Goal: Task Accomplishment & Management: Manage account settings

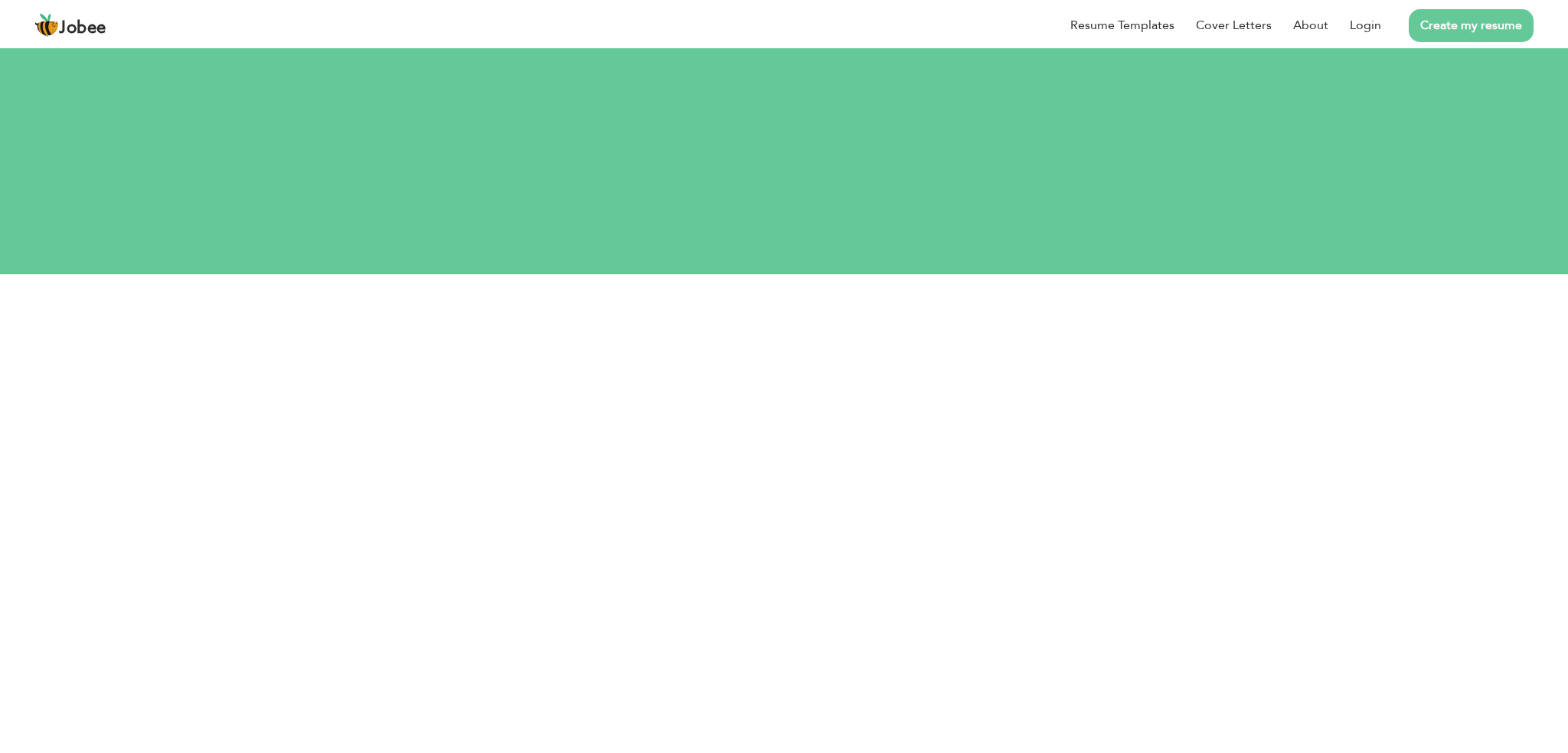
click at [71, 24] on span "Jobee" at bounding box center [82, 28] width 47 height 17
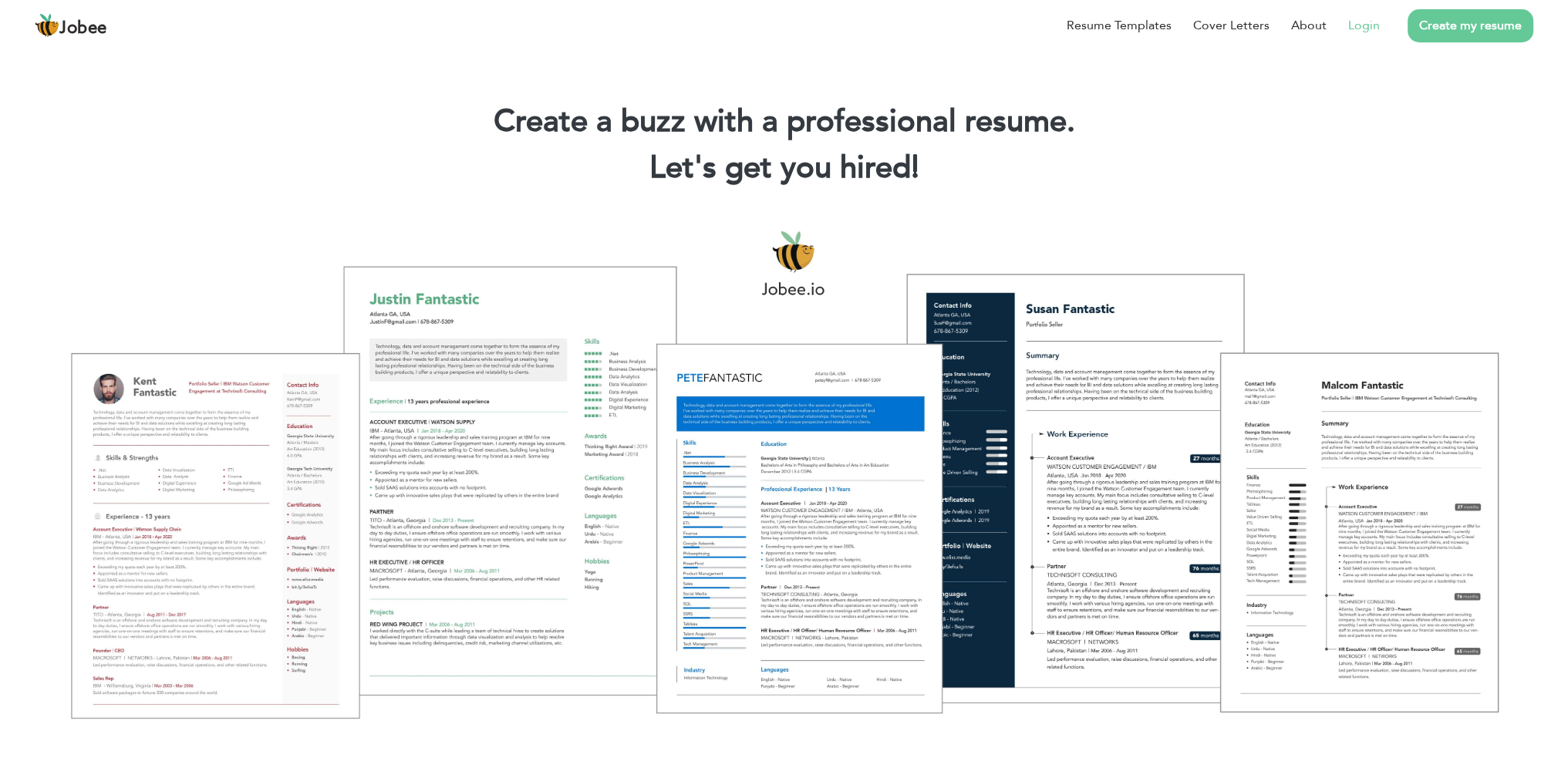
click at [1357, 24] on link "Login" at bounding box center [1363, 25] width 32 height 19
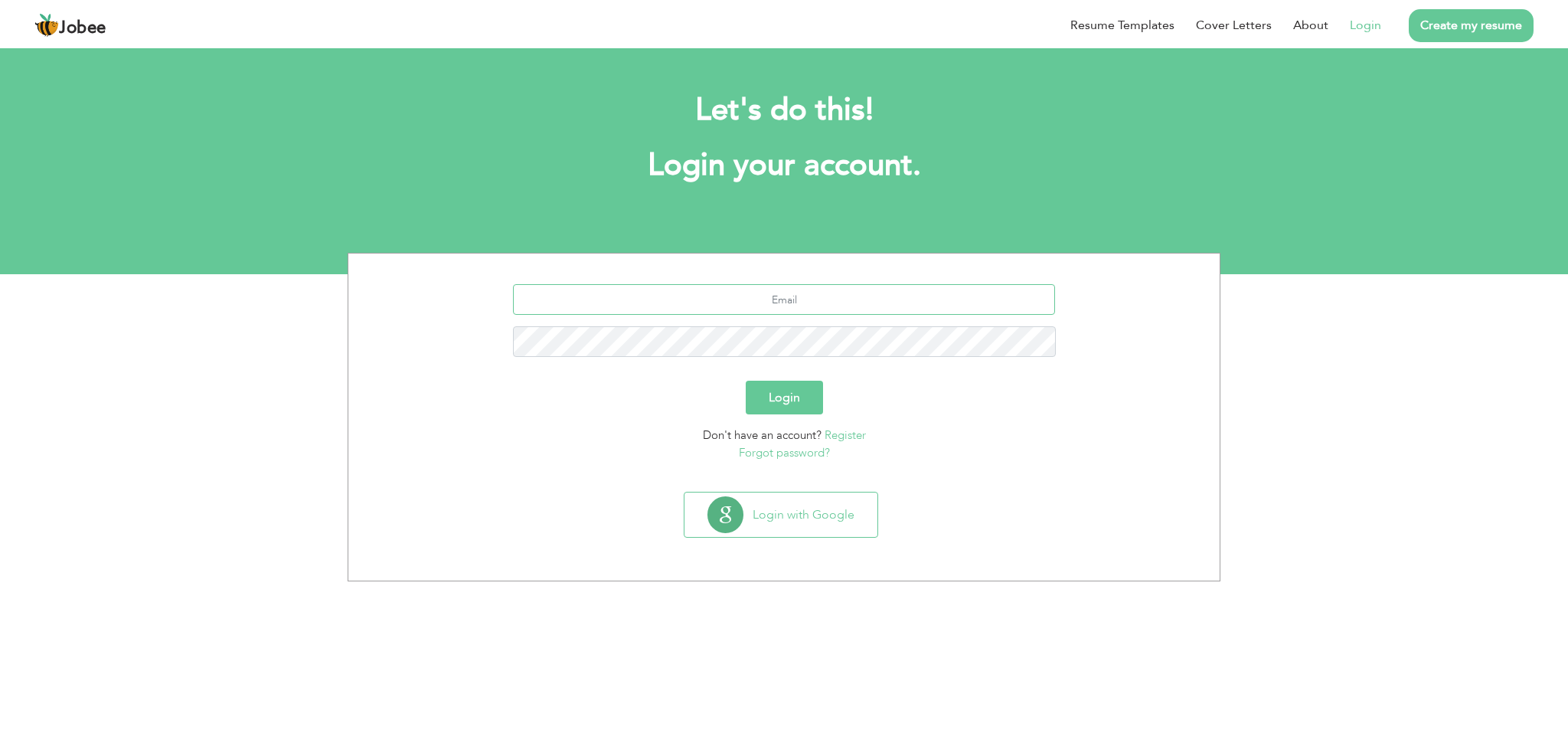
click at [867, 306] on input "text" at bounding box center [785, 300] width 543 height 31
type input "umer.sagg@gmail.com"
click at [774, 398] on button "Login" at bounding box center [784, 398] width 77 height 34
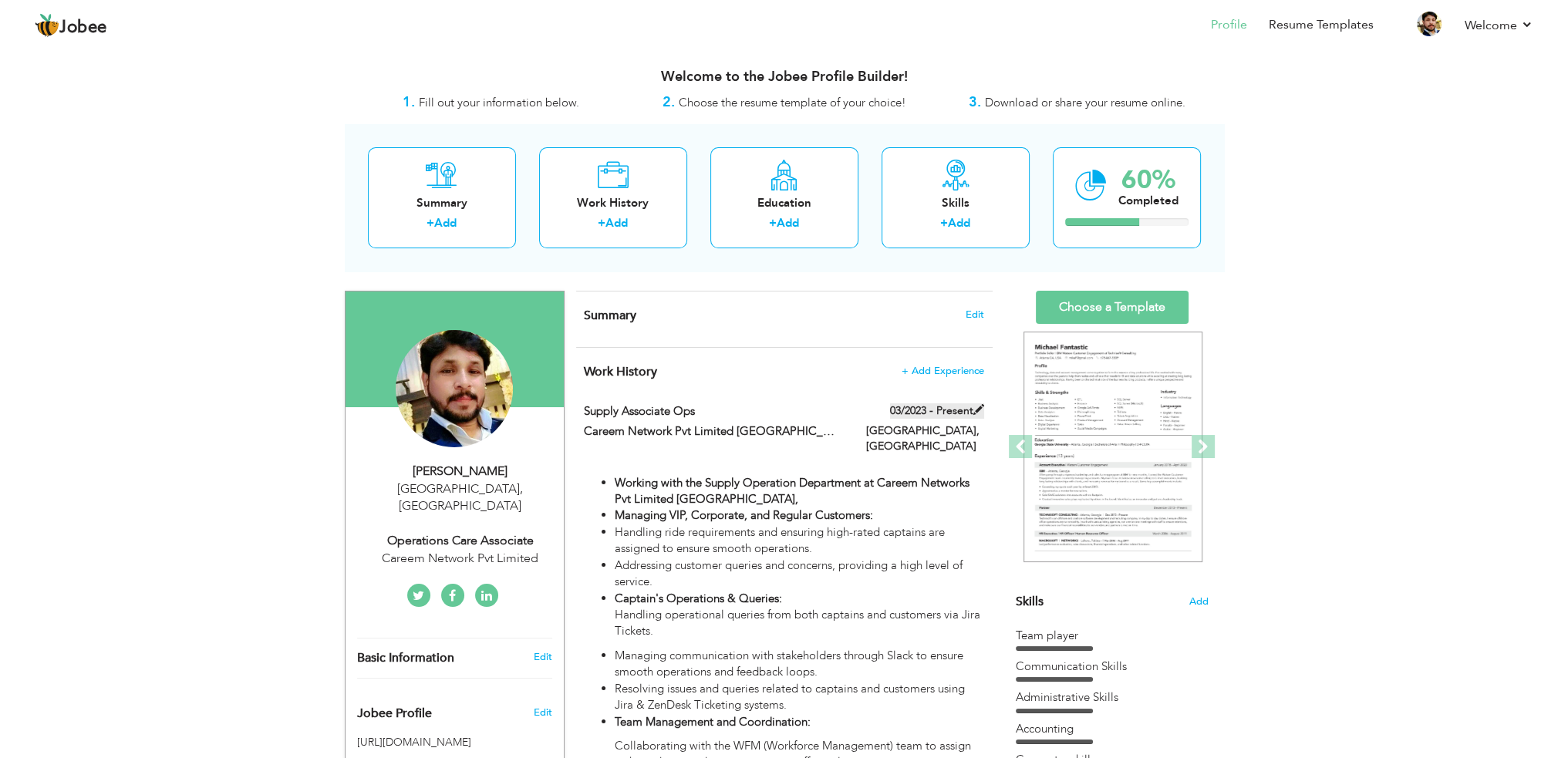
click at [980, 407] on span at bounding box center [978, 409] width 11 height 11
type input "Supply Associate Ops"
type input "Careem Network Pvt Limited [GEOGRAPHIC_DATA]"
type input "03/2023"
type input "[GEOGRAPHIC_DATA]"
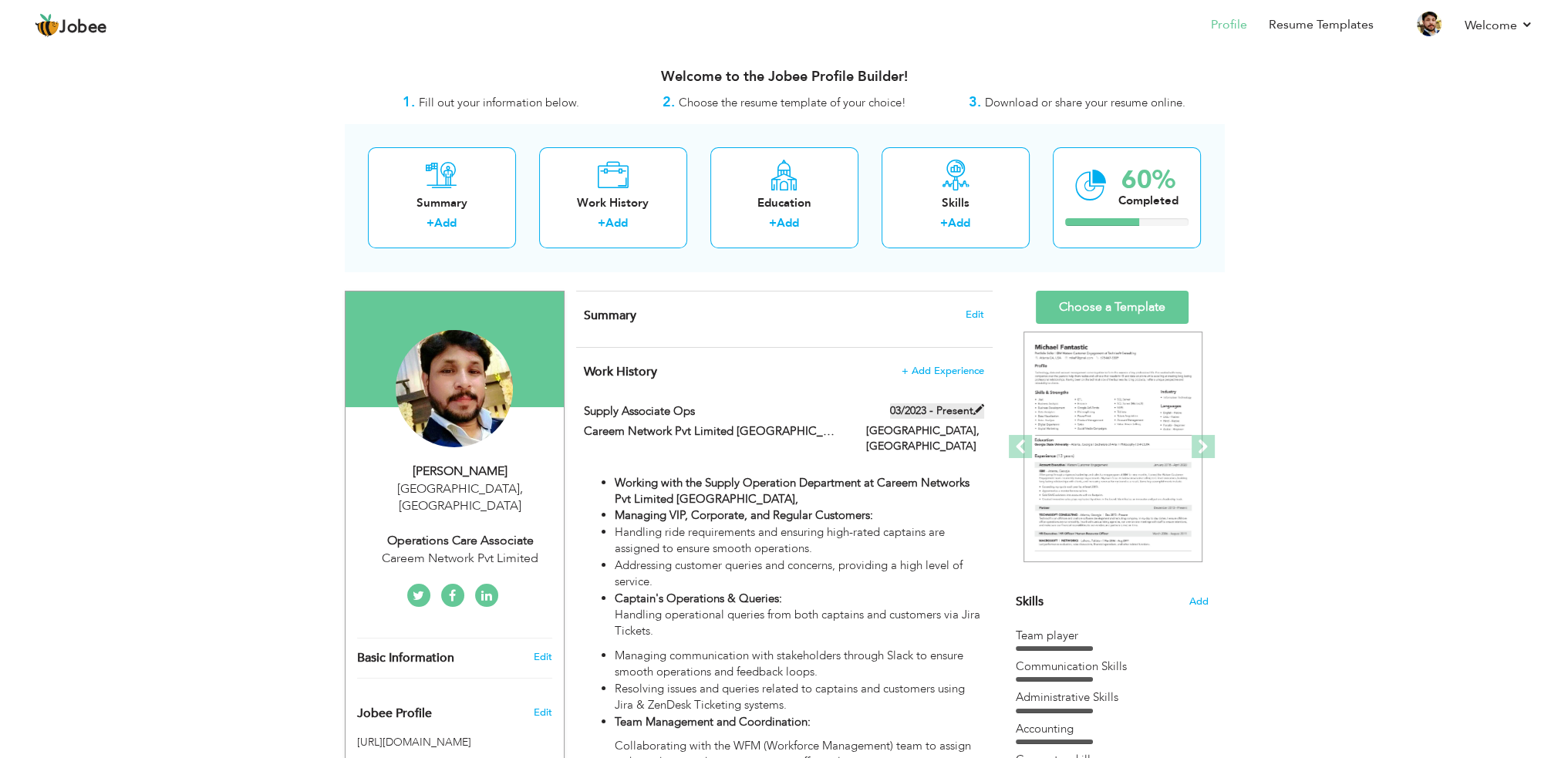
type input "Karachi"
checkbox input "true"
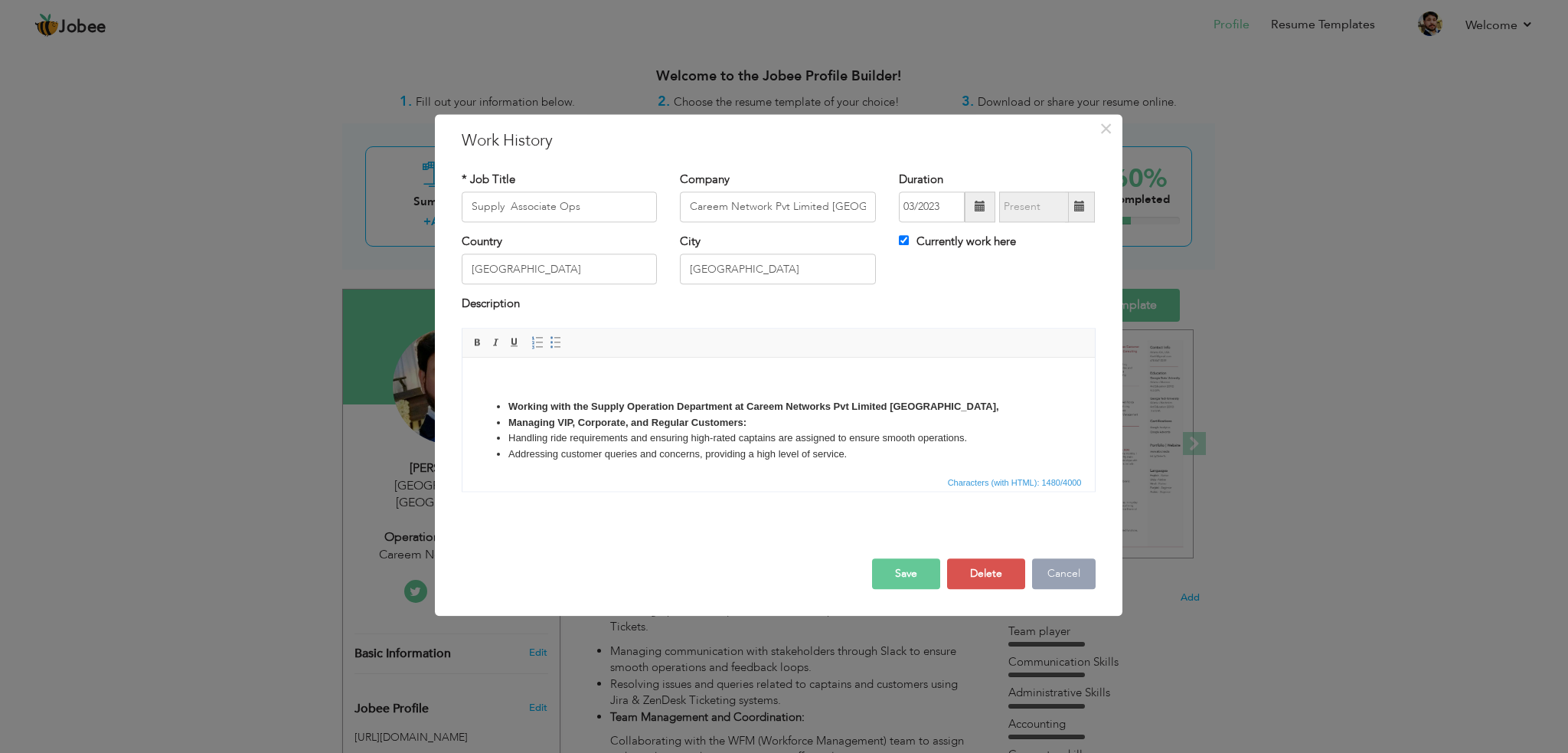
click at [1063, 572] on button "Cancel" at bounding box center [1064, 574] width 63 height 31
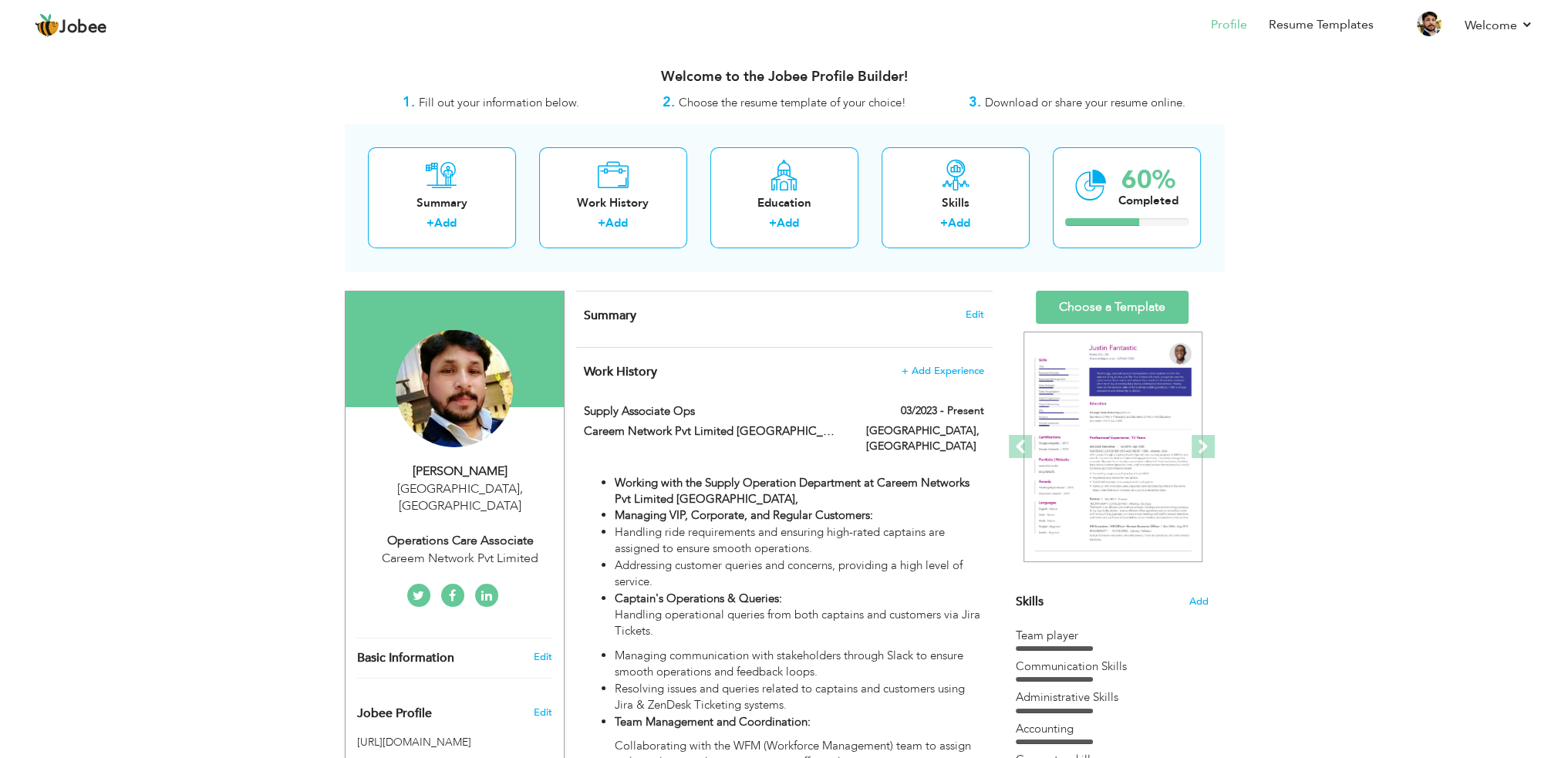
drag, startPoint x: 536, startPoint y: 523, endPoint x: 451, endPoint y: 522, distance: 85.0
click at [451, 532] on div "Operations Care Associate" at bounding box center [460, 541] width 206 height 18
type input "Umer"
type input "[PERSON_NAME]"
type input "[PHONE_NUMBER]"
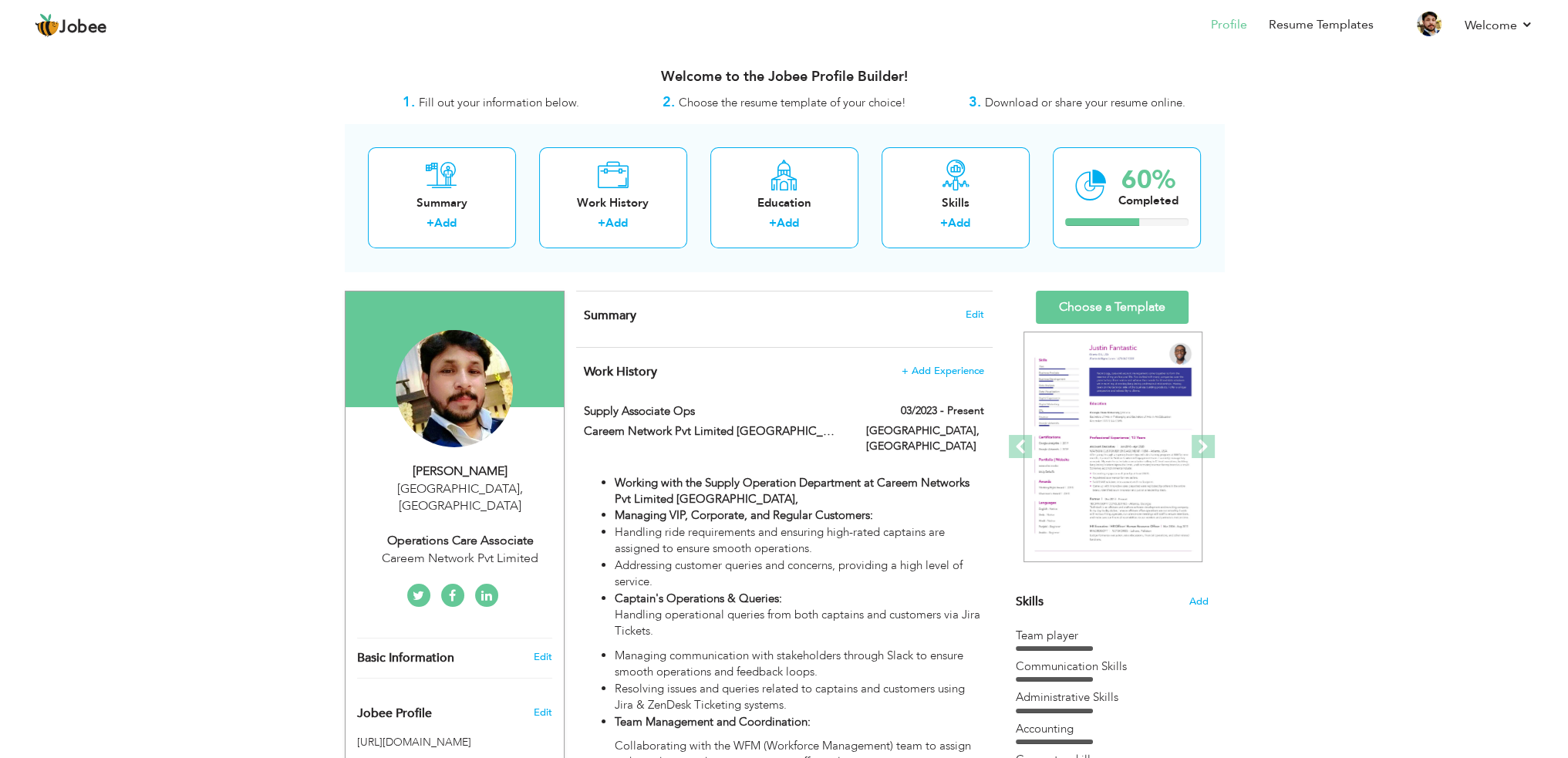
select select "number:166"
type input "[GEOGRAPHIC_DATA]"
select select "number:15"
type input "Careem Network Pvt Limited"
type input "Operations Care Associate"
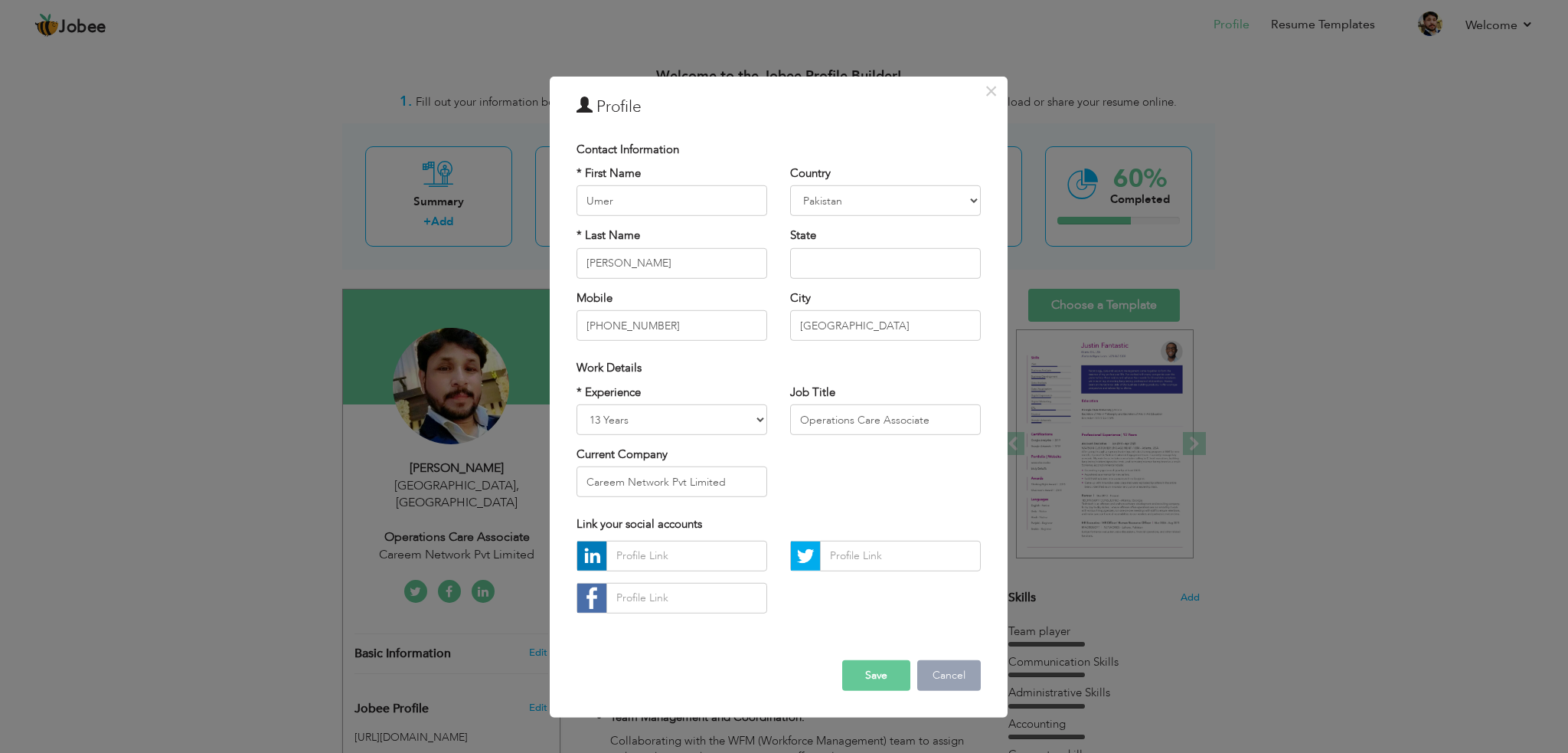
click at [940, 670] on button "Cancel" at bounding box center [949, 676] width 63 height 31
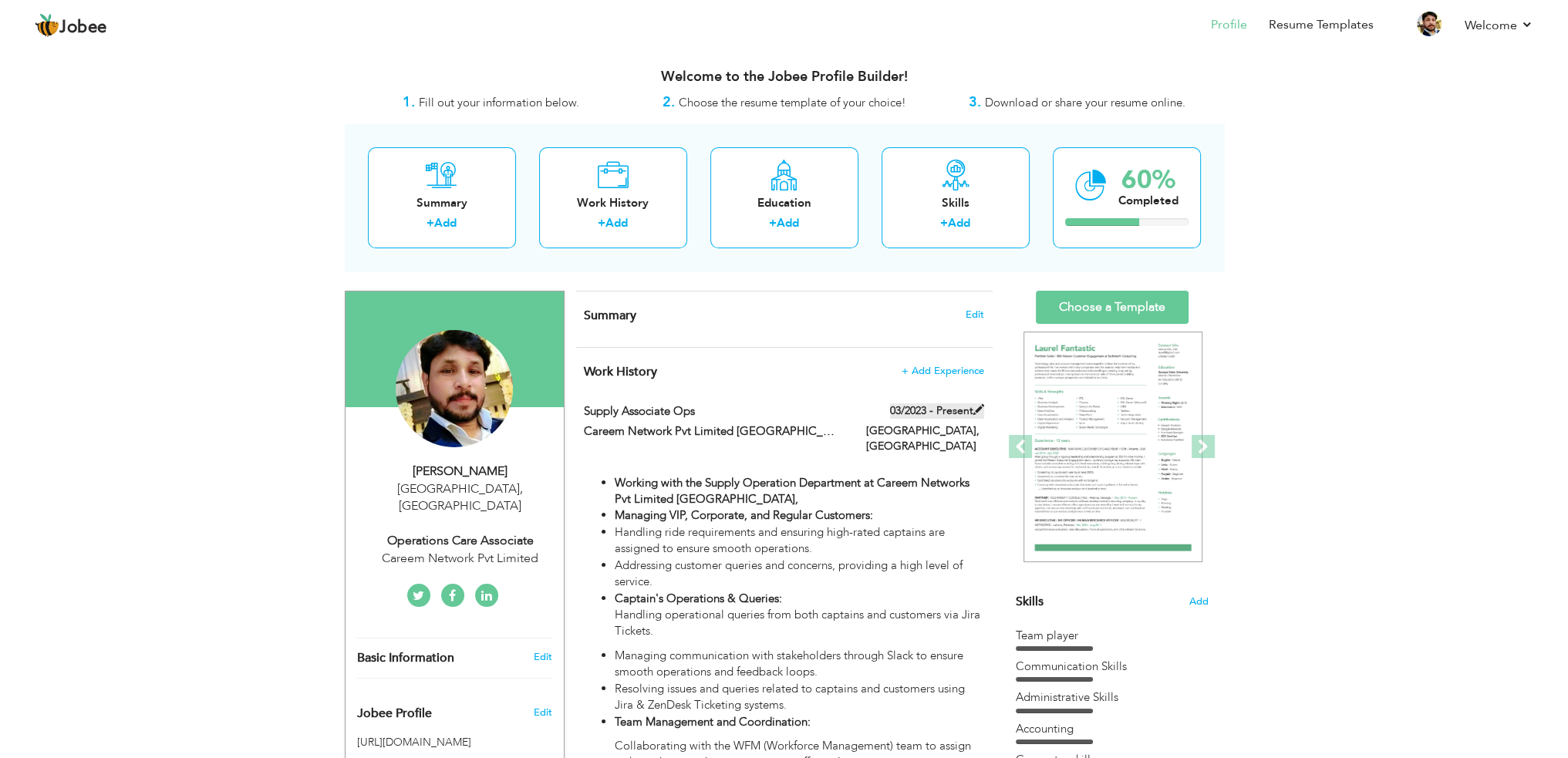
click at [969, 413] on label "03/2023 - Present" at bounding box center [937, 411] width 94 height 15
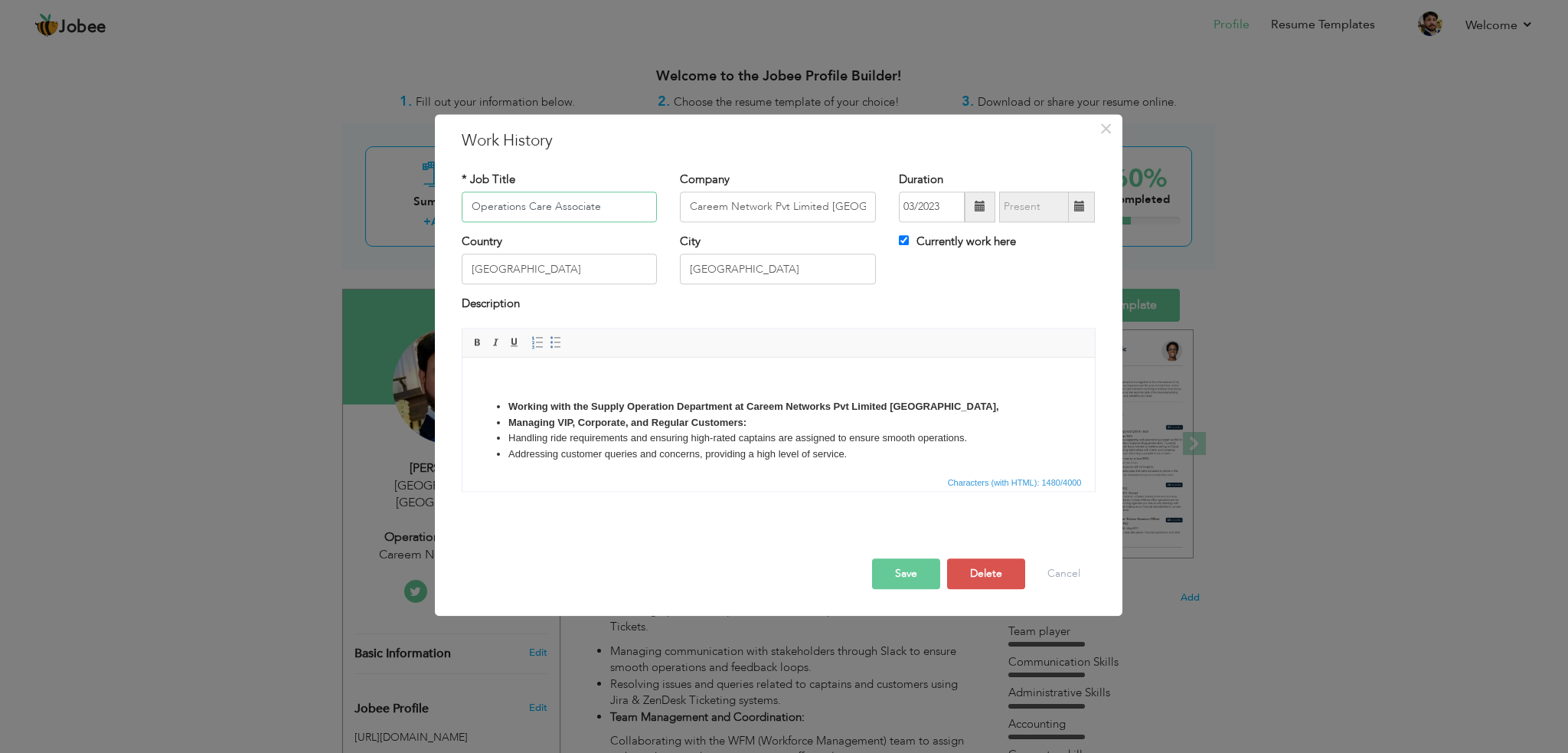
type input "Operations Care Associate"
click at [1080, 206] on span at bounding box center [1079, 207] width 10 height 10
click at [907, 240] on input "Currently work here" at bounding box center [904, 240] width 10 height 10
checkbox input "false"
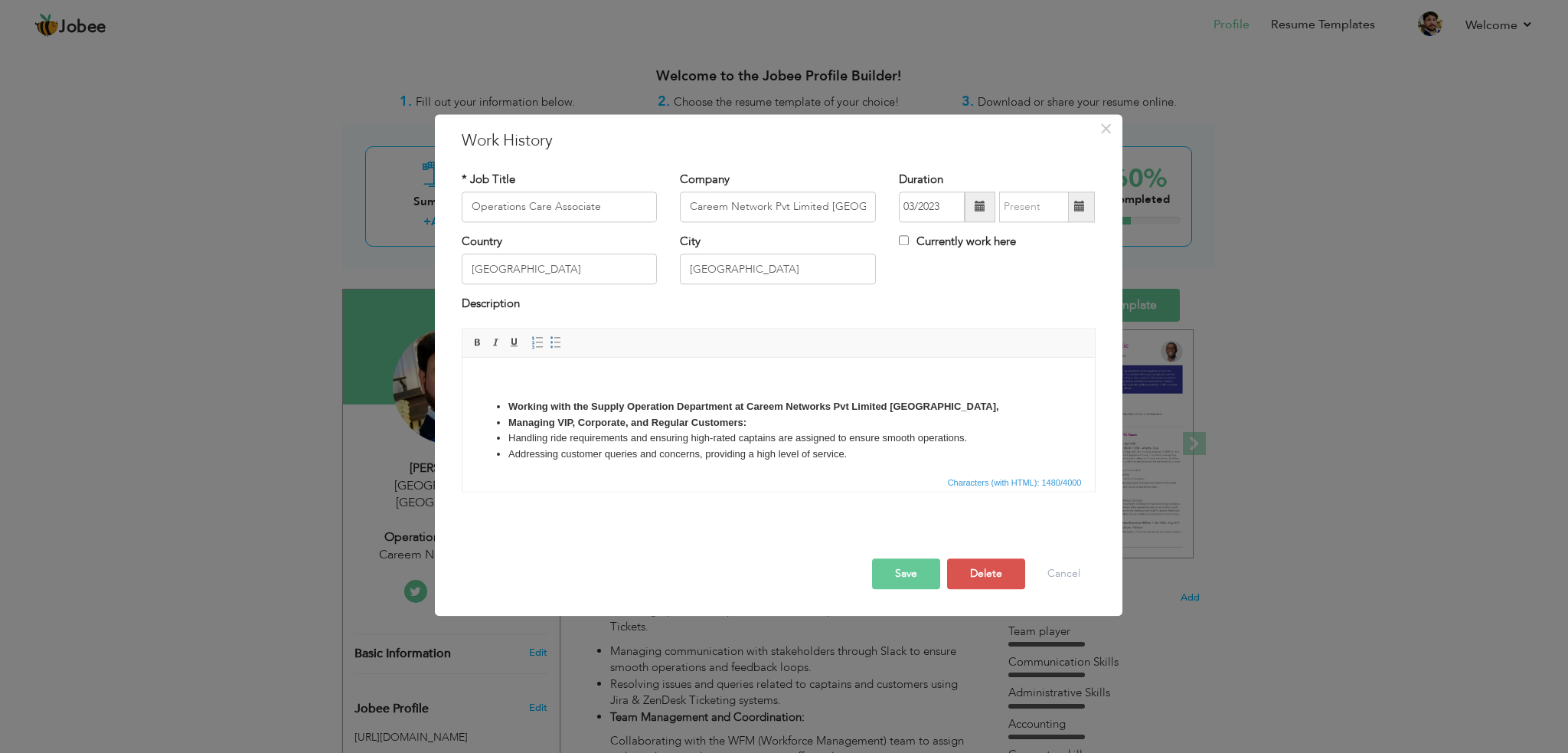
click at [1084, 206] on span at bounding box center [1079, 207] width 10 height 10
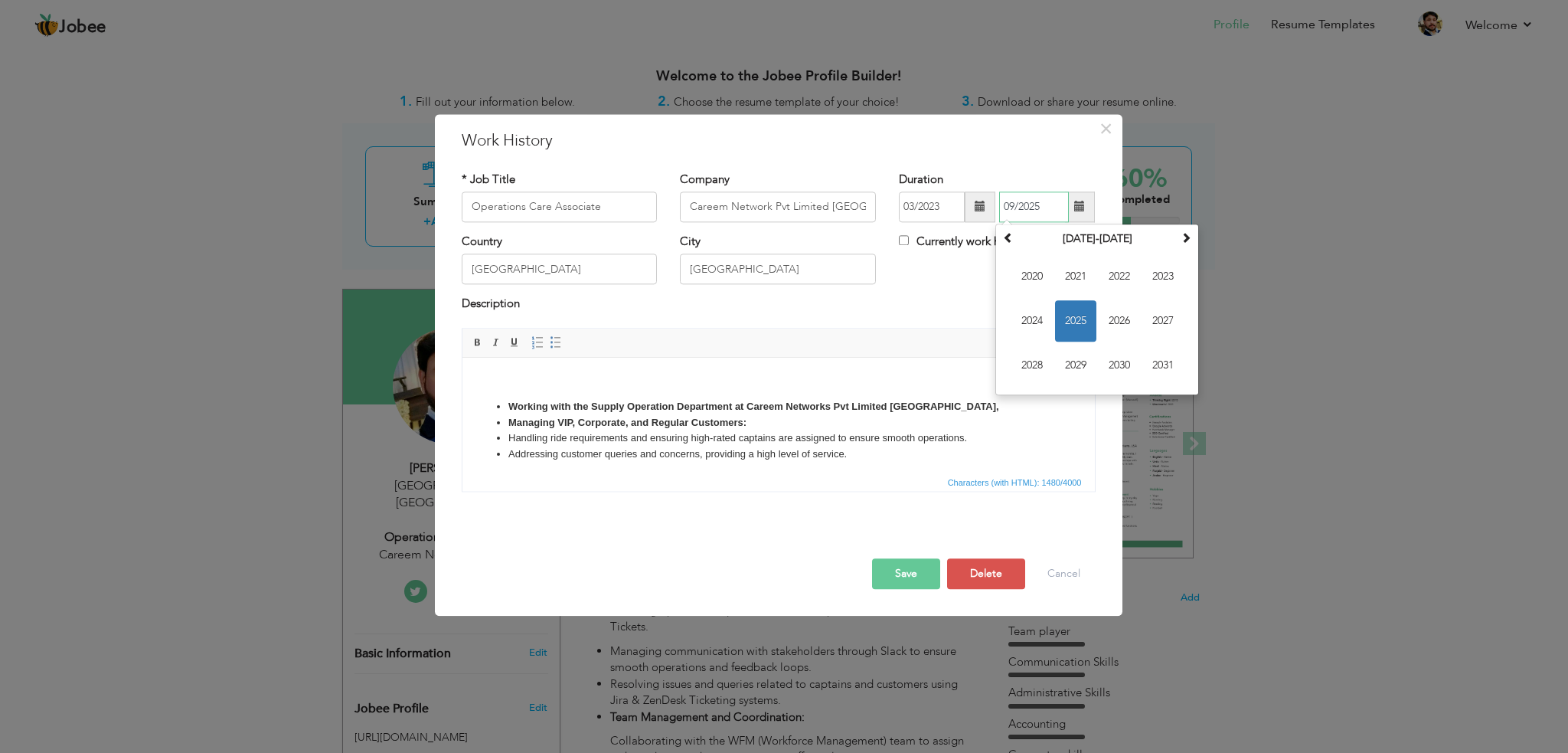
click at [1078, 315] on span "2025" at bounding box center [1076, 321] width 41 height 41
click at [1164, 278] on span "Apr" at bounding box center [1162, 276] width 41 height 41
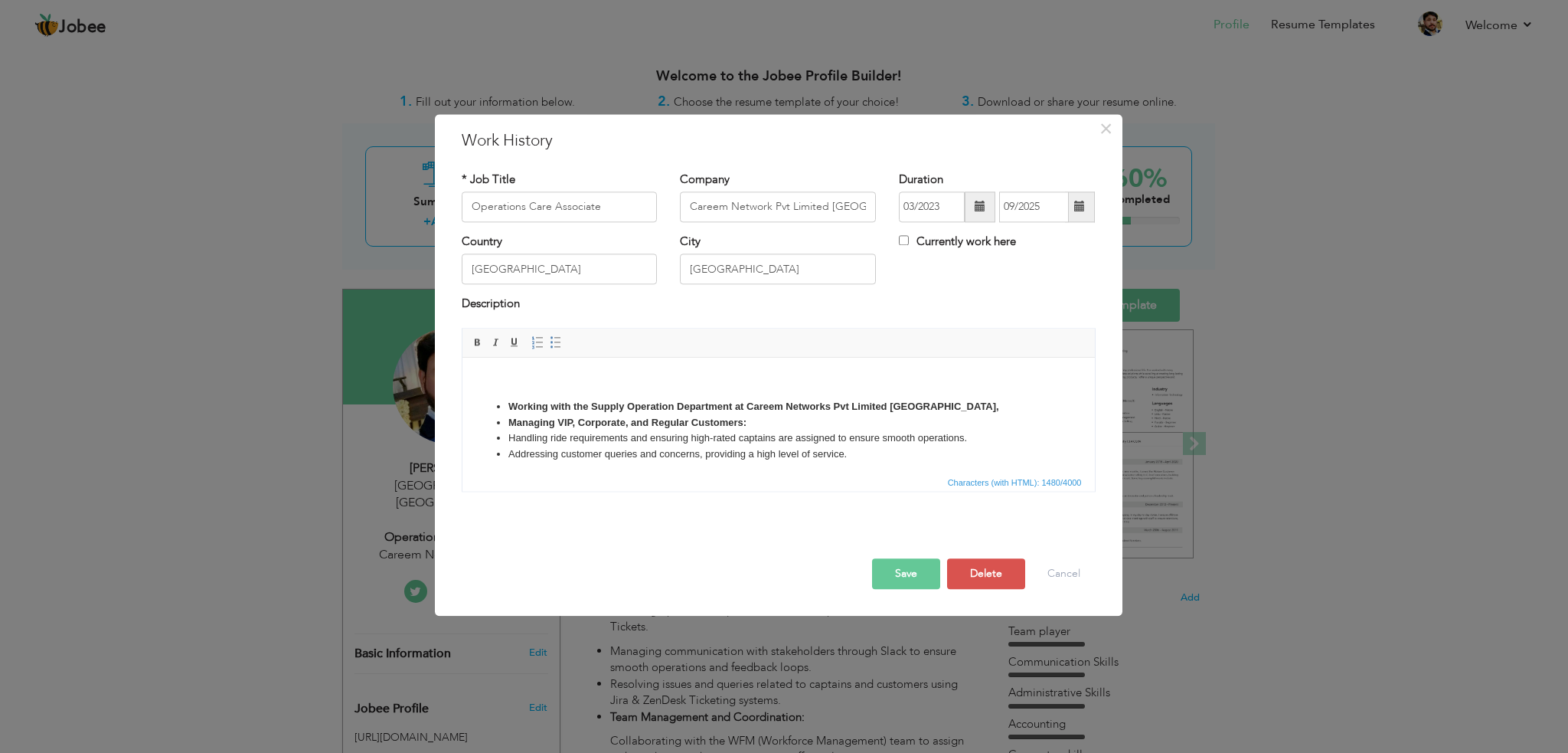
type input "04/2025"
click at [899, 571] on button "Save" at bounding box center [906, 574] width 68 height 31
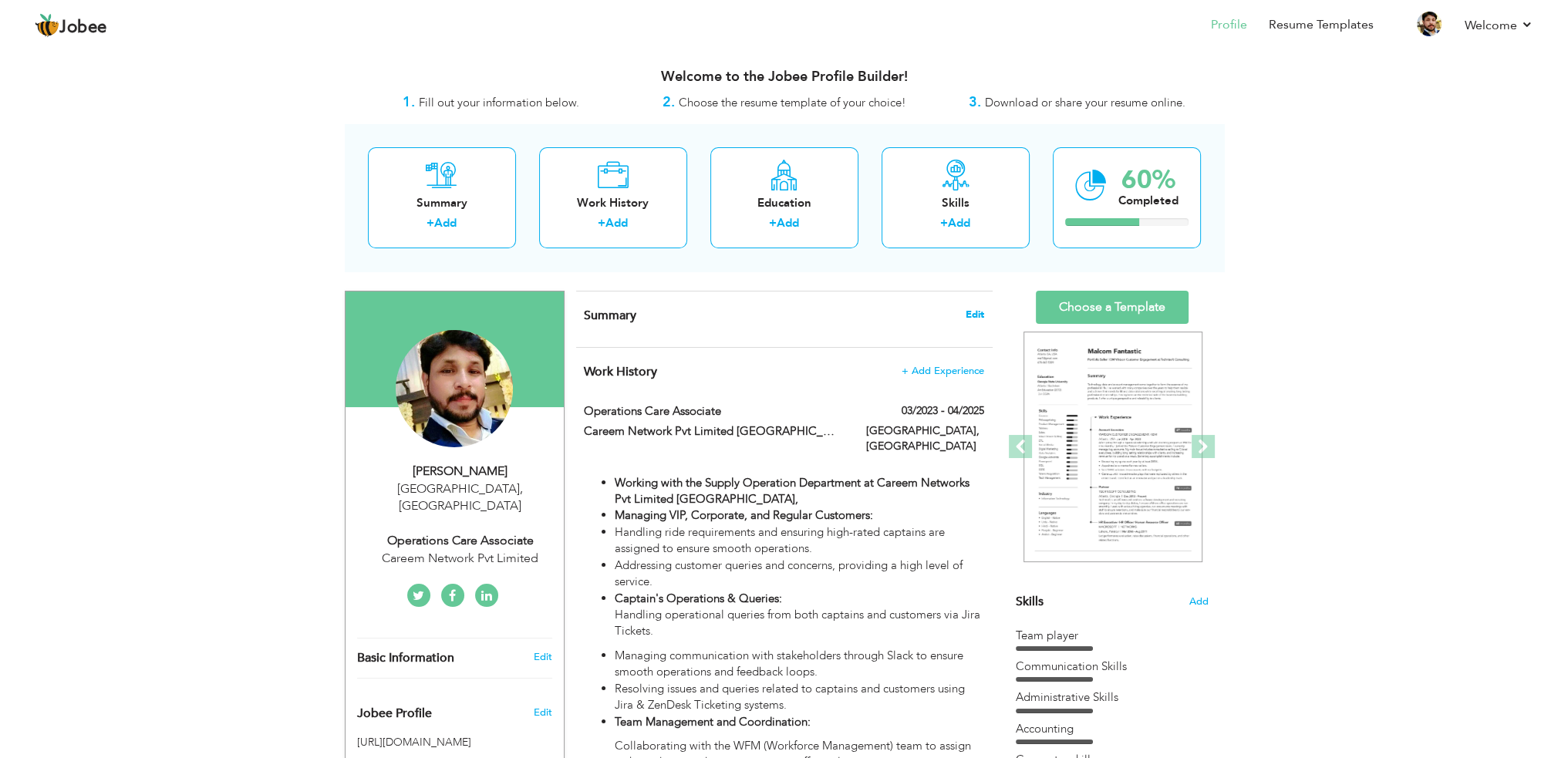
click at [975, 311] on span "Edit" at bounding box center [974, 314] width 19 height 11
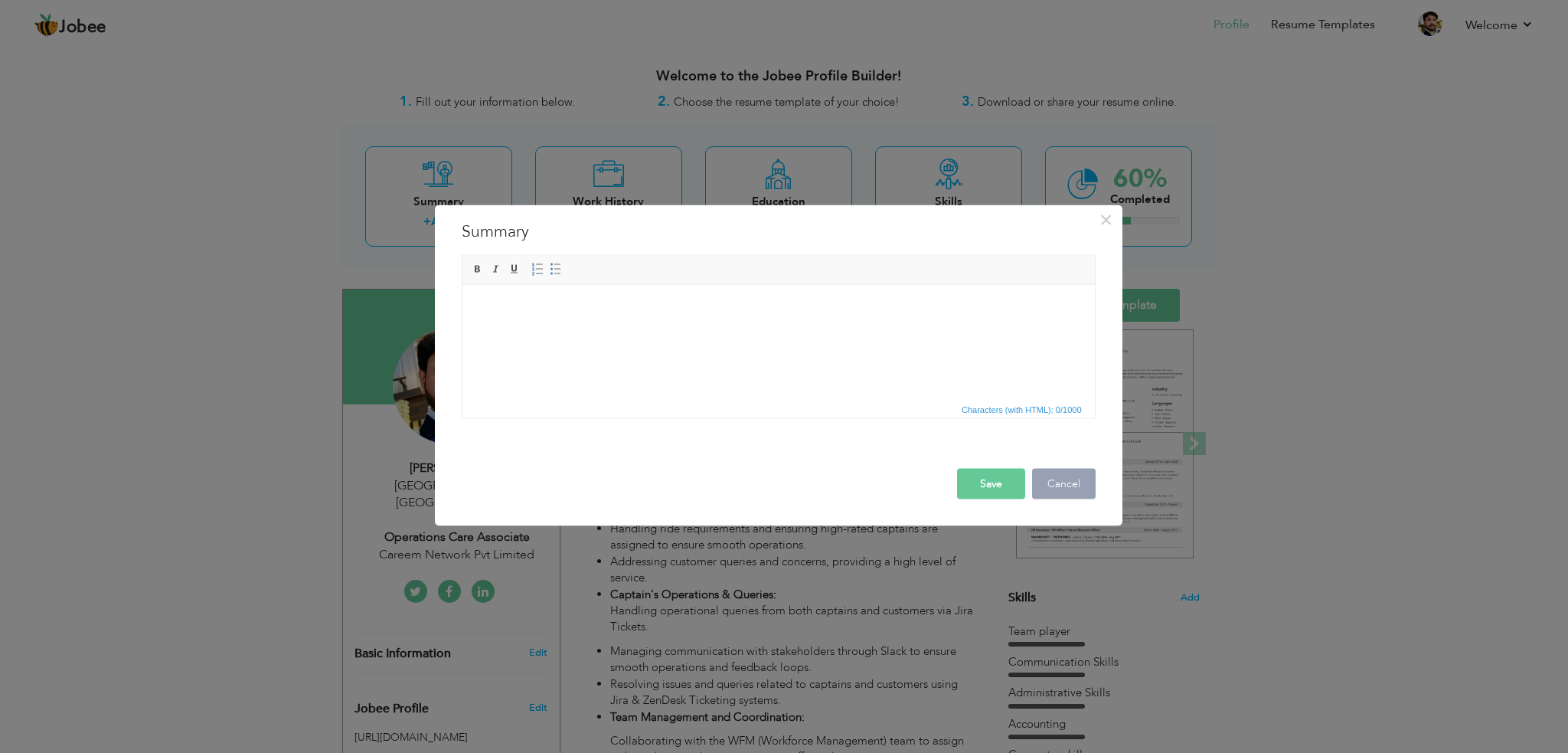
click at [1063, 477] on button "Cancel" at bounding box center [1064, 483] width 63 height 31
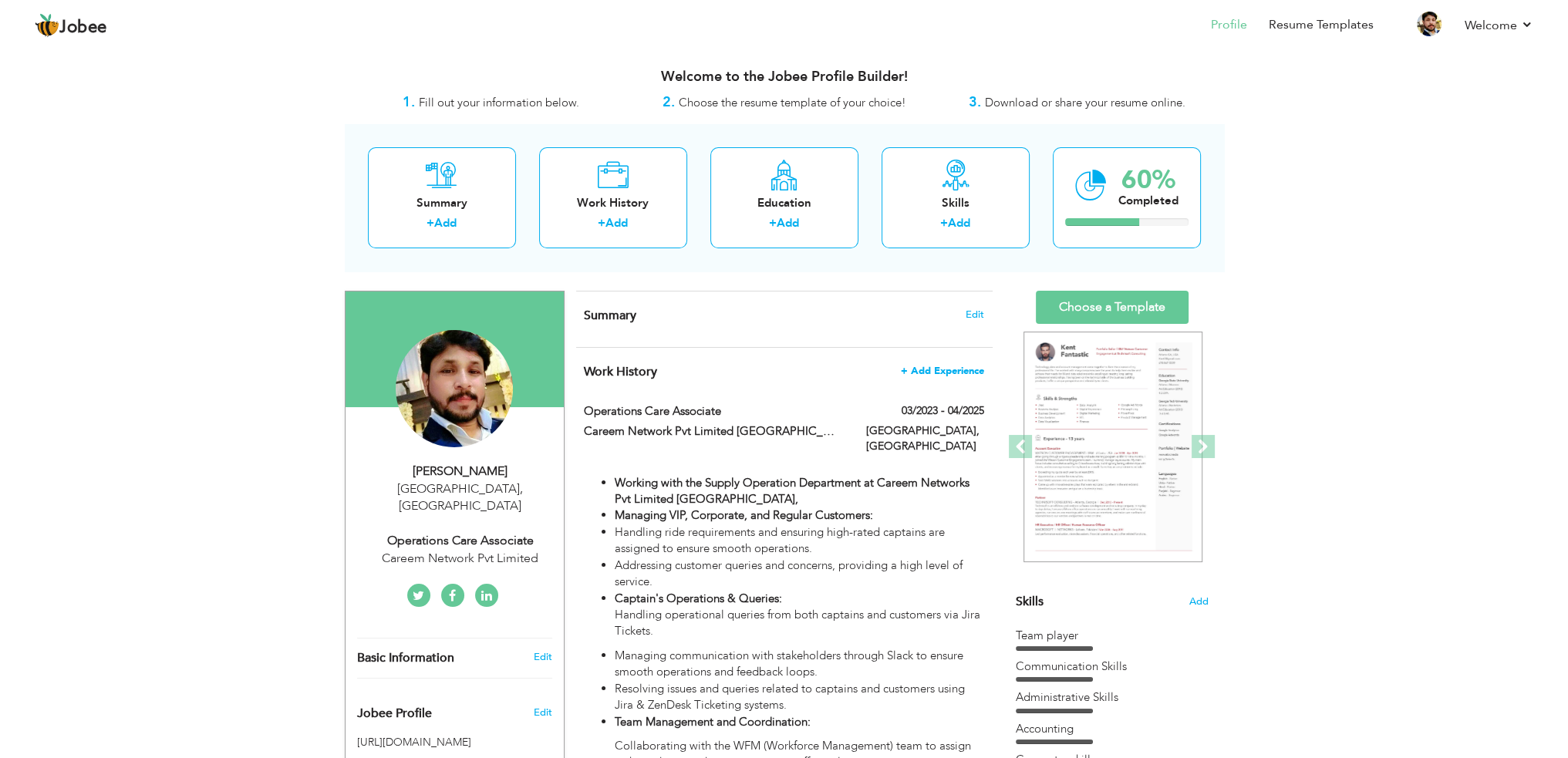
click at [931, 370] on span "+ Add Experience" at bounding box center [942, 371] width 83 height 11
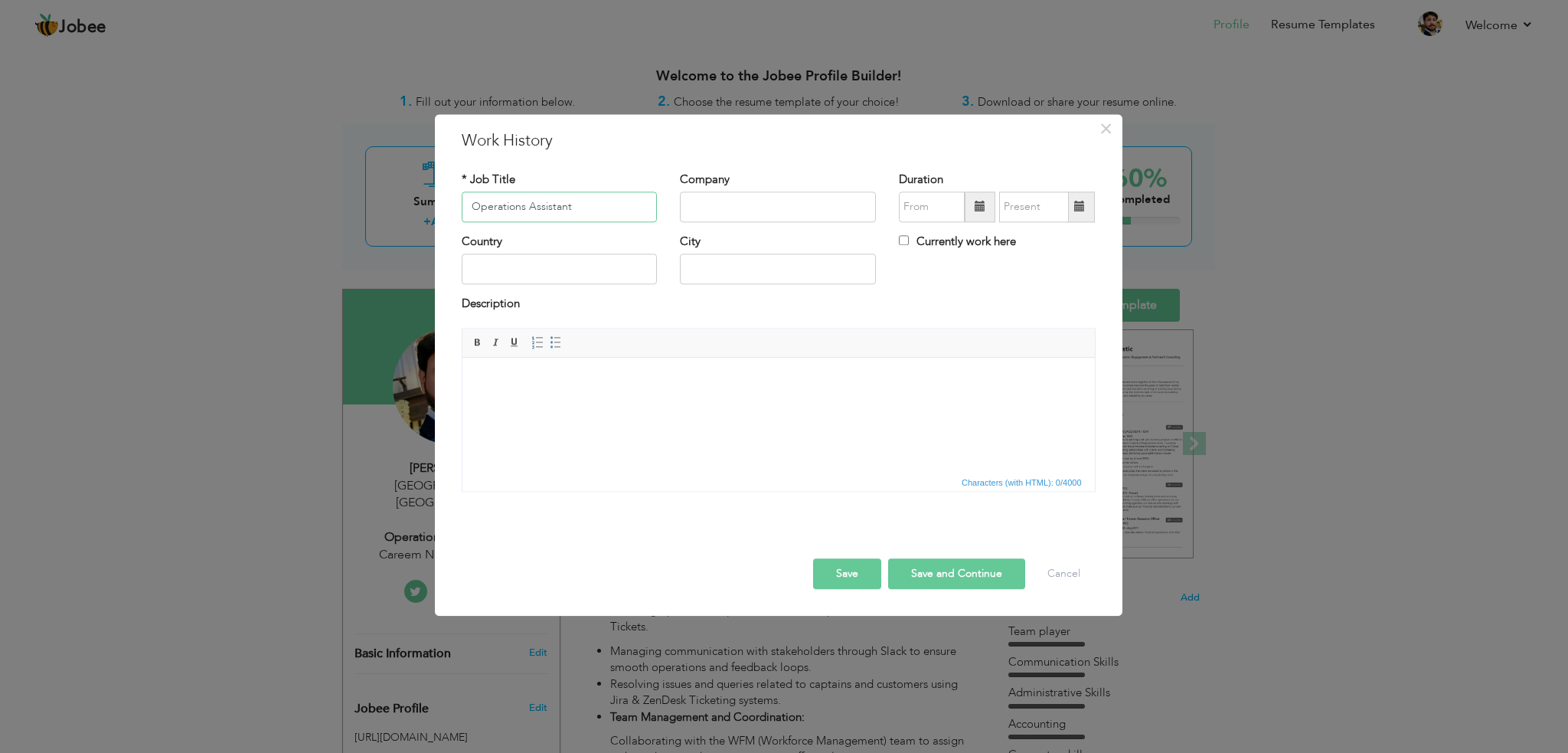
type input "Operations Assistant"
click at [839, 210] on input "text" at bounding box center [778, 207] width 196 height 31
type input "Naveena Group"
click at [979, 209] on span at bounding box center [979, 207] width 10 height 10
click at [978, 317] on span "2025" at bounding box center [978, 321] width 41 height 41
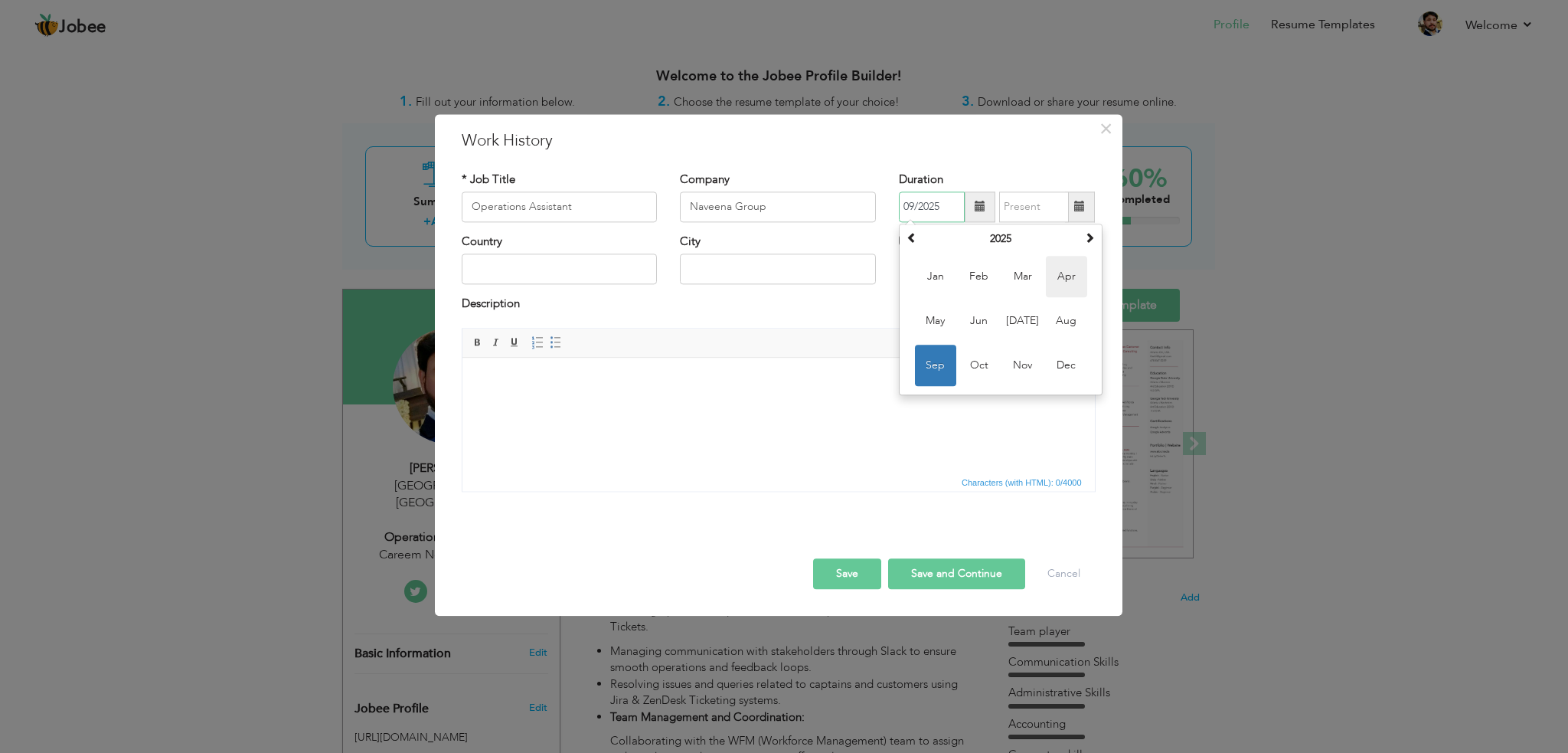
click at [1061, 278] on span "Apr" at bounding box center [1066, 276] width 41 height 41
type input "04/2025"
click at [901, 241] on input "Currently work here" at bounding box center [904, 240] width 10 height 10
checkbox input "true"
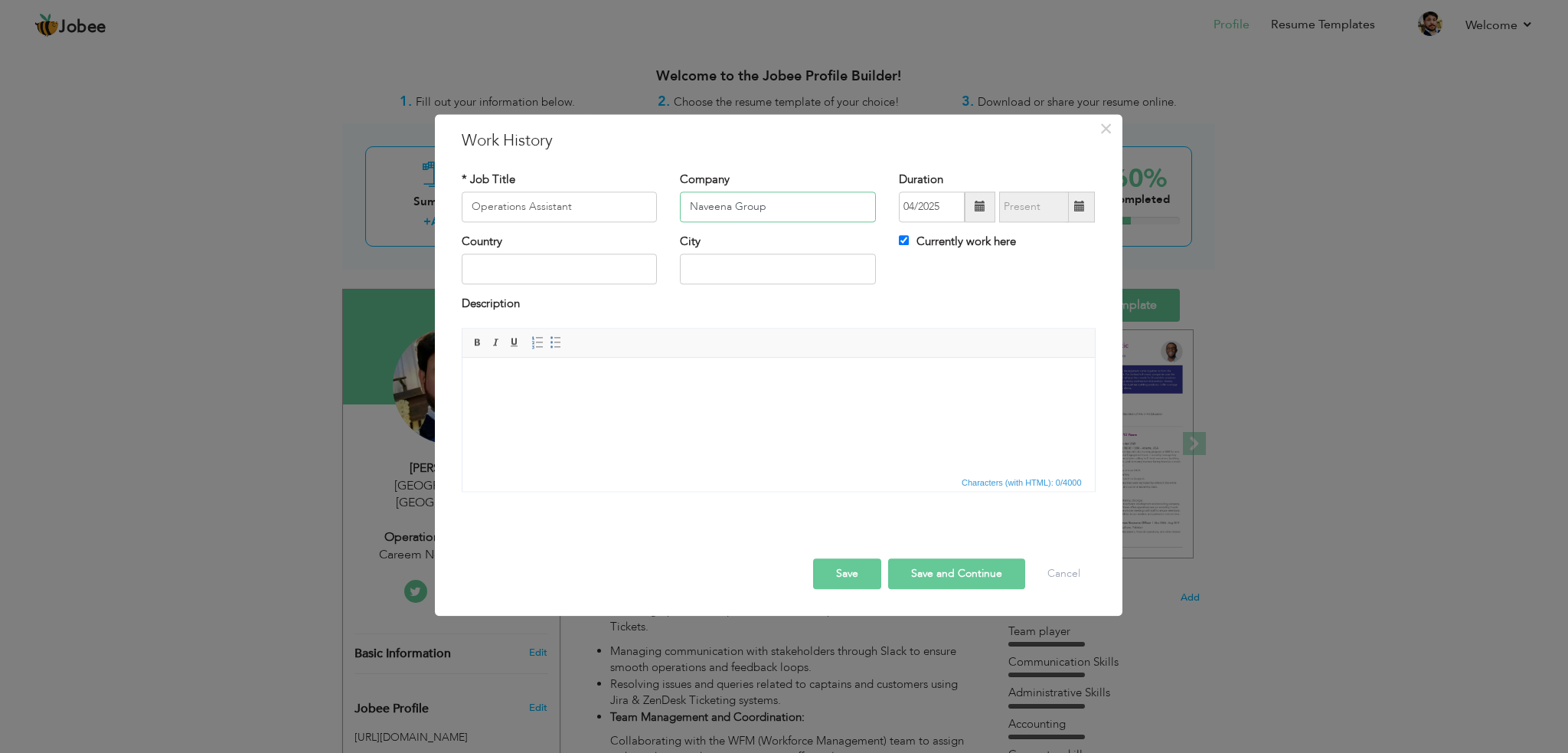
click at [688, 213] on input "Naveena Group" at bounding box center [778, 207] width 196 height 31
type input "Virtue Luxury Car Service LLC (Naveena Group)"
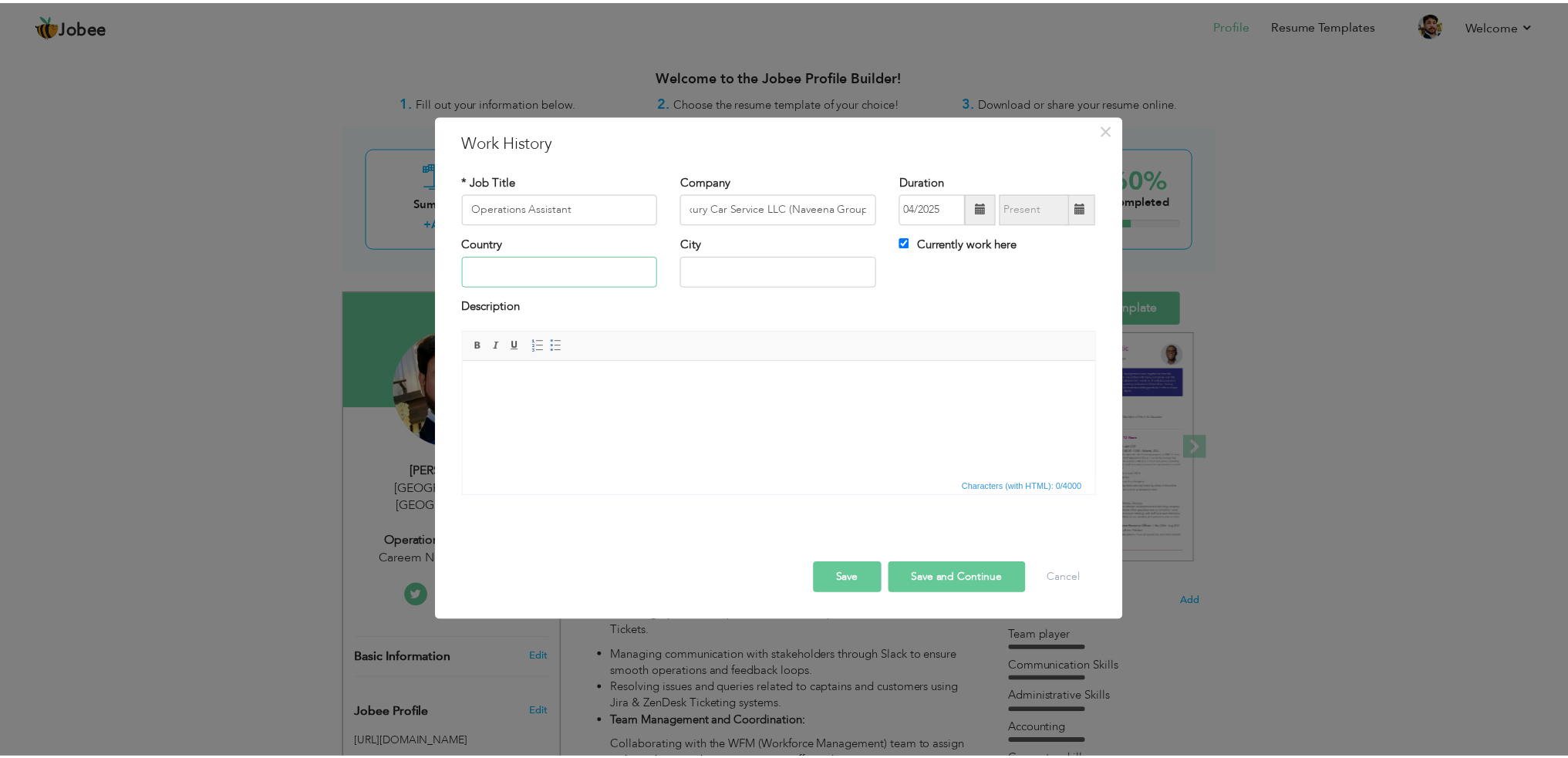
scroll to position [0, 0]
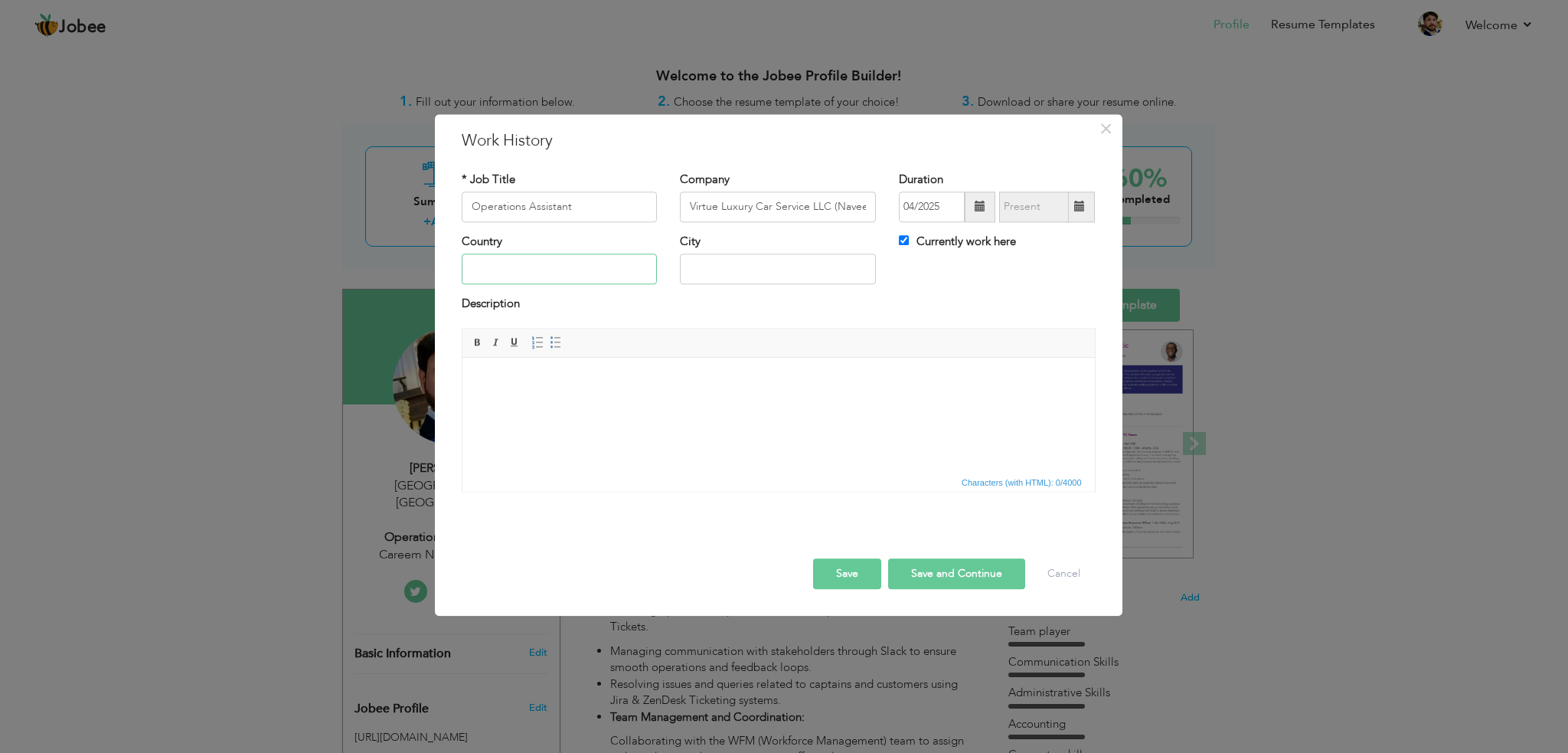
click at [603, 272] on input "text" at bounding box center [560, 269] width 196 height 31
type input "[GEOGRAPHIC_DATA]"
click at [680, 400] on html at bounding box center [778, 381] width 632 height 47
click at [590, 211] on input "Operations Assistant" at bounding box center [560, 207] width 196 height 31
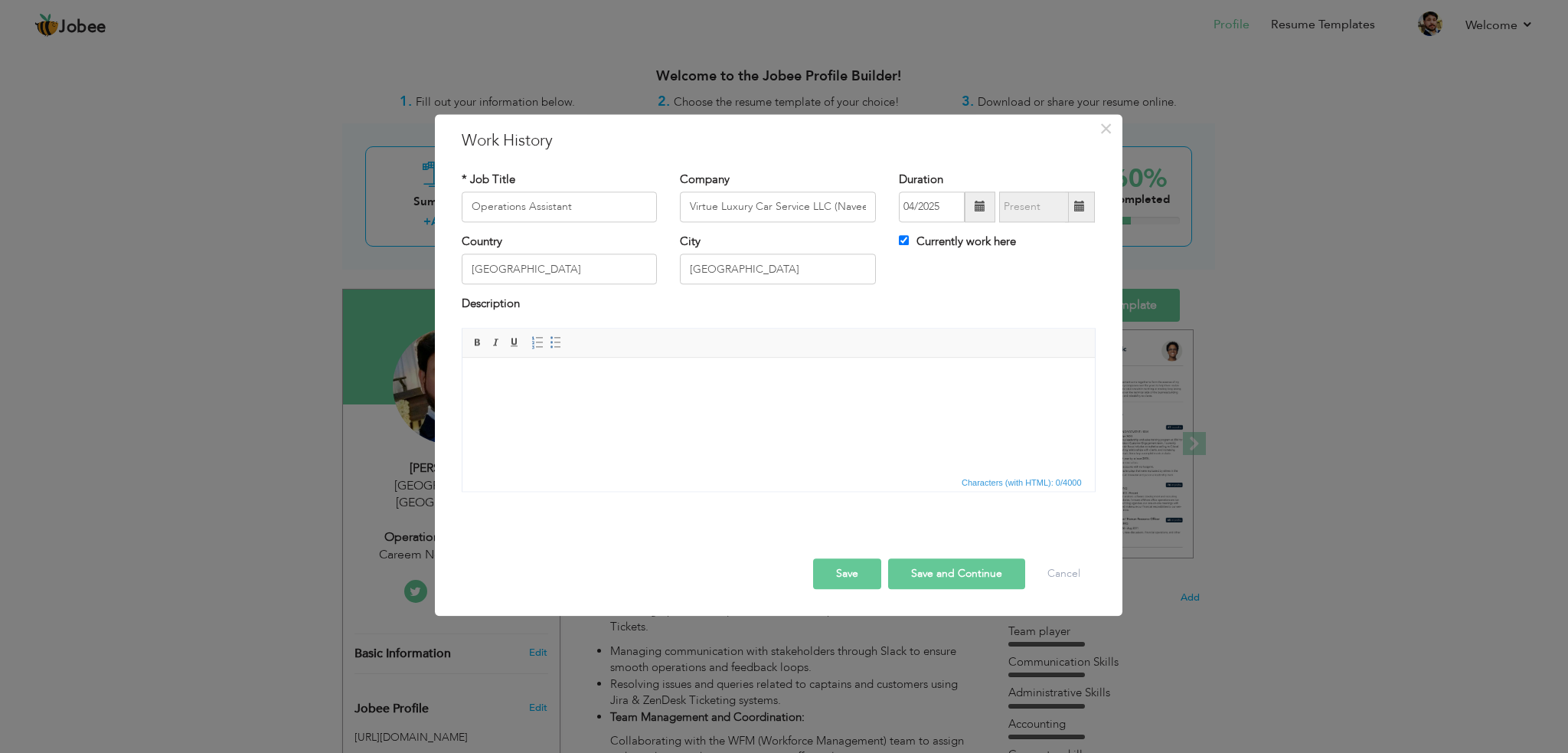
click at [925, 576] on button "Save and Continue" at bounding box center [957, 574] width 137 height 31
checkbox input "false"
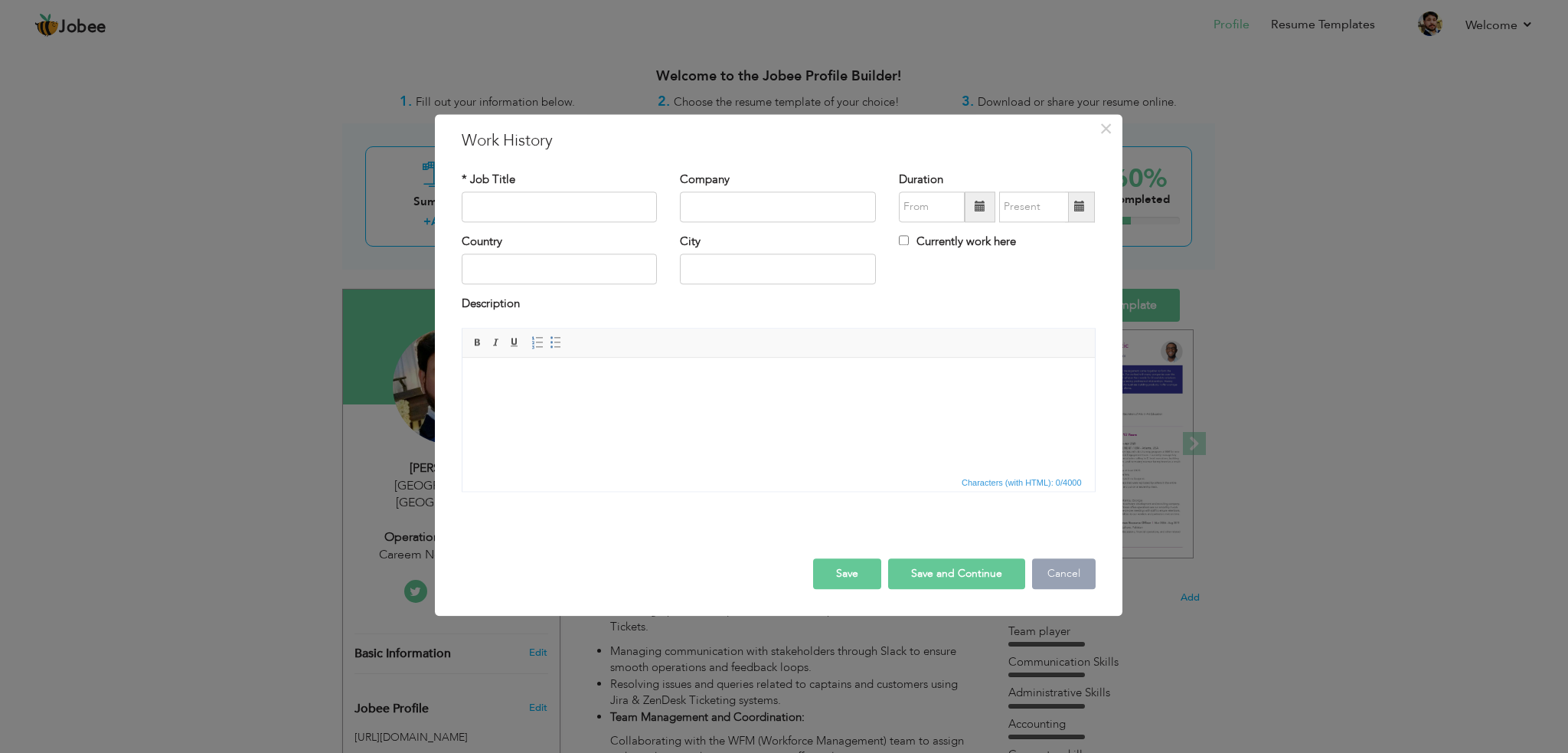
click at [1051, 571] on button "Cancel" at bounding box center [1064, 574] width 63 height 31
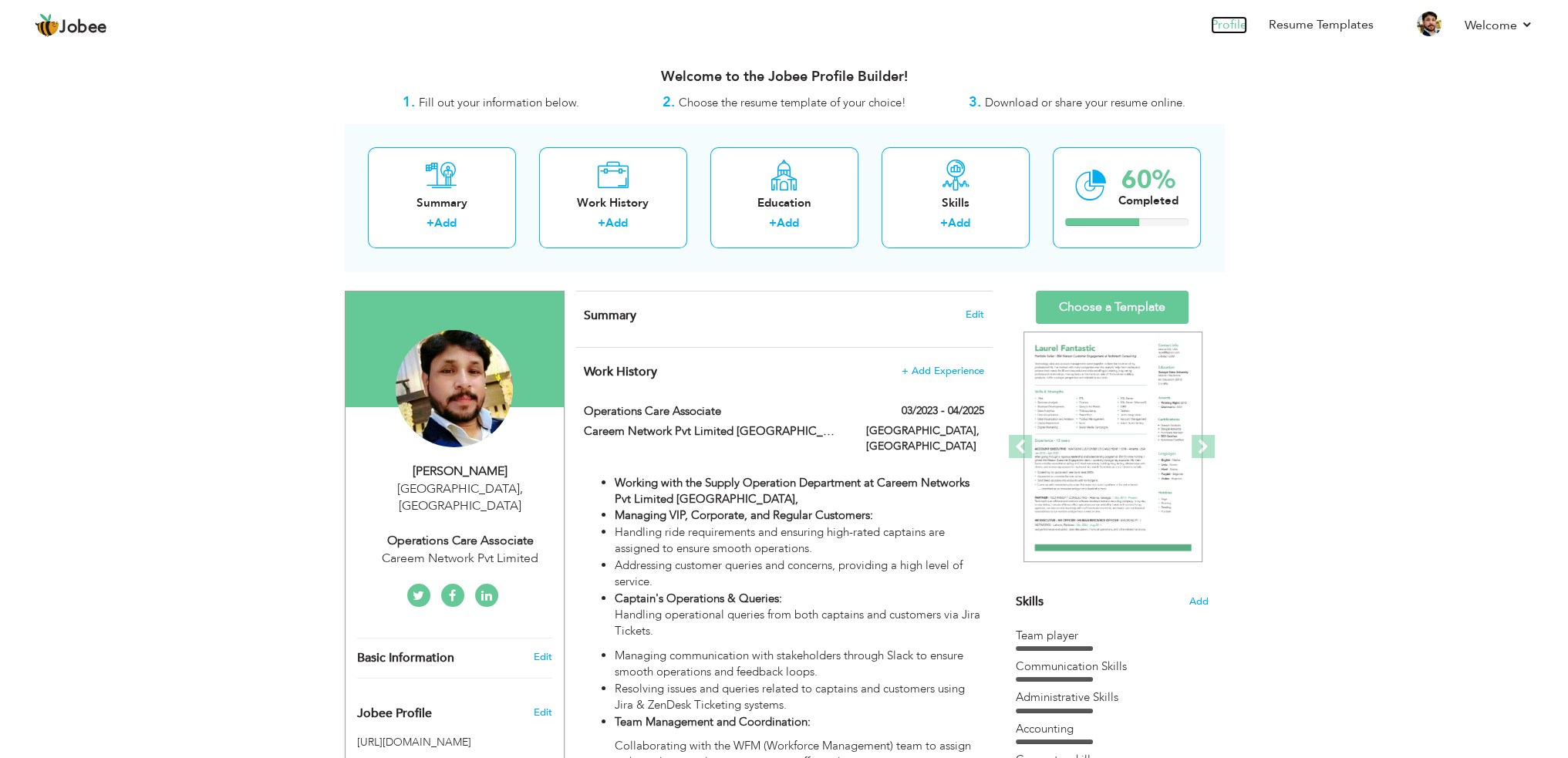
click at [1231, 21] on link "Profile" at bounding box center [1229, 25] width 36 height 18
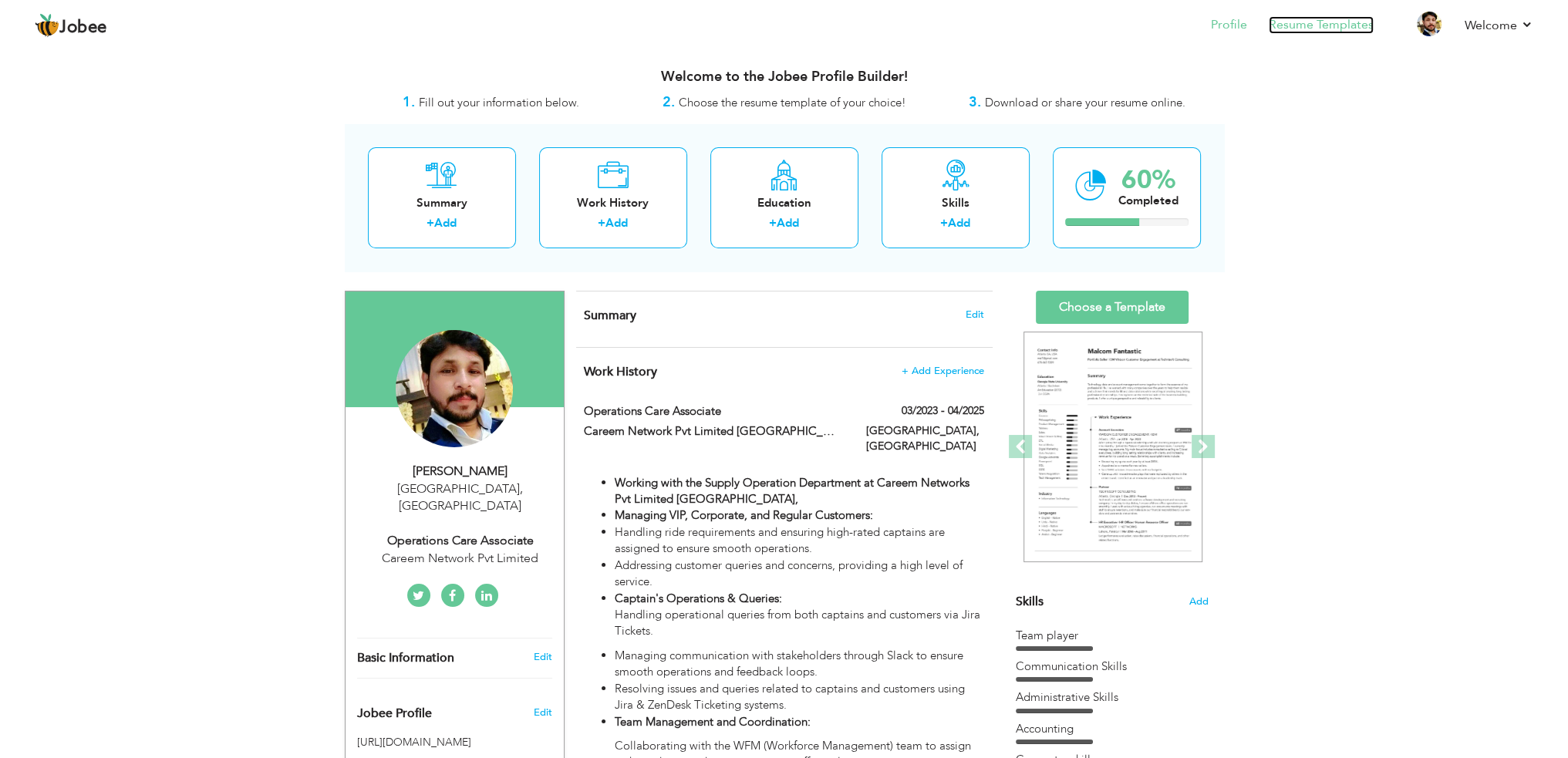
click at [1312, 27] on link "Resume Templates" at bounding box center [1321, 25] width 105 height 18
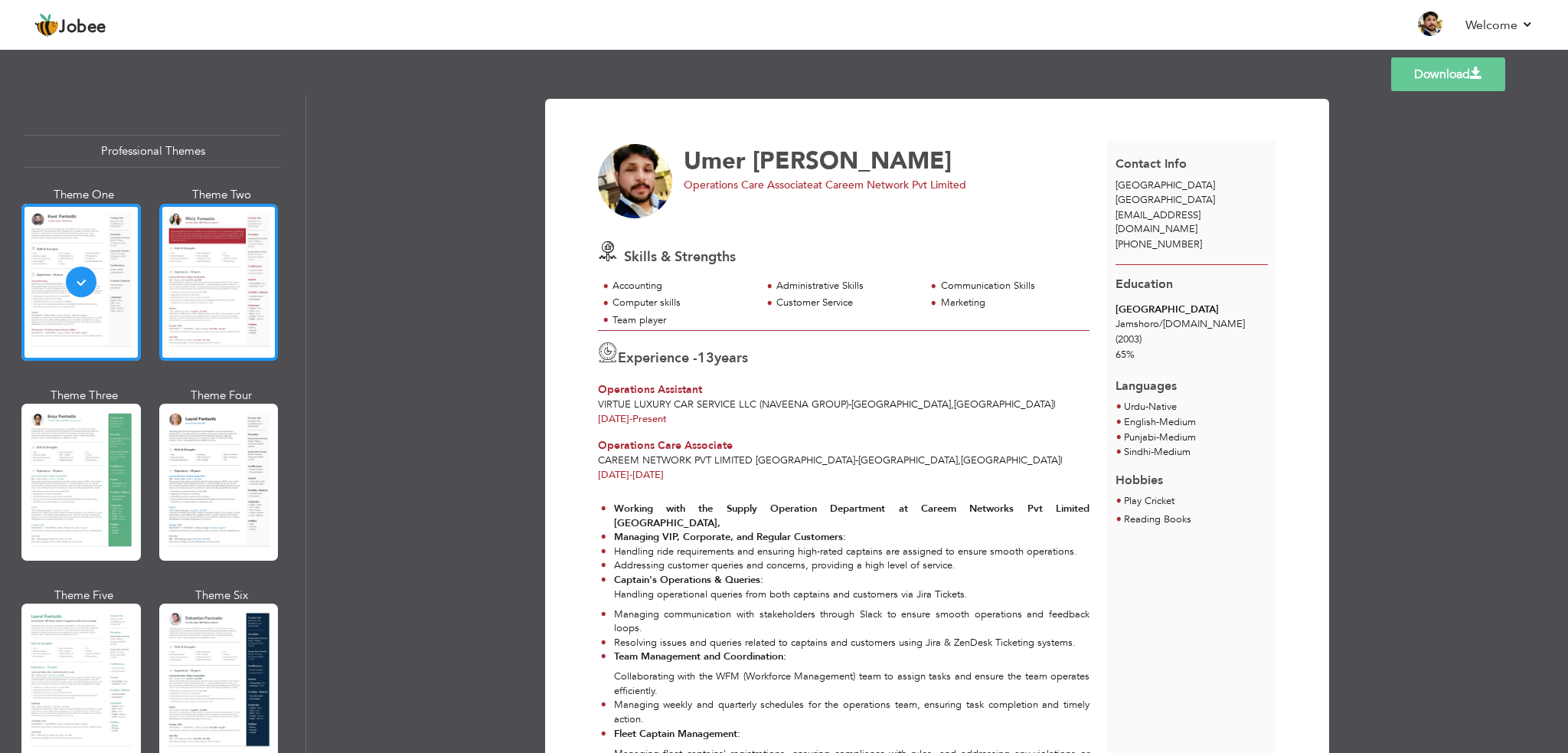
click at [203, 272] on div at bounding box center [218, 282] width 120 height 157
click at [94, 290] on div at bounding box center [81, 282] width 120 height 157
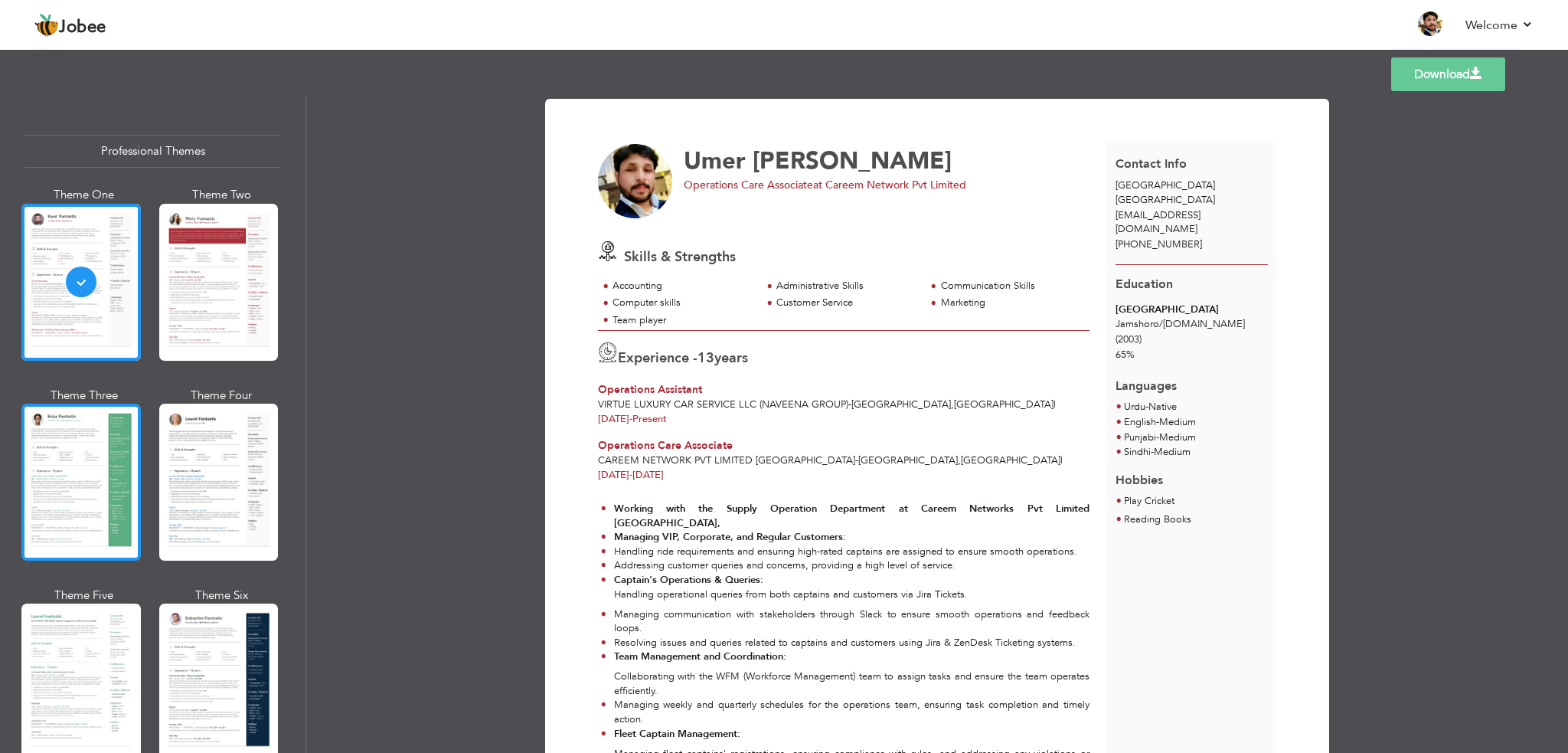
click at [85, 473] on div at bounding box center [81, 481] width 120 height 157
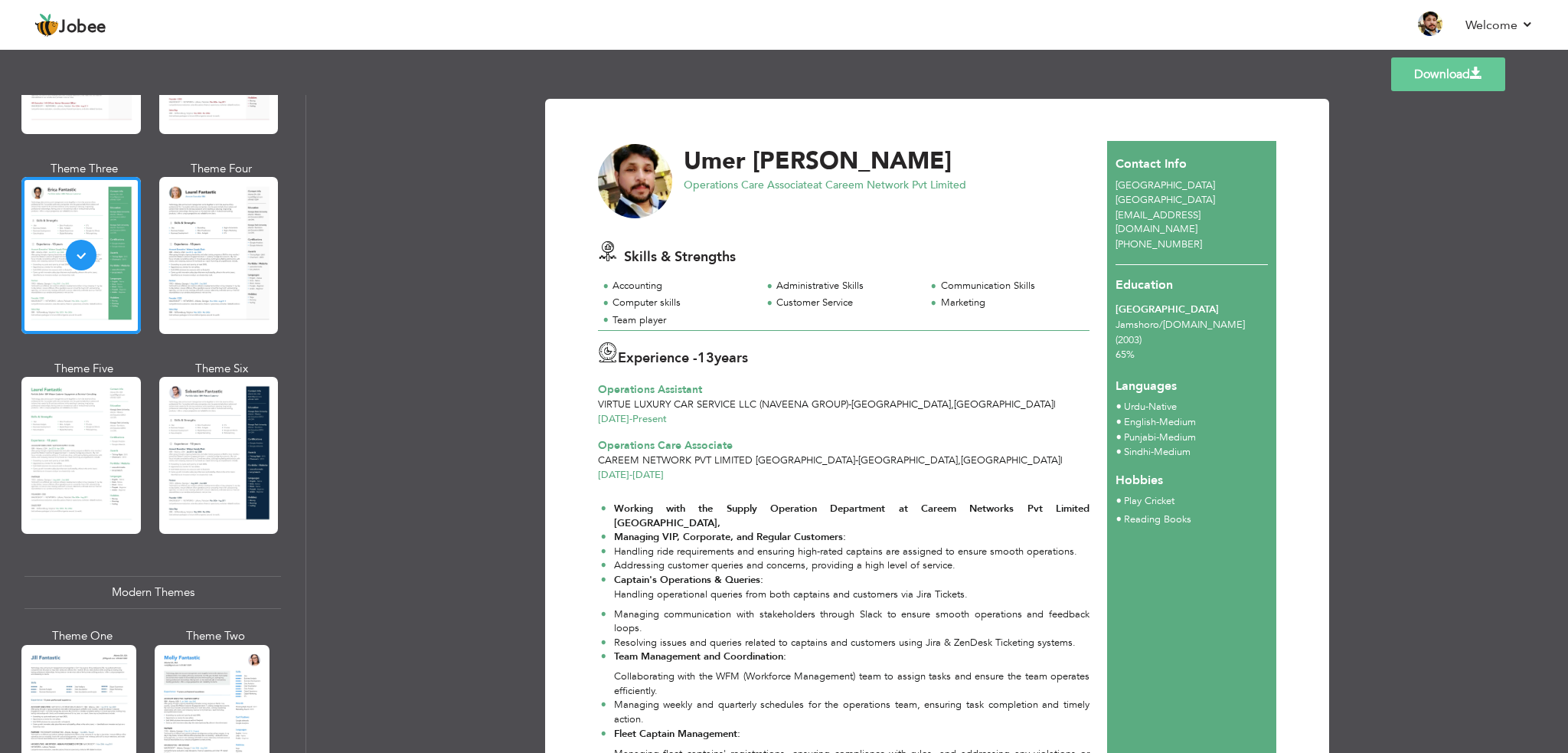
scroll to position [230, 0]
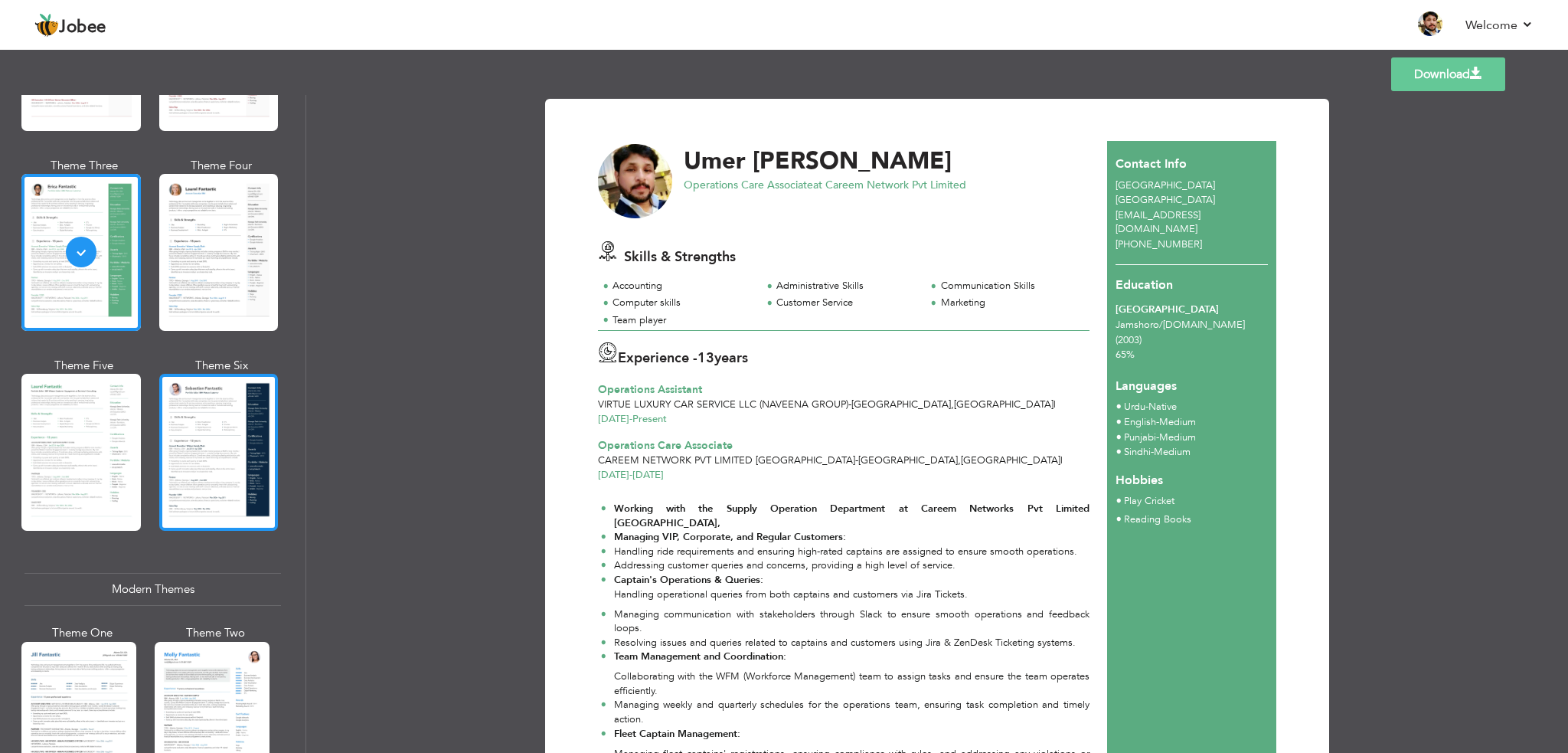
click at [221, 474] on div at bounding box center [218, 452] width 120 height 157
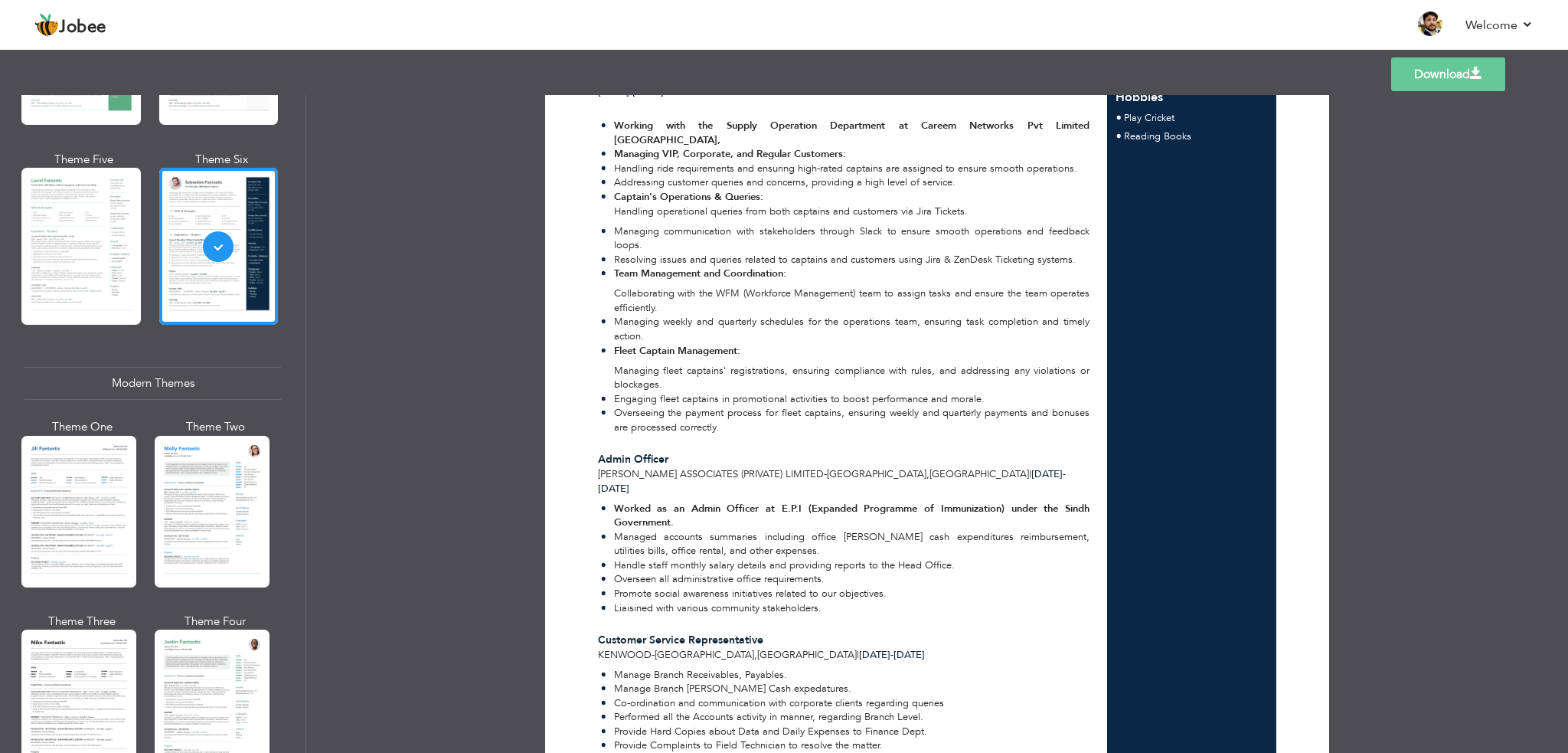
scroll to position [536, 0]
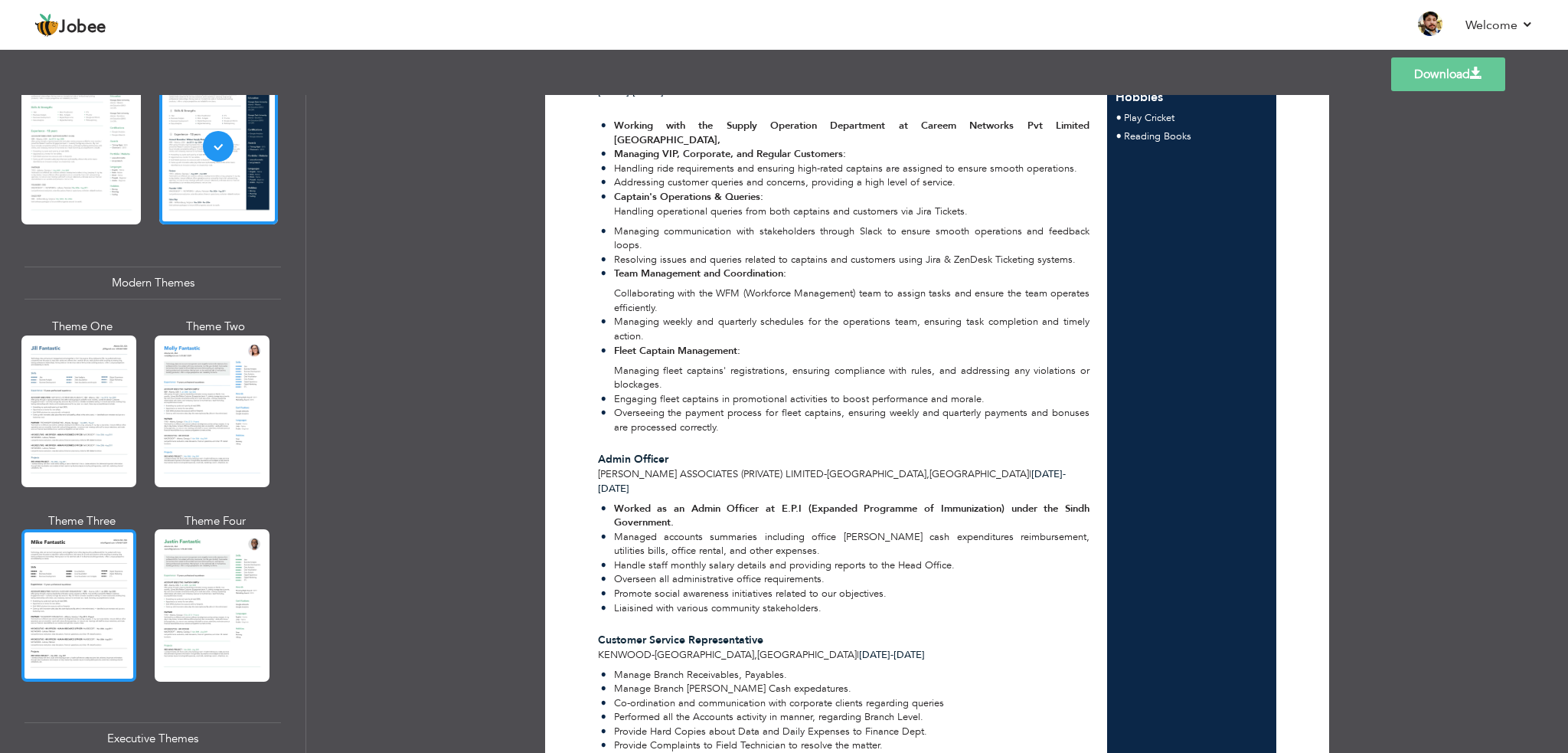
click at [91, 612] on div at bounding box center [79, 605] width 115 height 152
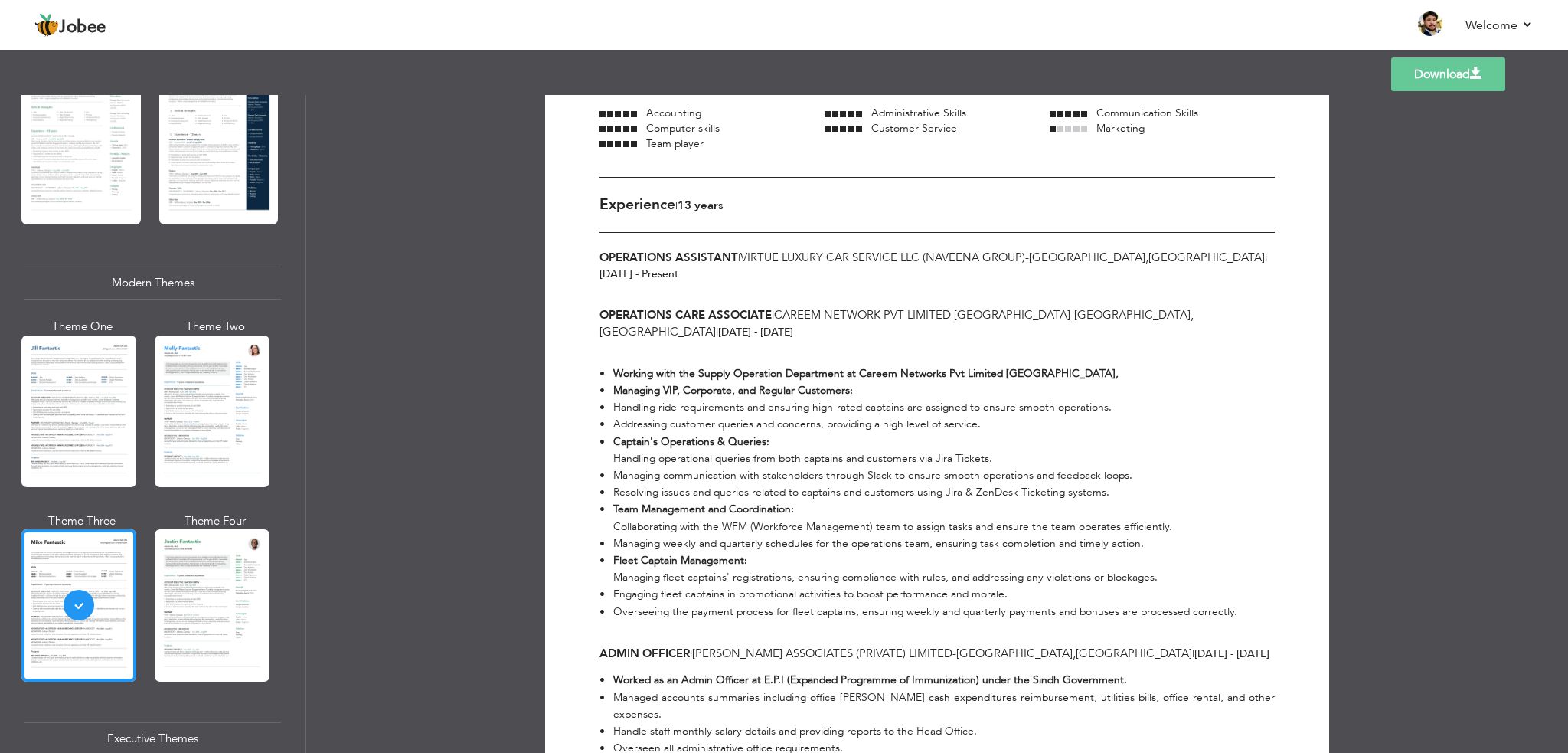
scroll to position [230, 0]
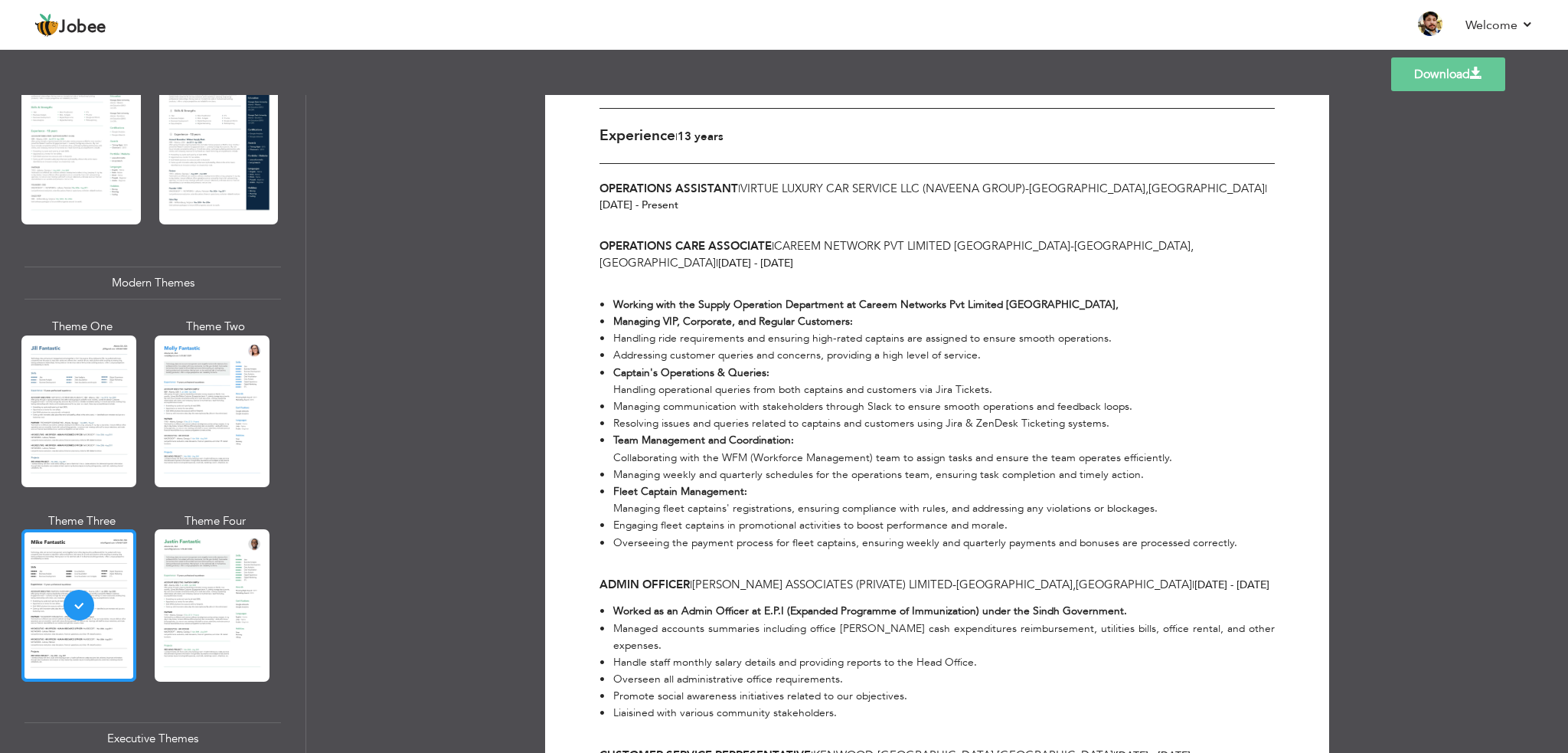
click at [92, 628] on div at bounding box center [79, 605] width 115 height 152
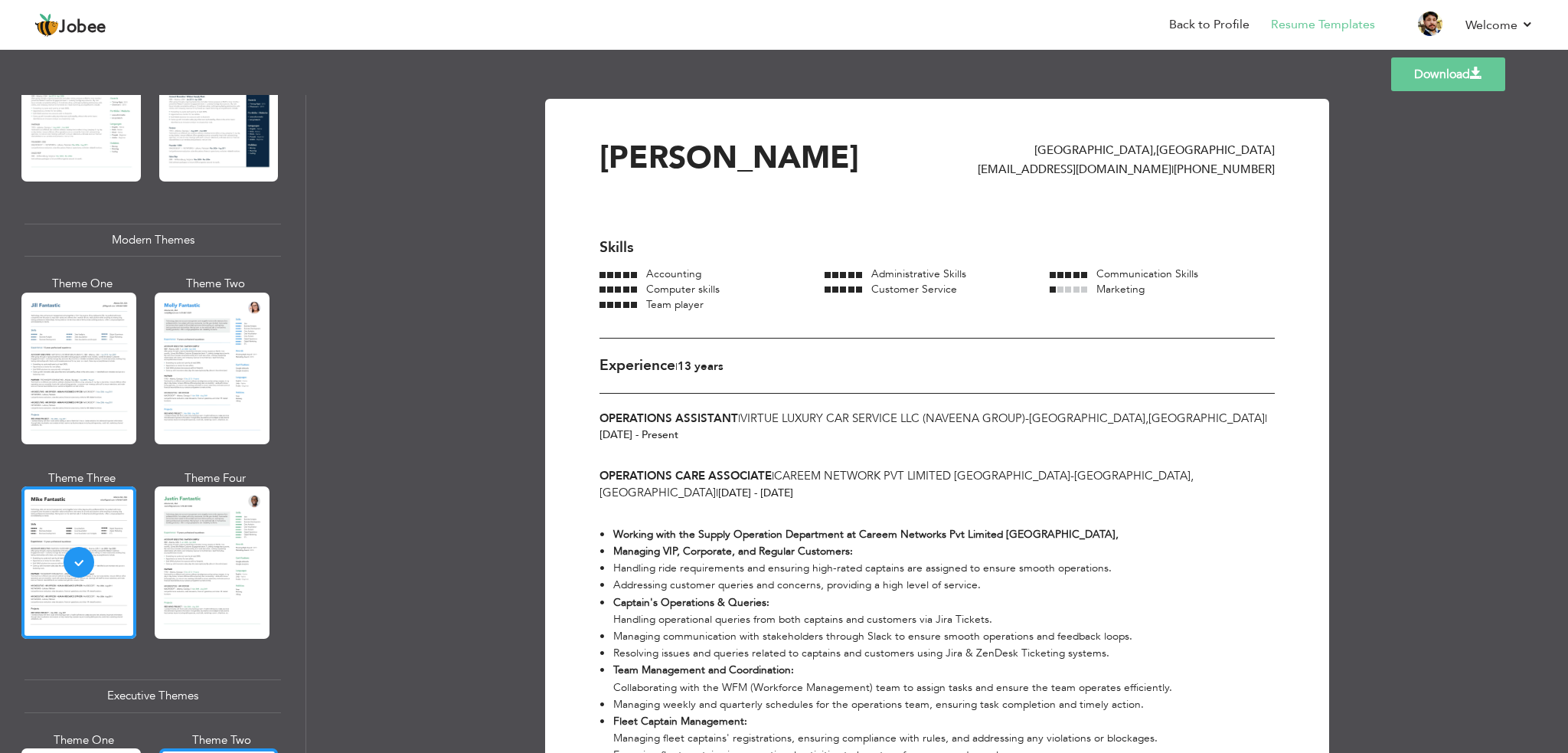
scroll to position [843, 0]
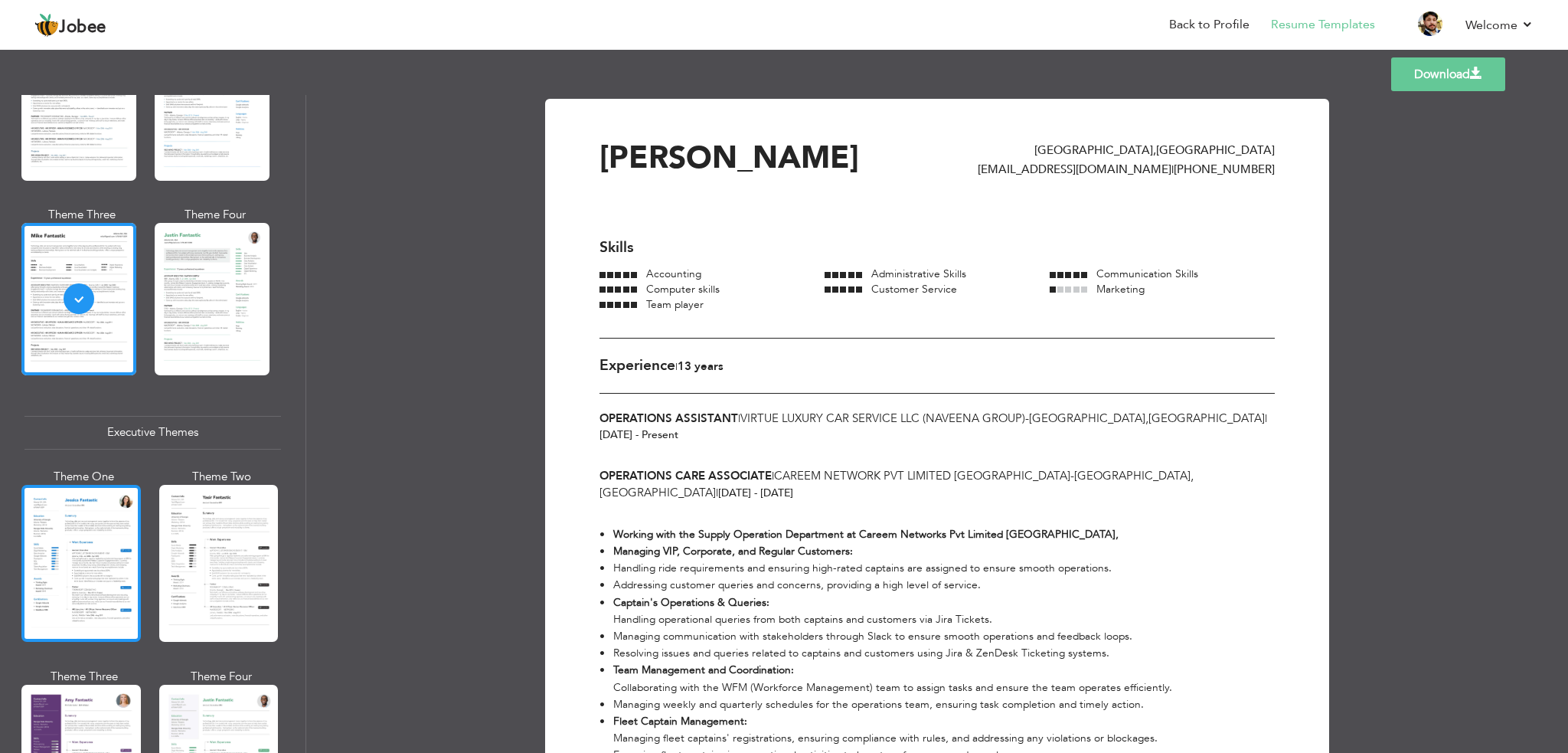
click at [83, 582] on div at bounding box center [81, 563] width 120 height 157
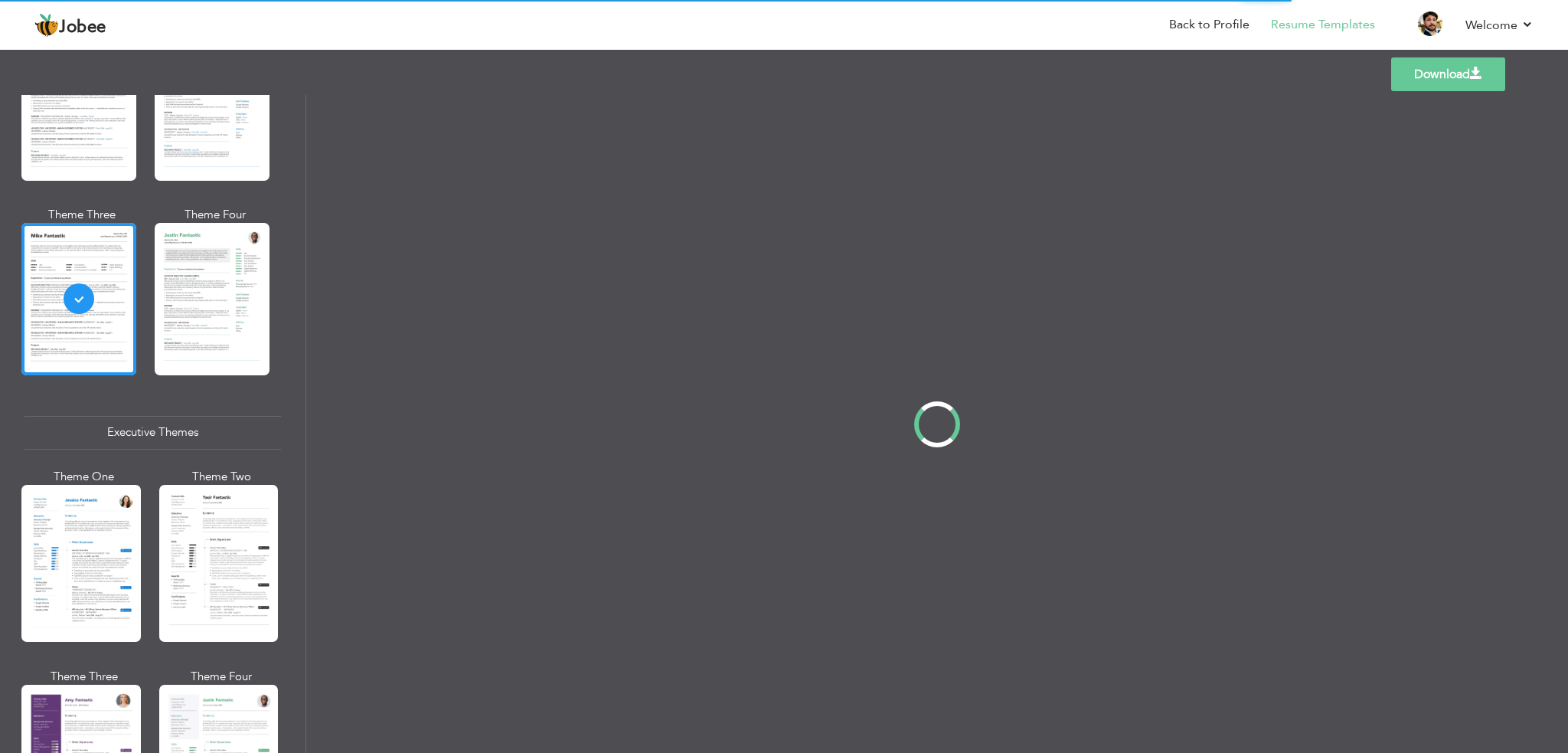
drag, startPoint x: 303, startPoint y: 352, endPoint x: 304, endPoint y: 265, distance: 87.0
click at [304, 265] on div "Professional Themes Theme One Theme Two Theme Three Theme Four" at bounding box center [784, 424] width 1568 height 658
click at [1179, 18] on link "Back to Profile" at bounding box center [1210, 25] width 80 height 18
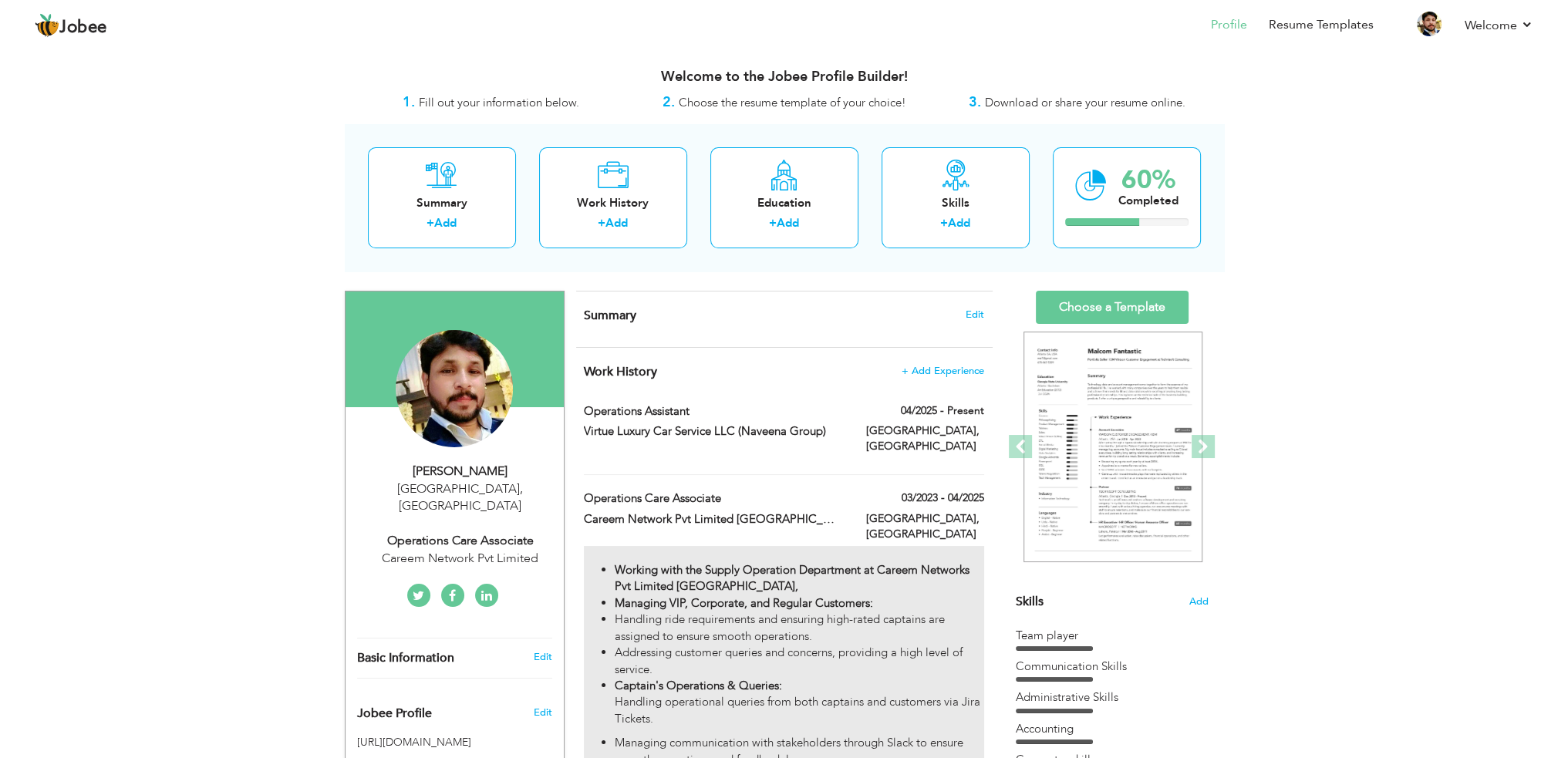
drag, startPoint x: 595, startPoint y: 544, endPoint x: 629, endPoint y: 581, distance: 50.2
type input "Operations Care Associate"
type input "Careem Network Pvt Limited [GEOGRAPHIC_DATA]"
type input "03/2023"
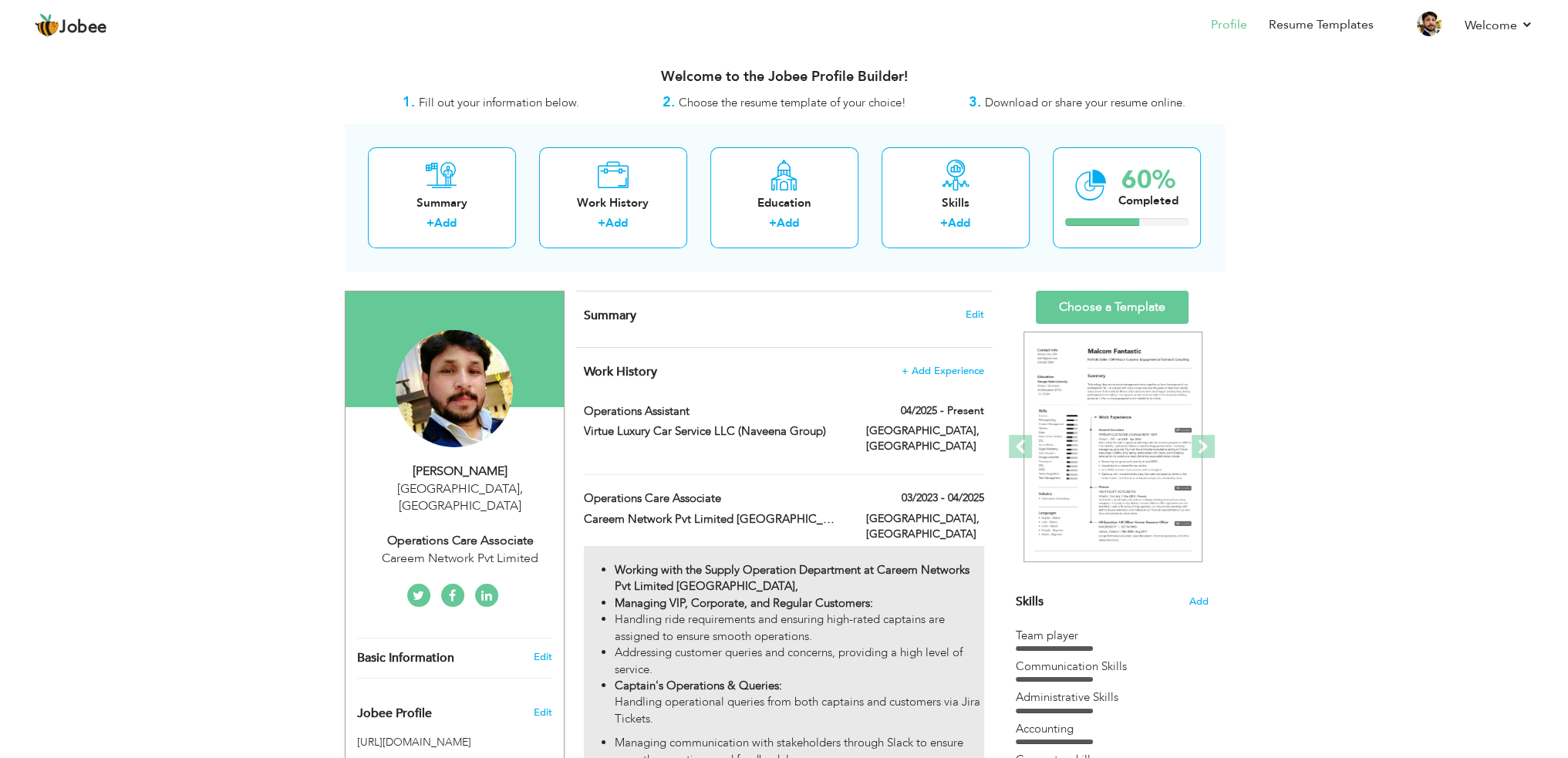
type input "04/2025"
type input "[GEOGRAPHIC_DATA]"
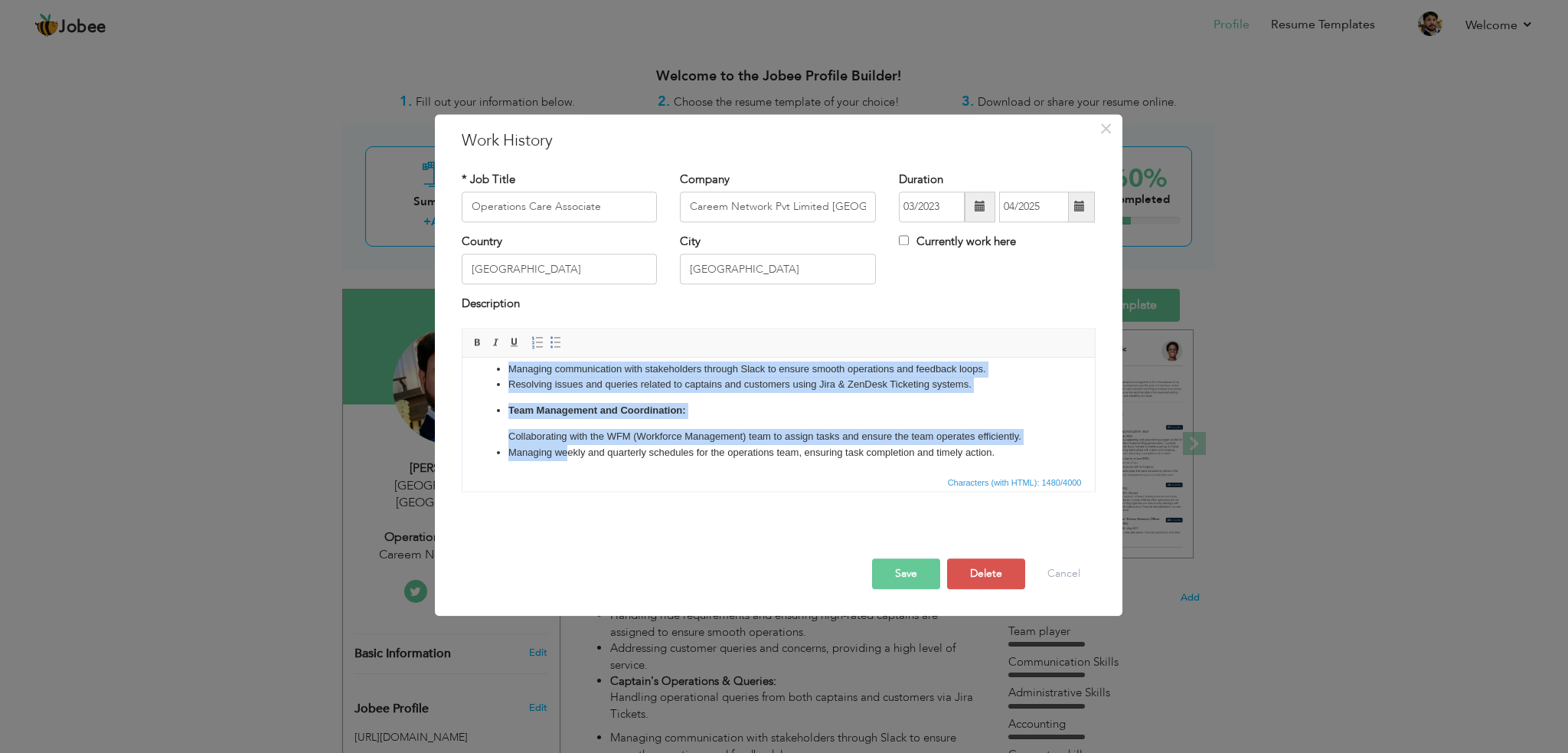
scroll to position [159, 0]
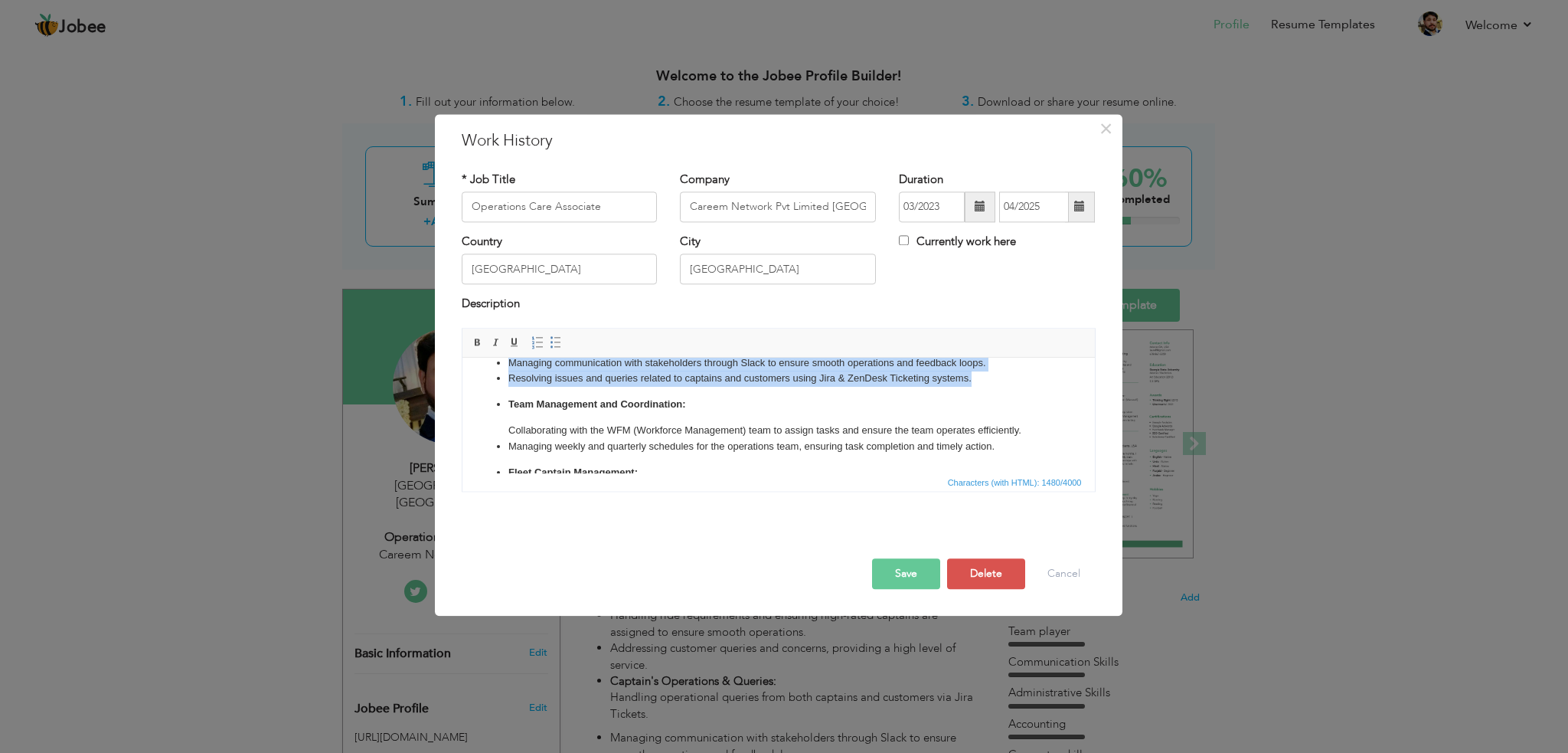
drag, startPoint x: 494, startPoint y: 406, endPoint x: 676, endPoint y: 388, distance: 182.9
click at [676, 388] on ul "Working with the Supply Operation Department at Careem Networks Pvt Limited Pak…" at bounding box center [778, 397] width 602 height 315
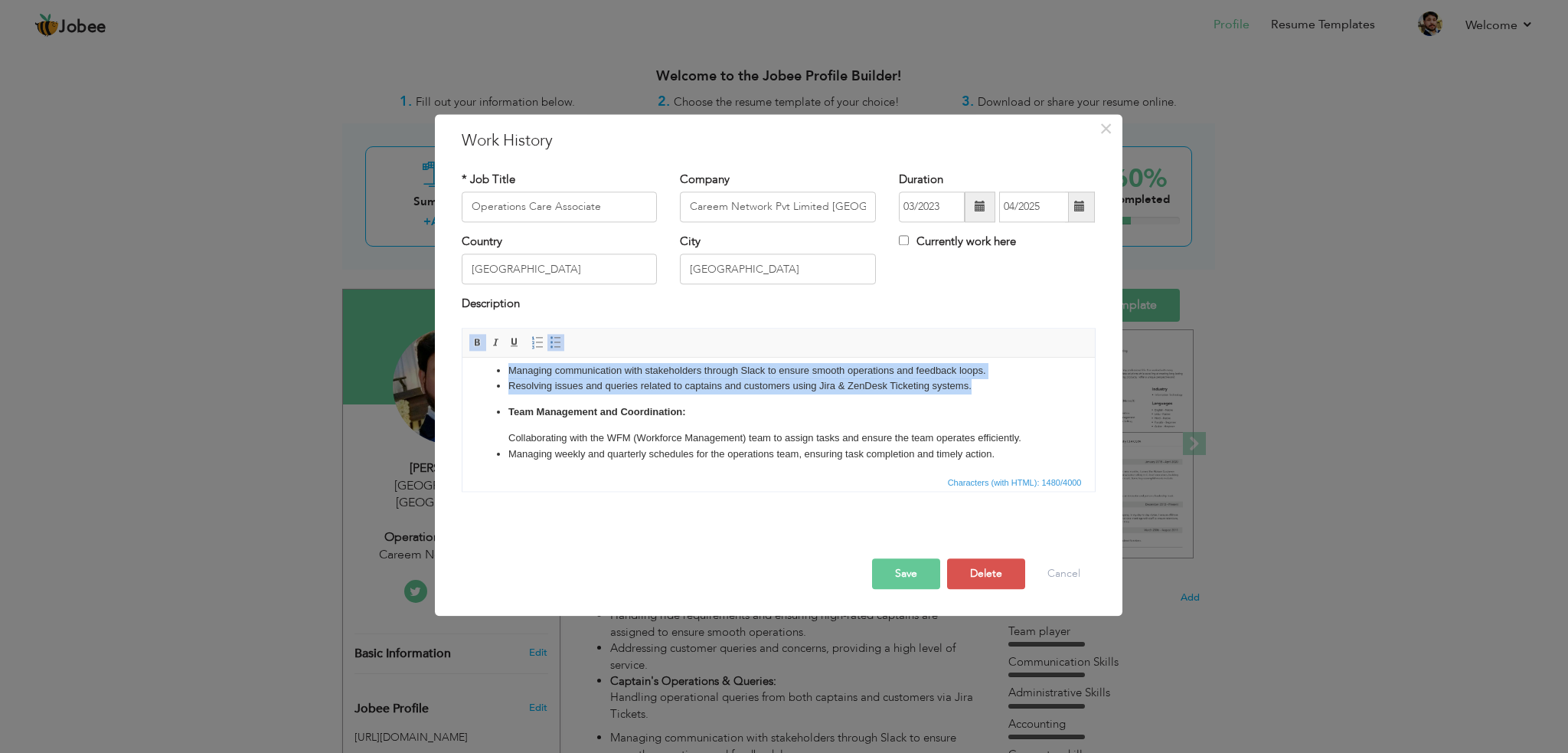
scroll to position [103, 0]
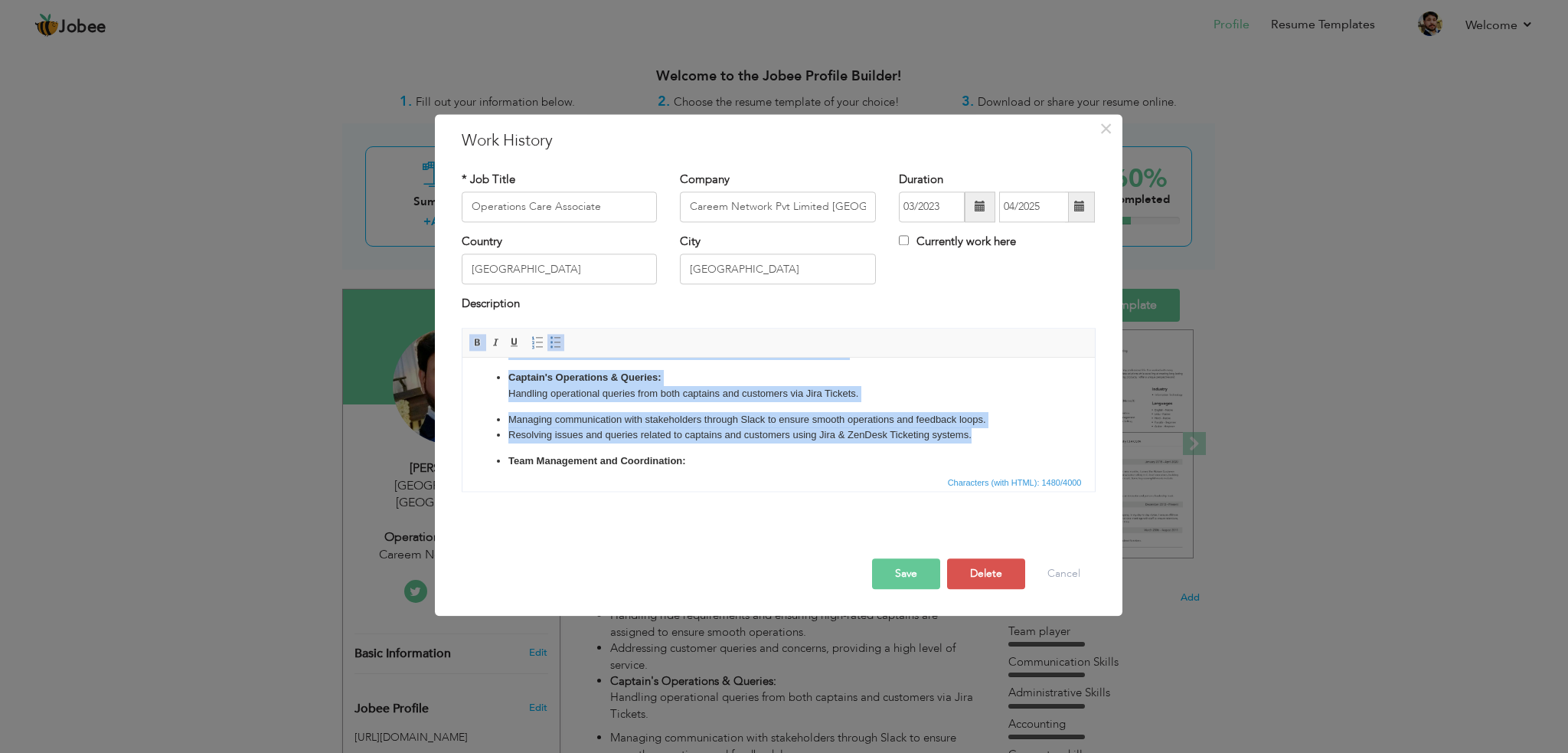
copy ul "Working with the Supply Operation Department at Careem Networks Pvt Limited Pak…"
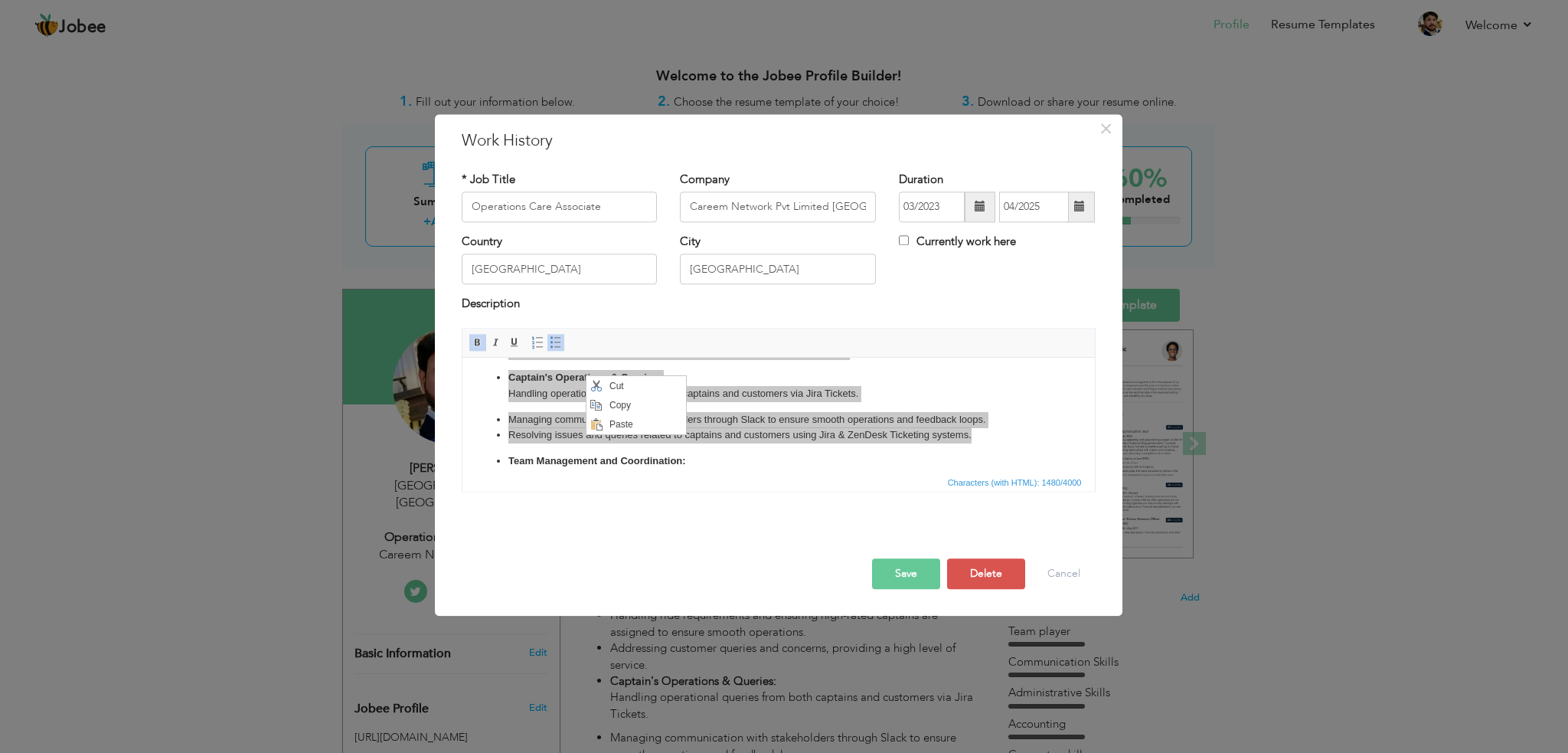
scroll to position [0, 0]
click at [619, 402] on span "Copy" at bounding box center [645, 404] width 80 height 18
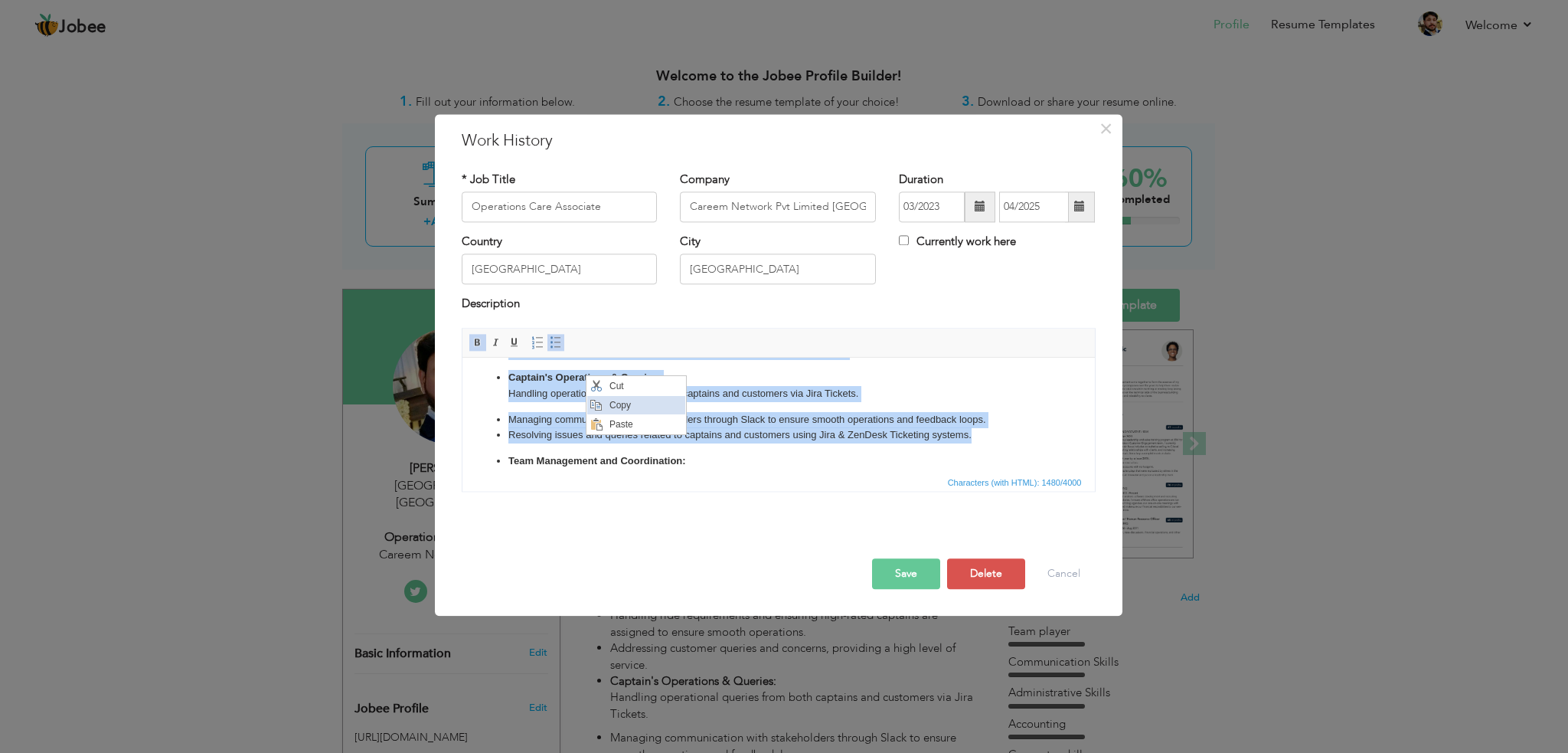
copy ul "Working with the Supply Operation Department at Careem Networks Pvt Limited Pak…"
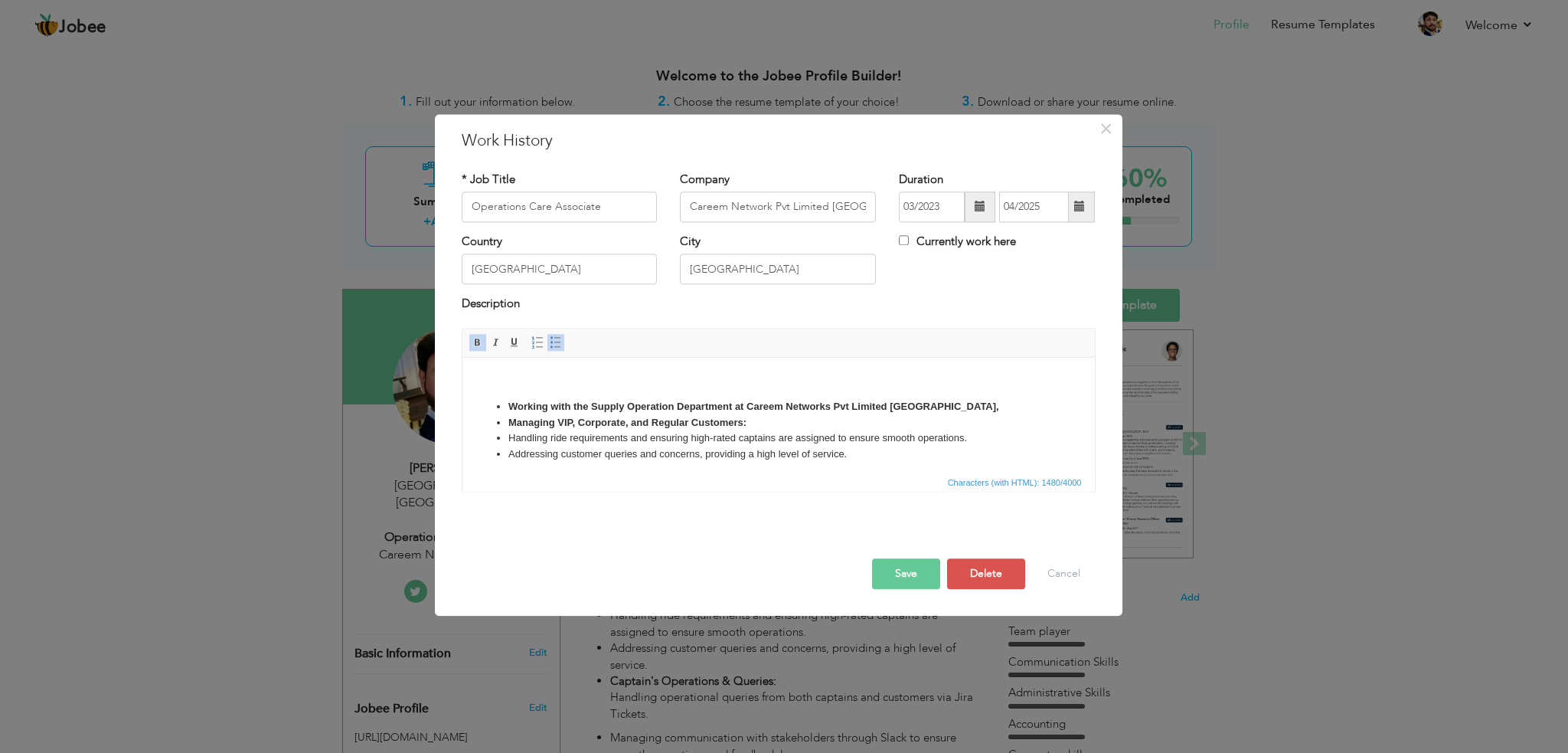
click at [655, 381] on body "Working with the Supply Operation Department at Careem Networks Pvt Limited Pak…" at bounding box center [778, 543] width 602 height 341
click at [545, 407] on strong "Working with the Supply Operation Department at Careem Networks Pvt Limited Pak…" at bounding box center [753, 407] width 491 height 11
click at [917, 579] on button "Save" at bounding box center [906, 574] width 68 height 31
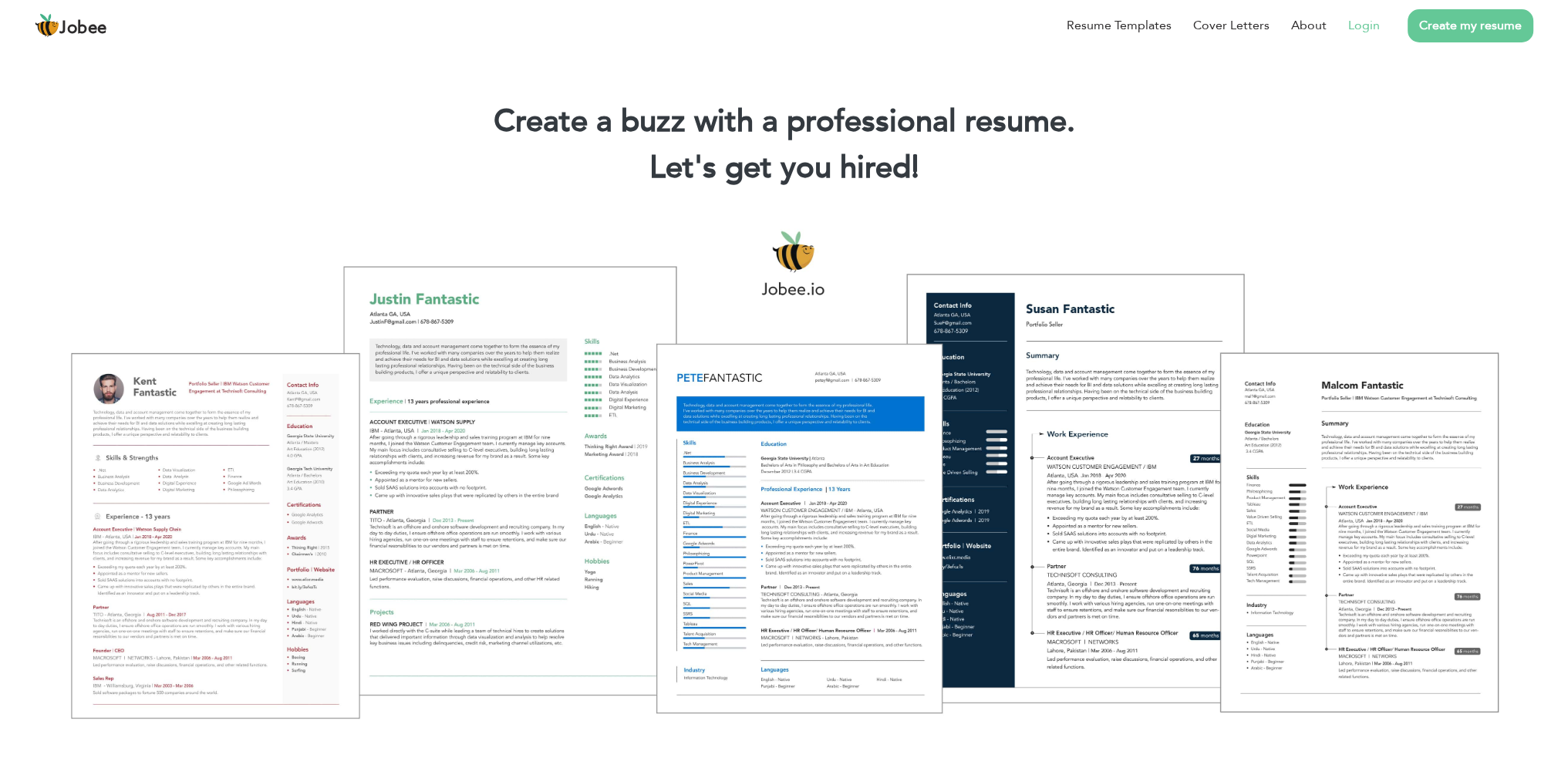
click at [1362, 22] on link "Login" at bounding box center [1363, 25] width 32 height 19
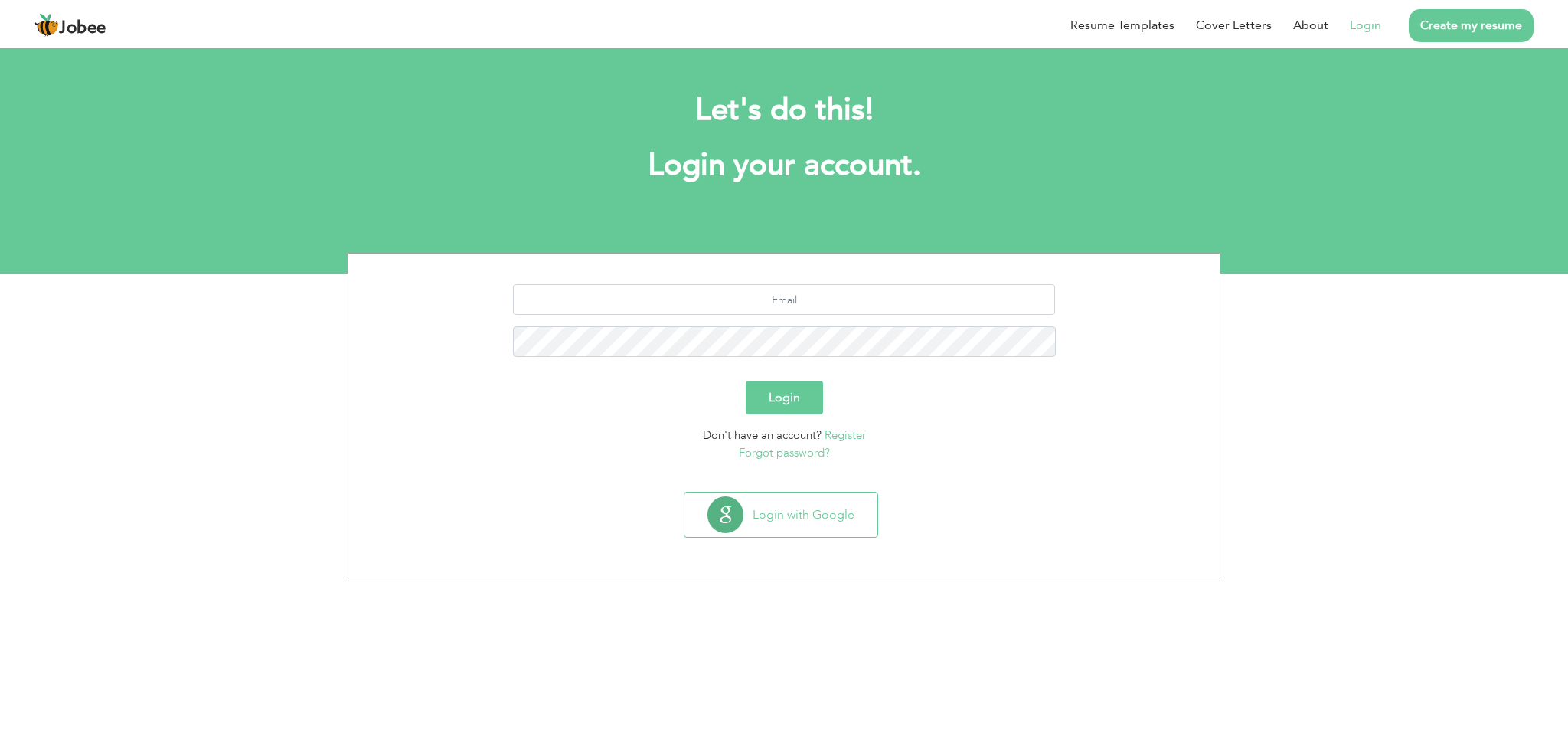
click at [1364, 21] on link "Login" at bounding box center [1366, 25] width 31 height 18
click at [892, 302] on input "text" at bounding box center [785, 300] width 543 height 31
type input "[EMAIL_ADDRESS][DOMAIN_NAME]"
click at [784, 396] on button "Login" at bounding box center [784, 398] width 77 height 34
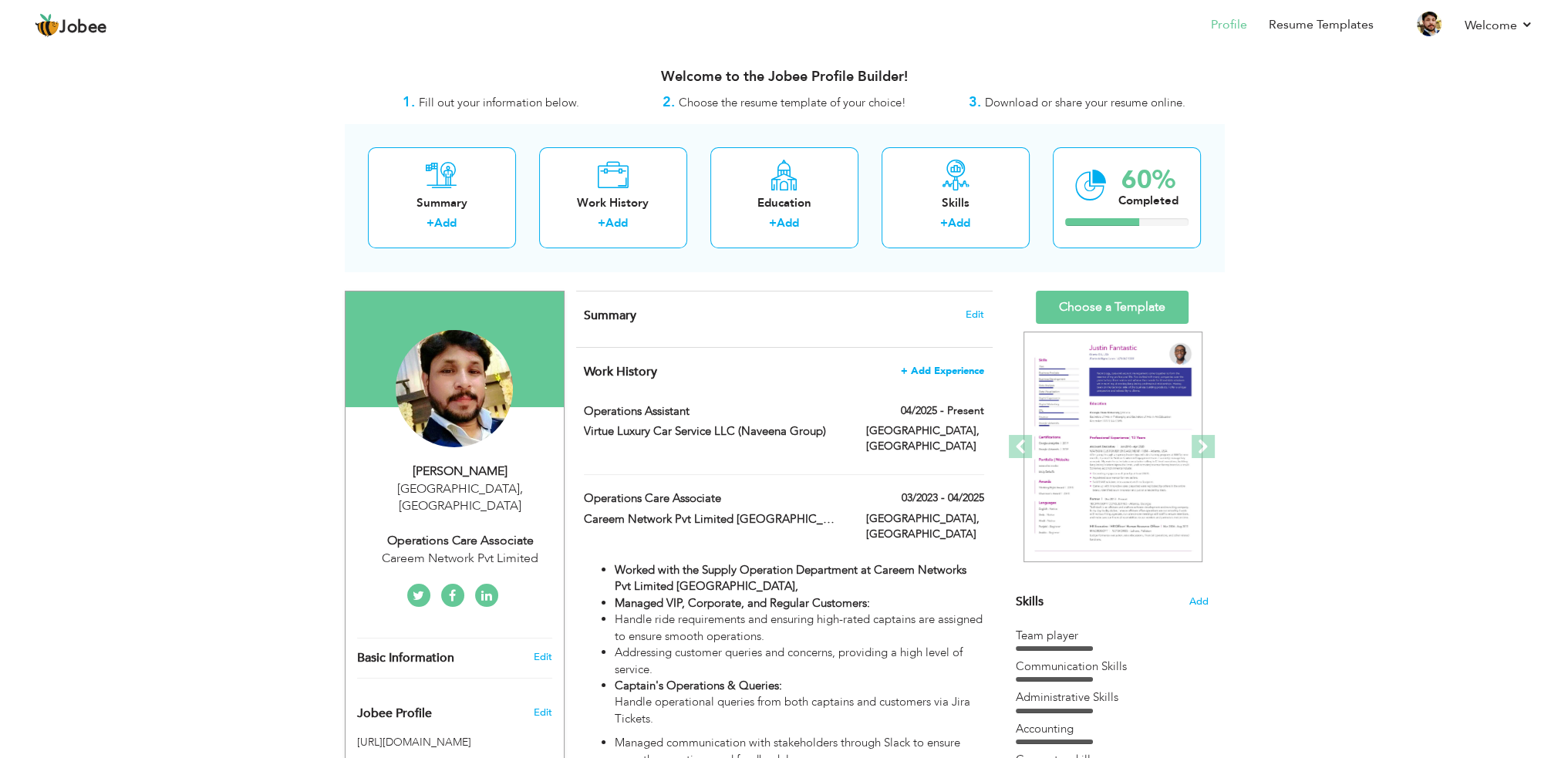
click at [956, 370] on span "+ Add Experience" at bounding box center [942, 371] width 83 height 11
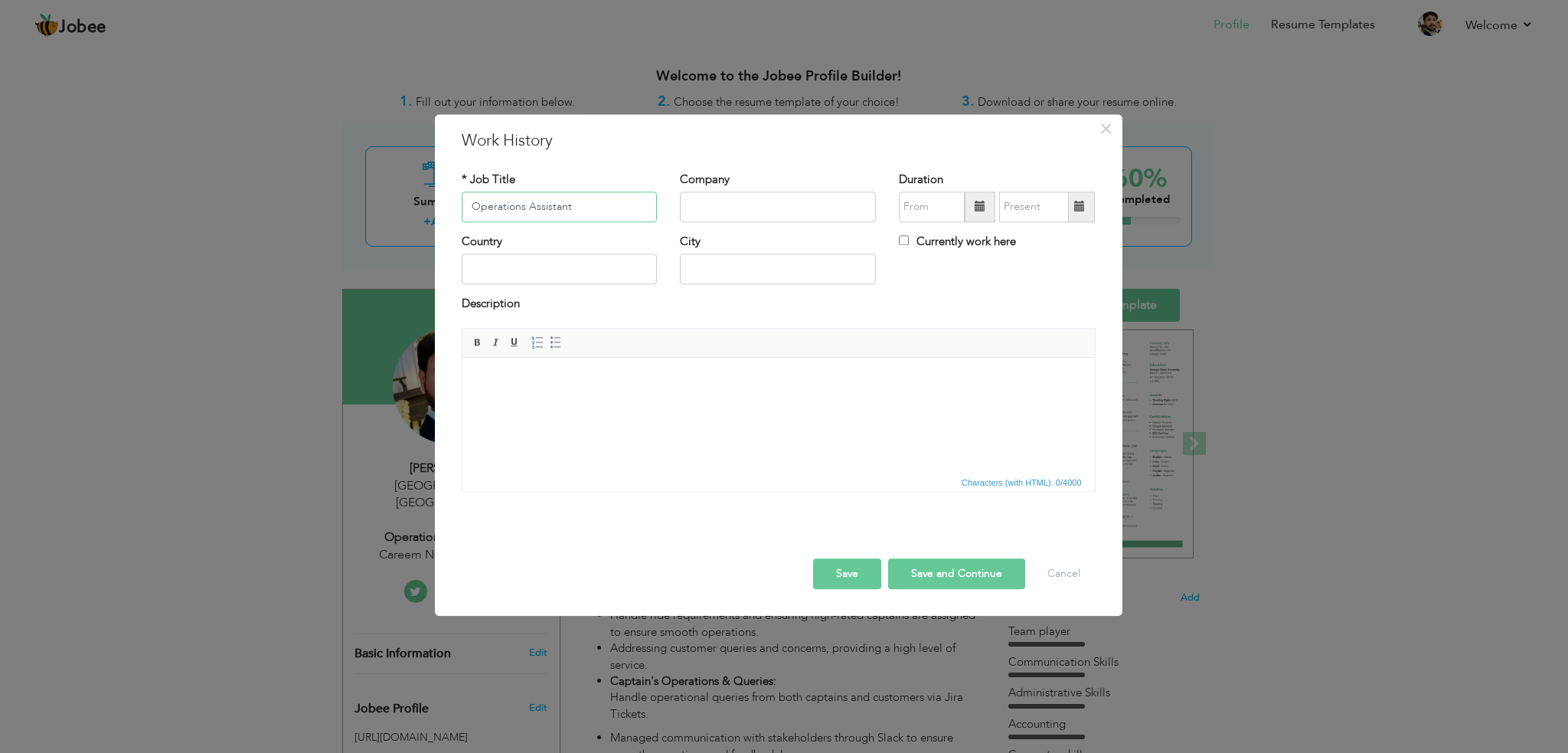
type input "Operations Assistant"
click at [839, 204] on input "text" at bounding box center [778, 207] width 196 height 31
type input "VLCS Naveena Group"
click at [978, 211] on span at bounding box center [979, 207] width 10 height 10
click at [978, 314] on span "2025" at bounding box center [978, 321] width 41 height 41
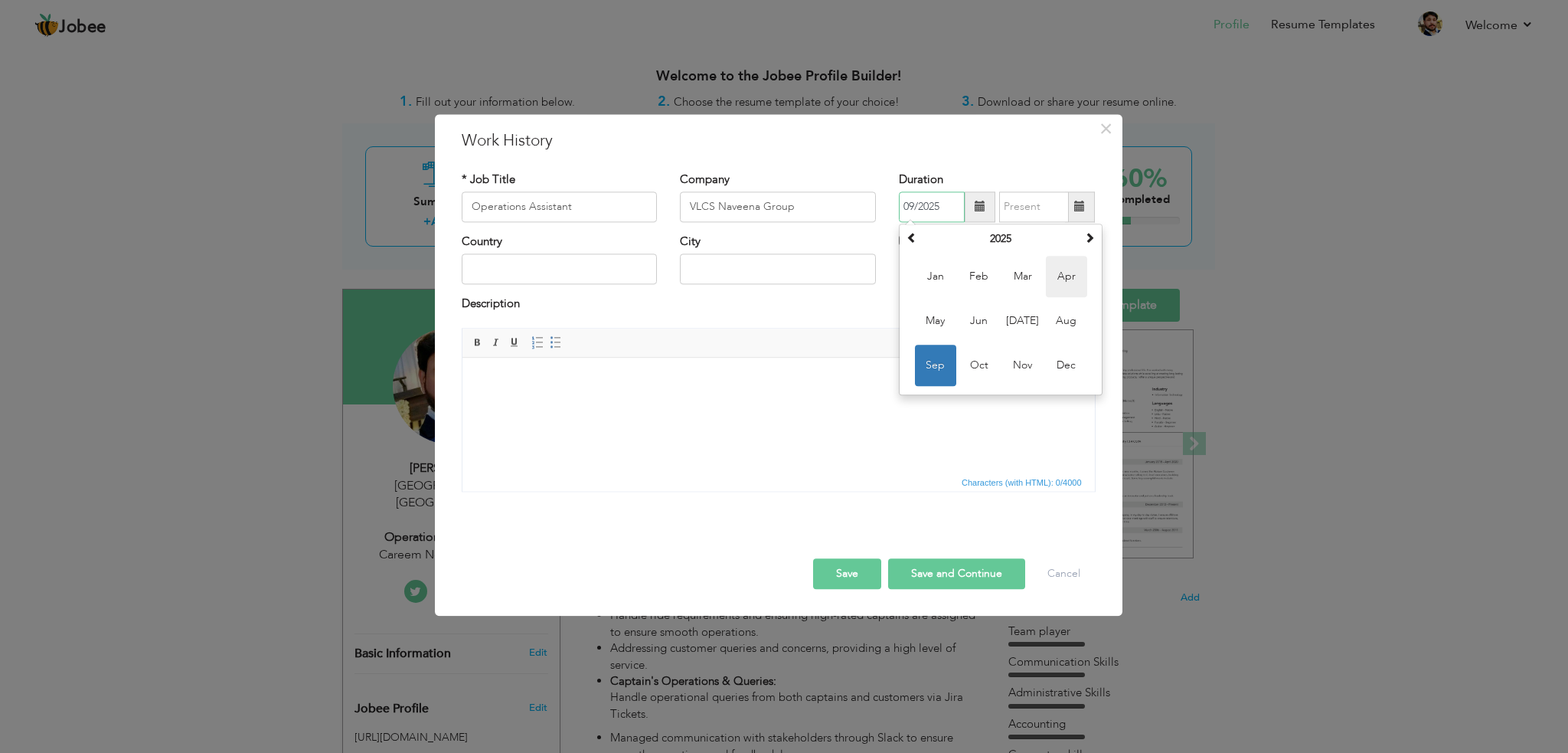
click at [1062, 276] on span "Apr" at bounding box center [1066, 276] width 41 height 41
type input "04/2025"
click at [906, 241] on input "Currently work here" at bounding box center [904, 240] width 10 height 10
checkbox input "true"
click at [597, 275] on input "text" at bounding box center [560, 269] width 196 height 31
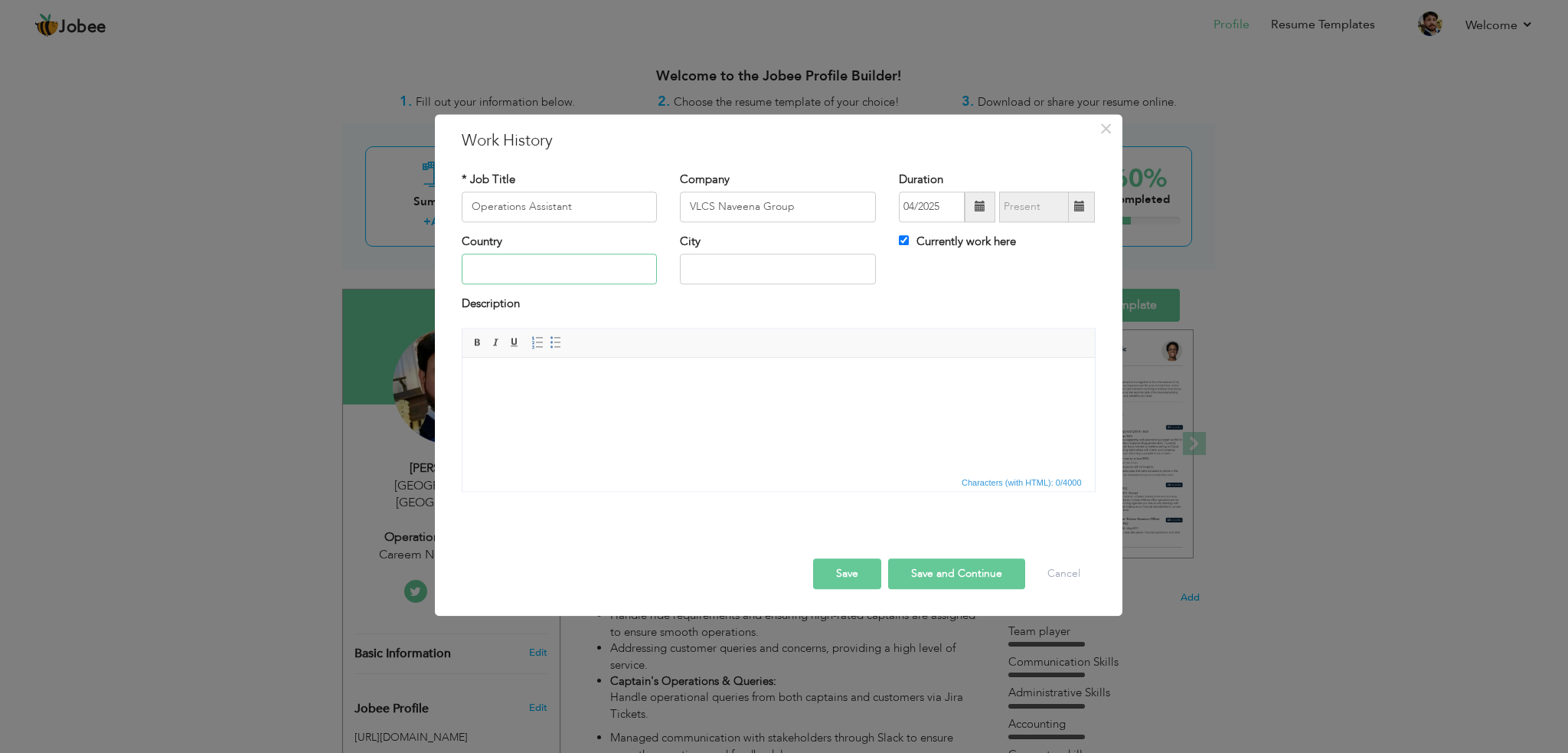
type input "[GEOGRAPHIC_DATA]"
click at [566, 376] on body at bounding box center [778, 381] width 602 height 16
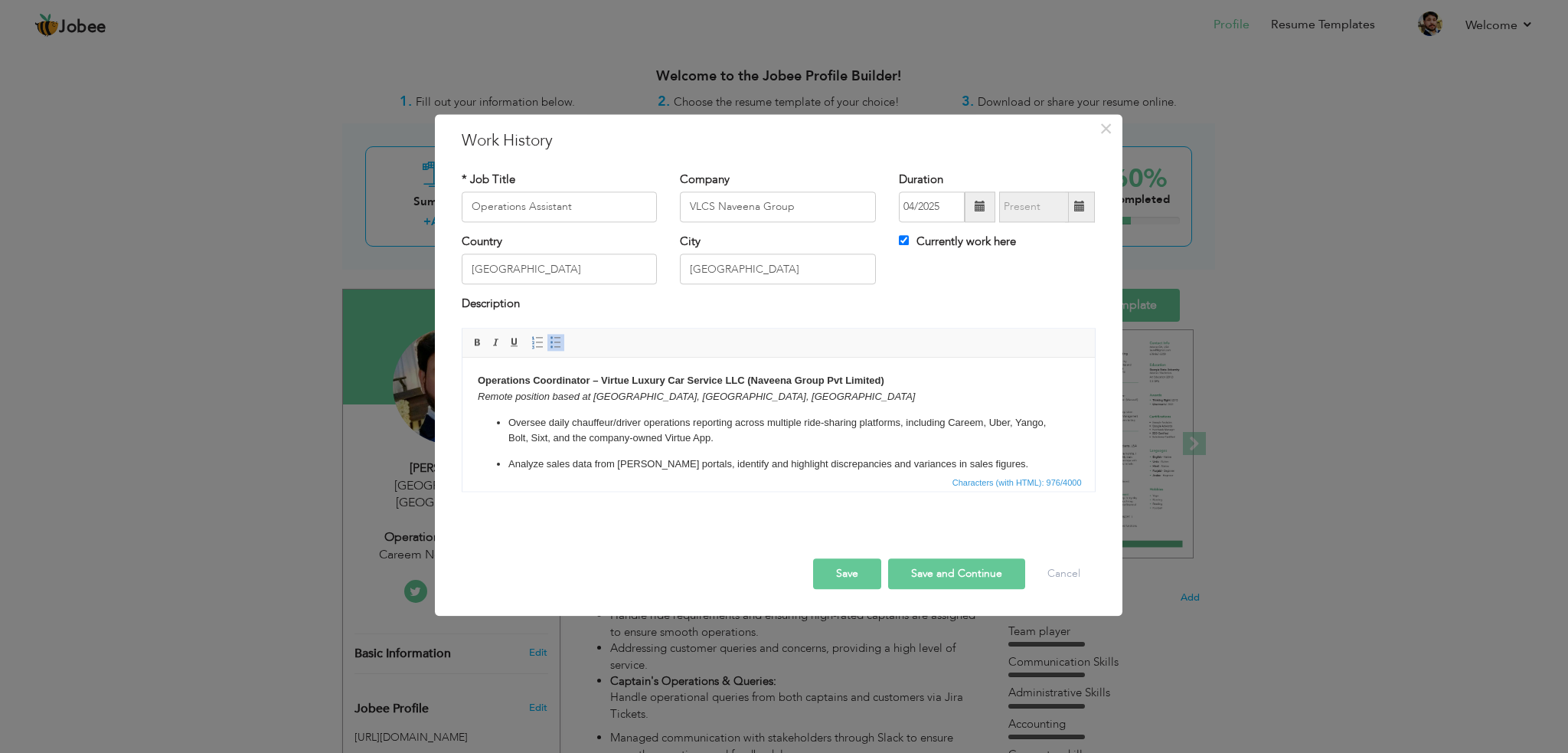
click at [587, 385] on strong "Operations Coordinator – Virtue Luxury Car Service LLC (Naveena Group Pvt Limit…" at bounding box center [680, 380] width 406 height 11
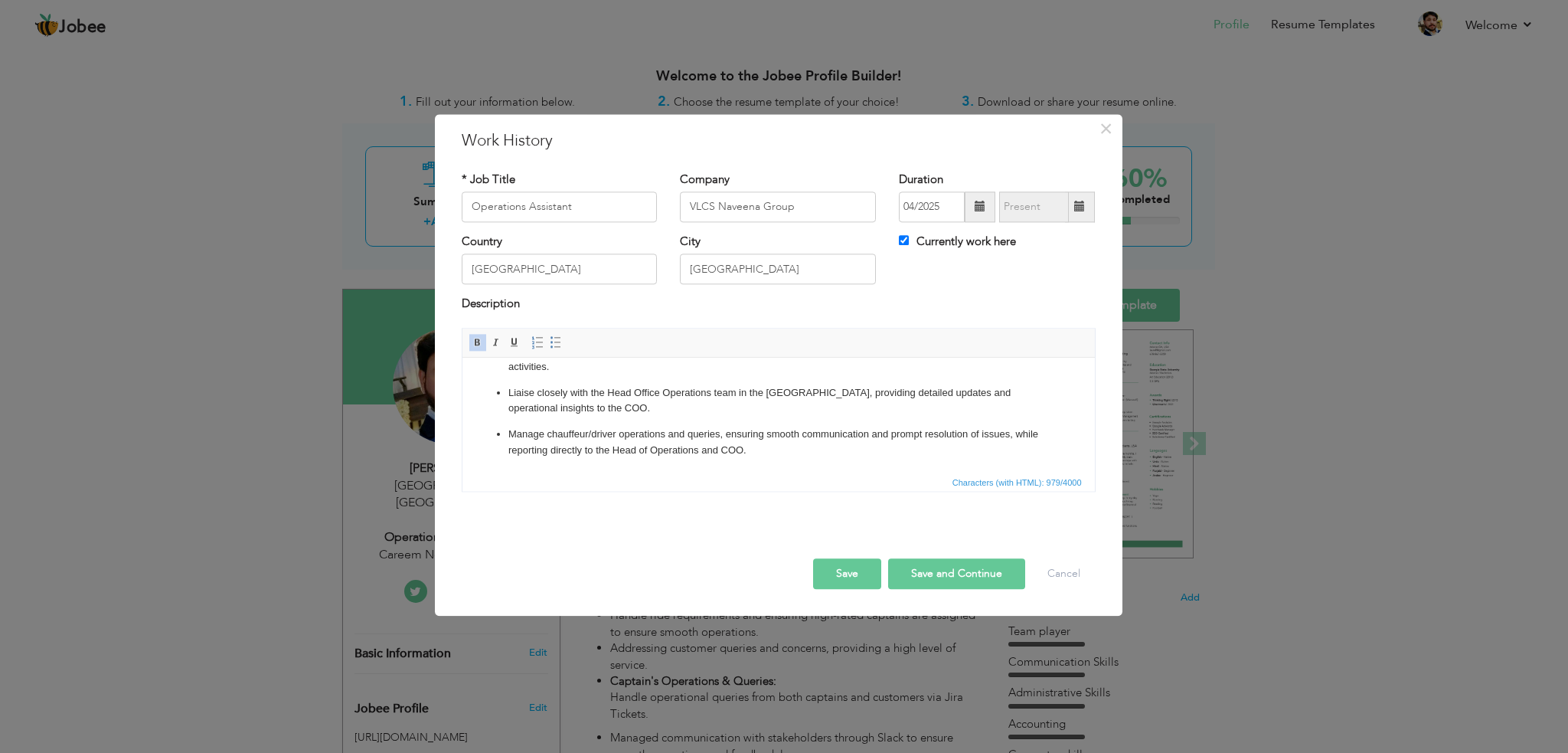
scroll to position [140, 0]
click at [661, 392] on p "Liaise closely with the Head Office Operations team in the UAE, providing detai…" at bounding box center [778, 401] width 541 height 32
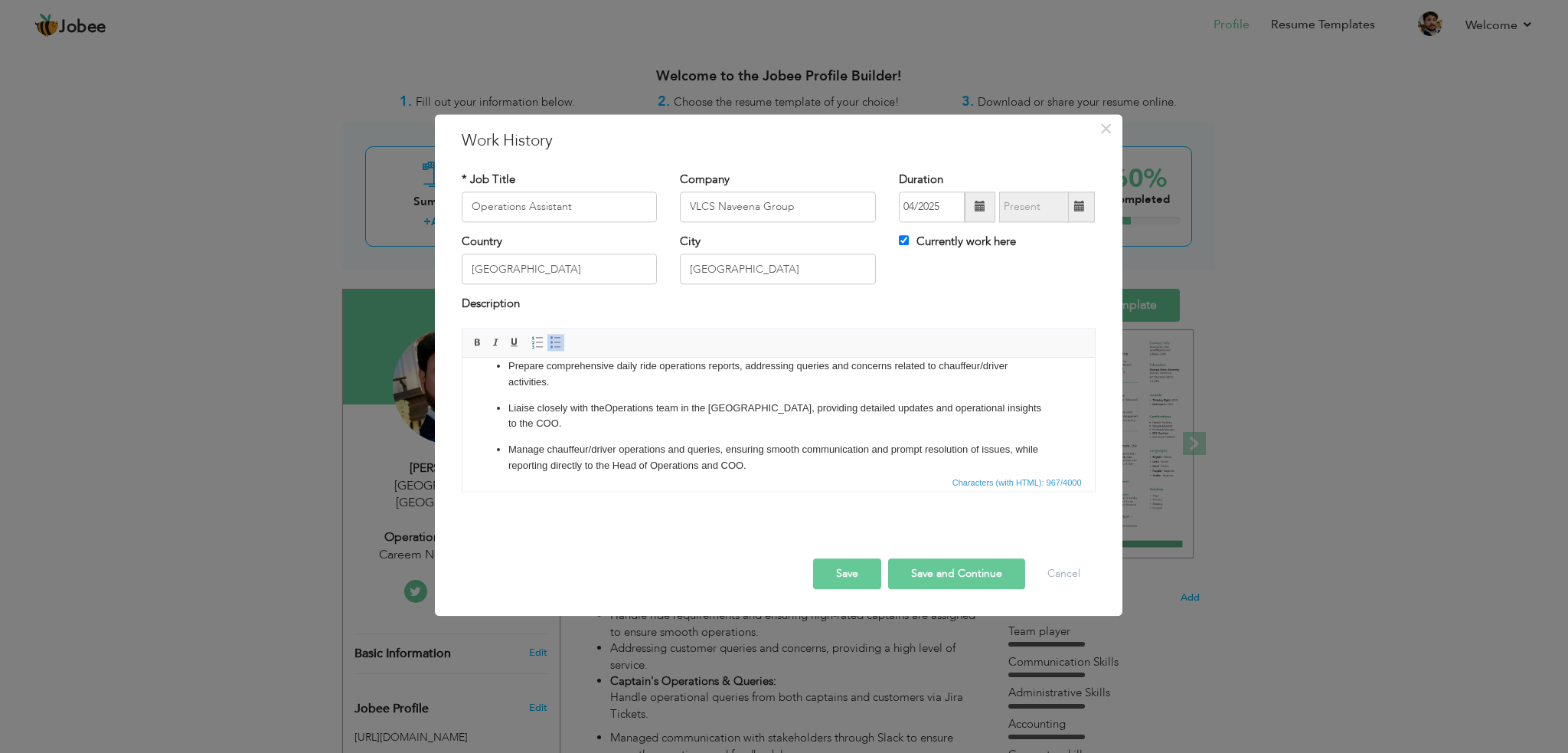
click at [832, 410] on p "Liaise closely with the Operations team in the UAE, providing detailed updates …" at bounding box center [778, 417] width 541 height 32
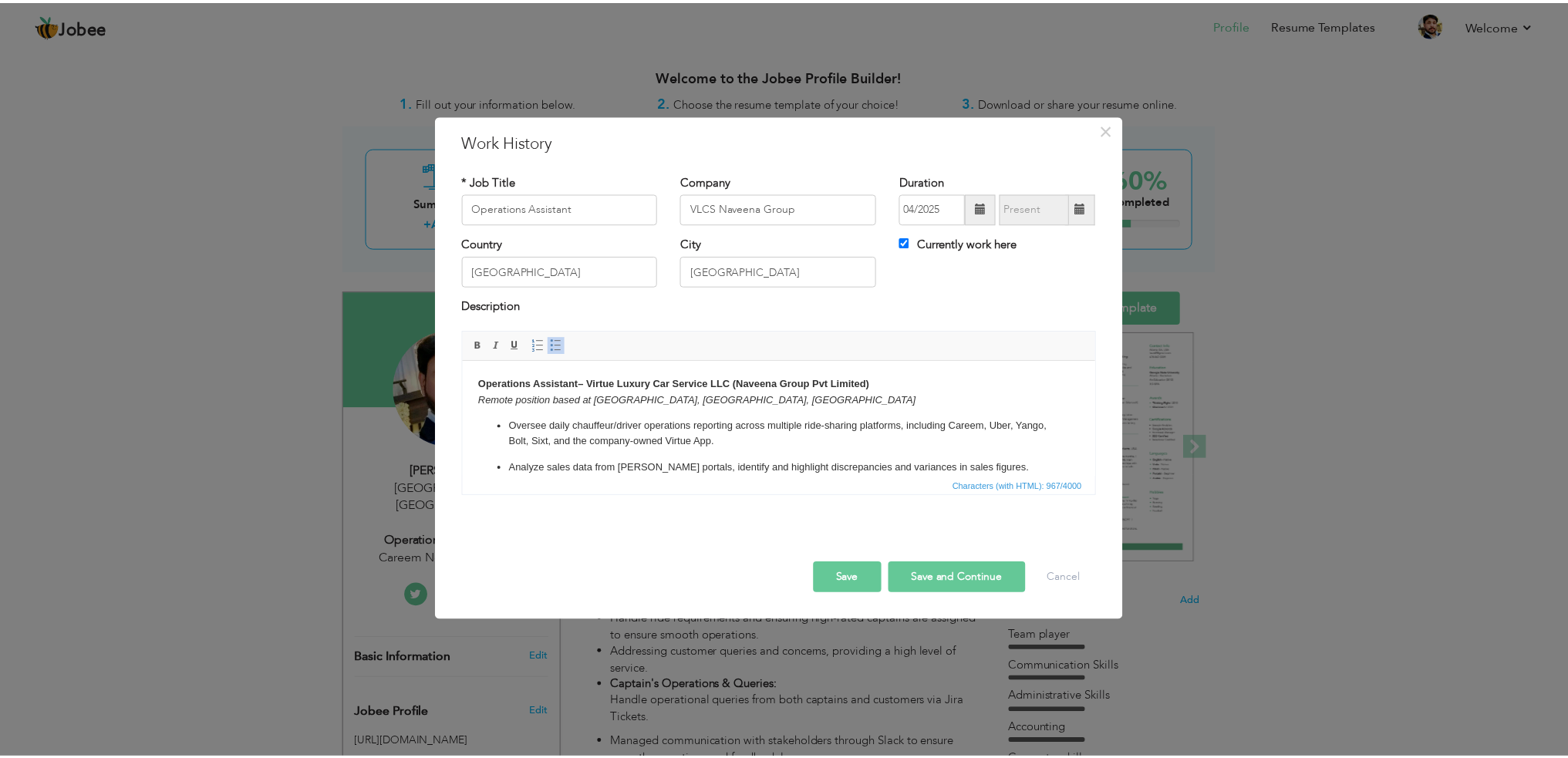
scroll to position [0, 0]
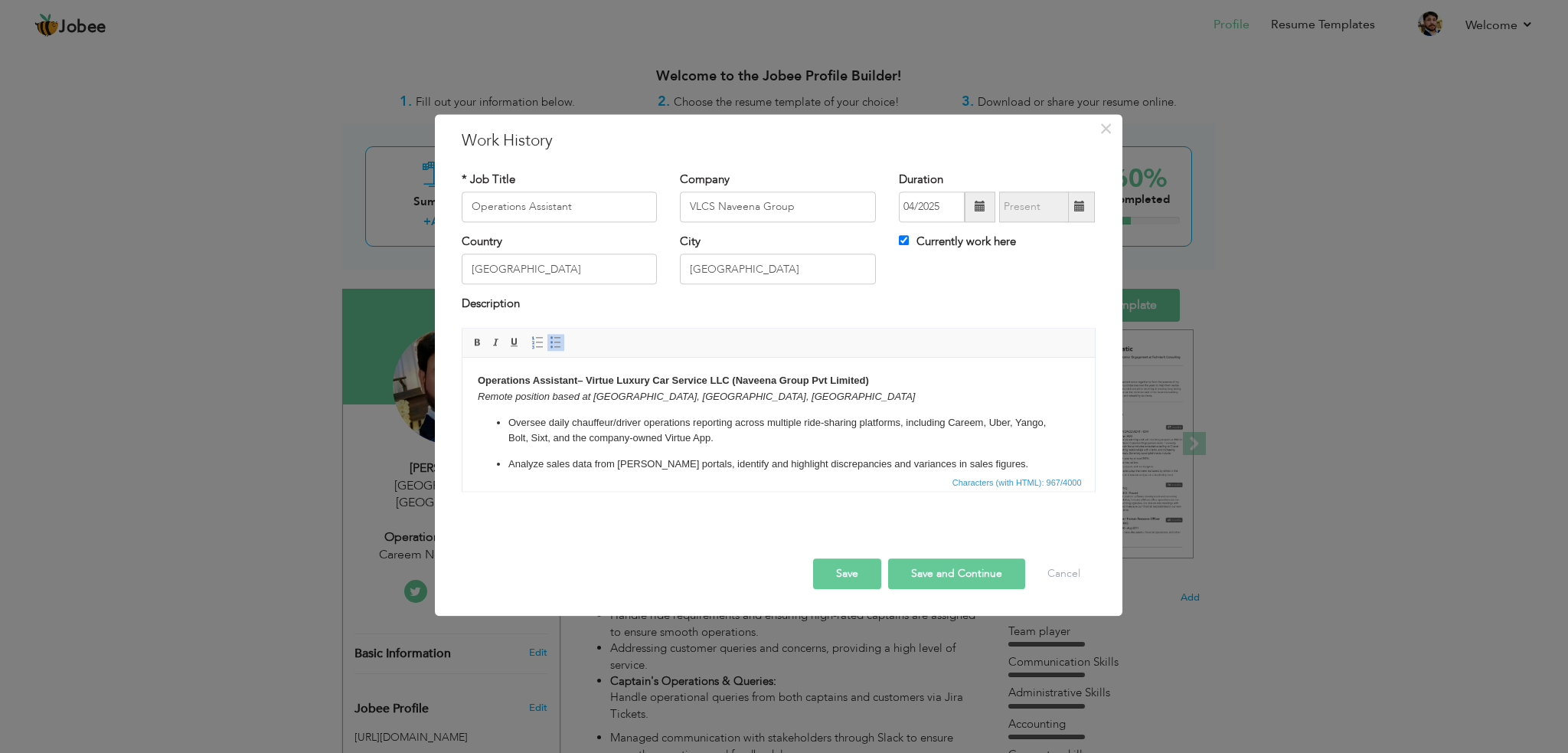
click at [849, 567] on button "Save" at bounding box center [847, 574] width 68 height 31
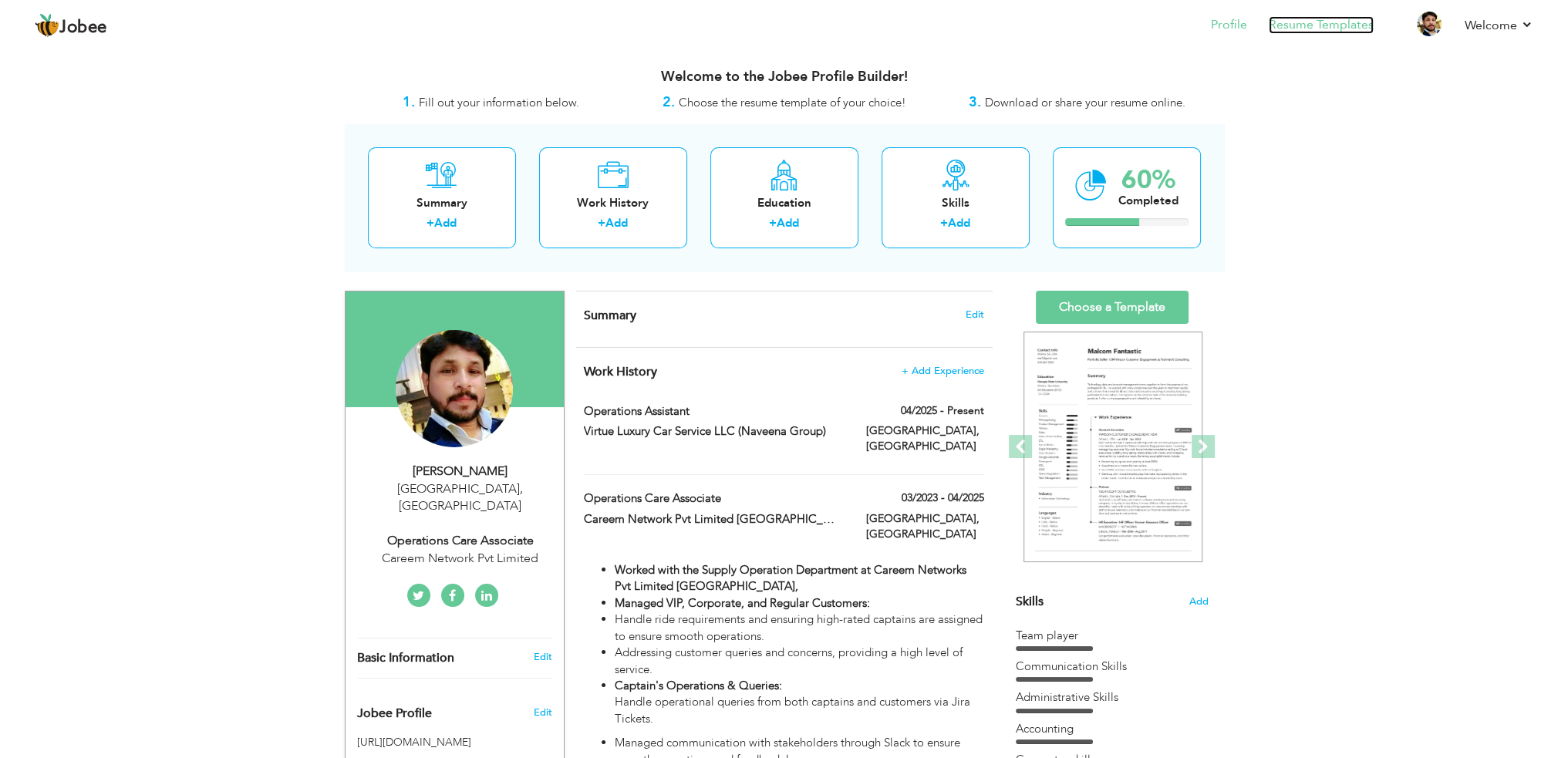
click at [1328, 24] on link "Resume Templates" at bounding box center [1321, 25] width 105 height 18
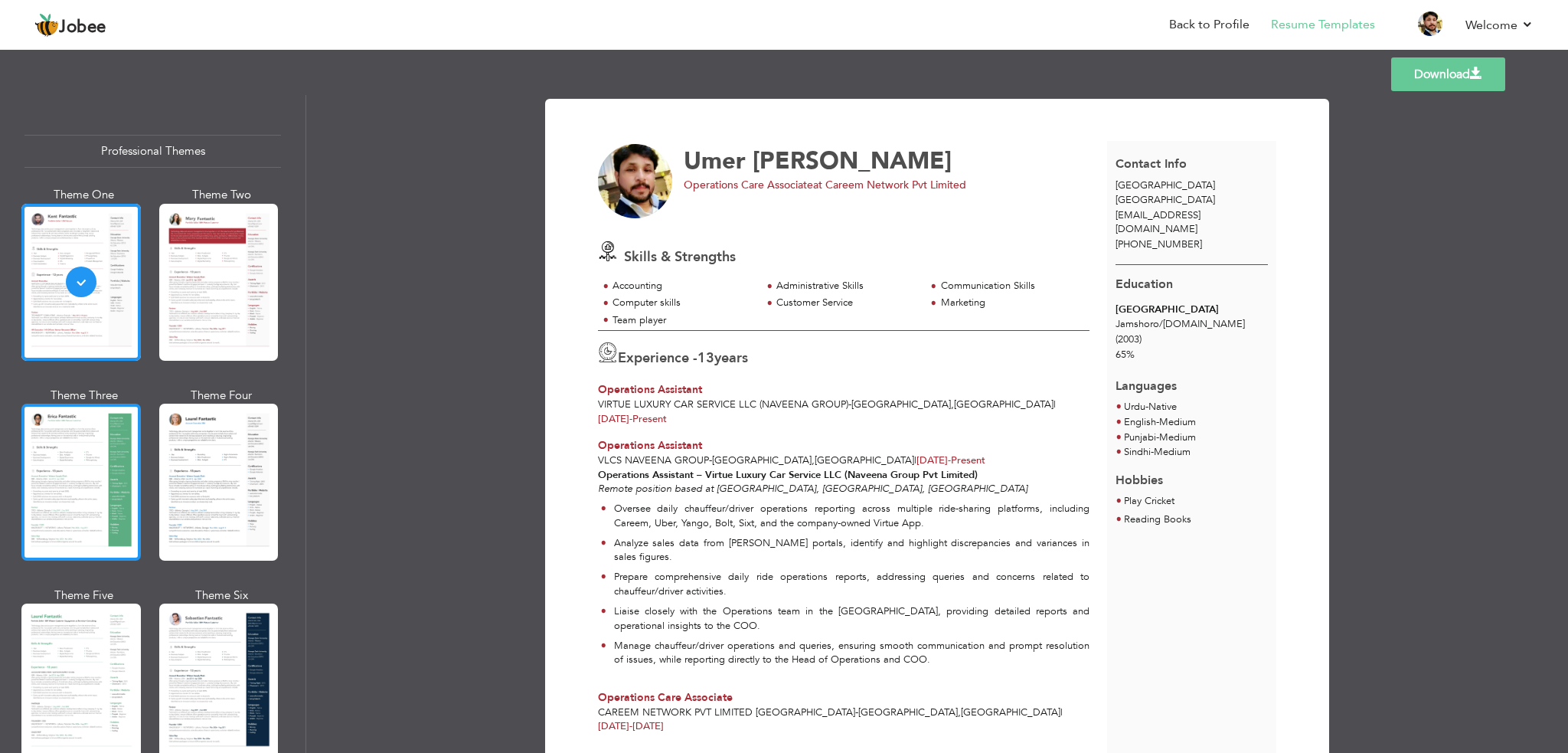
click at [72, 501] on div at bounding box center [81, 481] width 120 height 157
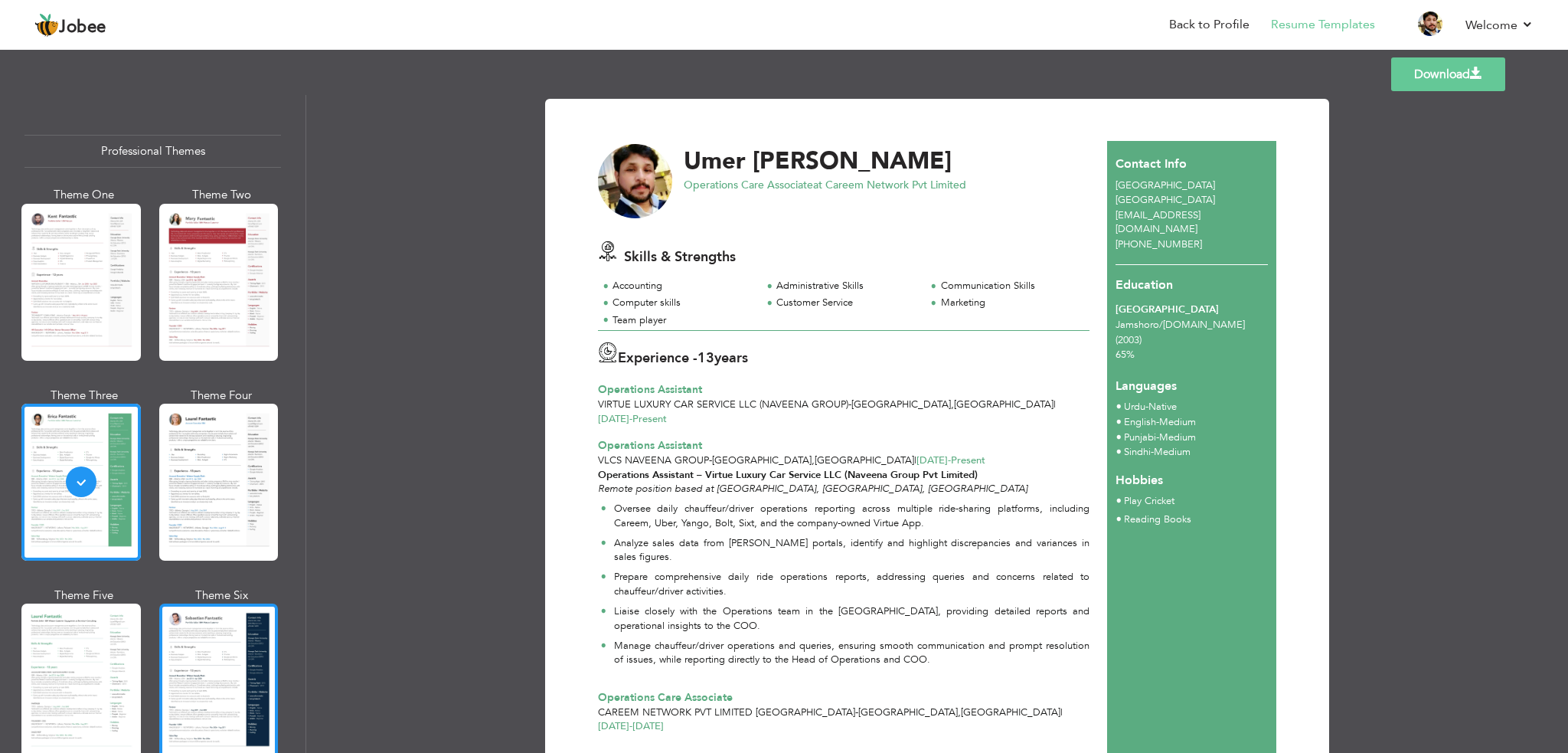
click at [216, 670] on div at bounding box center [218, 681] width 120 height 157
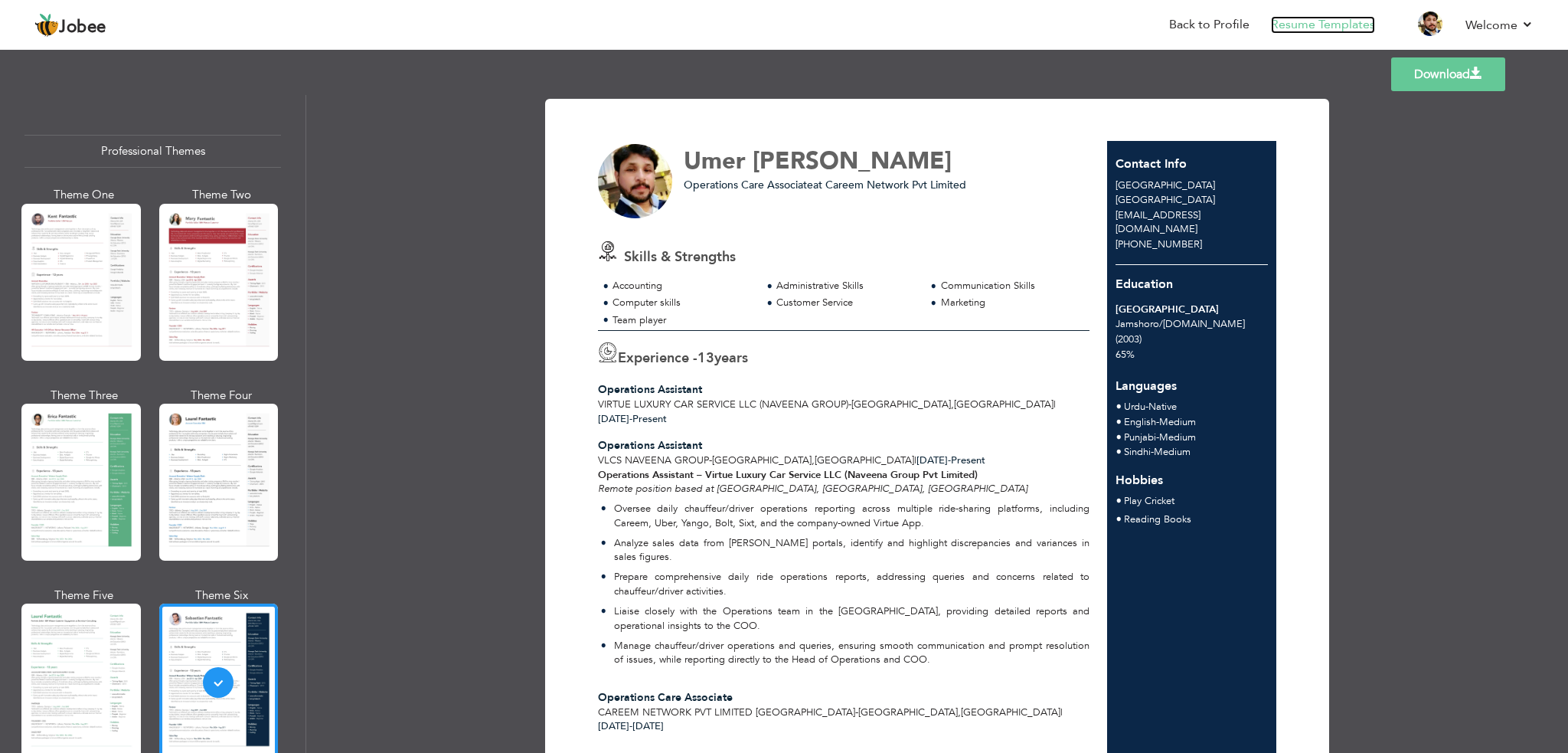
click at [1320, 23] on link "Resume Templates" at bounding box center [1323, 25] width 104 height 18
click at [1202, 24] on link "Back to Profile" at bounding box center [1210, 25] width 80 height 18
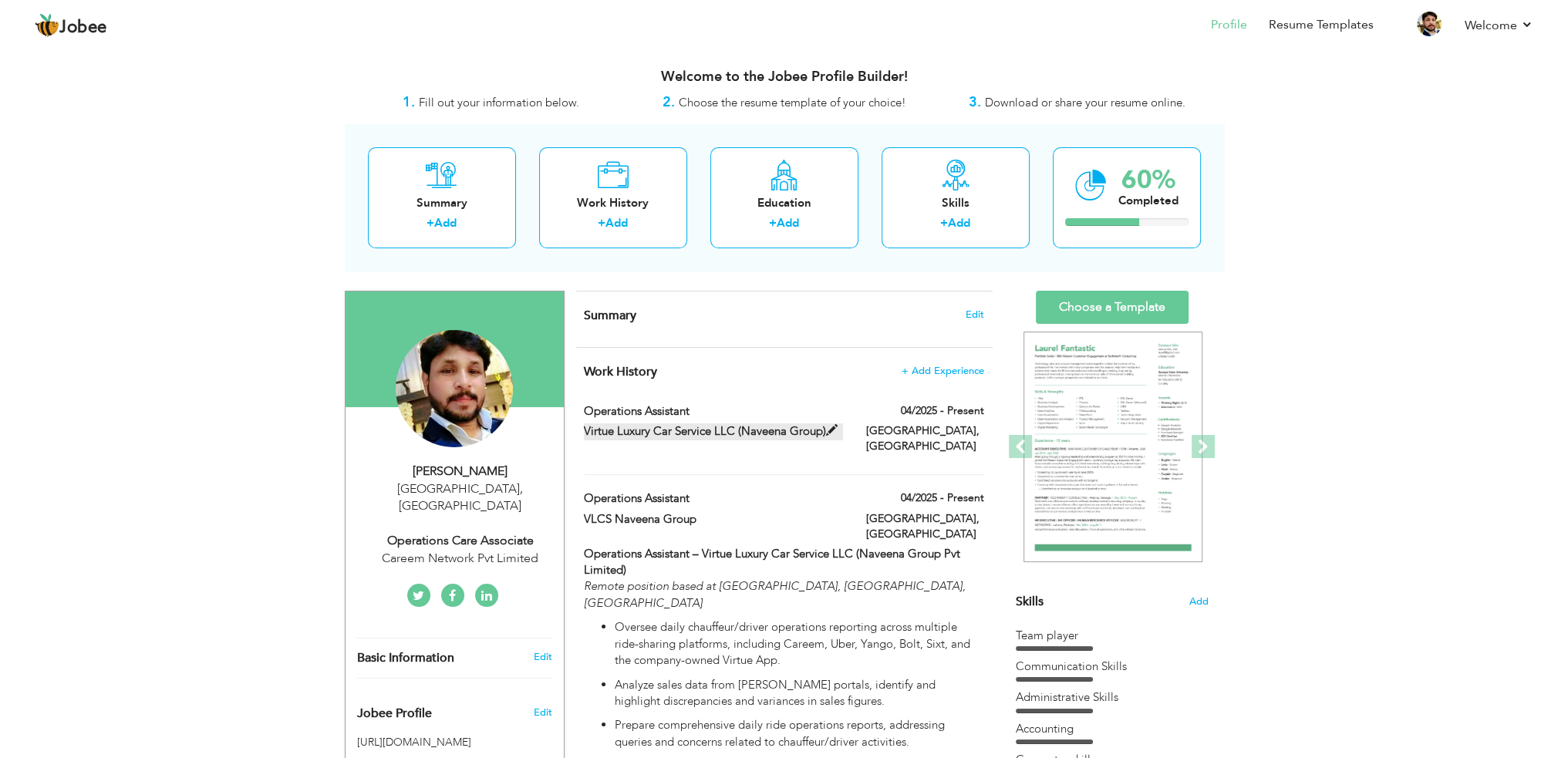
drag, startPoint x: 583, startPoint y: 409, endPoint x: 632, endPoint y: 434, distance: 55.0
click at [632, 434] on div "Operations Assistant 04/2025 - Present Operations Assistant 04/2025 - Present V…" at bounding box center [784, 439] width 400 height 72
type input "Operations Assistant"
type input "Virtue Luxury Car Service LLC (Naveena Group)"
type input "04/2025"
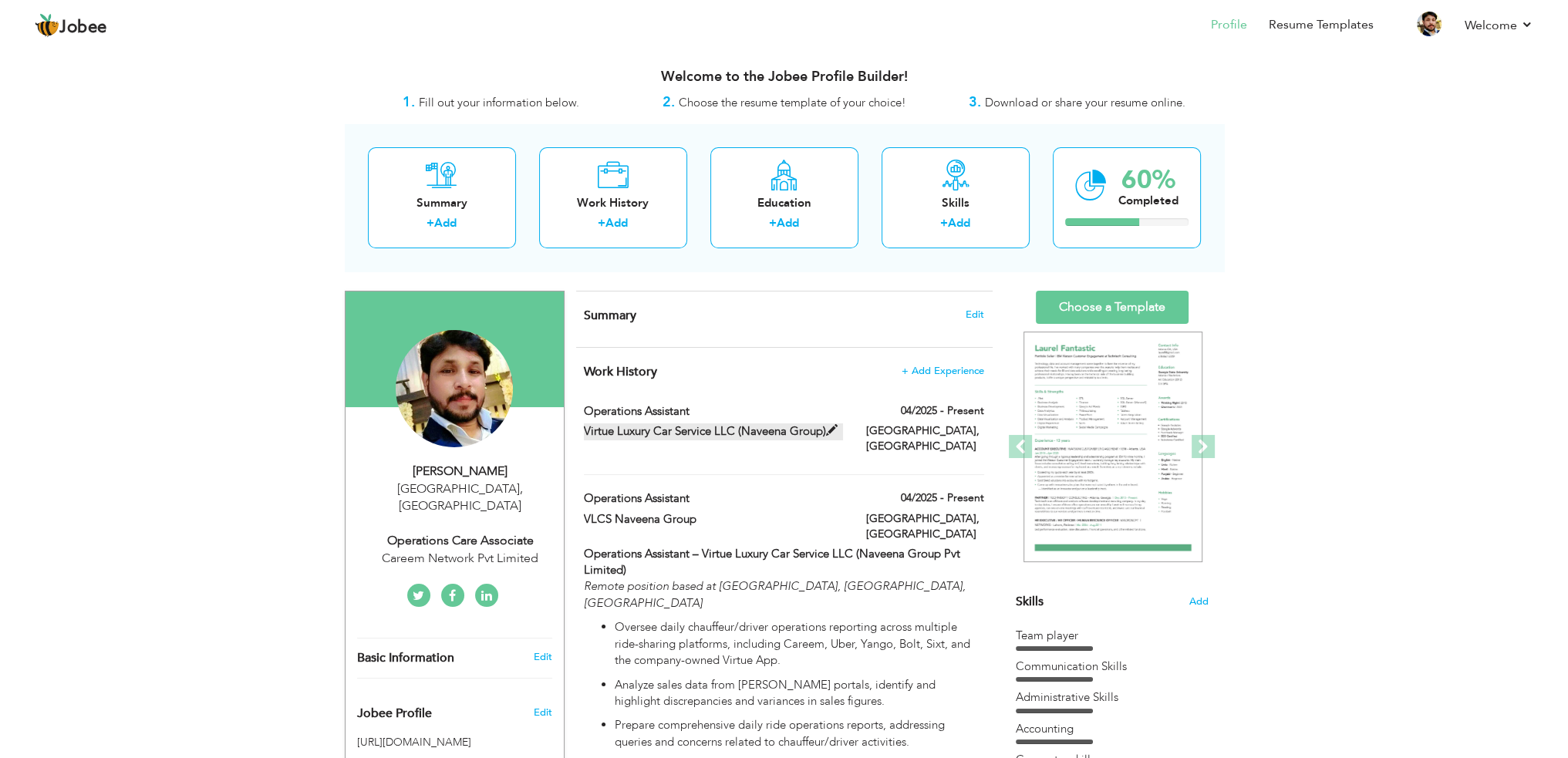
type input "[GEOGRAPHIC_DATA]"
checkbox input "true"
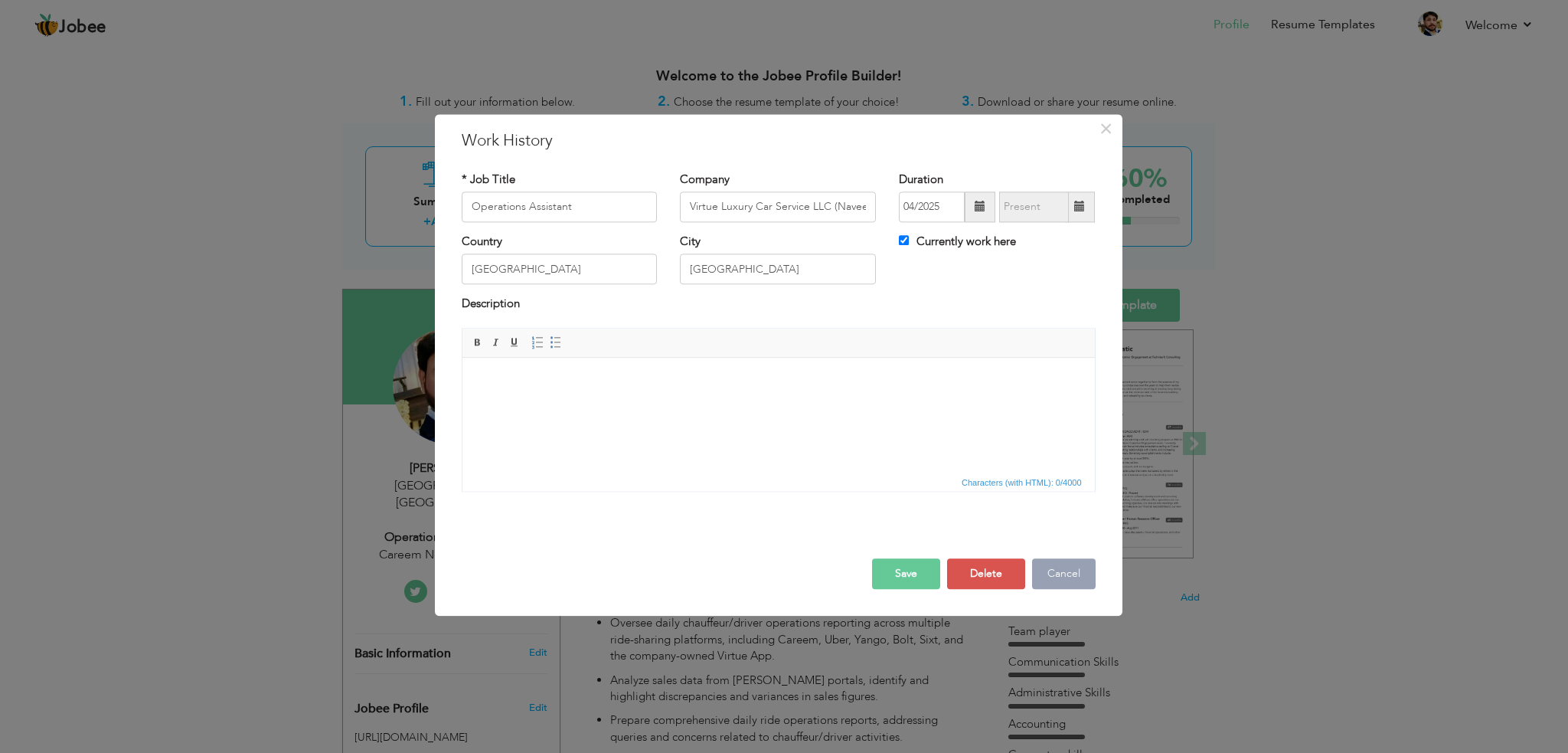
click at [1051, 570] on button "Cancel" at bounding box center [1064, 574] width 63 height 31
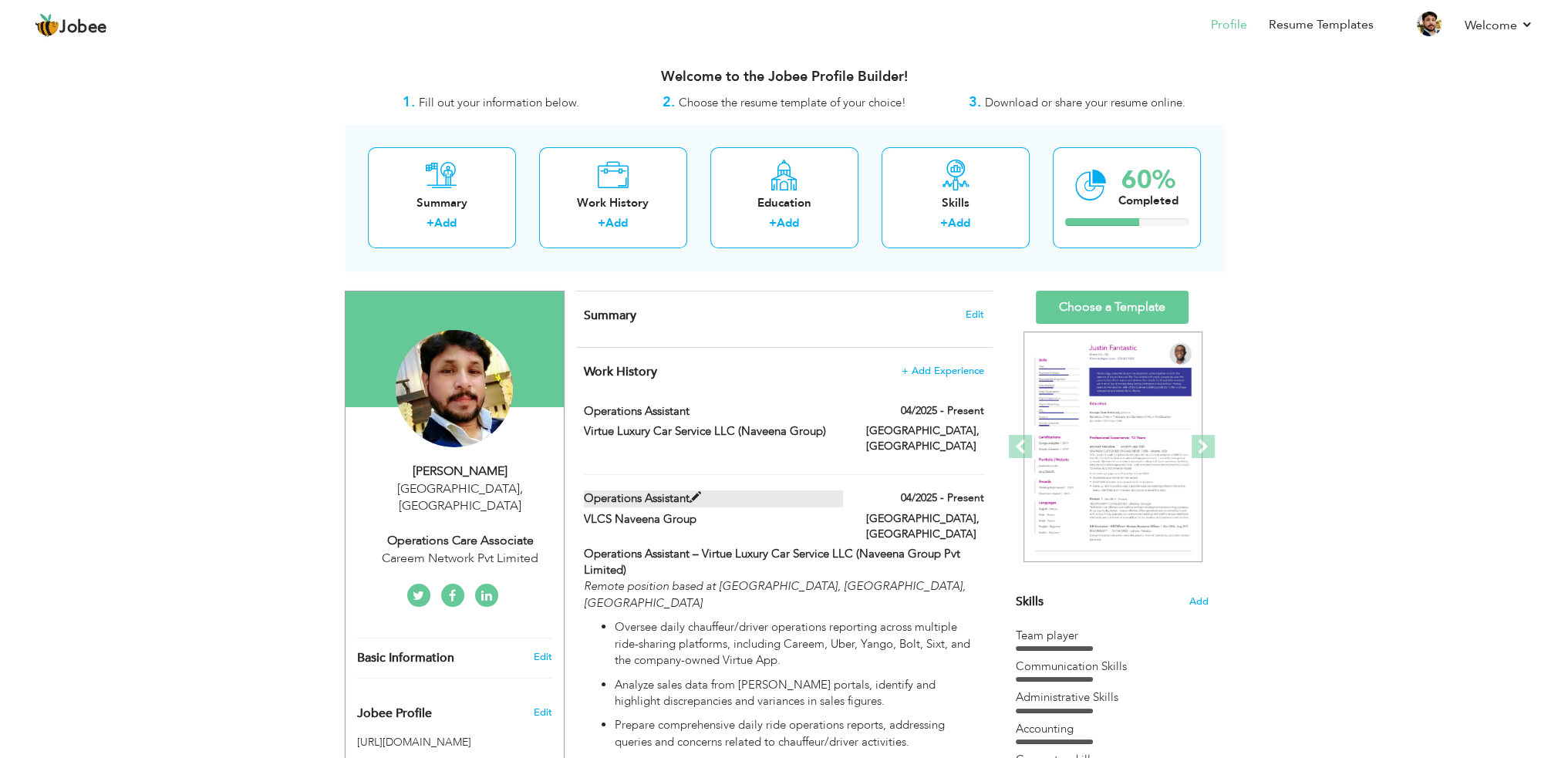
click at [695, 492] on span at bounding box center [695, 498] width 11 height 11
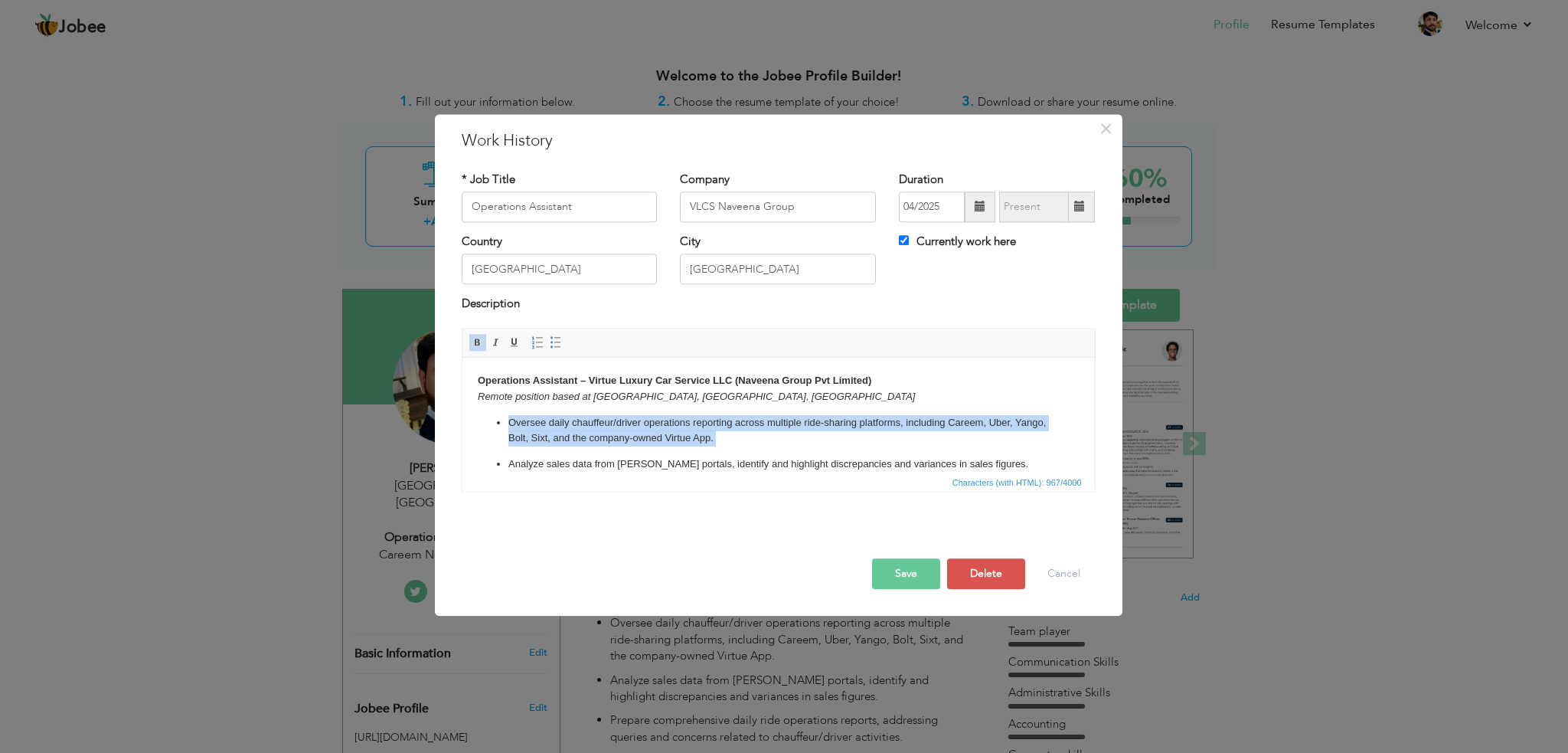
drag, startPoint x: 505, startPoint y: 422, endPoint x: 749, endPoint y: 448, distance: 245.4
click at [749, 448] on ul "Oversee daily chauffeur/driver operations reporting across multiple ride-sharin…" at bounding box center [778, 507] width 602 height 183
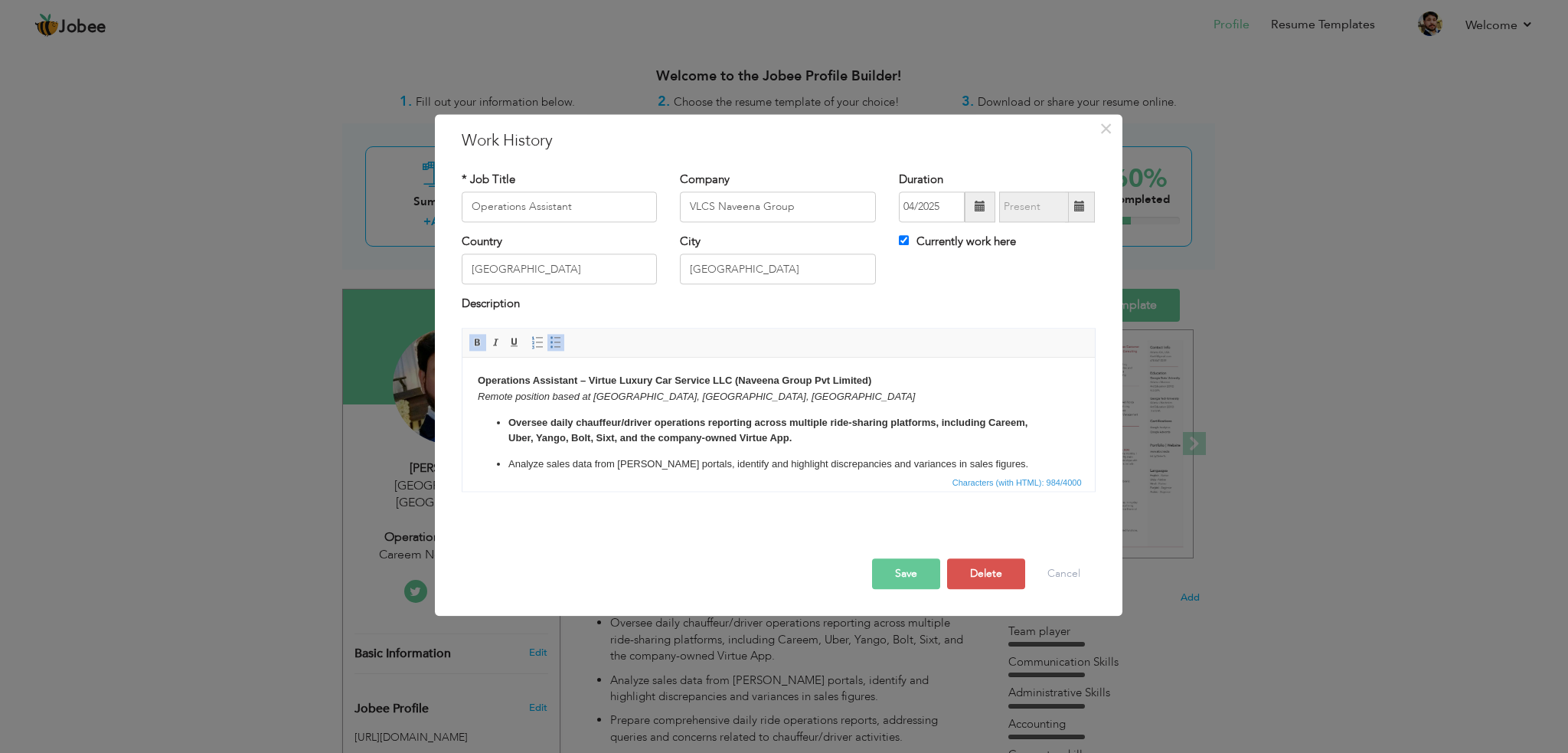
click at [908, 574] on button "Save" at bounding box center [906, 574] width 68 height 31
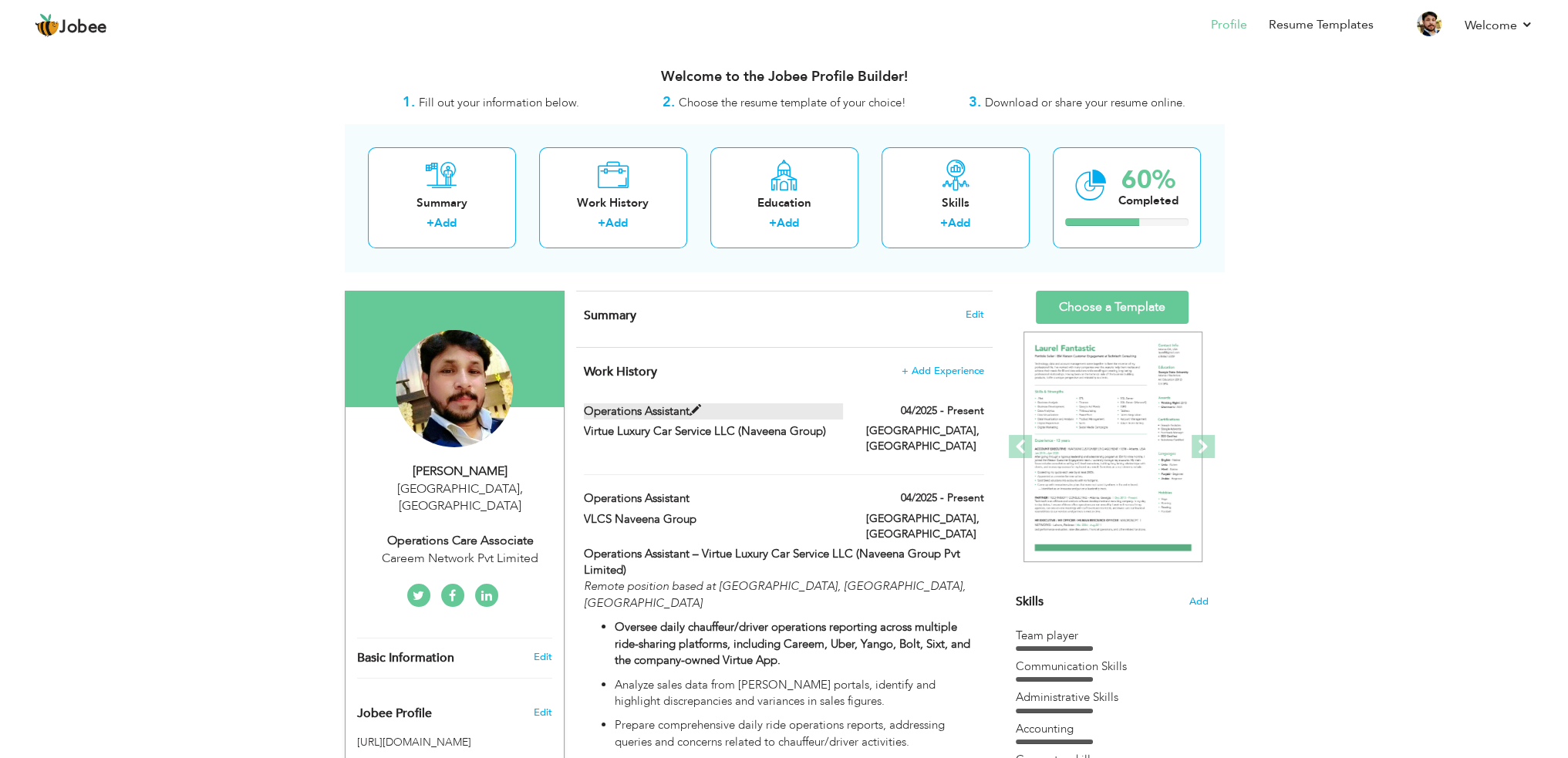
click at [701, 413] on span at bounding box center [695, 410] width 11 height 11
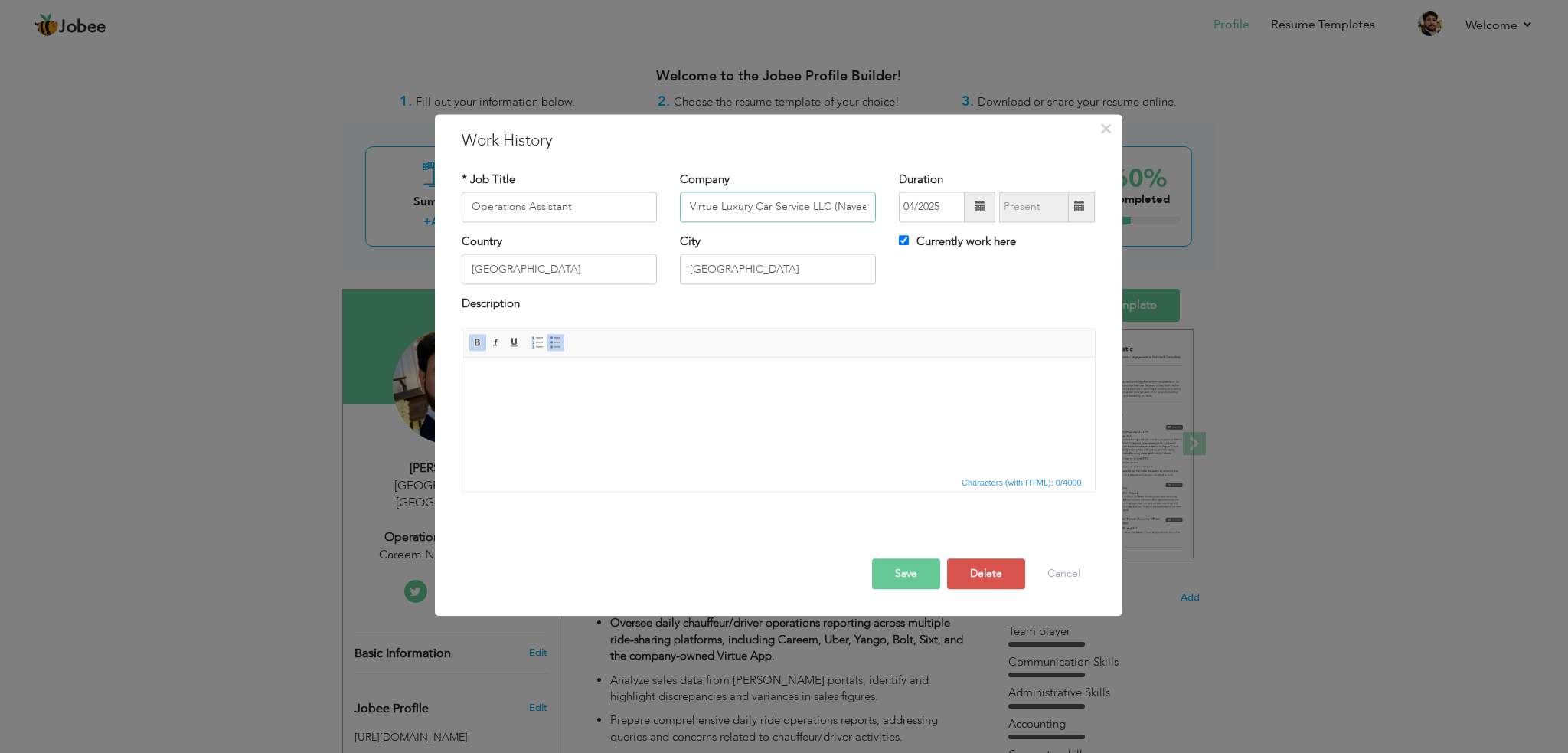
click at [761, 207] on input "Virtue Luxury Car Service LLC (Naveena Group)" at bounding box center [778, 207] width 196 height 31
click at [980, 572] on button "Delete" at bounding box center [986, 574] width 78 height 31
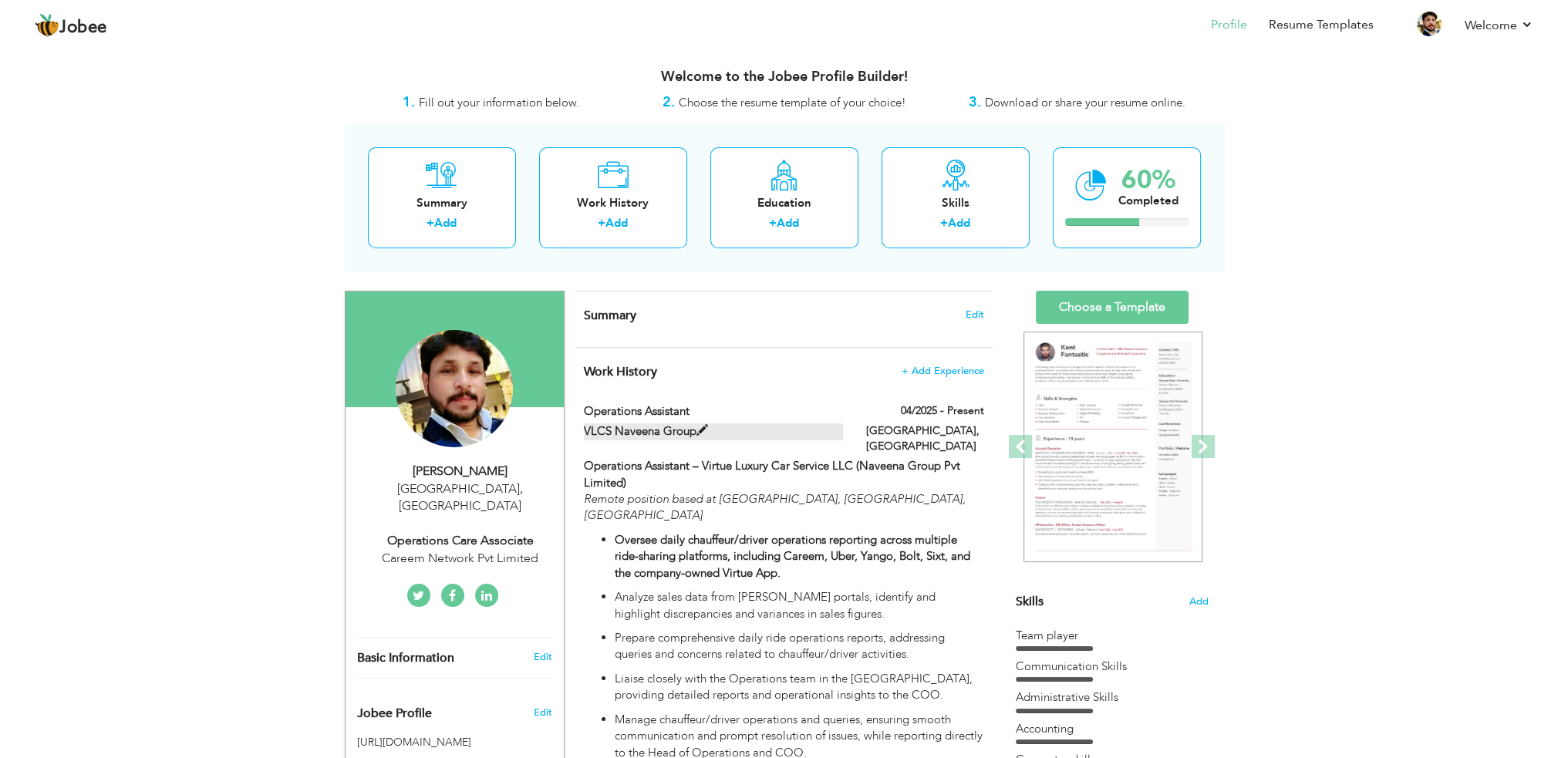
click at [702, 431] on span at bounding box center [702, 430] width 11 height 11
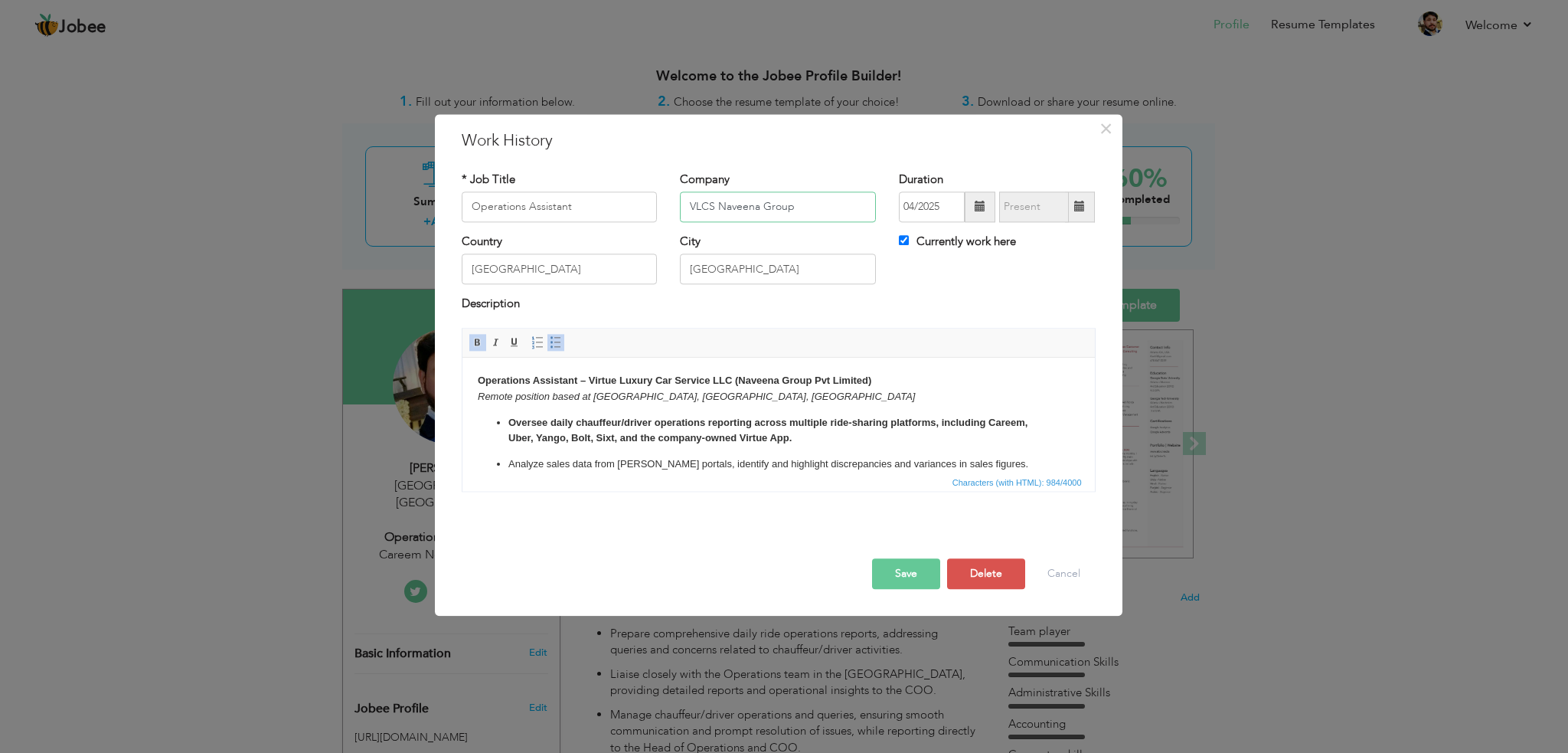
click at [743, 206] on input "VLCS Naveena Group" at bounding box center [778, 207] width 196 height 31
paste input "irtue Luxury Car Service LLC (Naveena Group)"
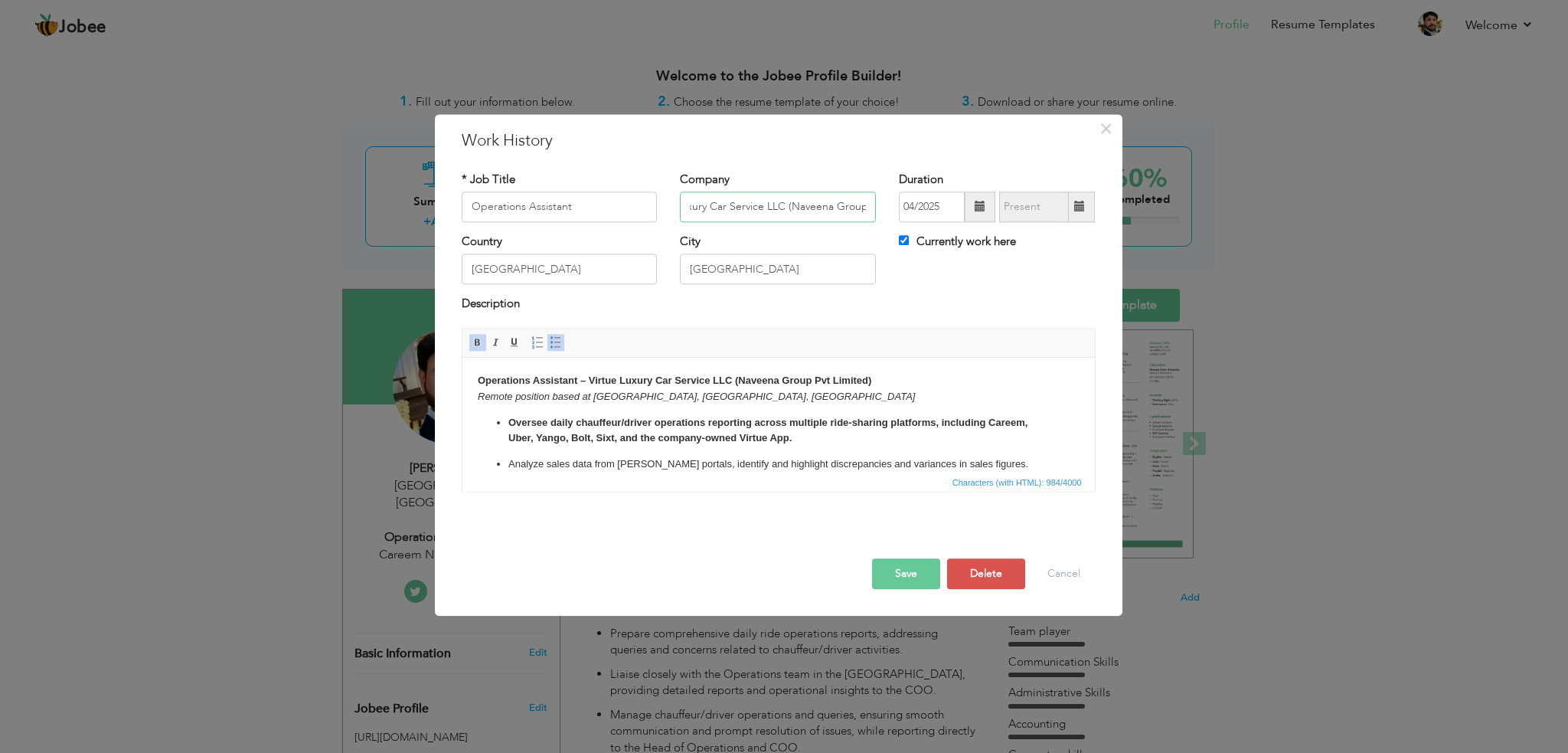
type input "Virtue Luxury Car Service LLC (Naveena Group)"
click at [913, 573] on button "Save" at bounding box center [906, 574] width 68 height 31
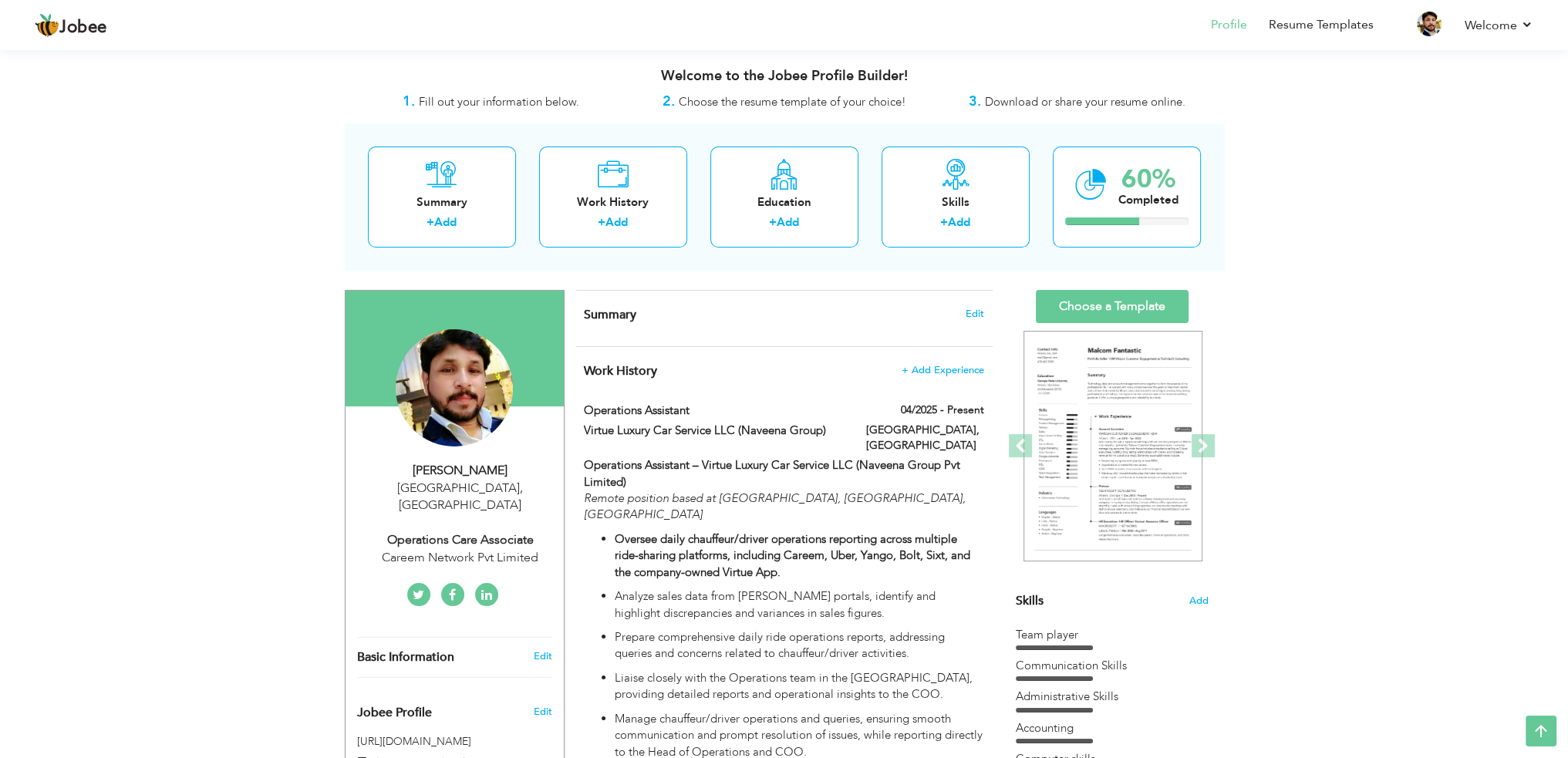
scroll to position [0, 0]
click at [524, 532] on div "Operations Care Associate" at bounding box center [460, 541] width 206 height 18
type input "Umer"
type input "Farooq Khan"
type input "+923002564602"
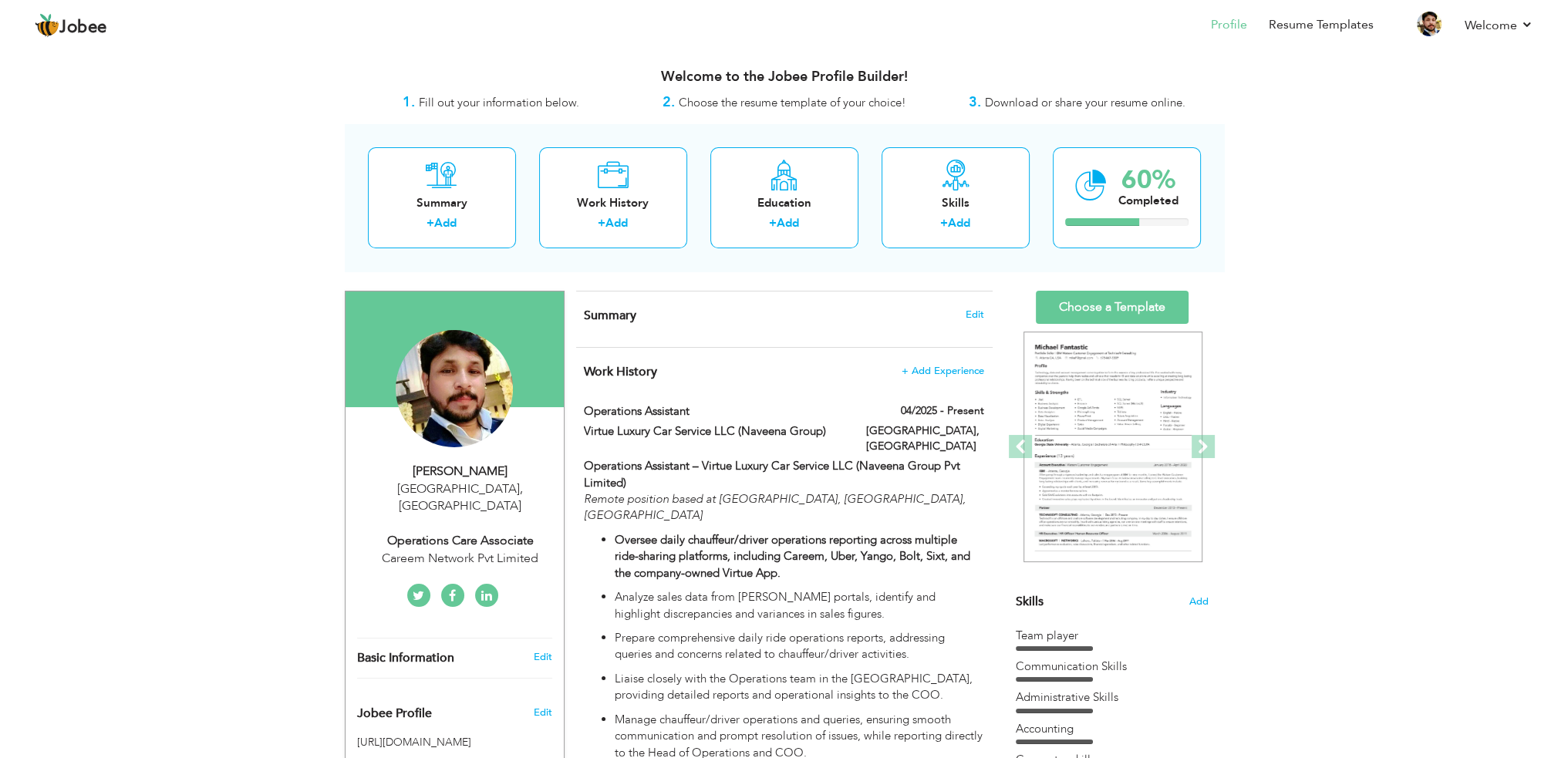
select select "number:166"
type input "[GEOGRAPHIC_DATA]"
select select "number:15"
type input "Careem Network Pvt Limited"
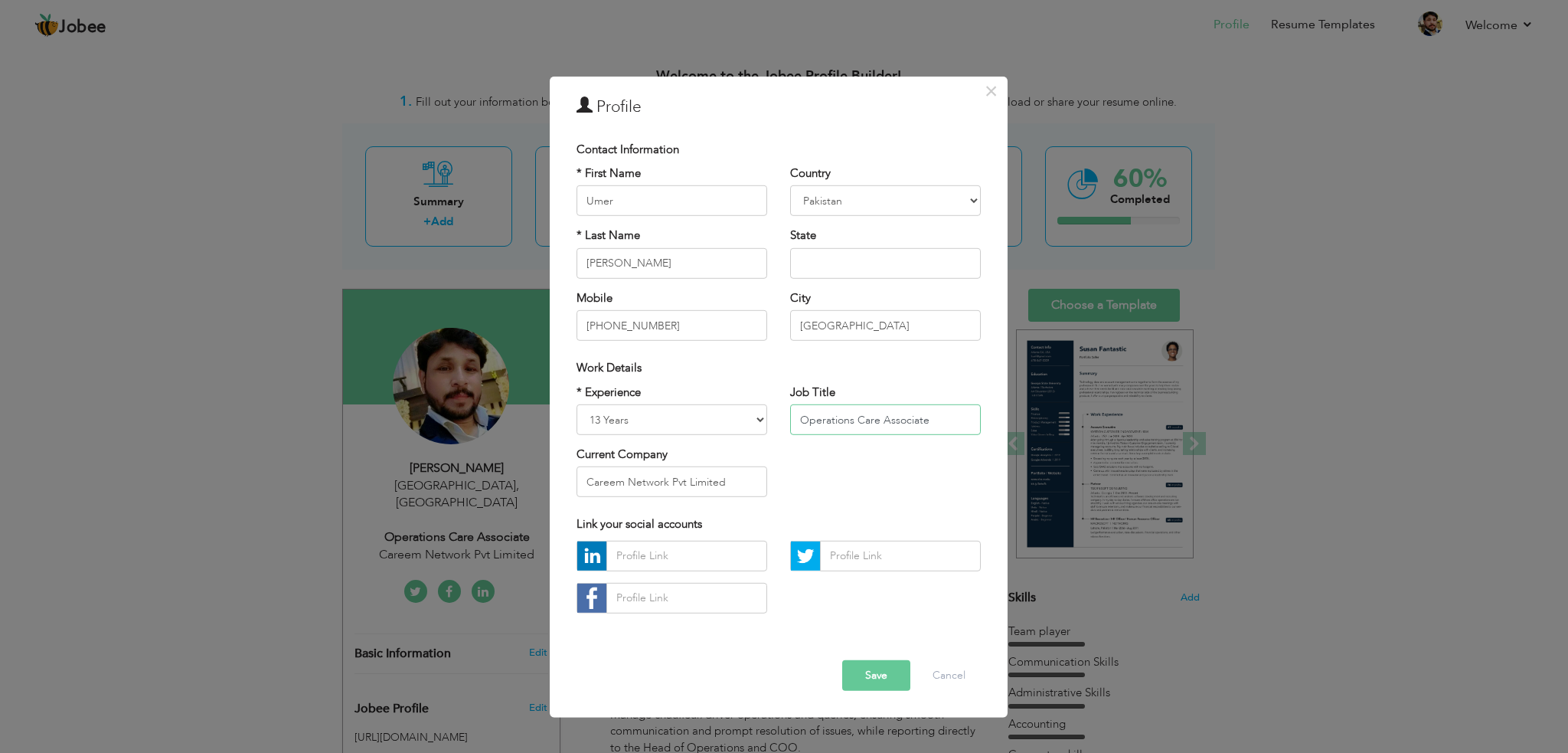
click at [941, 419] on input "Operations Care Associate" at bounding box center [885, 419] width 190 height 31
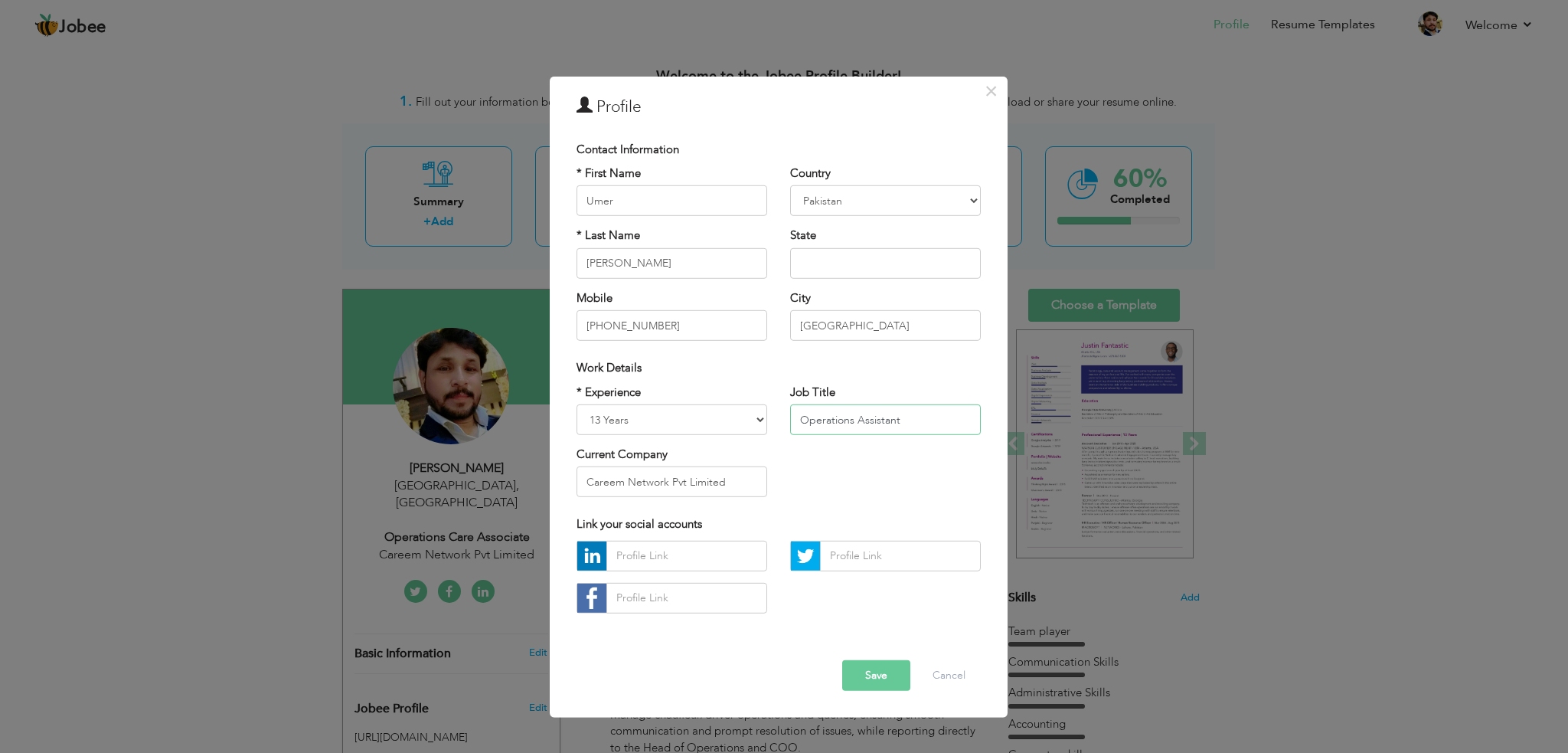
type input "Operations Assistant"
click at [739, 487] on input "Careem Network Pvt Limited" at bounding box center [672, 482] width 190 height 31
drag, startPoint x: 733, startPoint y: 483, endPoint x: 578, endPoint y: 476, distance: 155.2
click at [583, 477] on input "Careem Network Pvt Limited" at bounding box center [672, 482] width 190 height 31
click at [880, 673] on button "Save" at bounding box center [876, 676] width 68 height 31
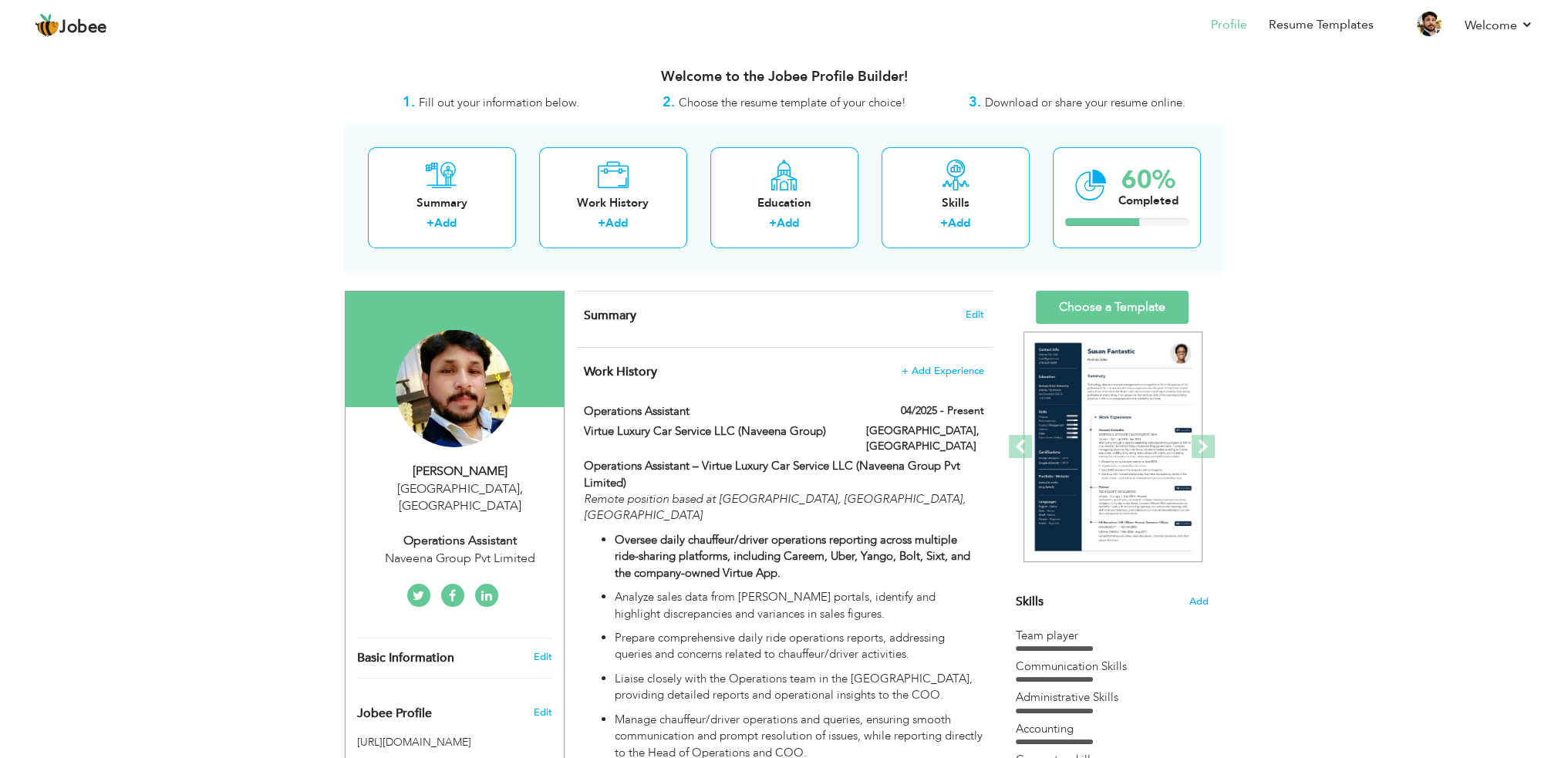
click at [489, 590] on icon at bounding box center [486, 595] width 11 height 12
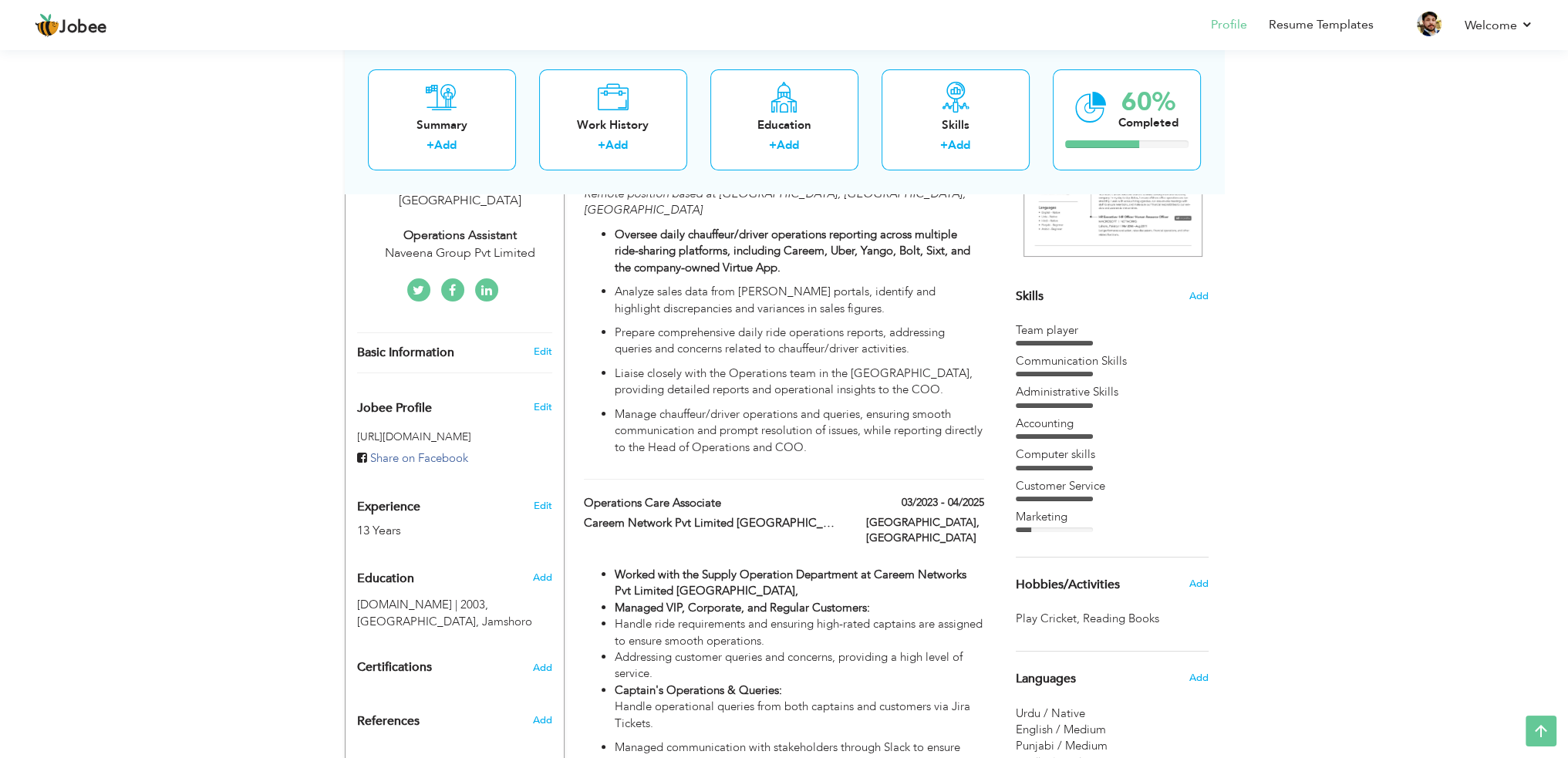
scroll to position [231, 0]
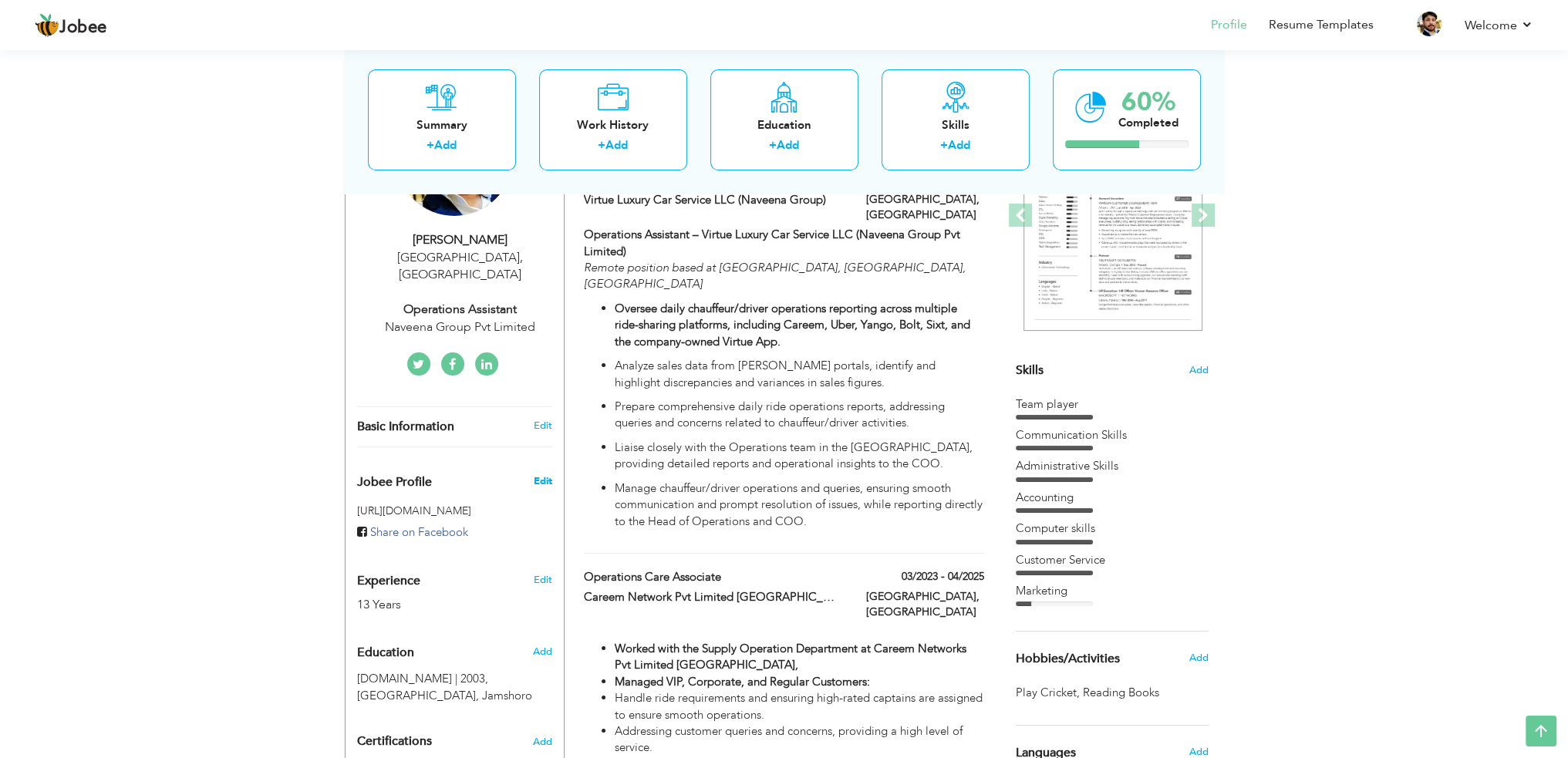
click at [545, 474] on span "Edit" at bounding box center [542, 481] width 19 height 14
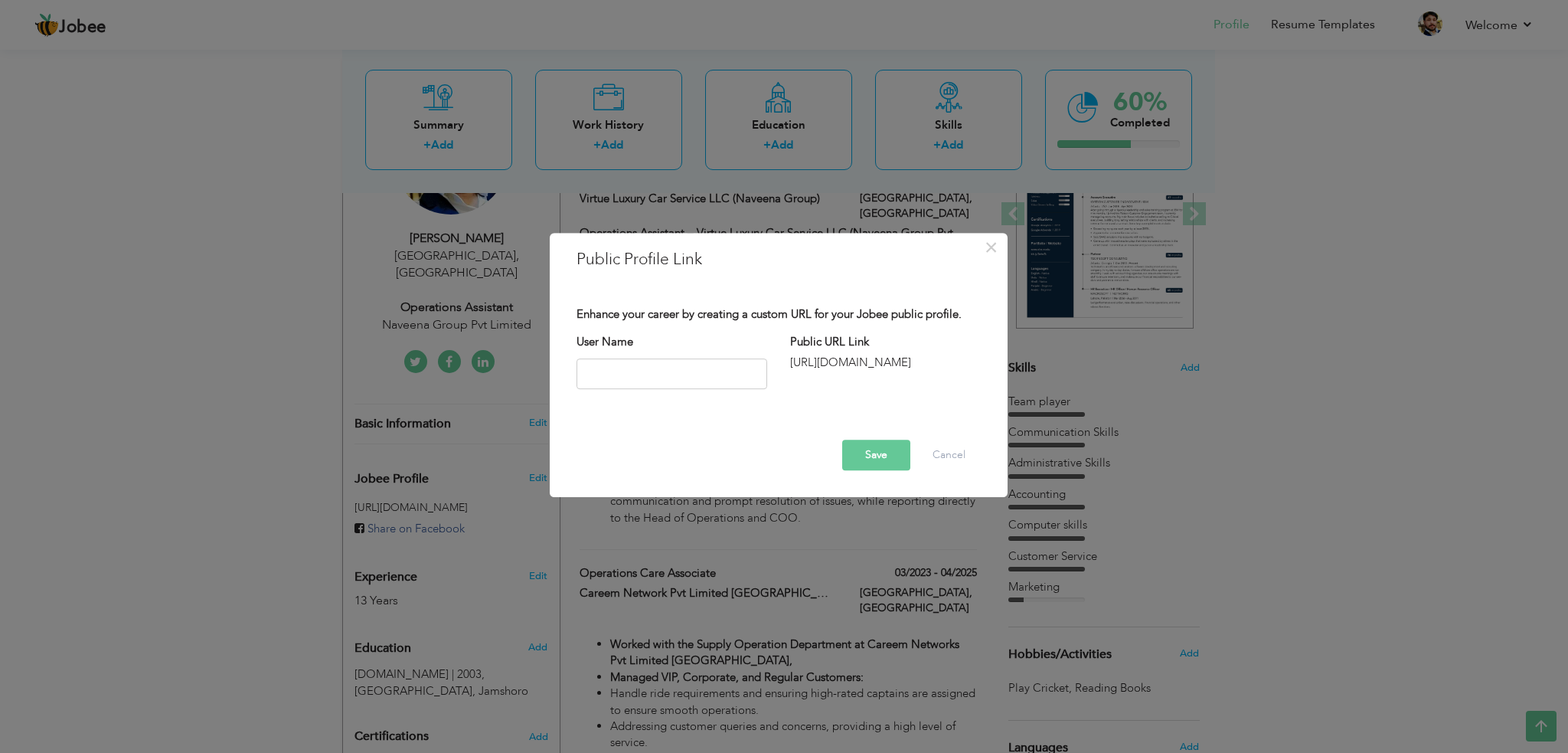
drag, startPoint x: 923, startPoint y: 364, endPoint x: 815, endPoint y: 358, distance: 108.2
click at [815, 358] on div "[URL][DOMAIN_NAME]" at bounding box center [885, 362] width 190 height 16
click at [937, 452] on button "Cancel" at bounding box center [949, 455] width 63 height 31
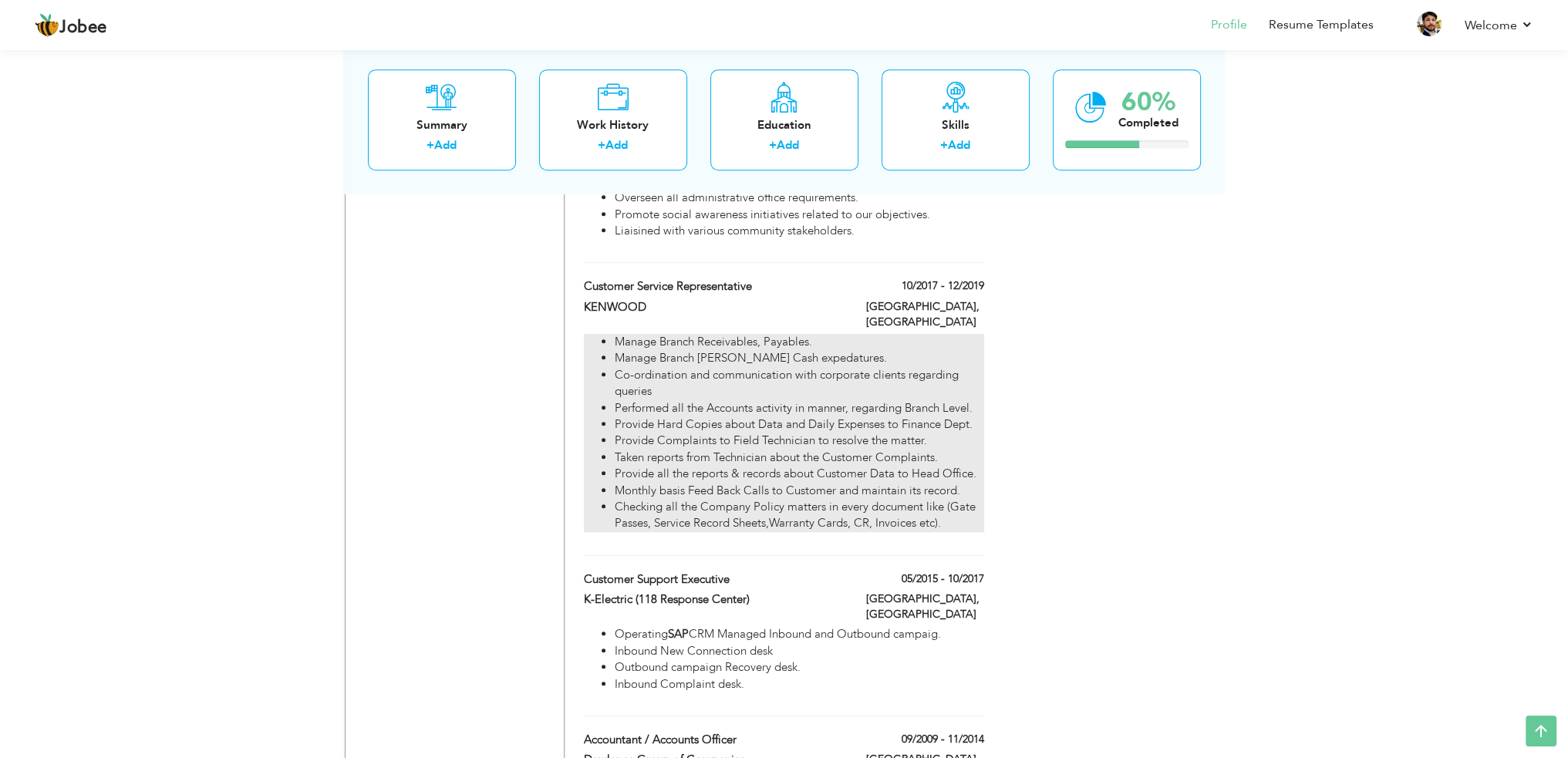
scroll to position [1388, 0]
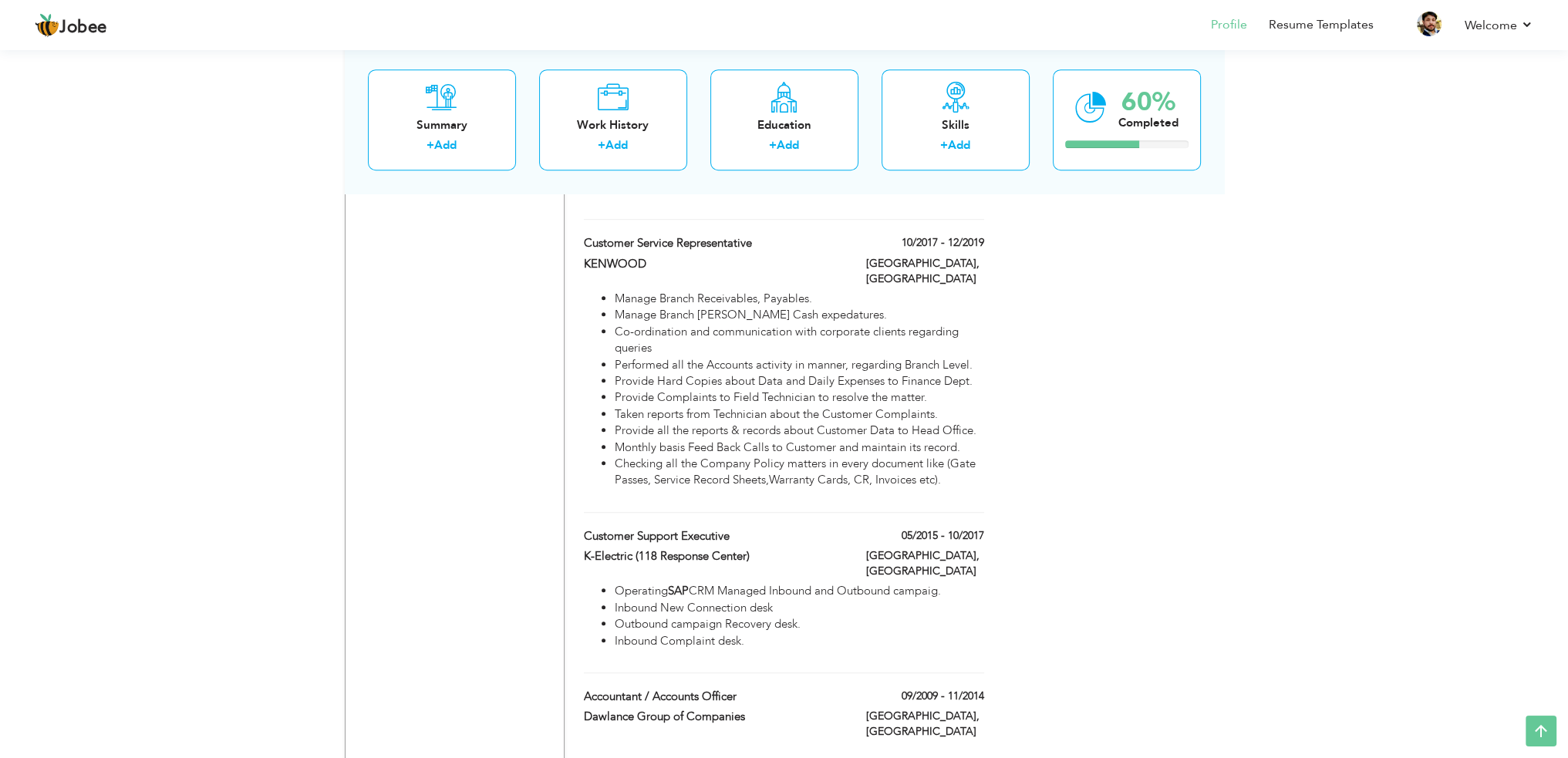
click at [1356, 553] on div "View Resume Export PDF Profile Summary Public Link Experience Education Awards …" at bounding box center [784, 93] width 1568 height 2870
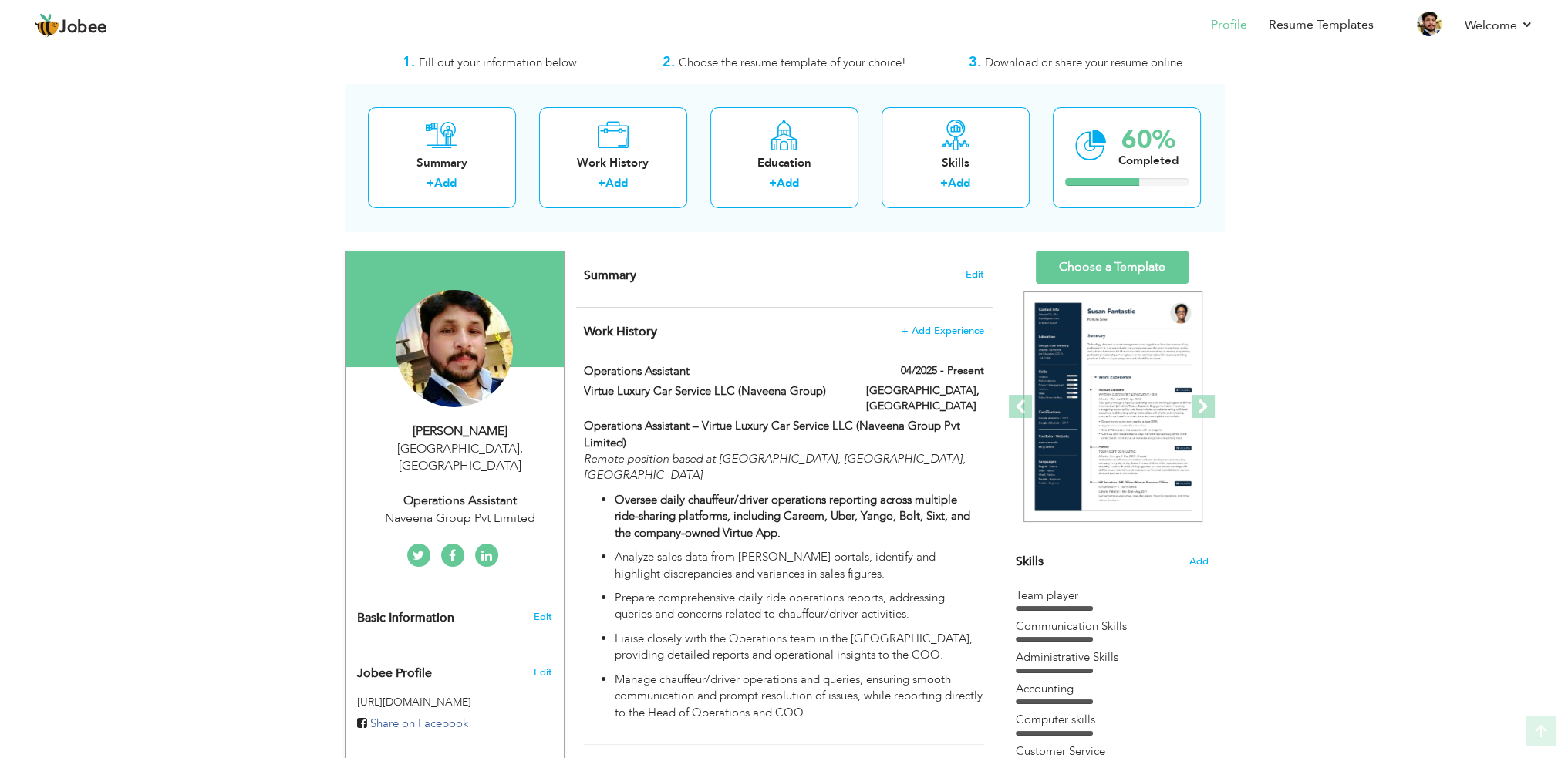
scroll to position [0, 0]
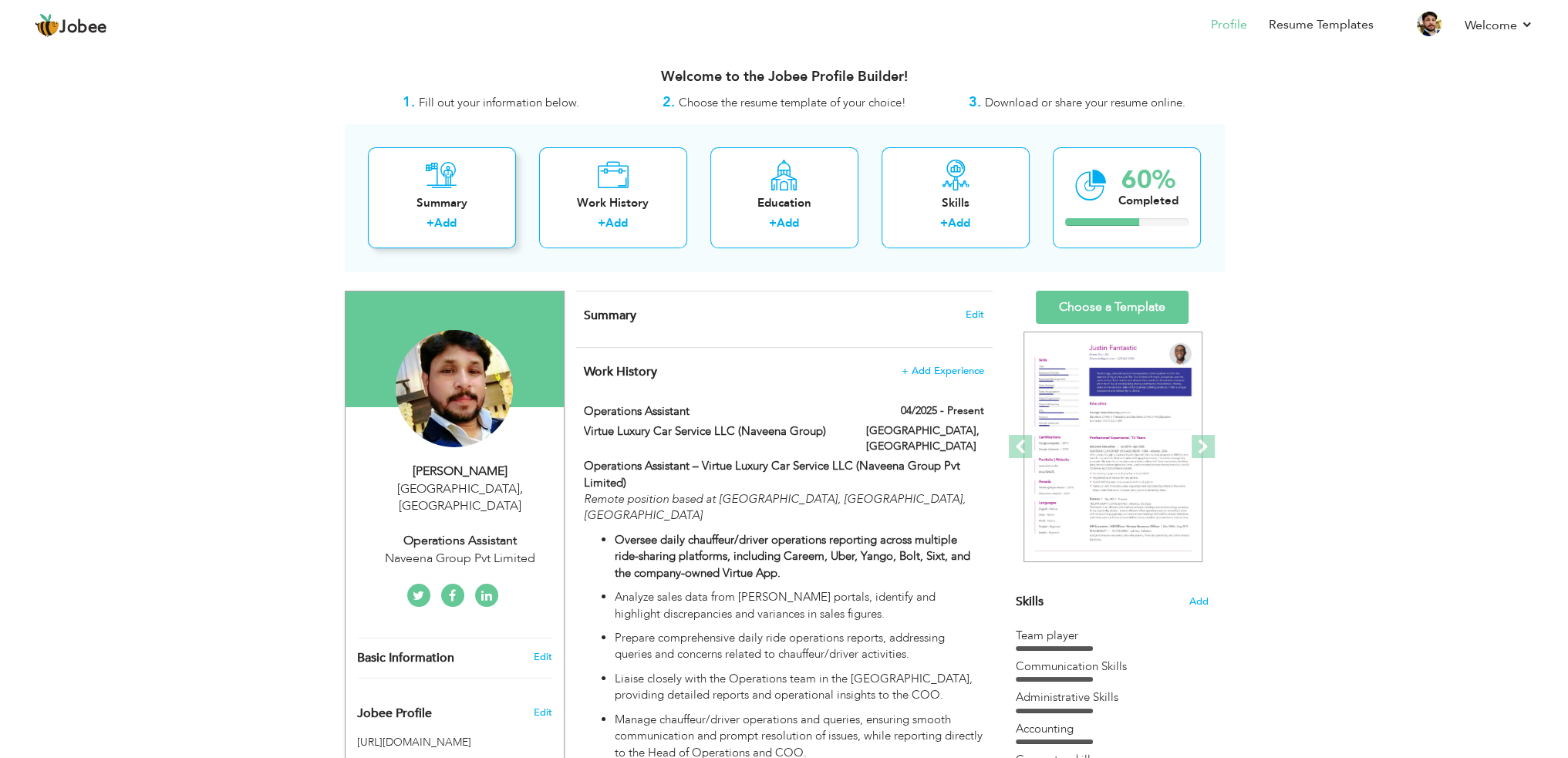
click at [445, 221] on link "Add" at bounding box center [446, 222] width 23 height 15
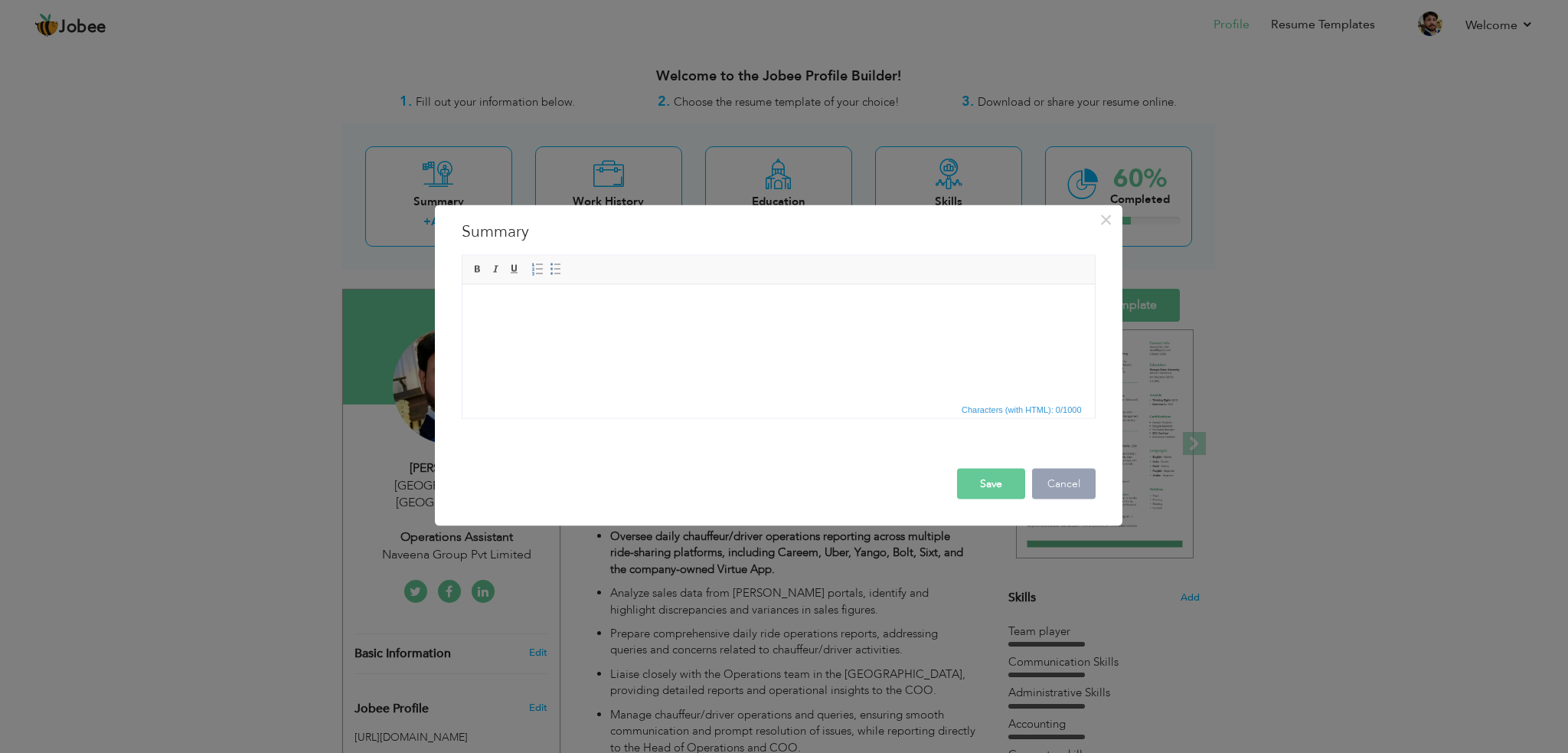
click at [1057, 486] on button "Cancel" at bounding box center [1064, 483] width 63 height 31
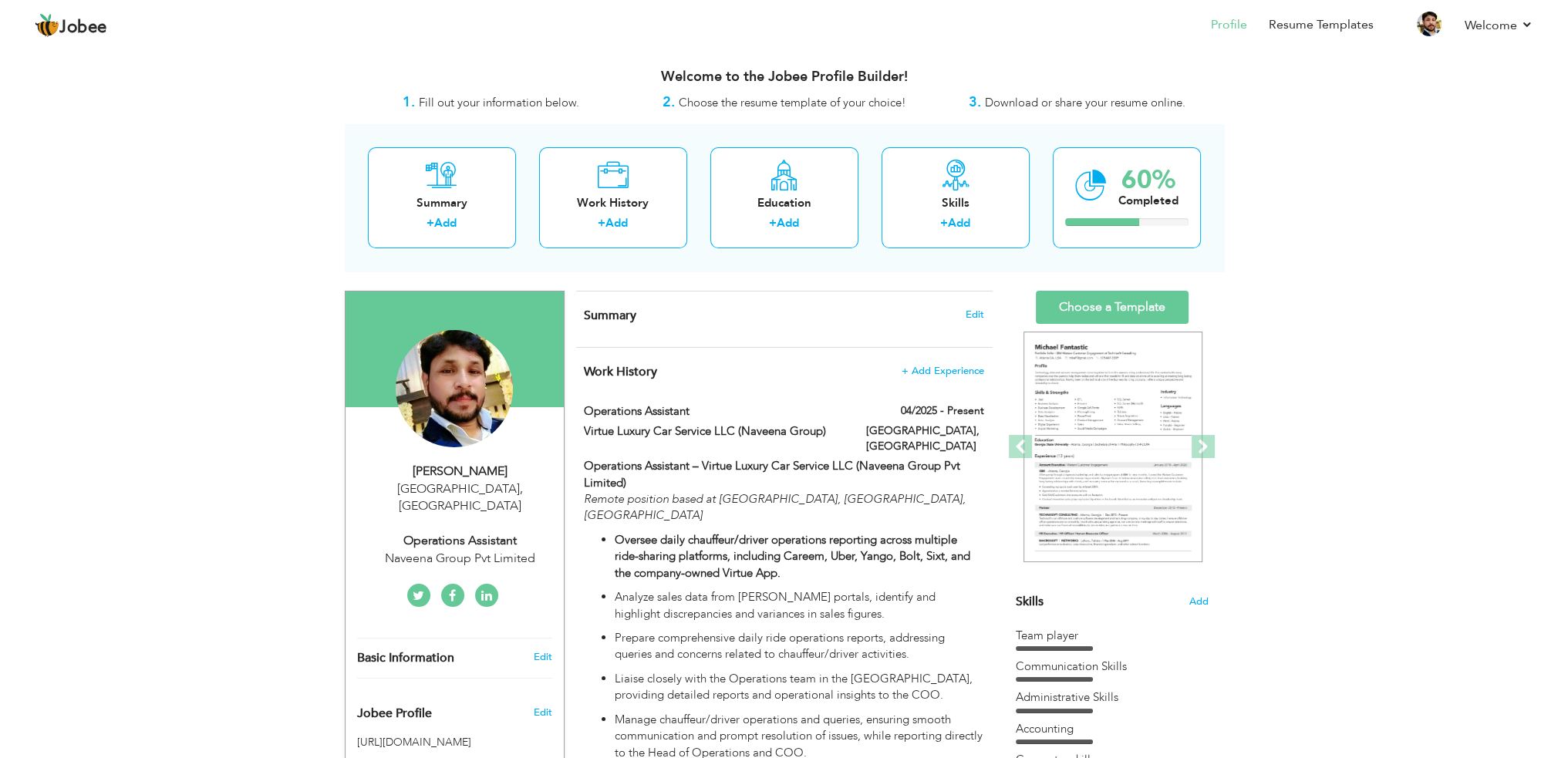
click at [515, 532] on div "Operations Assistant" at bounding box center [460, 541] width 206 height 18
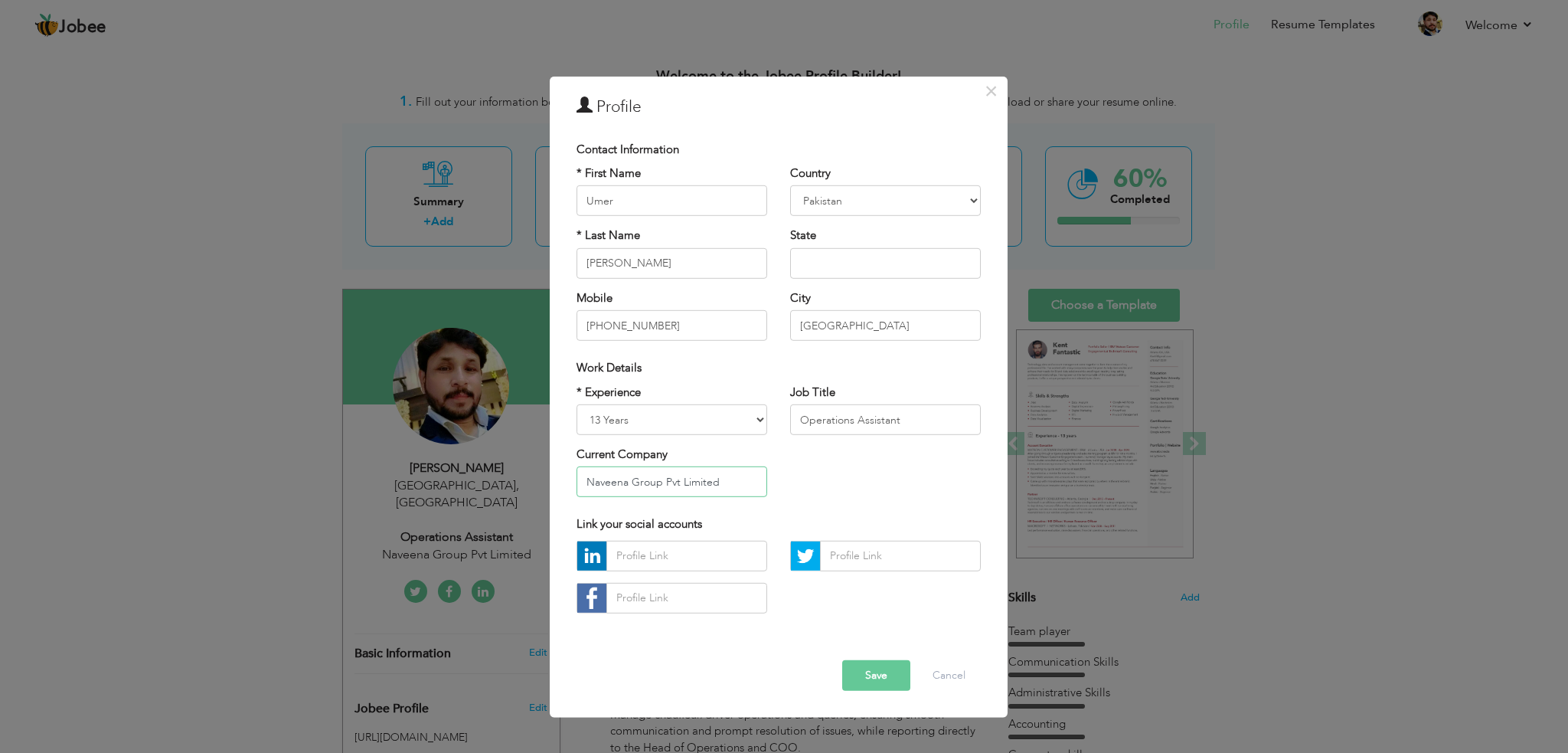
click at [743, 484] on input "Naveena Group Pvt Limited" at bounding box center [672, 482] width 190 height 31
type input "Naveena Group Pvt Limited (VLCS)"
click at [876, 682] on button "Save" at bounding box center [876, 676] width 68 height 31
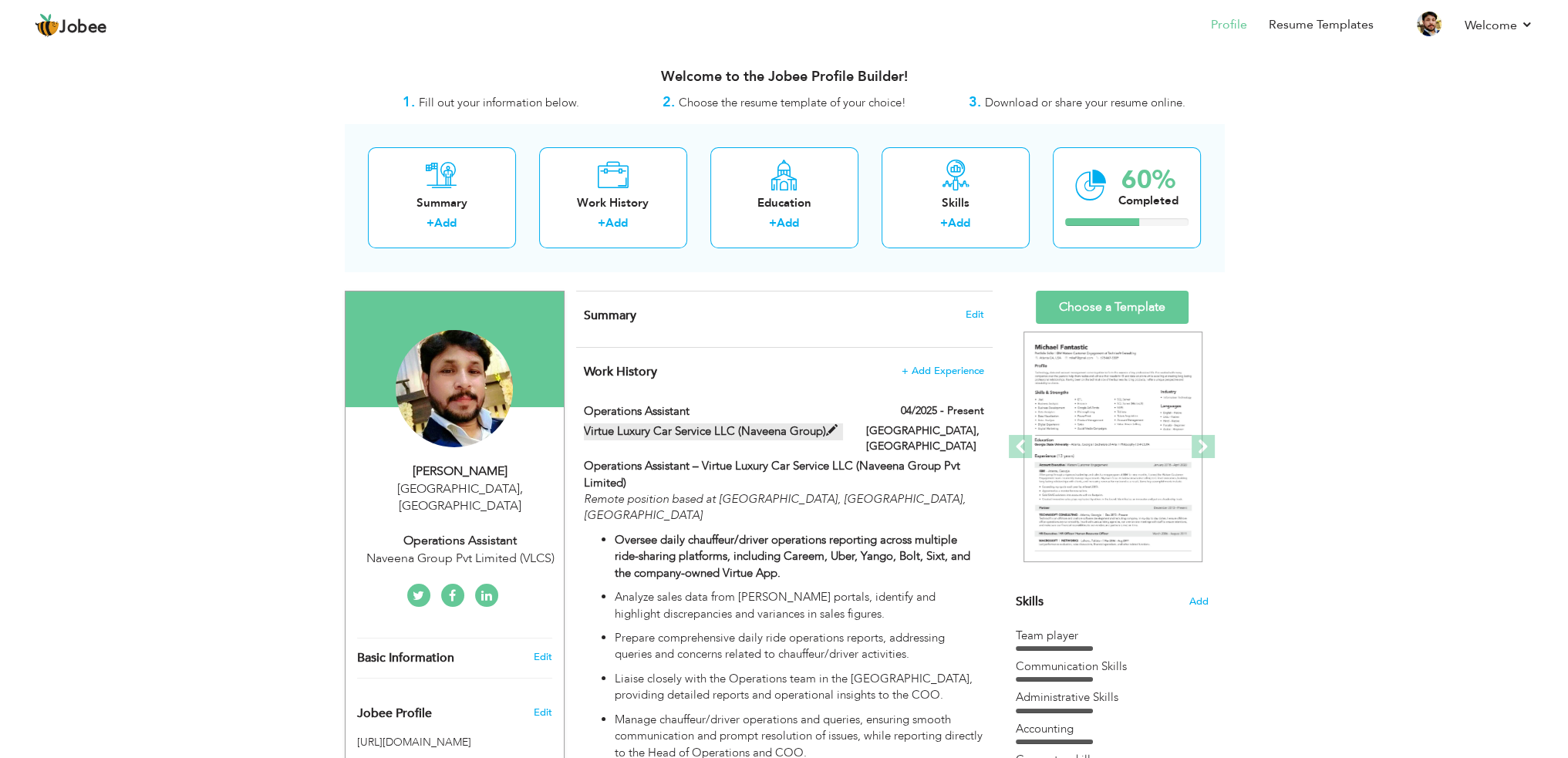
click at [828, 432] on span at bounding box center [832, 430] width 11 height 11
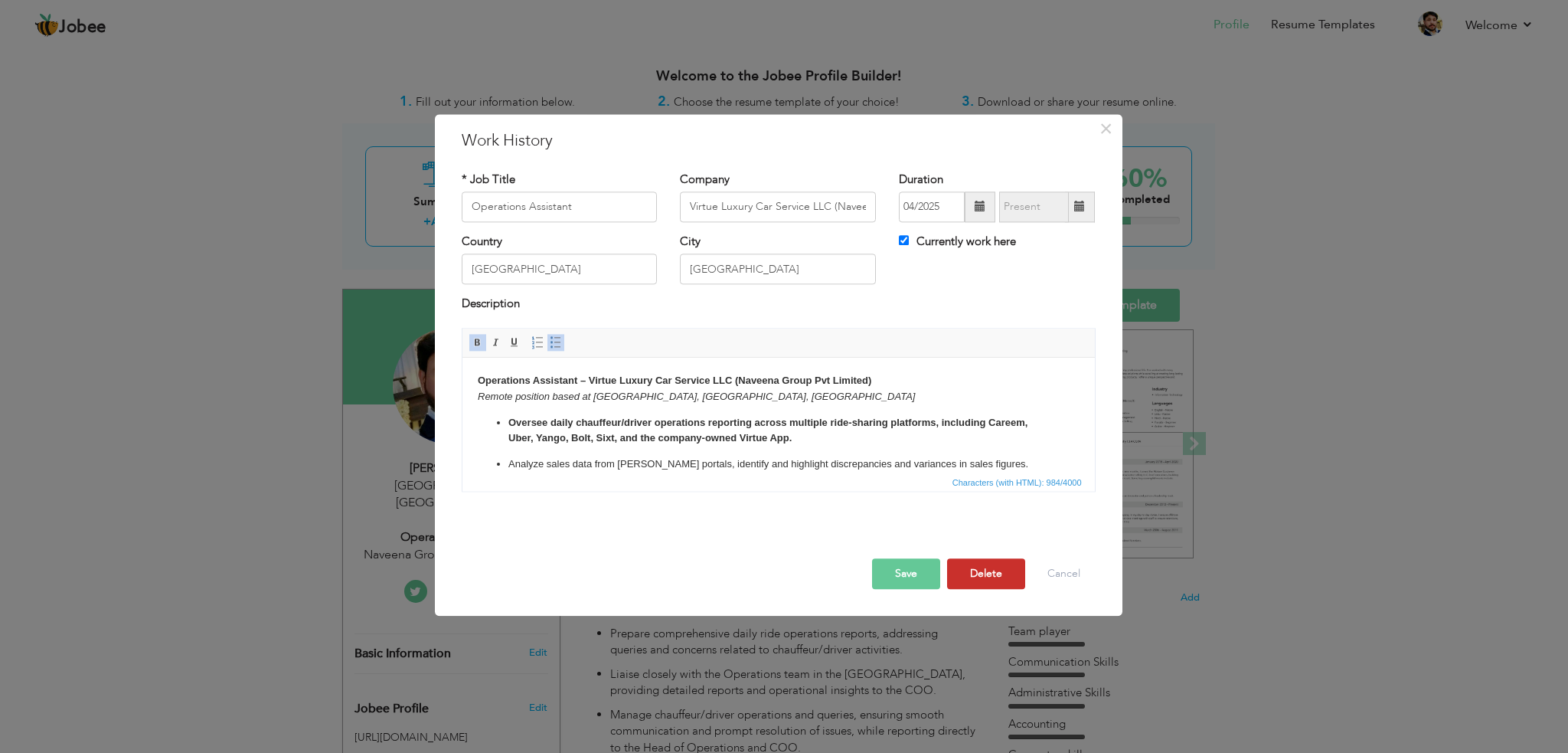
click at [989, 571] on button "Delete" at bounding box center [986, 574] width 78 height 31
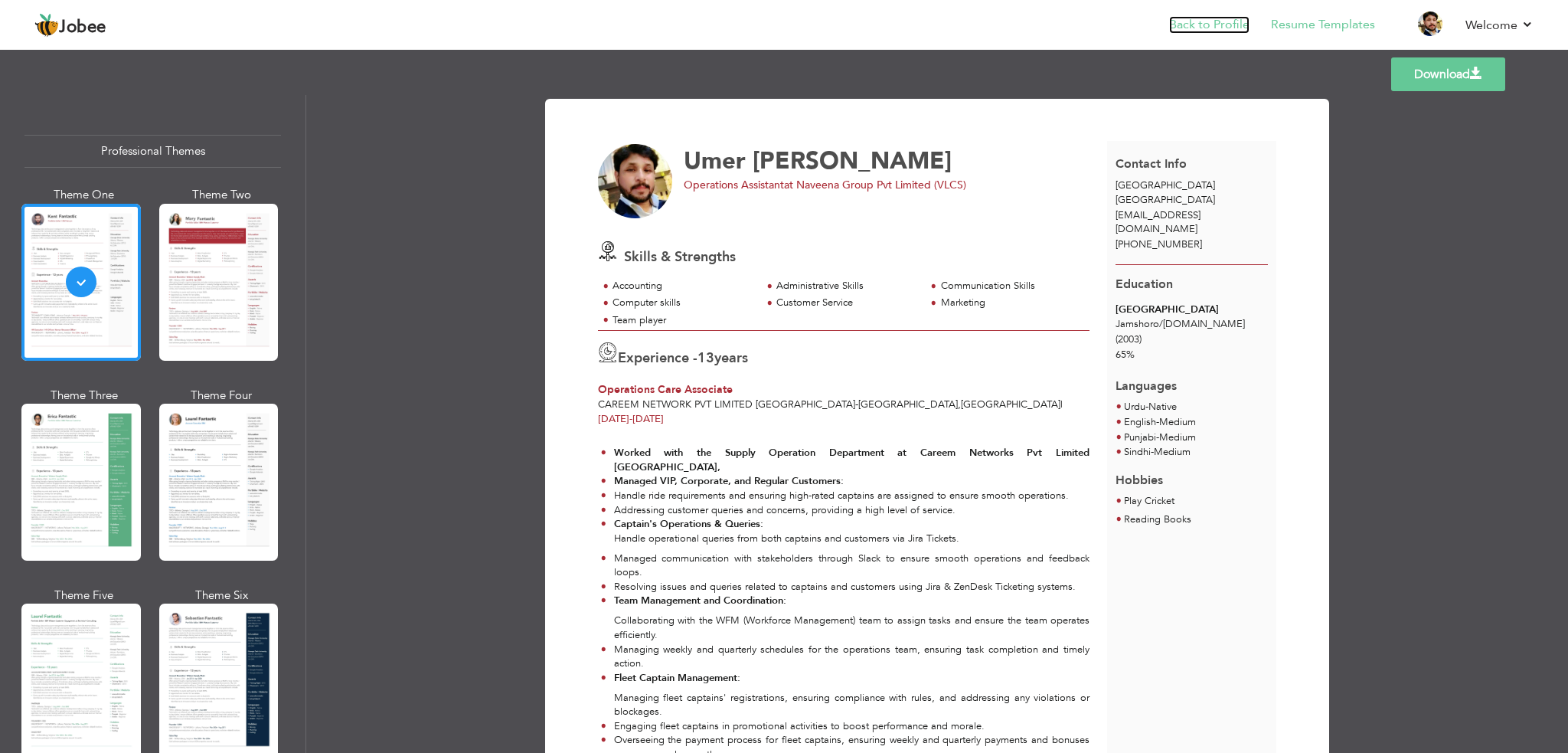
click at [1203, 21] on link "Back to Profile" at bounding box center [1210, 25] width 80 height 18
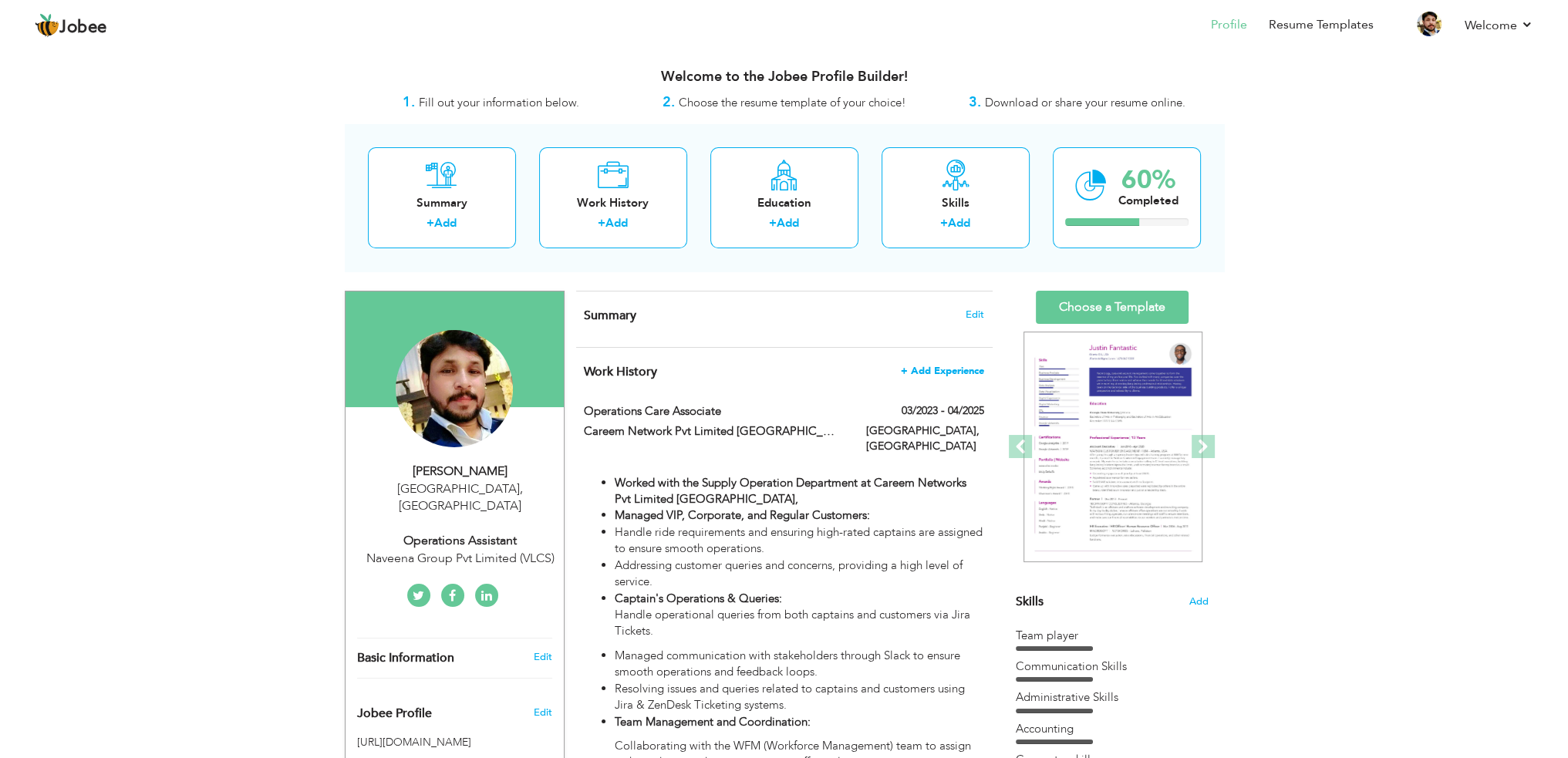
click at [954, 371] on span "+ Add Experience" at bounding box center [942, 371] width 83 height 11
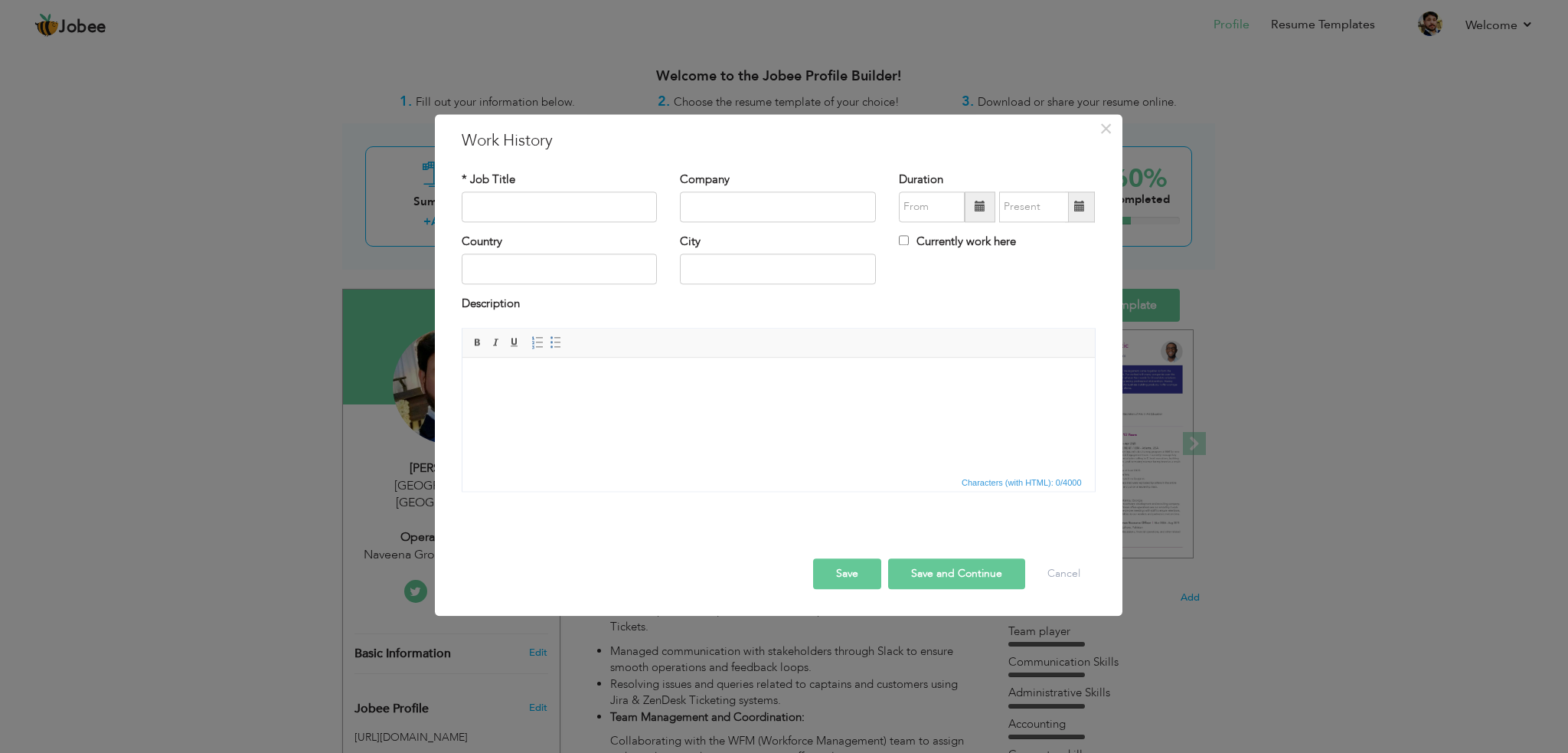
click at [682, 404] on html at bounding box center [778, 381] width 632 height 47
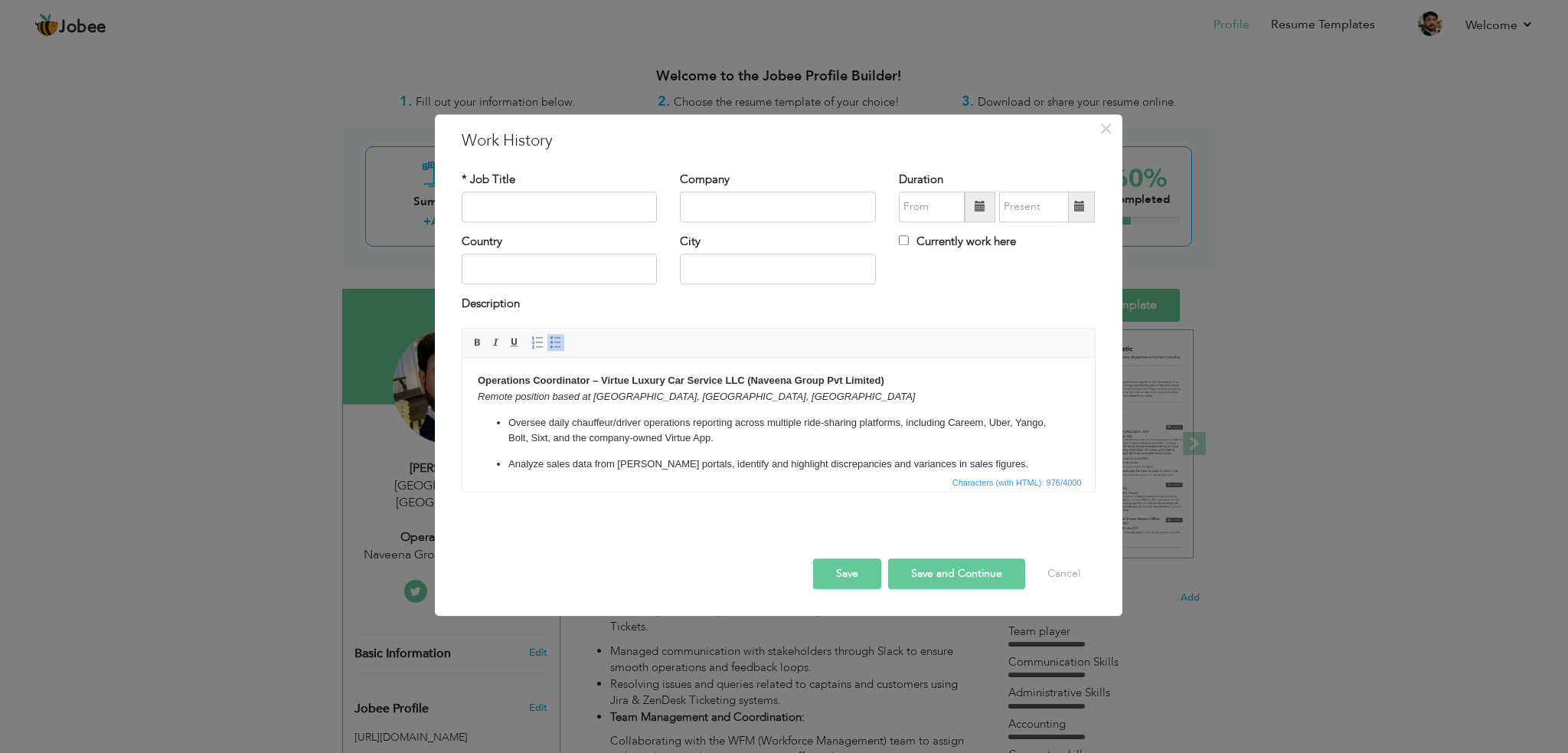
click at [590, 384] on strong "Operations Coordinator – Virtue Luxury Car Service LLC (Naveena Group Pvt Limit…" at bounding box center [680, 380] width 406 height 11
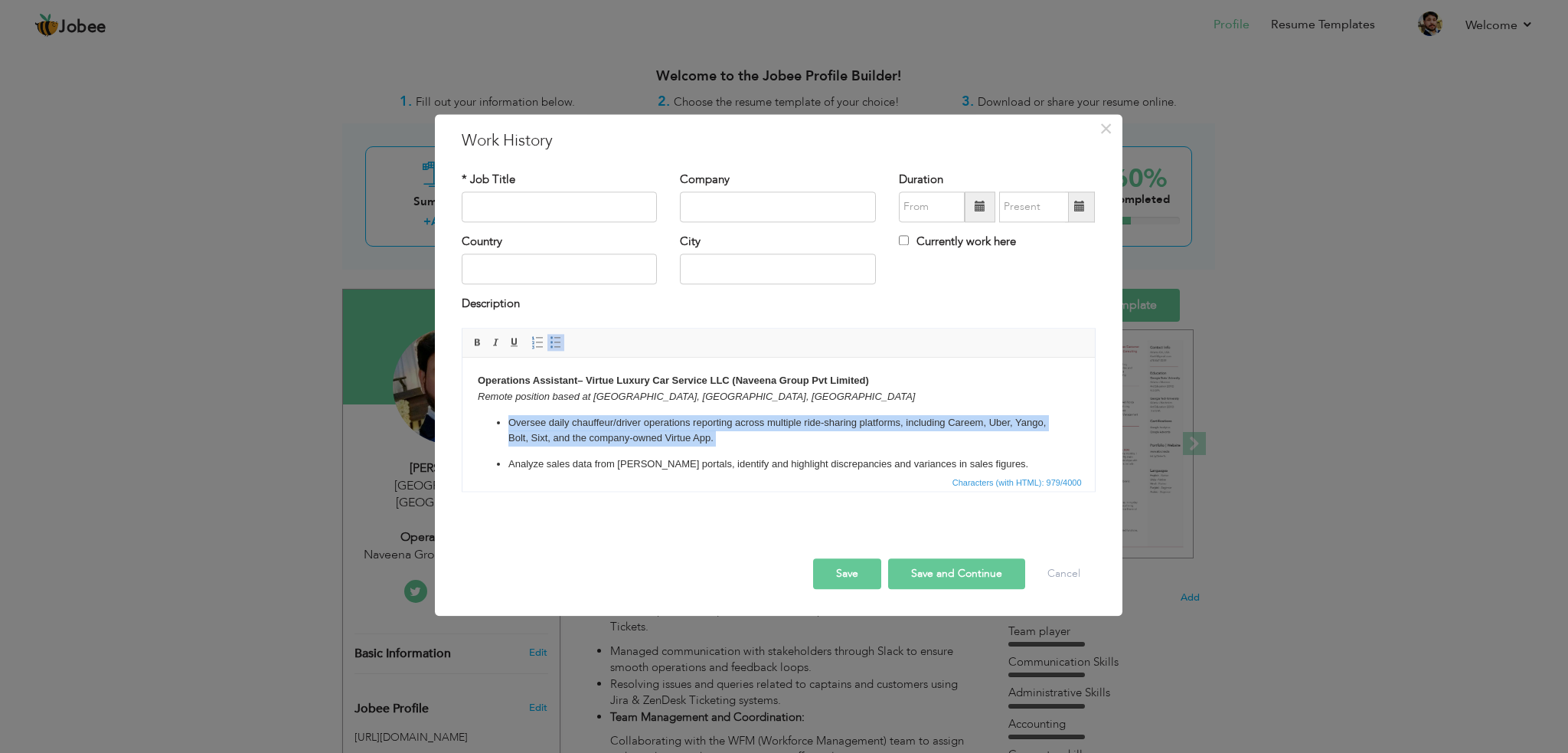
drag, startPoint x: 508, startPoint y: 421, endPoint x: 752, endPoint y: 451, distance: 245.8
click at [750, 451] on ul "Oversee daily chauffeur/driver operations reporting across multiple ride-sharin…" at bounding box center [778, 507] width 602 height 183
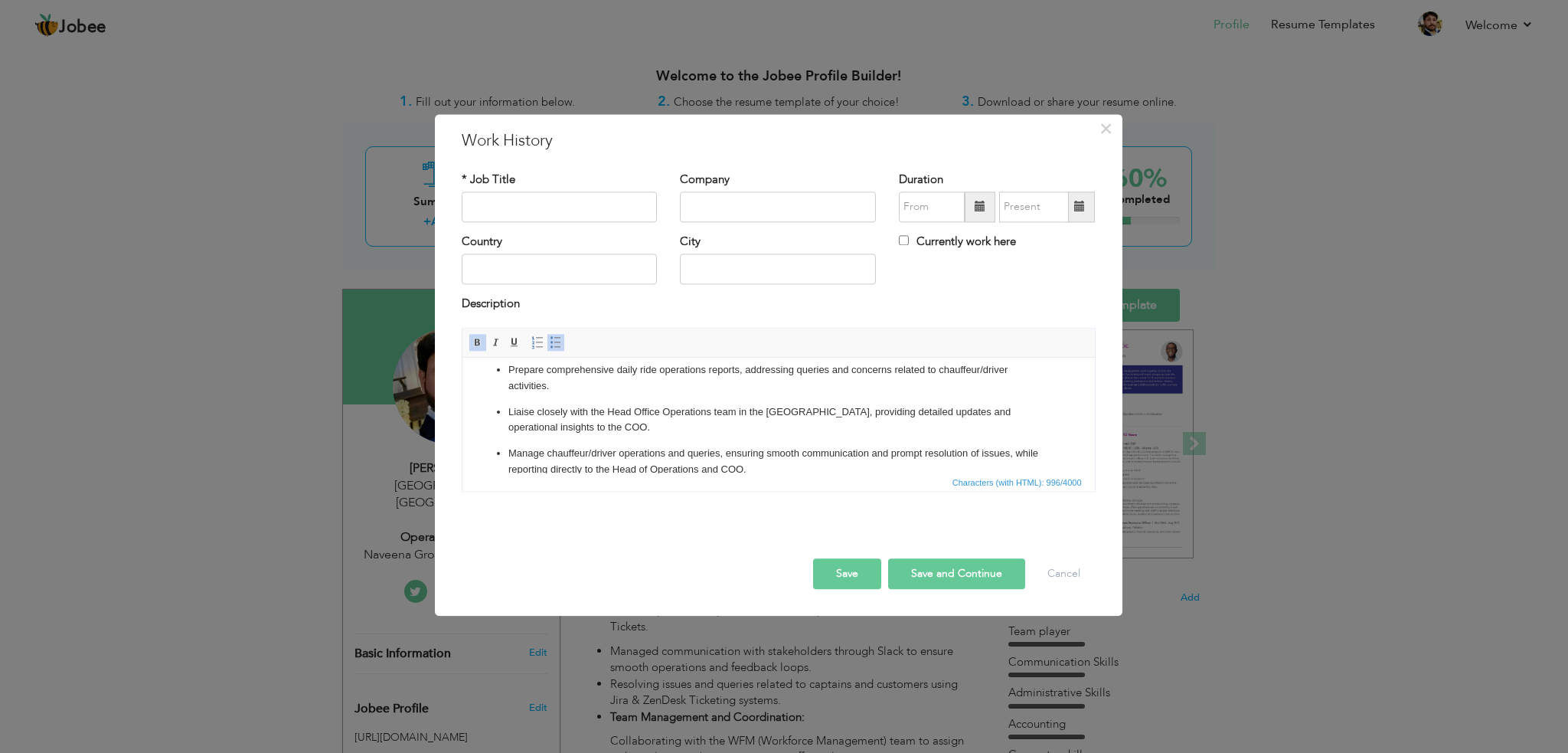
scroll to position [140, 0]
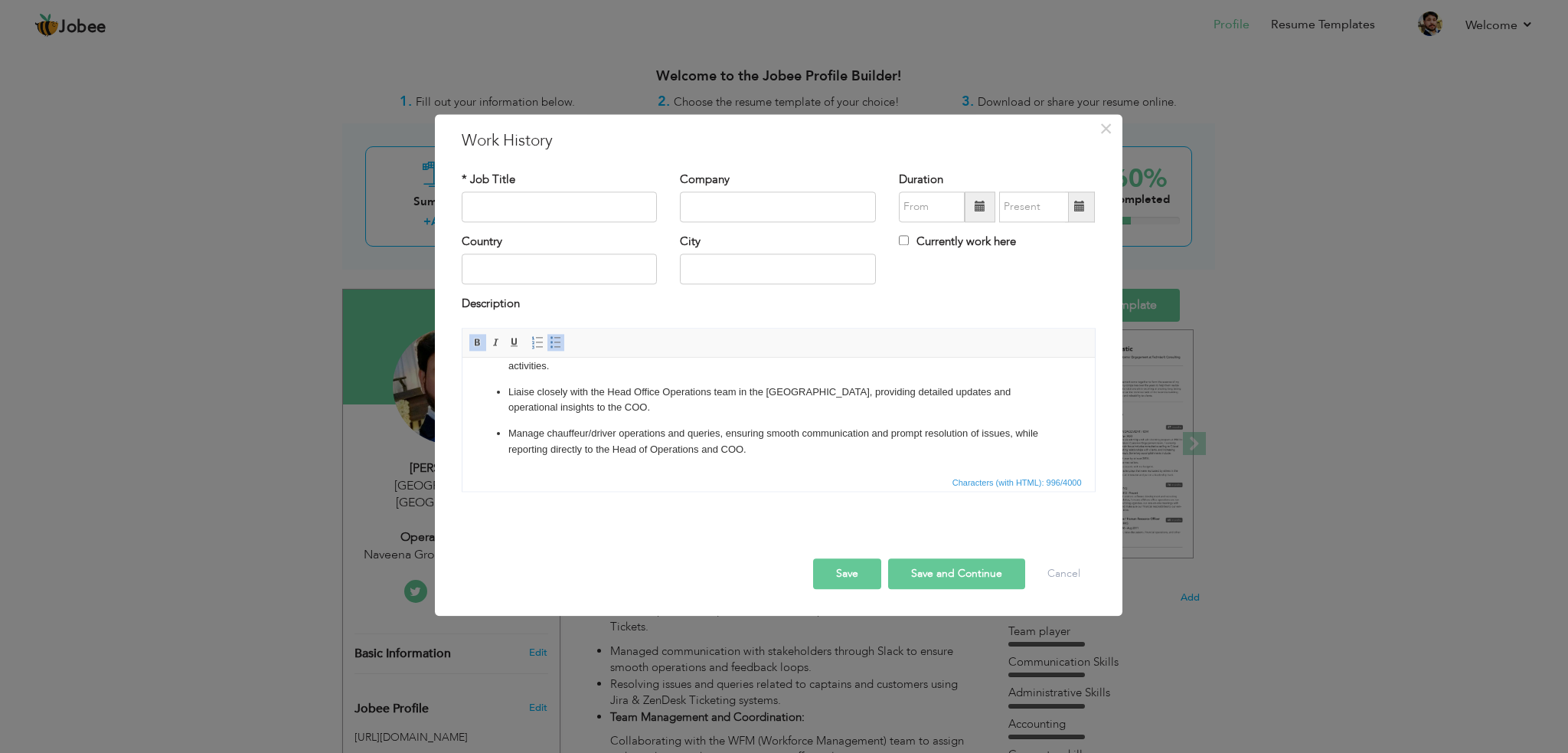
click at [846, 309] on div "Description" at bounding box center [778, 306] width 634 height 20
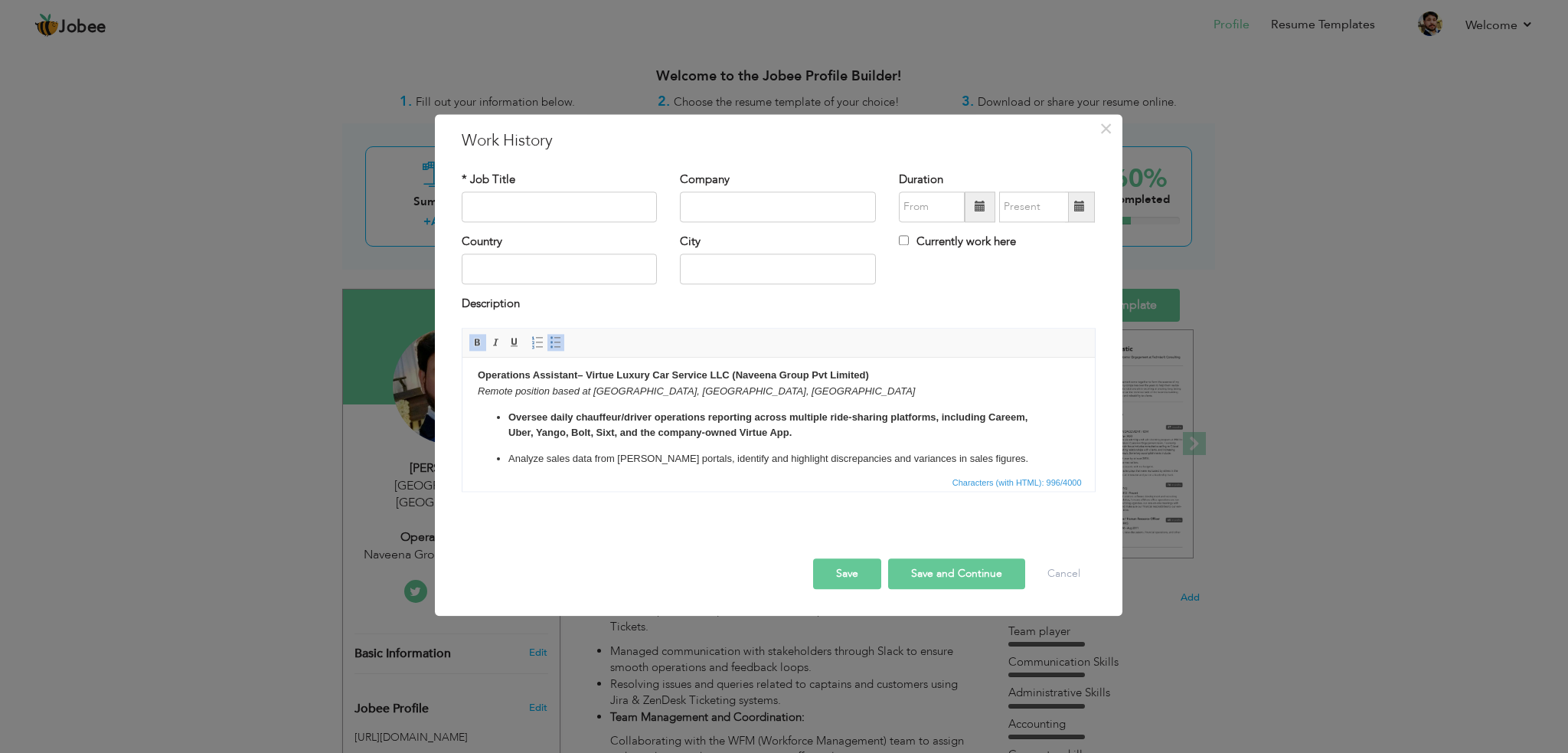
scroll to position [0, 0]
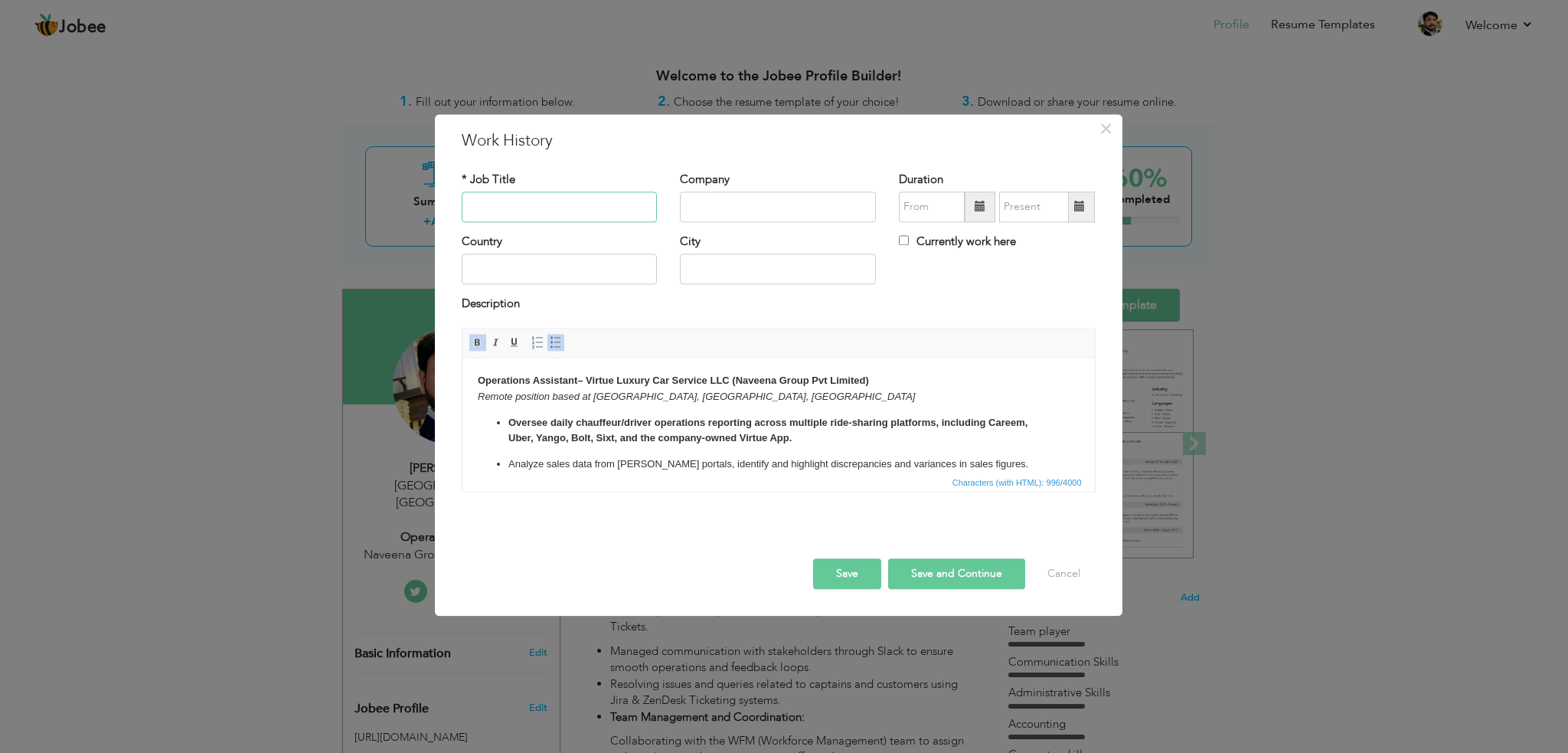
click at [598, 202] on input "text" at bounding box center [560, 207] width 196 height 31
type input "Operations Assistant"
drag, startPoint x: 878, startPoint y: 383, endPoint x: 589, endPoint y: 379, distance: 289.0
click at [589, 379] on p "Operations Assistant – Virtue Luxury Car Service LLC (Naveena Group Pvt Limited…" at bounding box center [778, 389] width 602 height 32
copy strong "Virtue Luxury Car Service LLC (Naveena Group Pvt Limited)"
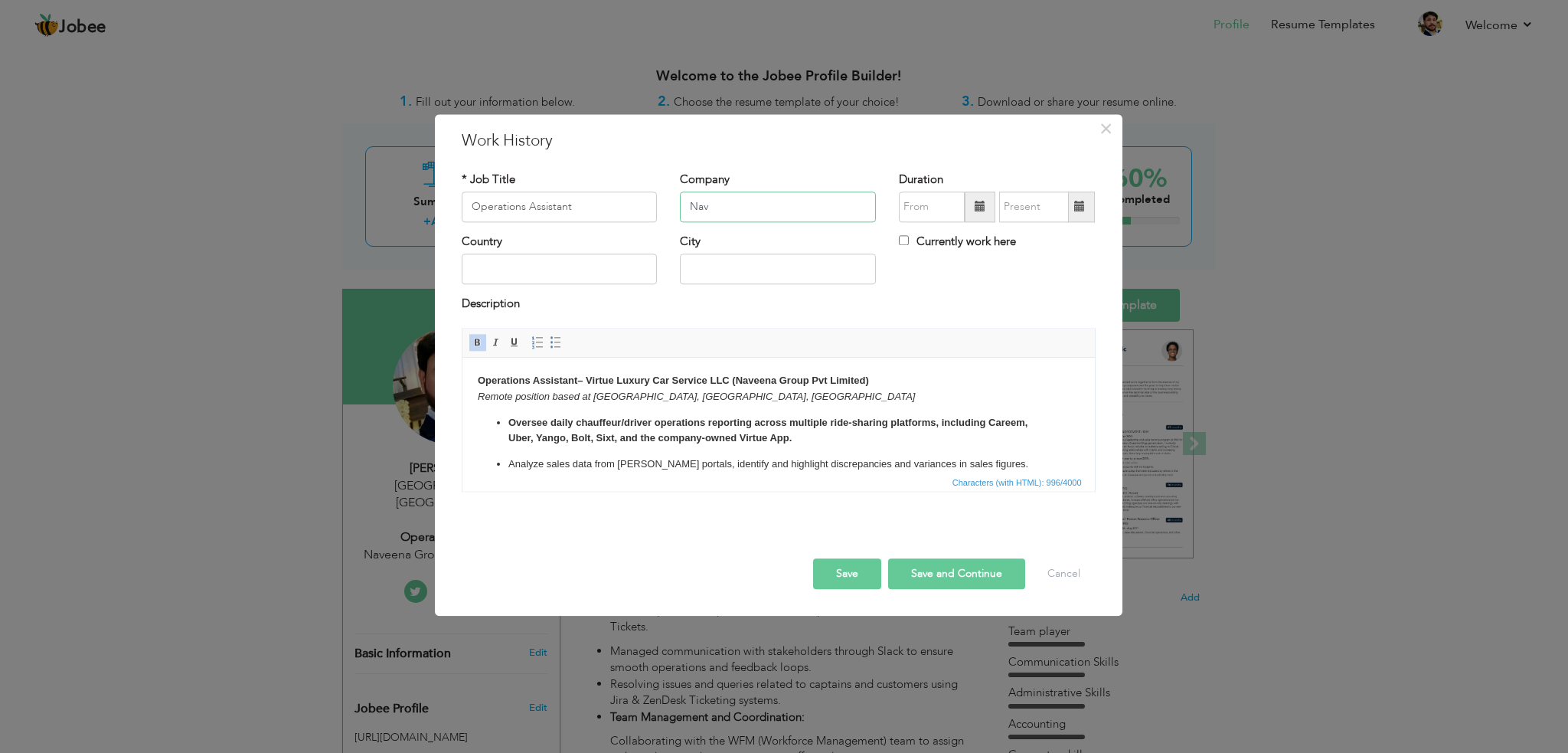
drag, startPoint x: 782, startPoint y: 203, endPoint x: 683, endPoint y: 209, distance: 99.2
click at [684, 209] on input "Nav" at bounding box center [778, 207] width 196 height 31
paste input "Virtue Luxury Car Service LLC (Naveena Group Pvt Limited)"
type input "Virtue Luxury Car Service LLC (Naveena Group Pvt Limited)"
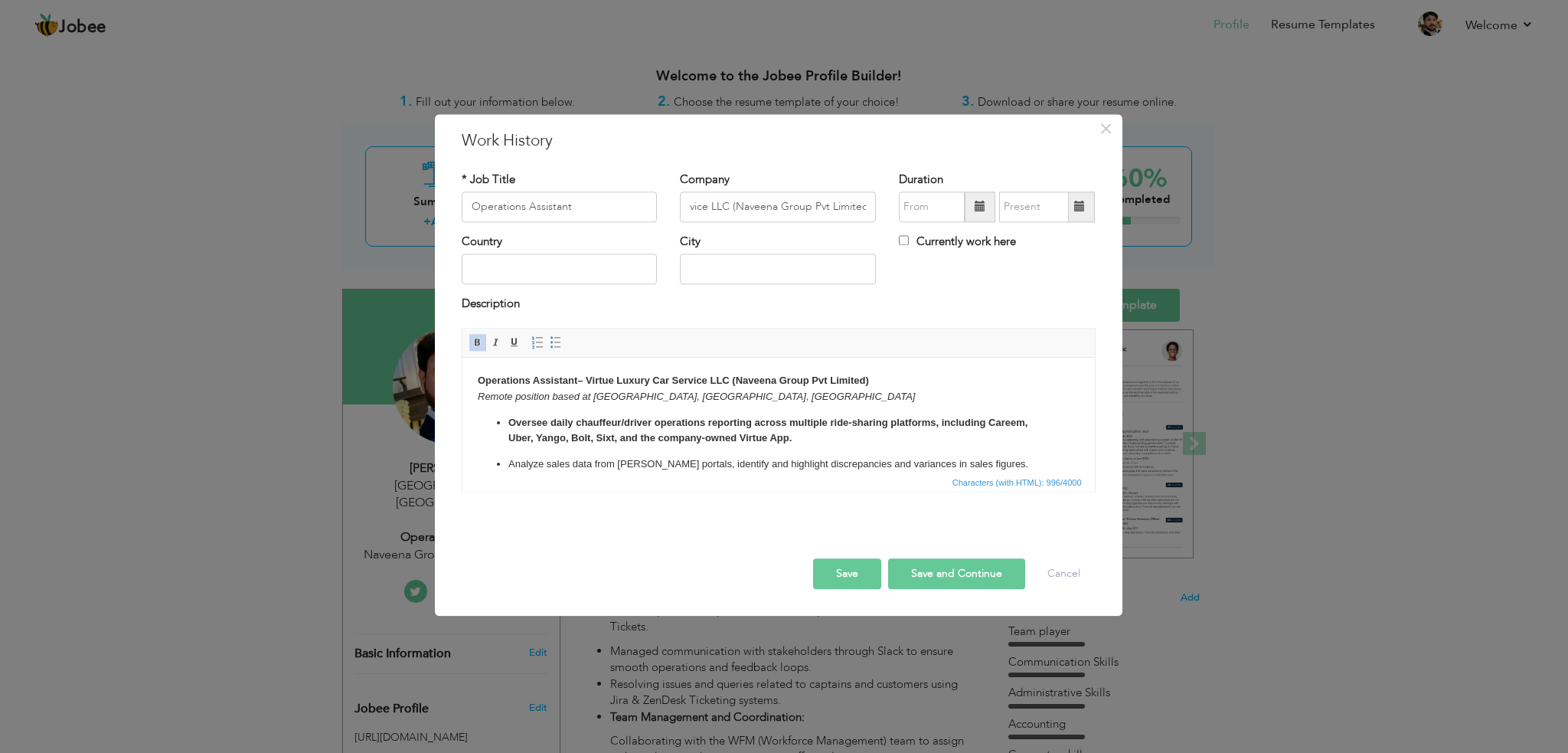
click at [982, 207] on span at bounding box center [979, 207] width 10 height 10
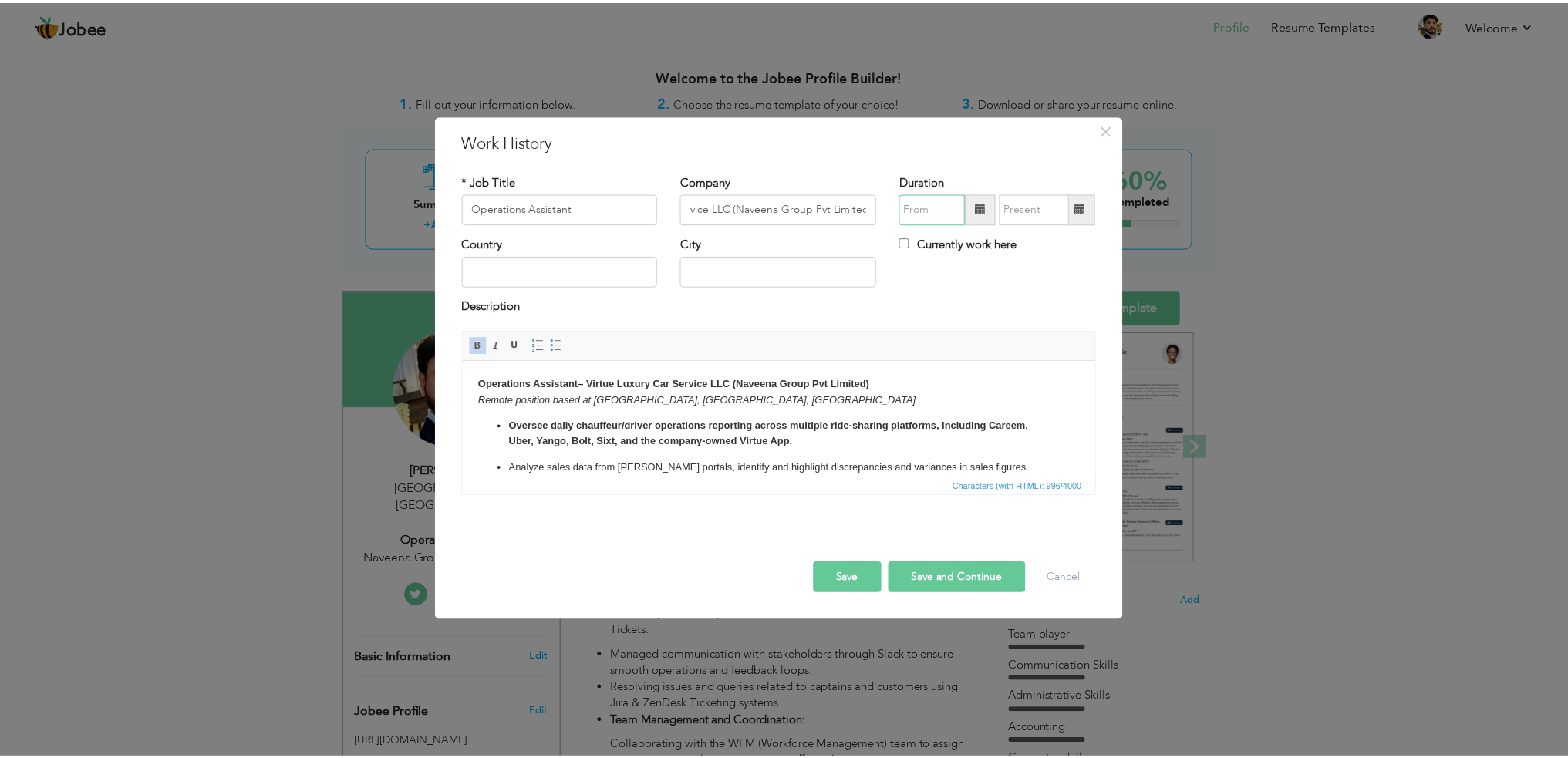
scroll to position [0, 0]
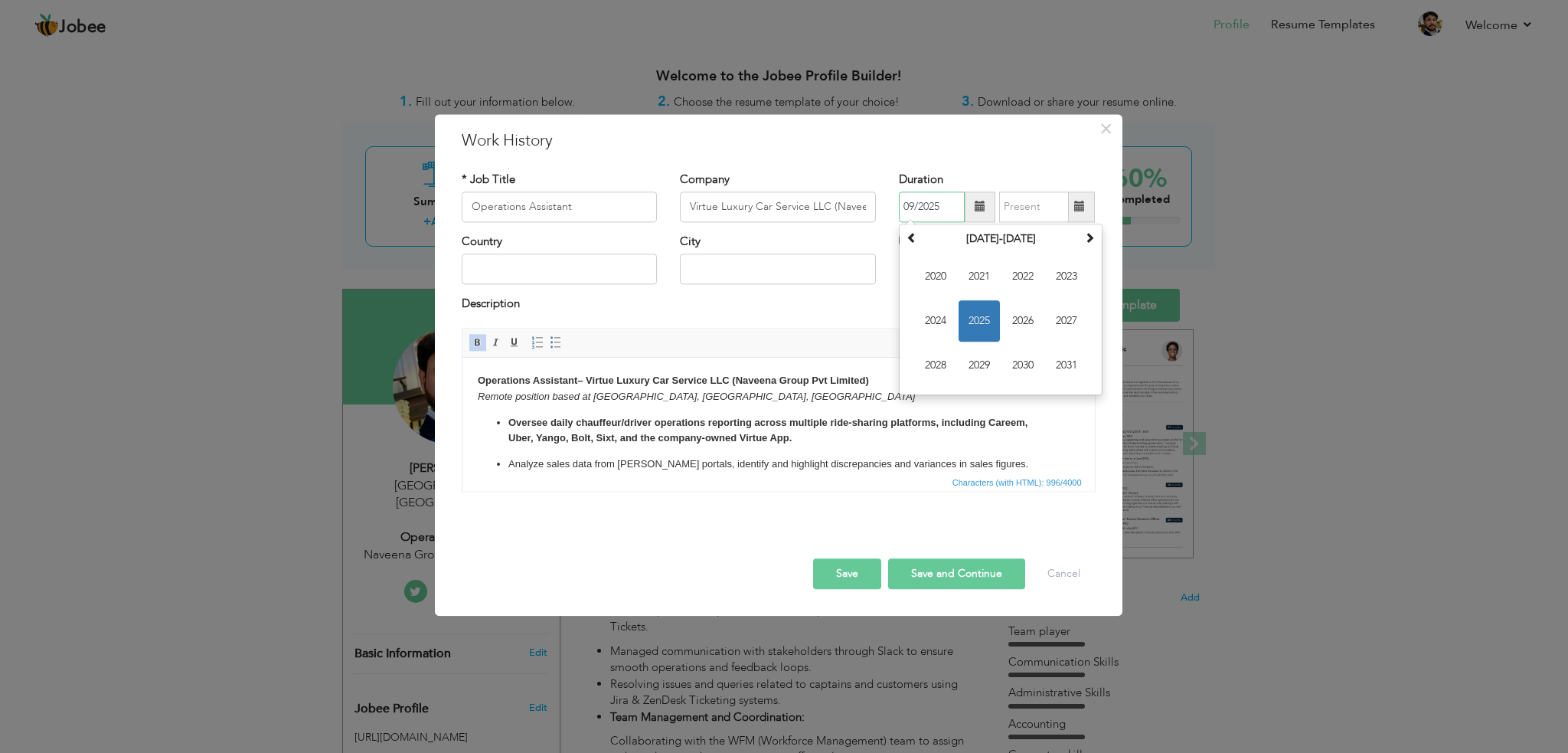
click at [982, 309] on span "2025" at bounding box center [978, 321] width 41 height 41
click at [1060, 272] on span "Apr" at bounding box center [1066, 276] width 41 height 41
type input "04/2025"
click at [904, 239] on input "Currently work here" at bounding box center [904, 240] width 10 height 10
checkbox input "true"
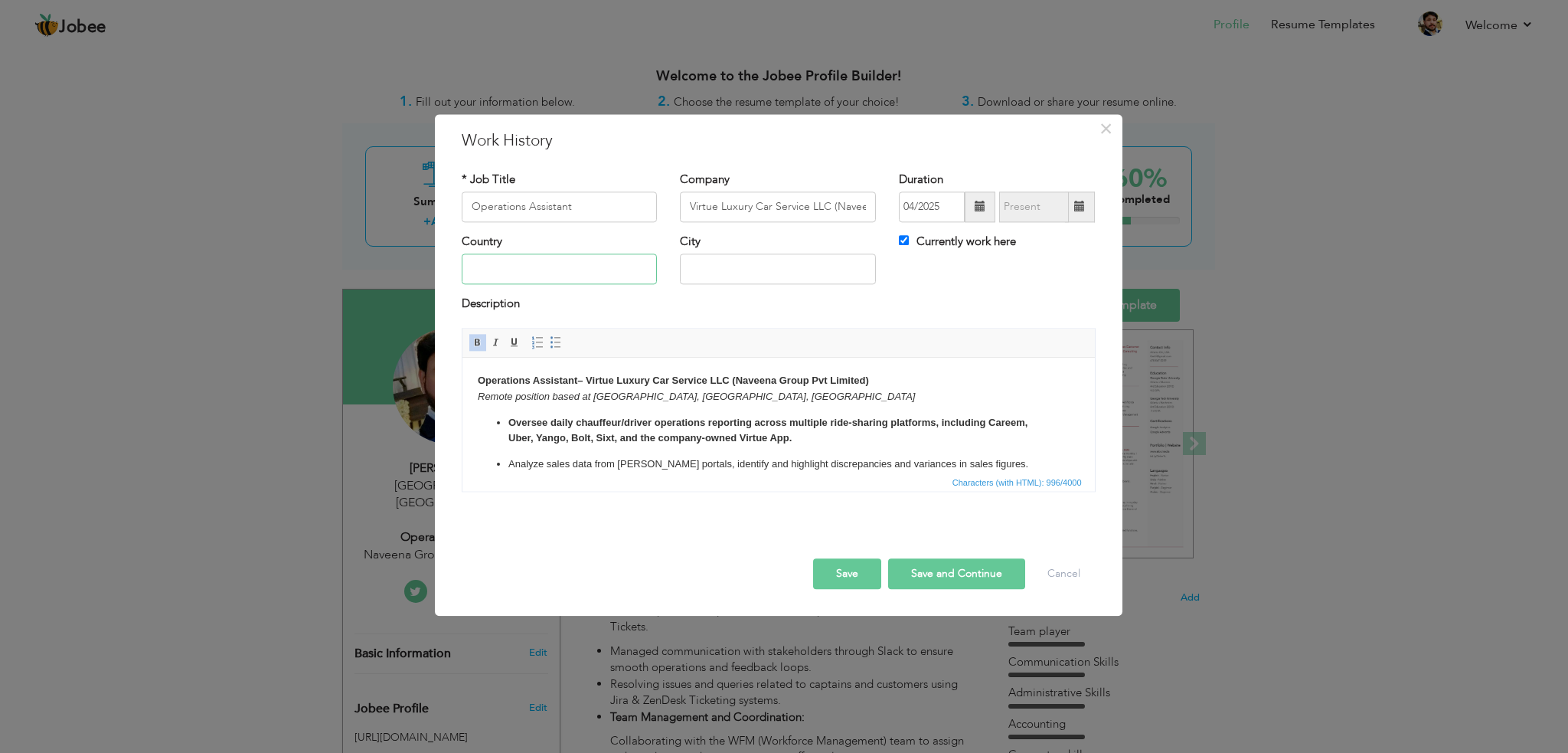
click at [631, 260] on input "text" at bounding box center [560, 269] width 196 height 31
type input "[GEOGRAPHIC_DATA]"
click at [847, 572] on button "Save" at bounding box center [847, 574] width 68 height 31
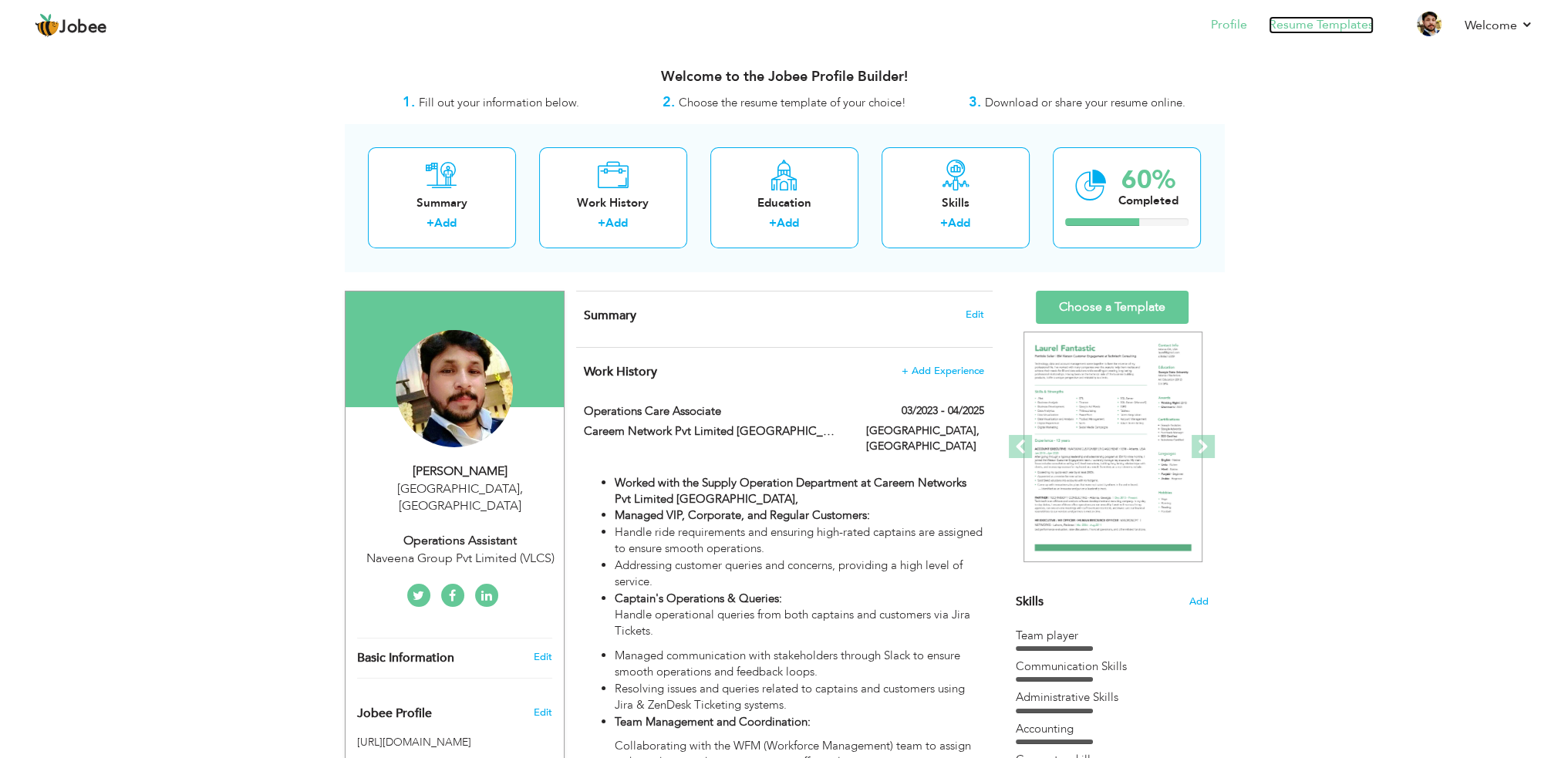
click at [1307, 21] on link "Resume Templates" at bounding box center [1321, 25] width 105 height 18
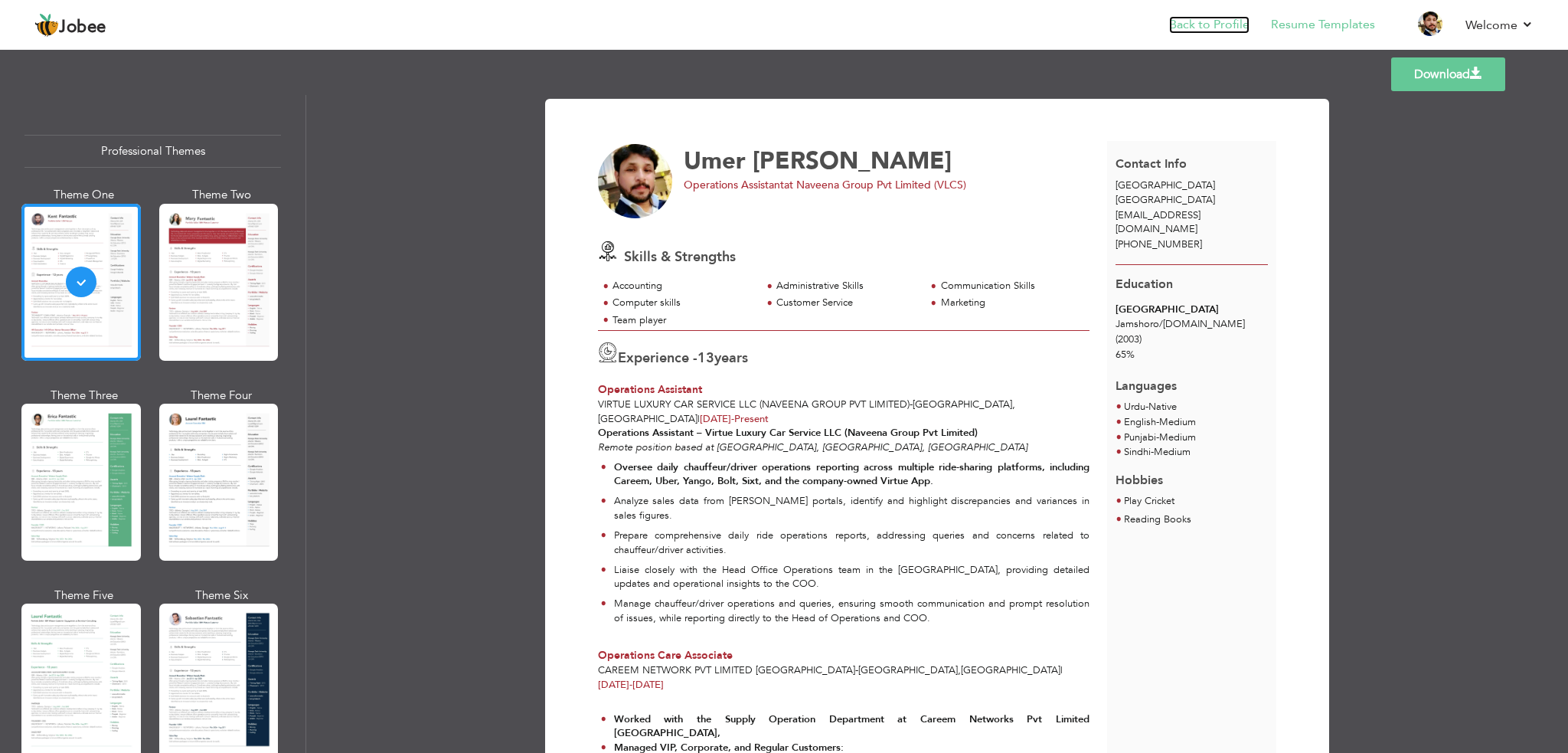
click at [1195, 29] on link "Back to Profile" at bounding box center [1210, 25] width 80 height 18
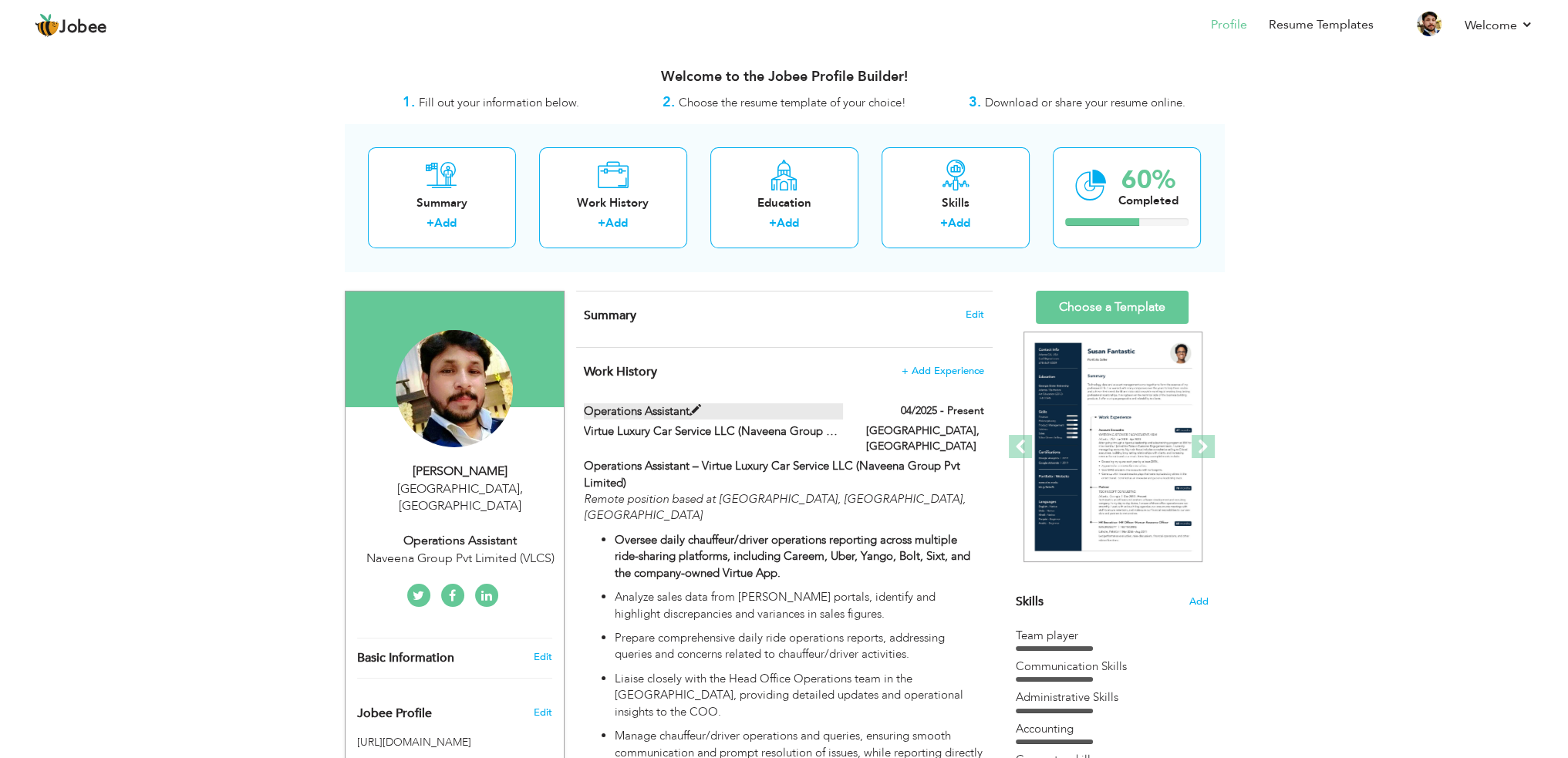
click at [700, 409] on span at bounding box center [695, 410] width 11 height 11
type input "Operations Assistant"
type input "Virtue Luxury Car Service LLC (Naveena Group Pvt Limited)"
type input "04/2025"
type input "[GEOGRAPHIC_DATA]"
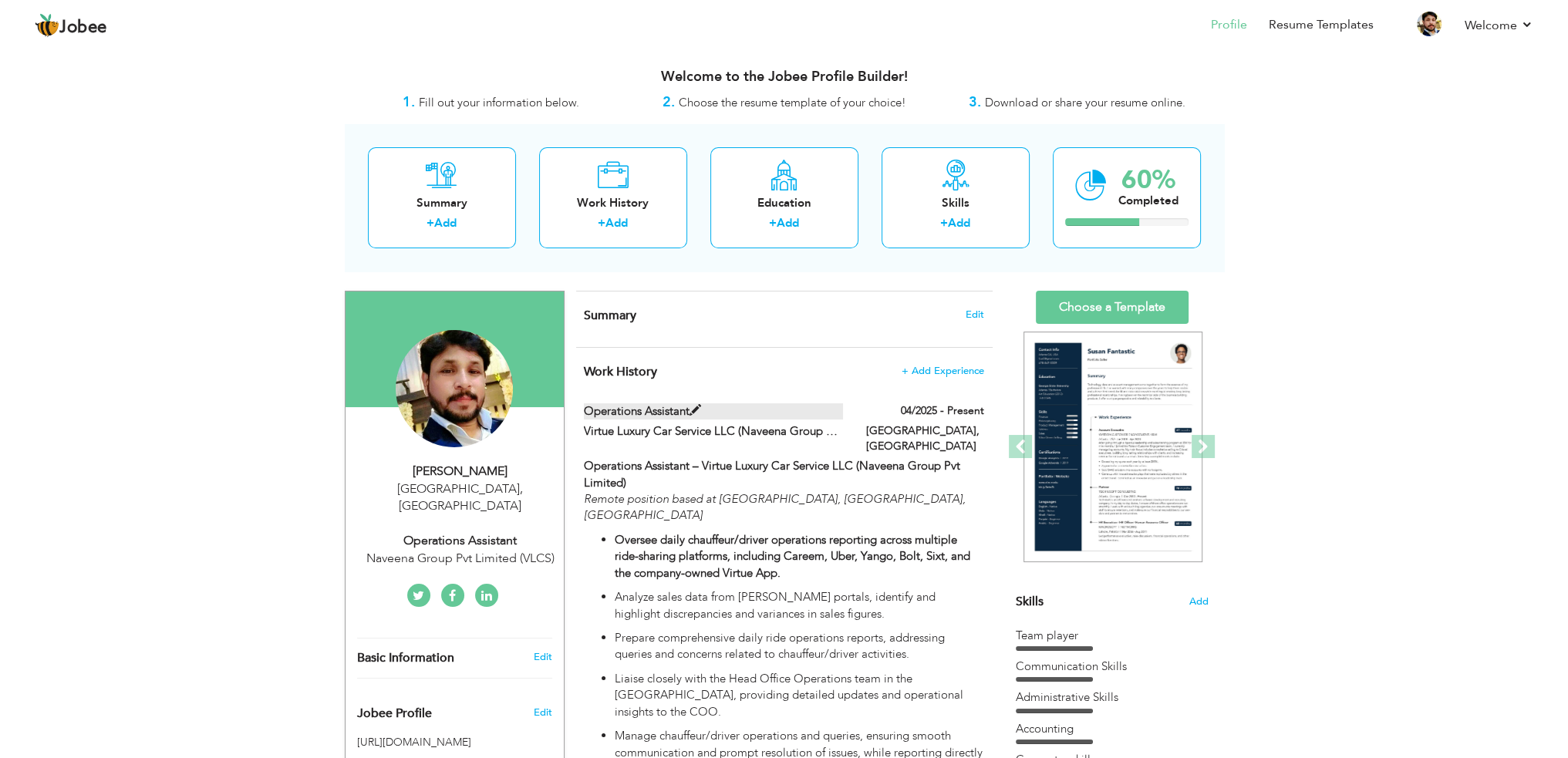
type input "[GEOGRAPHIC_DATA]"
checkbox input "true"
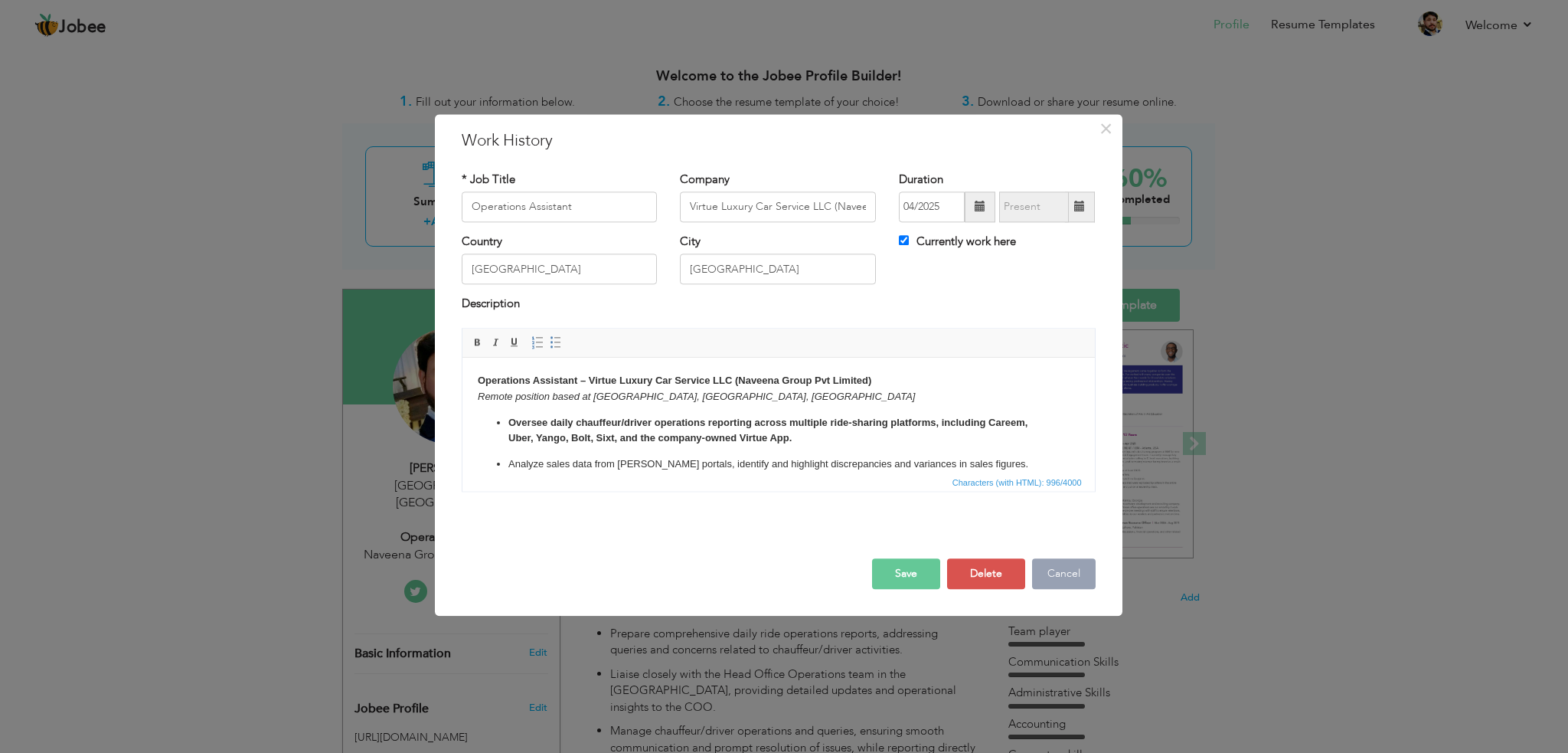
click at [1056, 575] on button "Cancel" at bounding box center [1064, 574] width 63 height 31
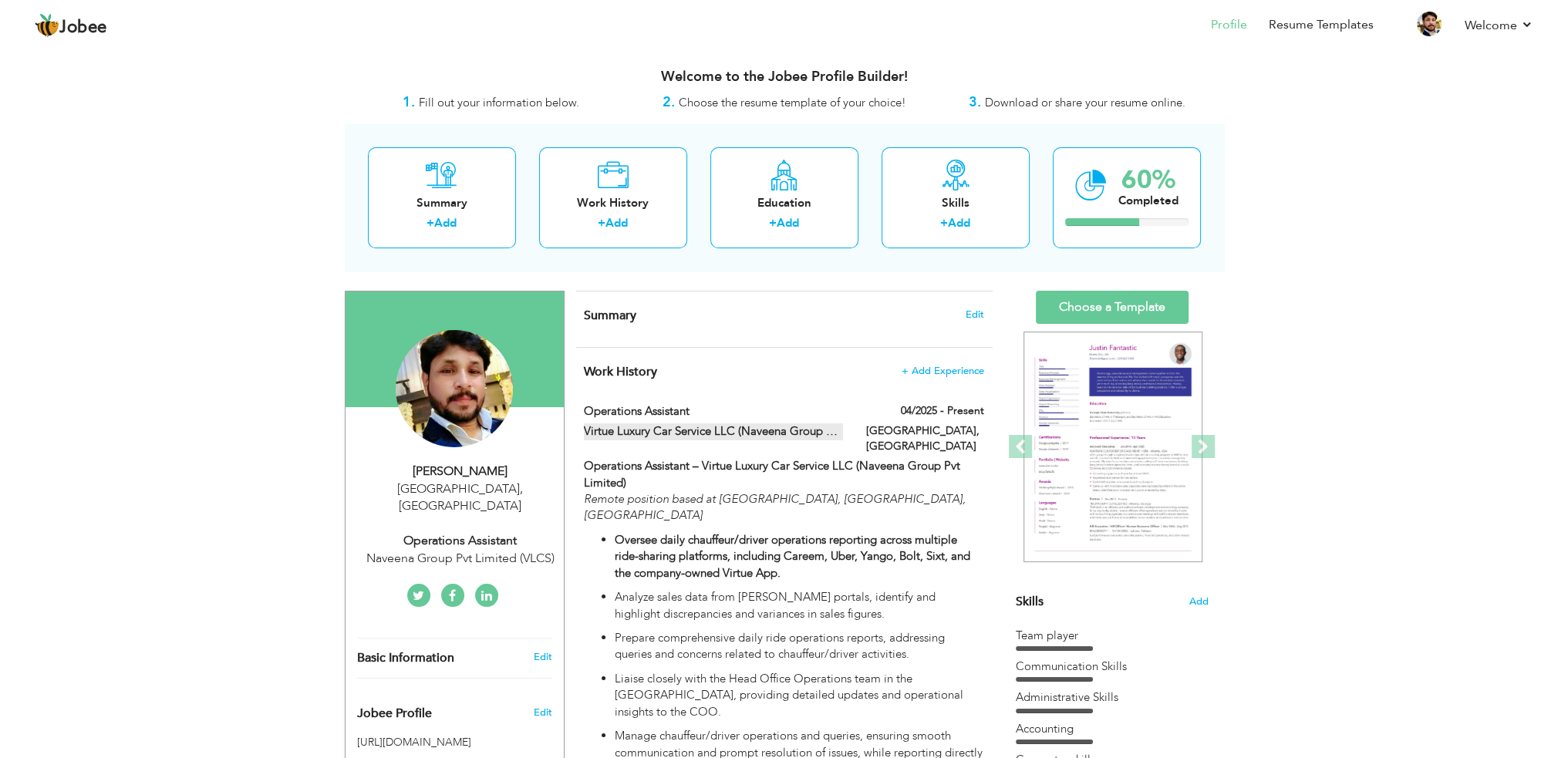
click at [839, 432] on label "Virtue Luxury Car Service LLC (Naveena Group Pvt Limited)" at bounding box center [714, 431] width 259 height 16
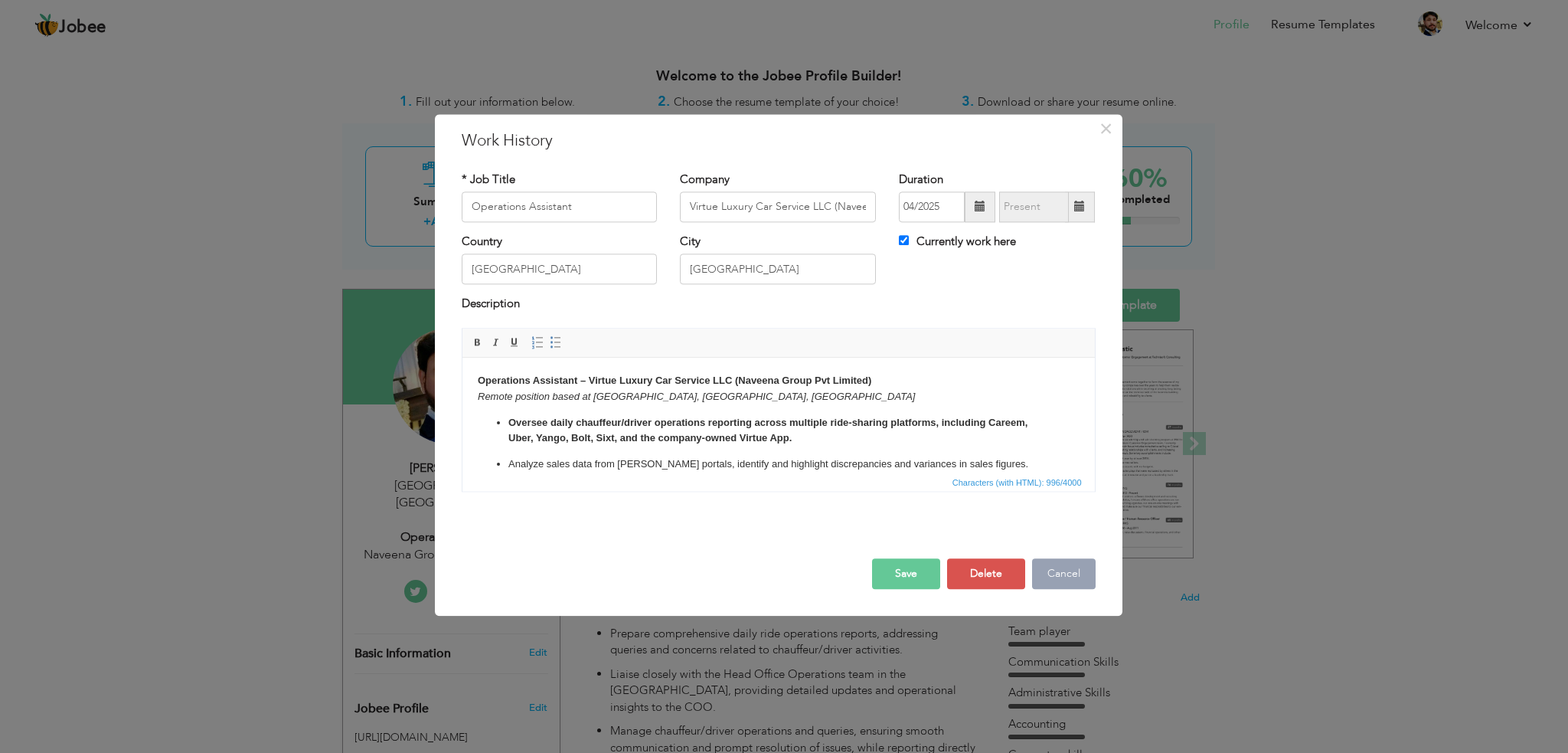
click at [1066, 573] on button "Cancel" at bounding box center [1064, 574] width 63 height 31
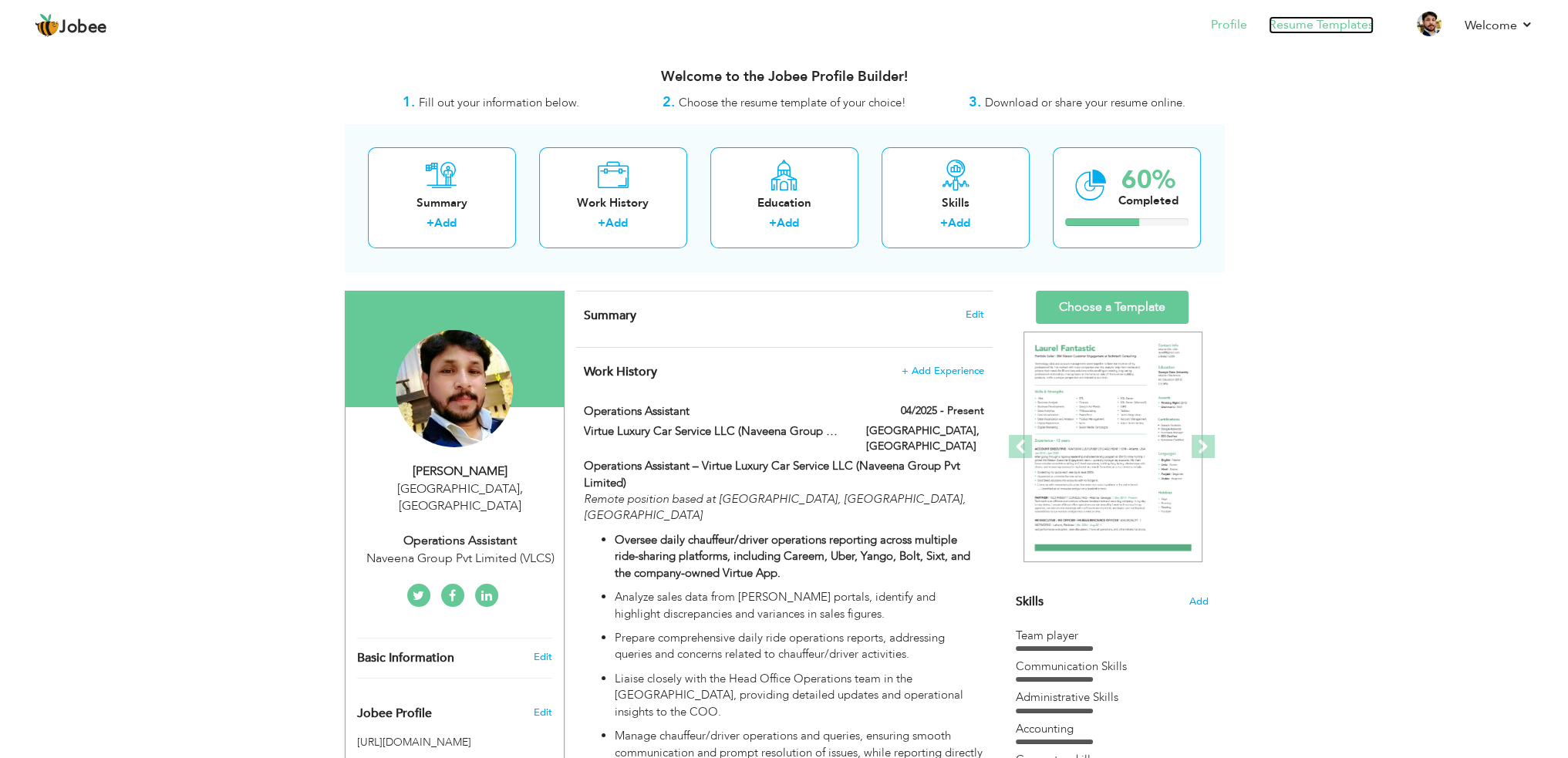
click at [1312, 24] on link "Resume Templates" at bounding box center [1321, 25] width 105 height 18
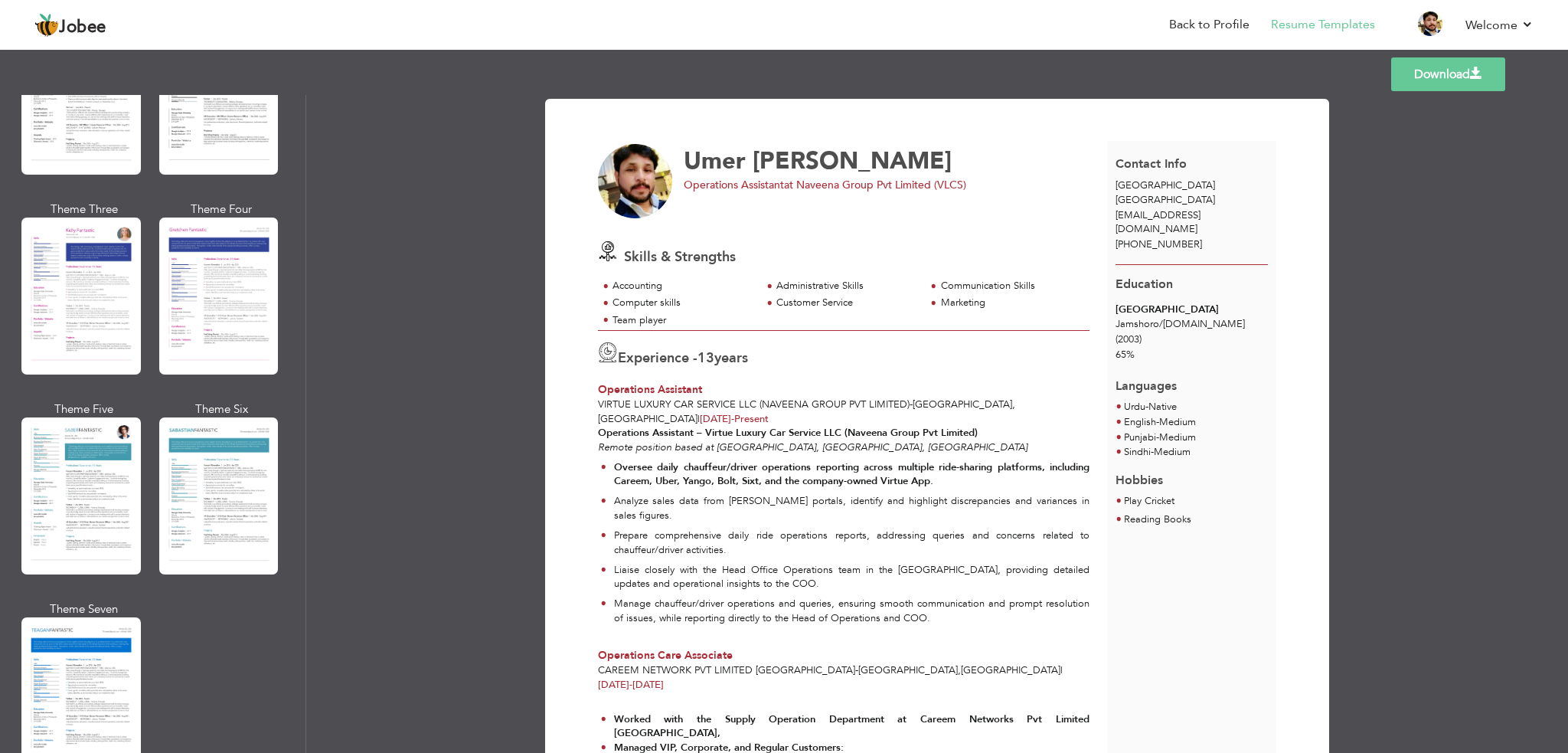
scroll to position [1778, 0]
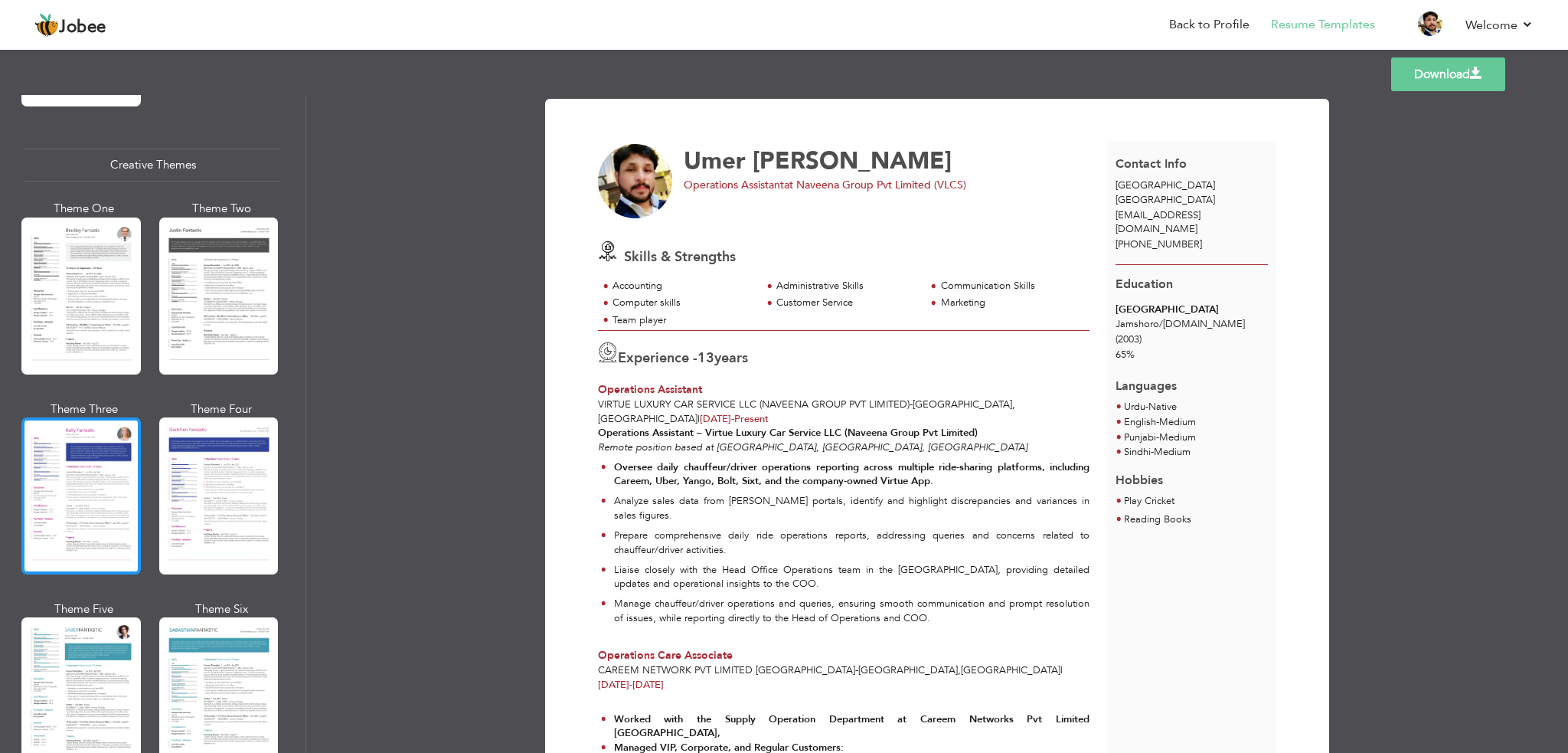
click at [109, 473] on div at bounding box center [81, 496] width 120 height 157
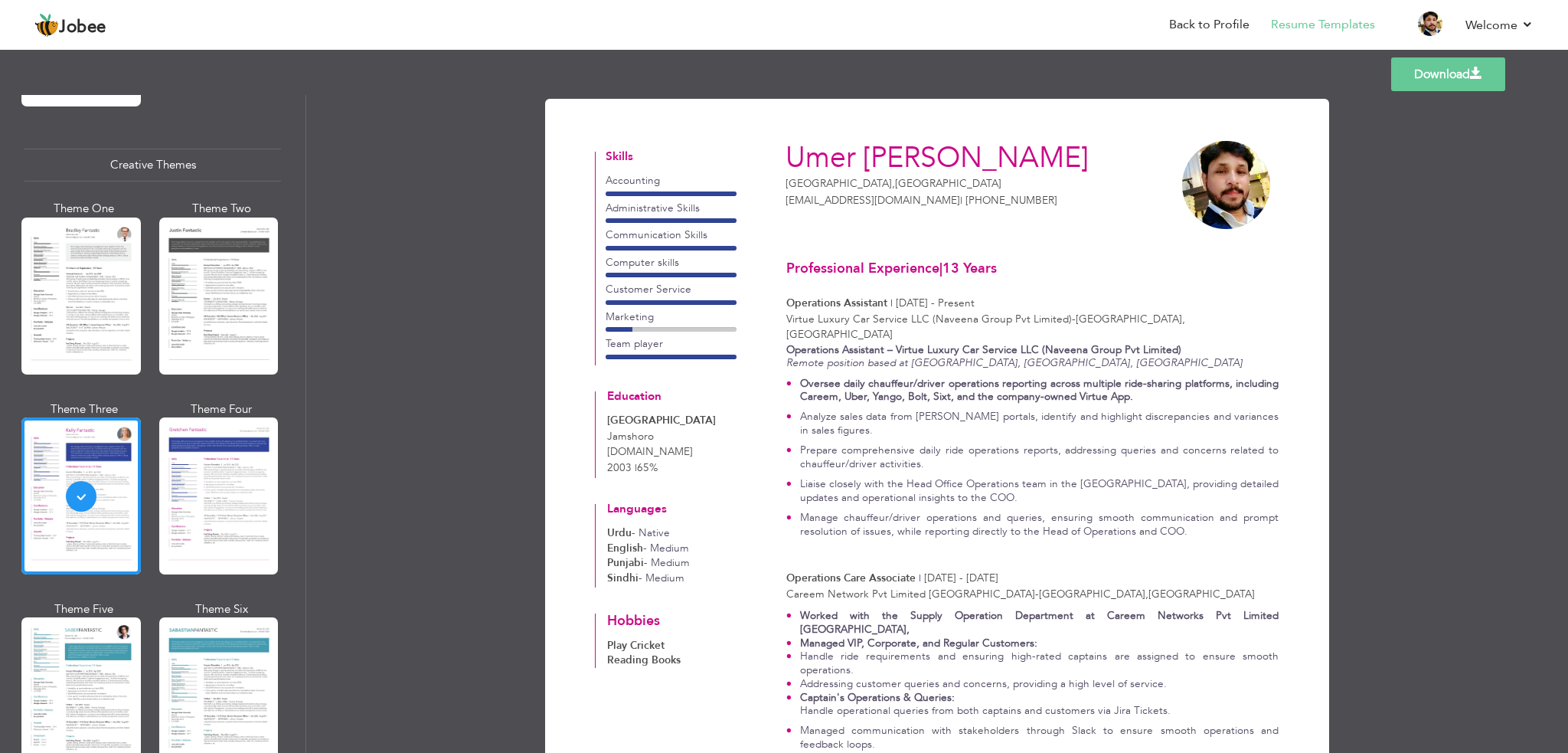
scroll to position [0, 0]
click at [93, 306] on div at bounding box center [81, 296] width 120 height 157
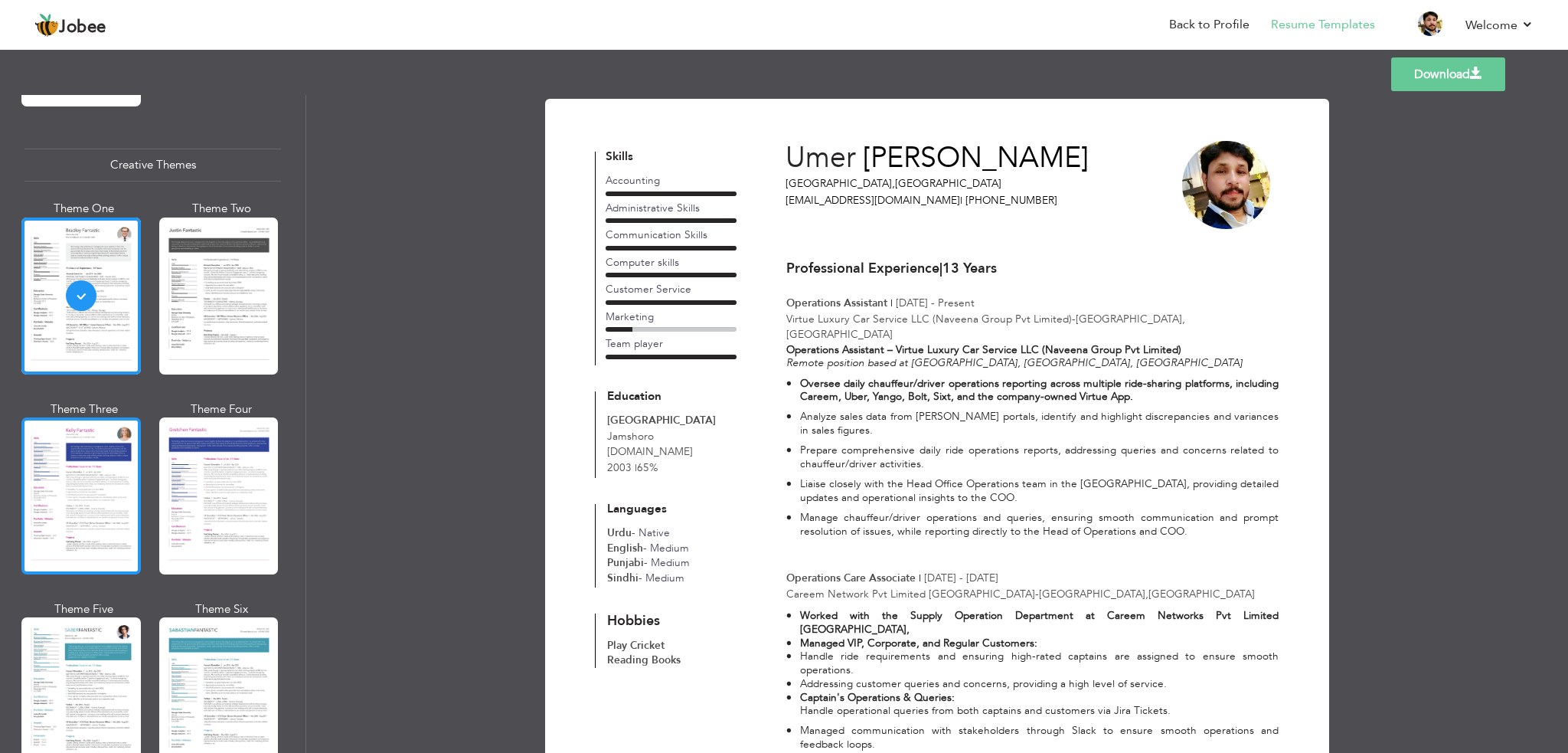
click at [76, 448] on div at bounding box center [81, 496] width 120 height 157
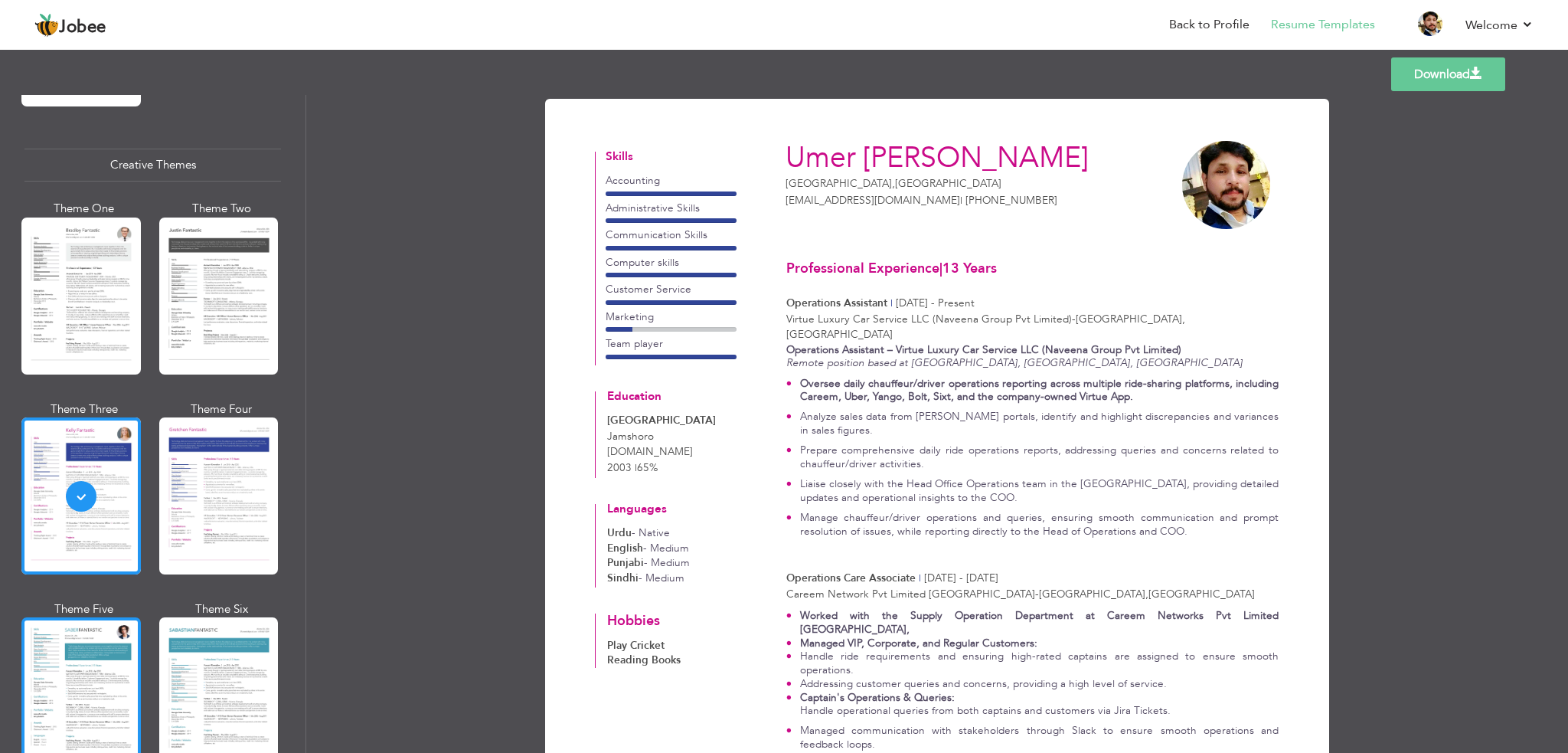
click at [104, 647] on div at bounding box center [81, 695] width 120 height 157
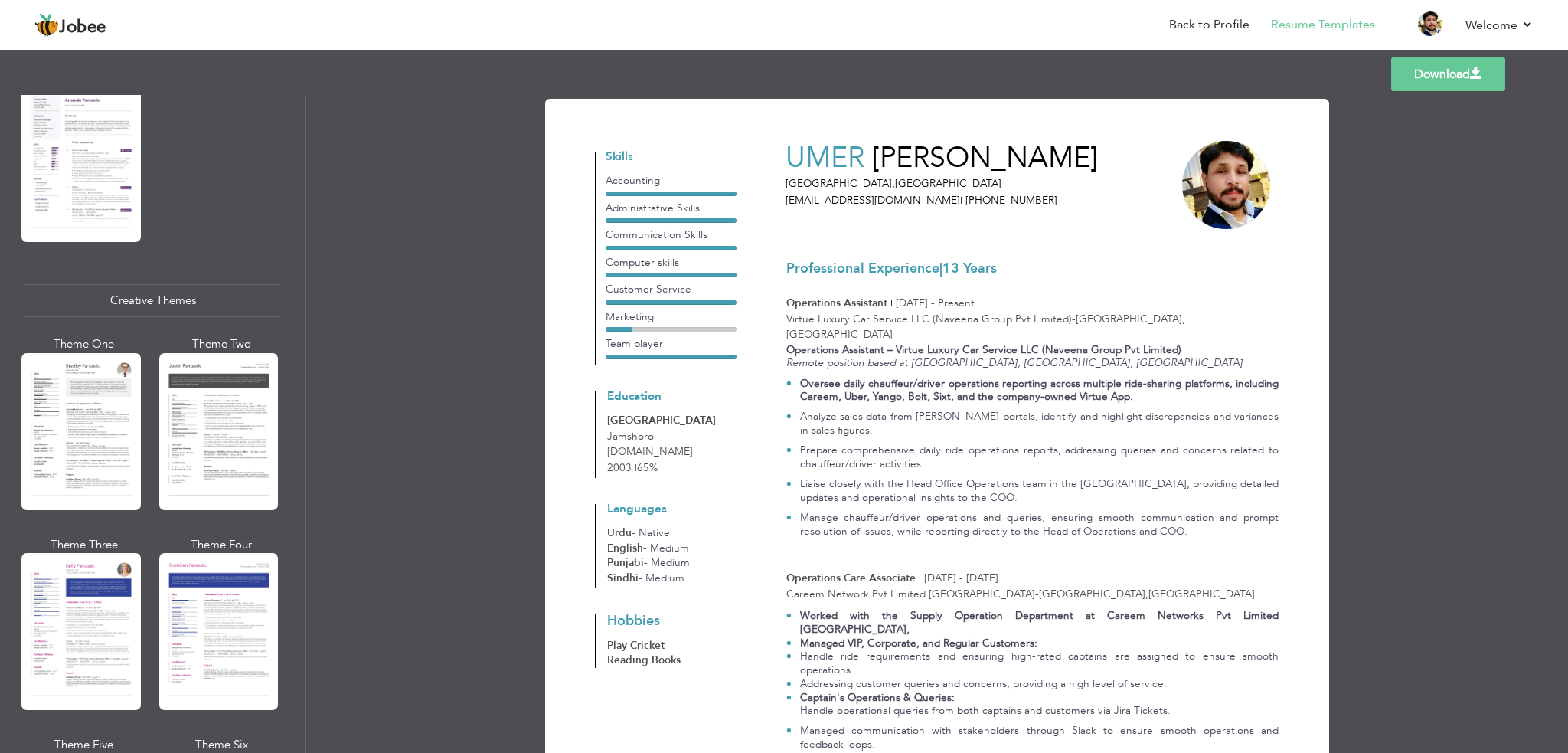
scroll to position [1625, 0]
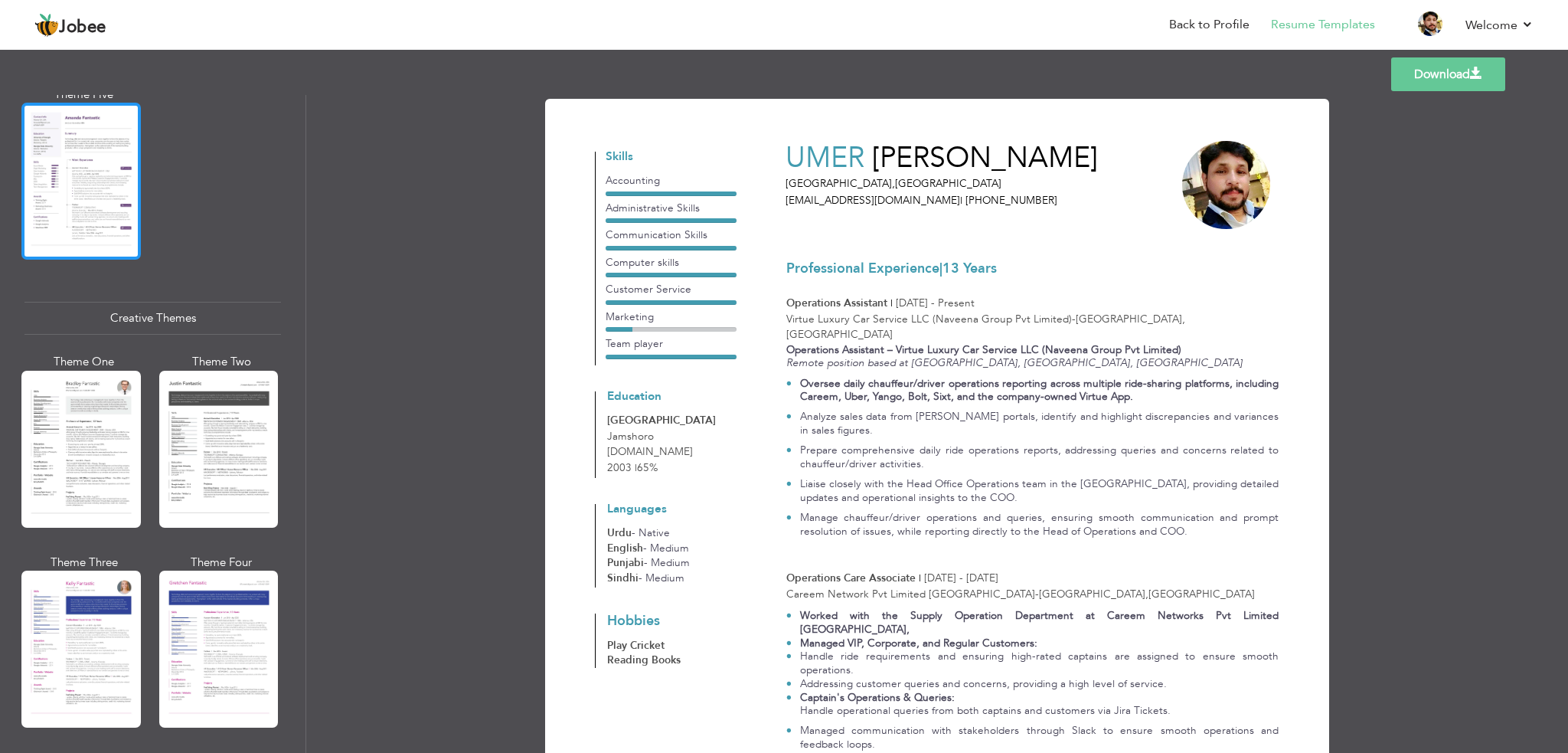
click at [70, 162] on div at bounding box center [81, 181] width 120 height 157
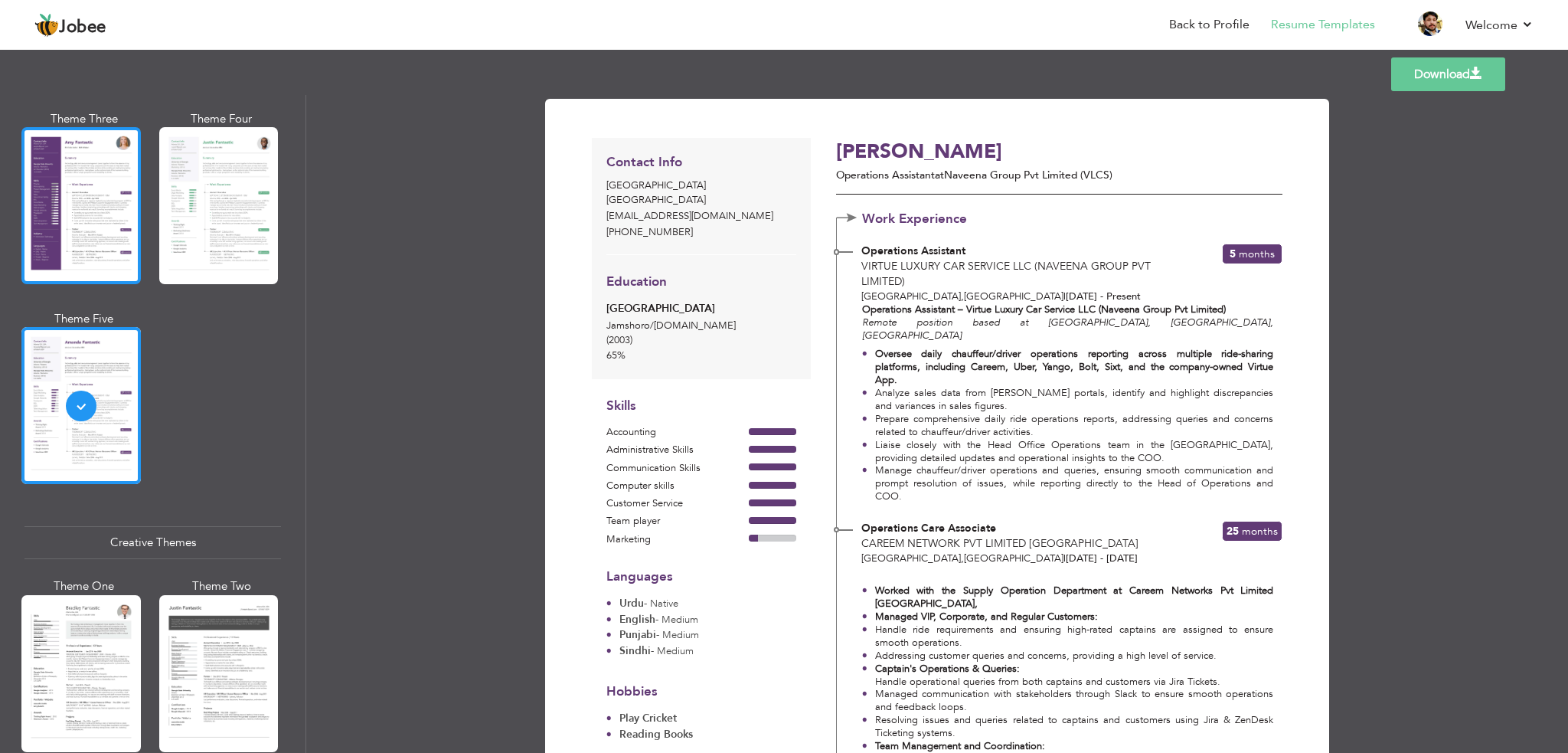
scroll to position [1395, 0]
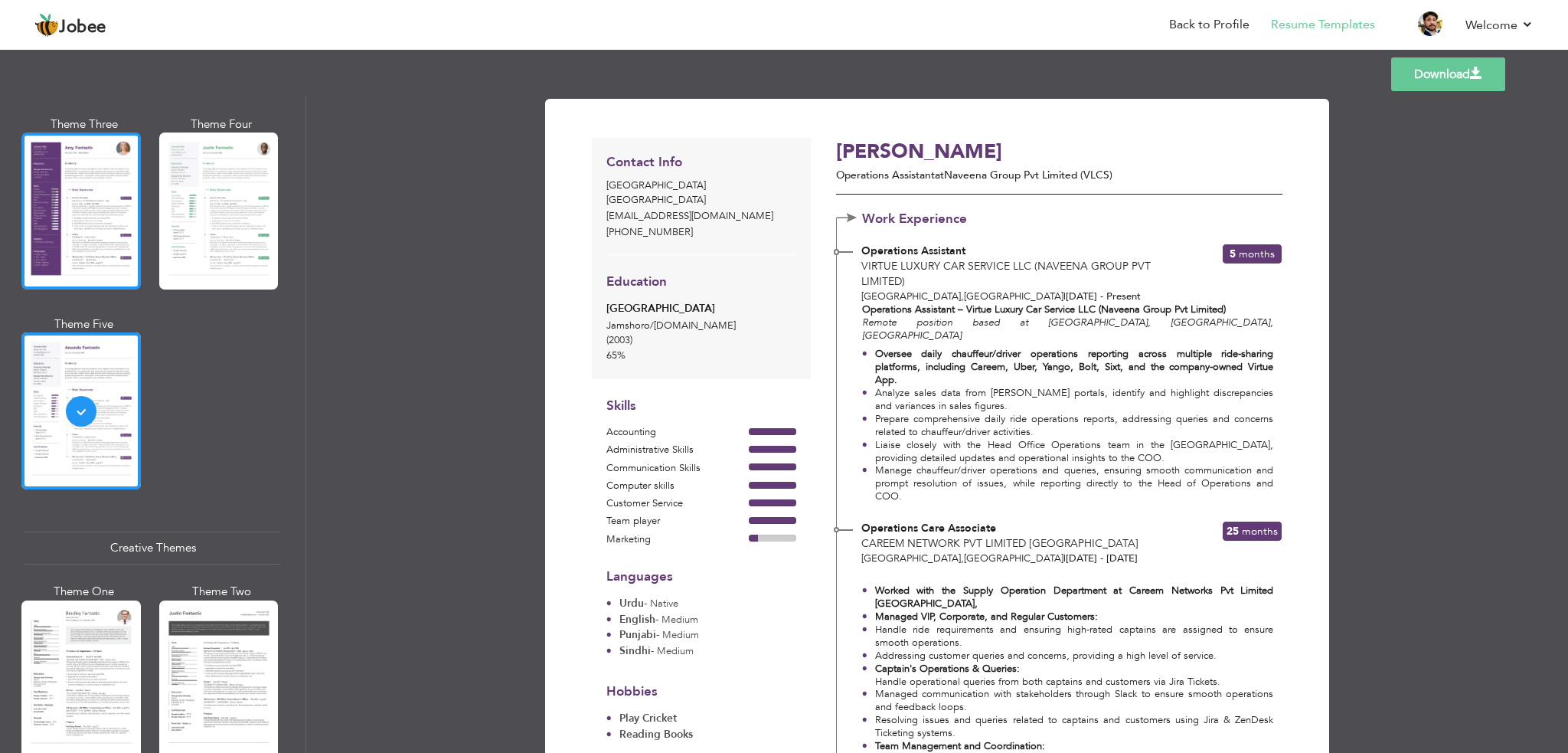
click at [92, 244] on div at bounding box center [81, 211] width 120 height 157
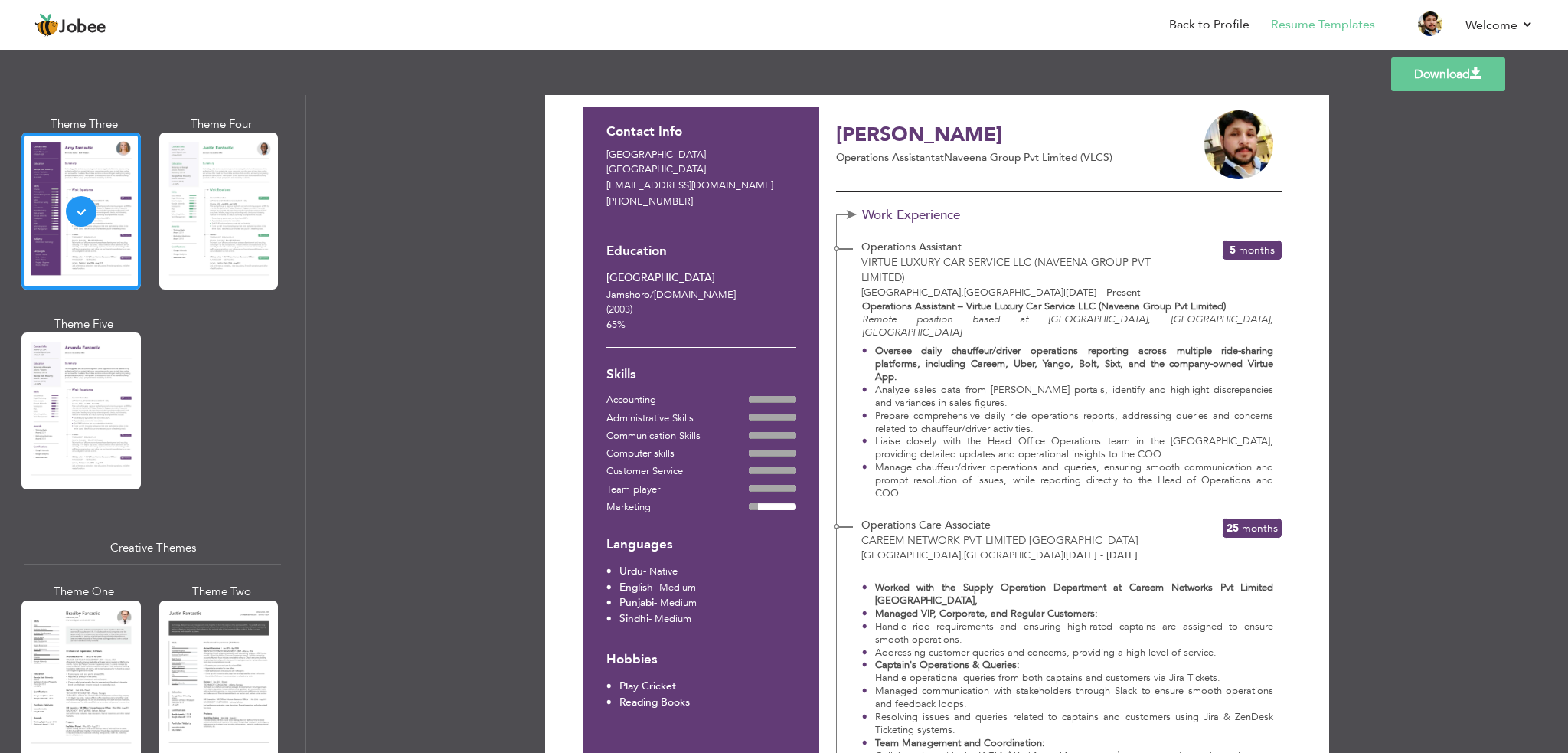
scroll to position [0, 0]
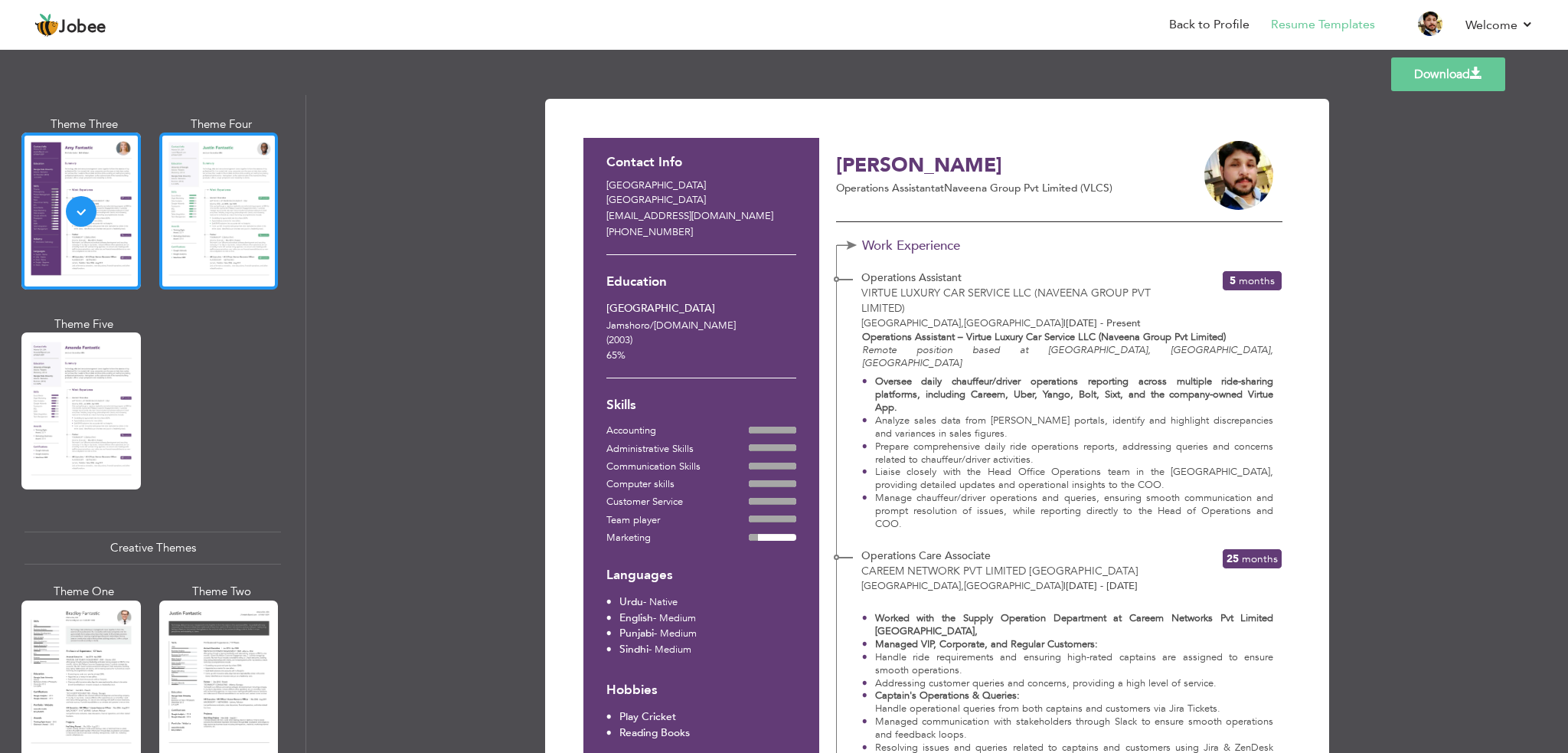
click at [214, 221] on div at bounding box center [218, 211] width 120 height 157
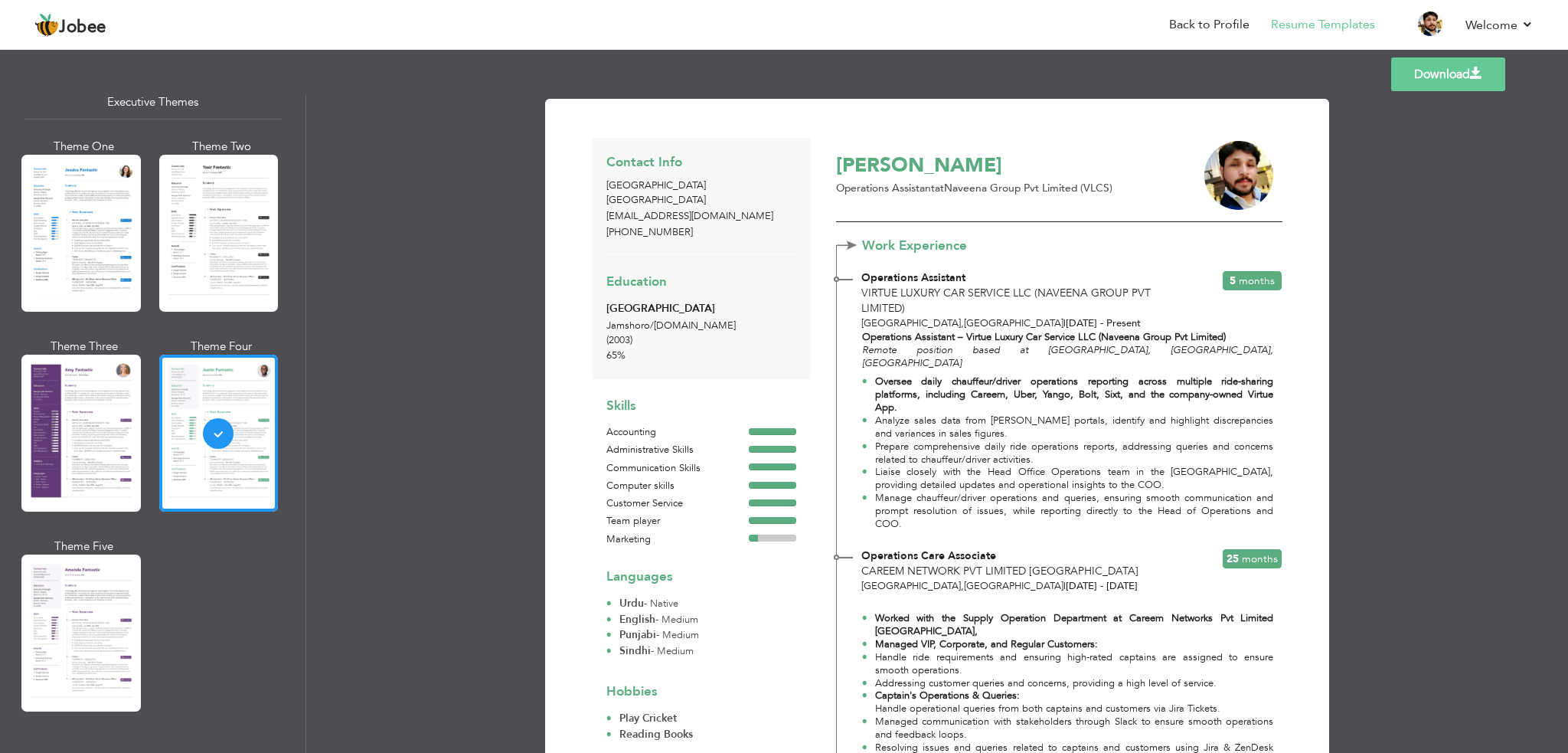
scroll to position [1165, 0]
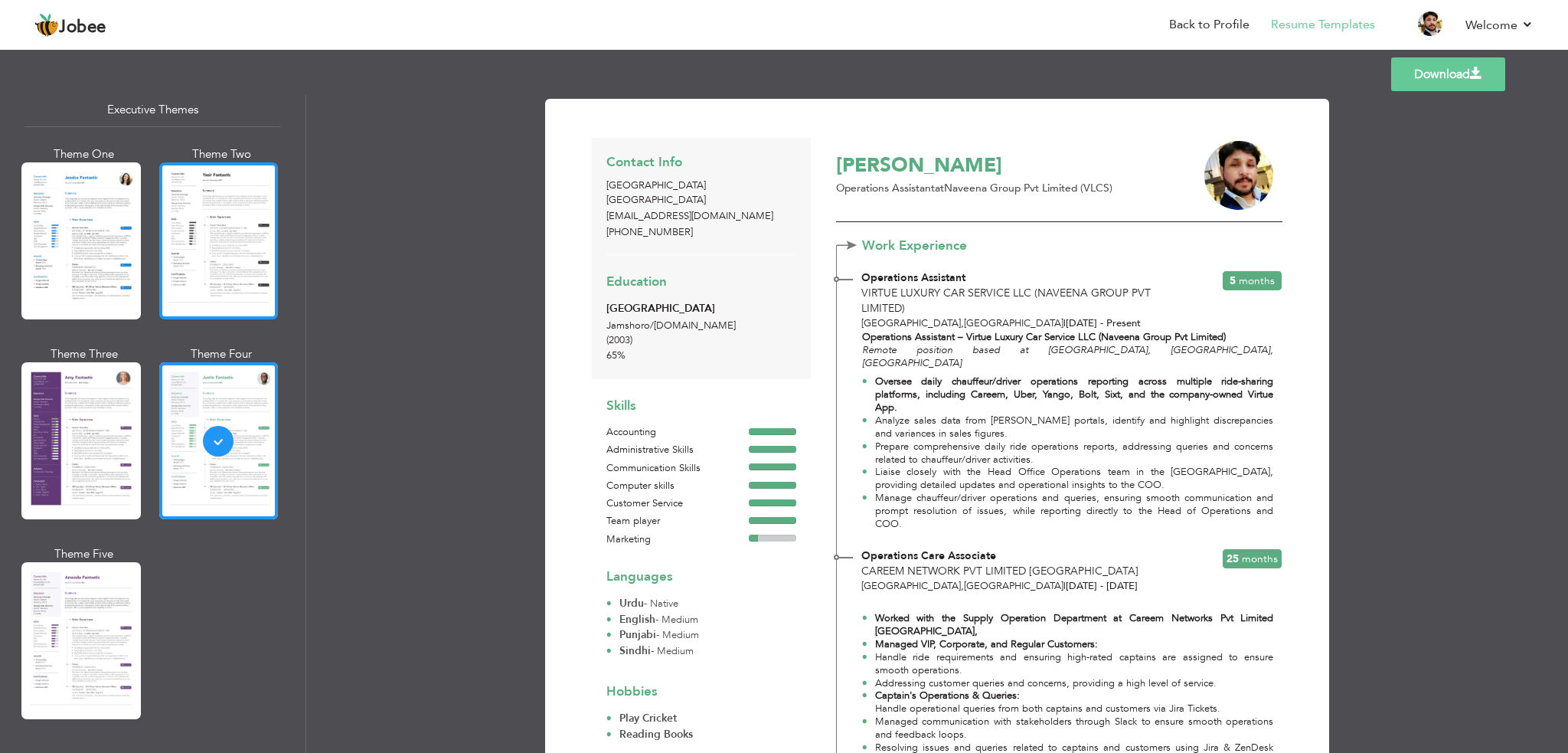
click at [218, 280] on div at bounding box center [218, 240] width 120 height 157
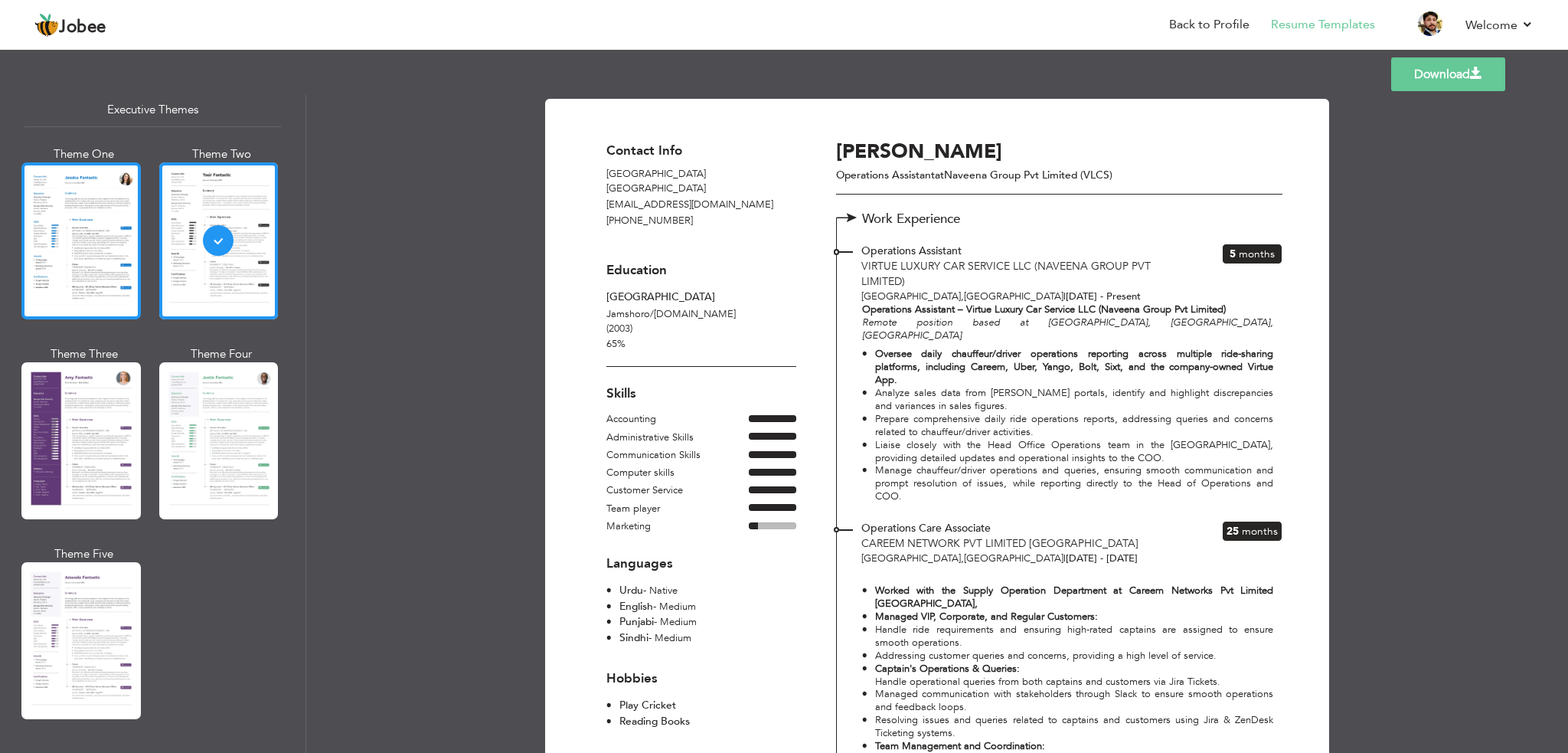
click at [96, 264] on div at bounding box center [81, 240] width 120 height 157
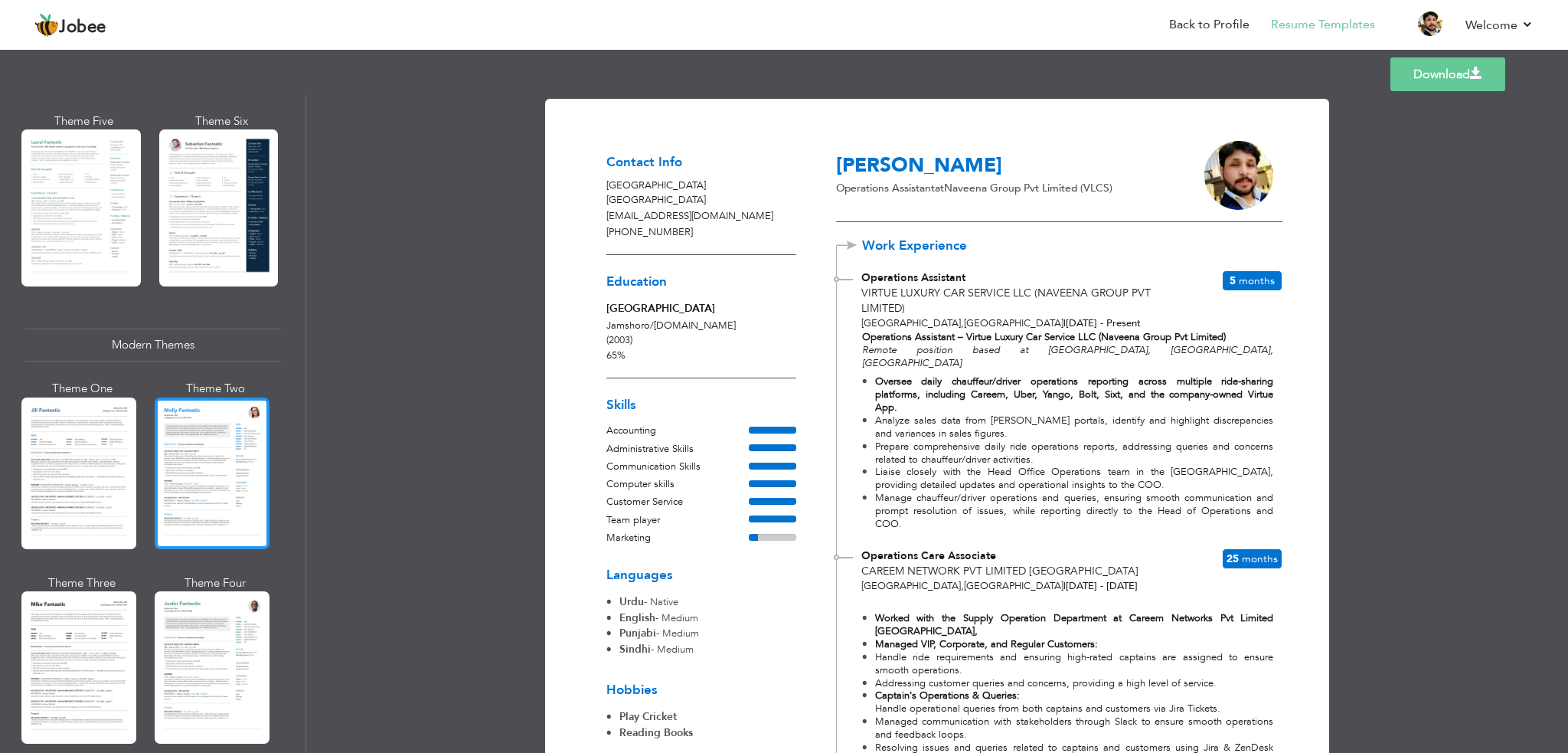
scroll to position [398, 0]
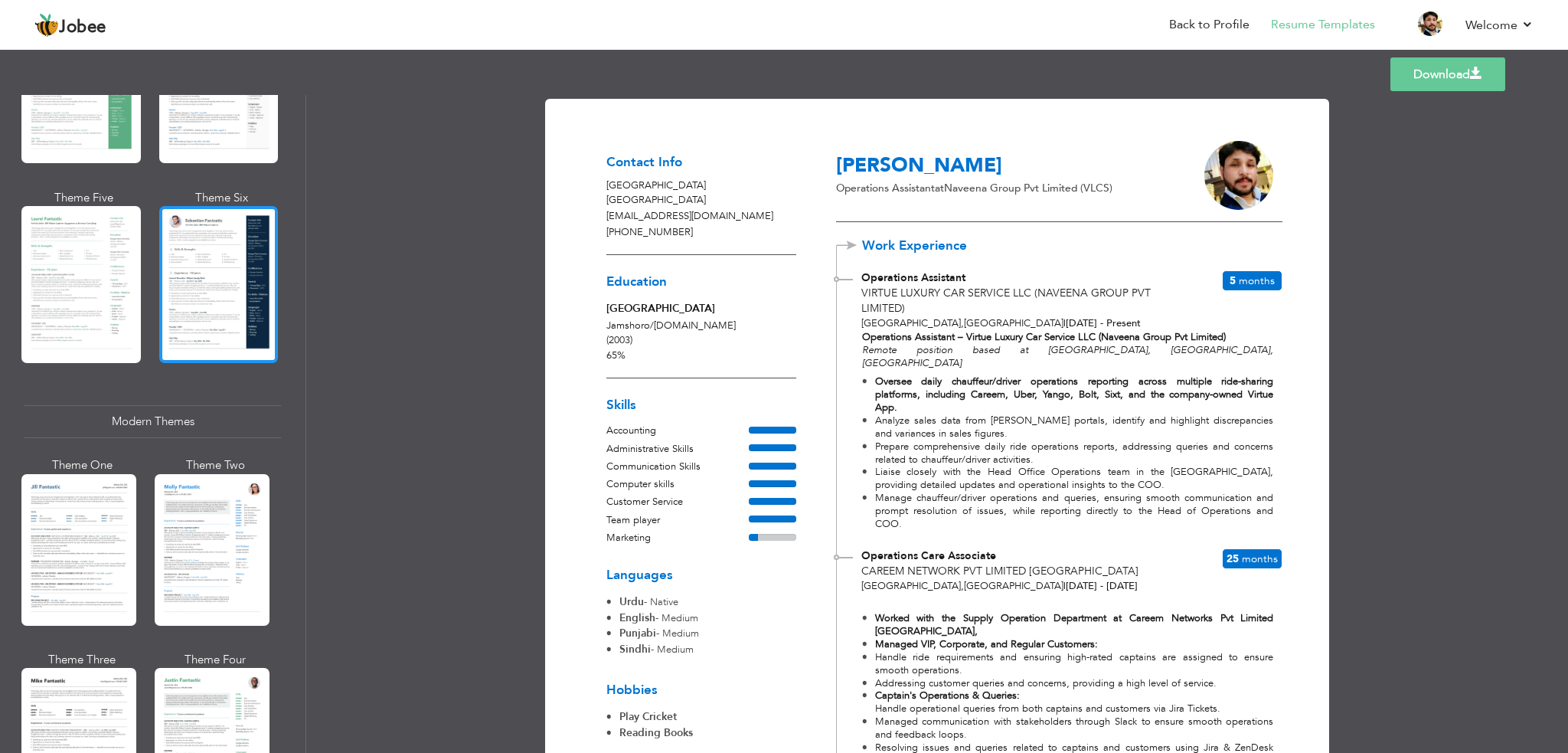
click at [215, 269] on div at bounding box center [218, 284] width 120 height 157
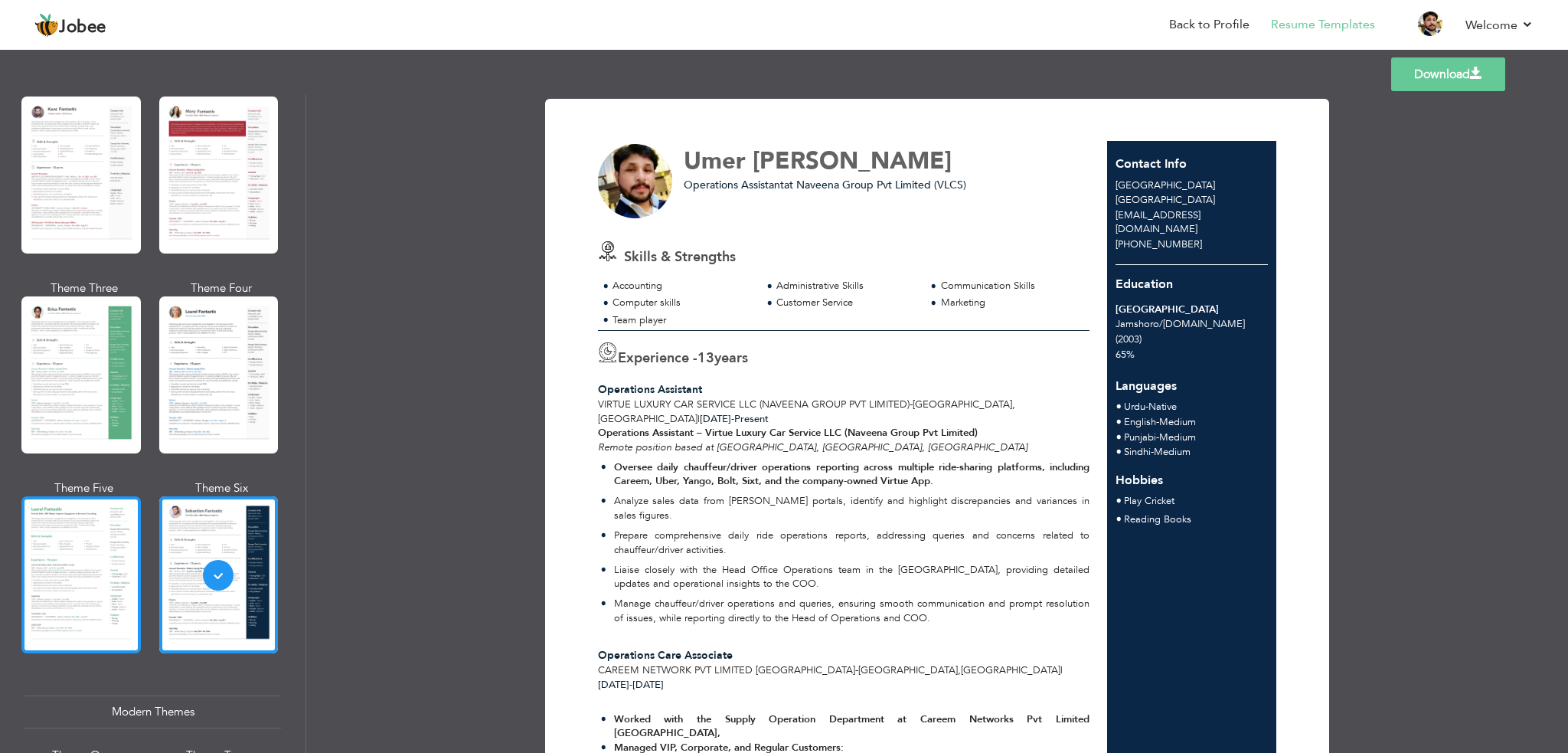
scroll to position [14, 0]
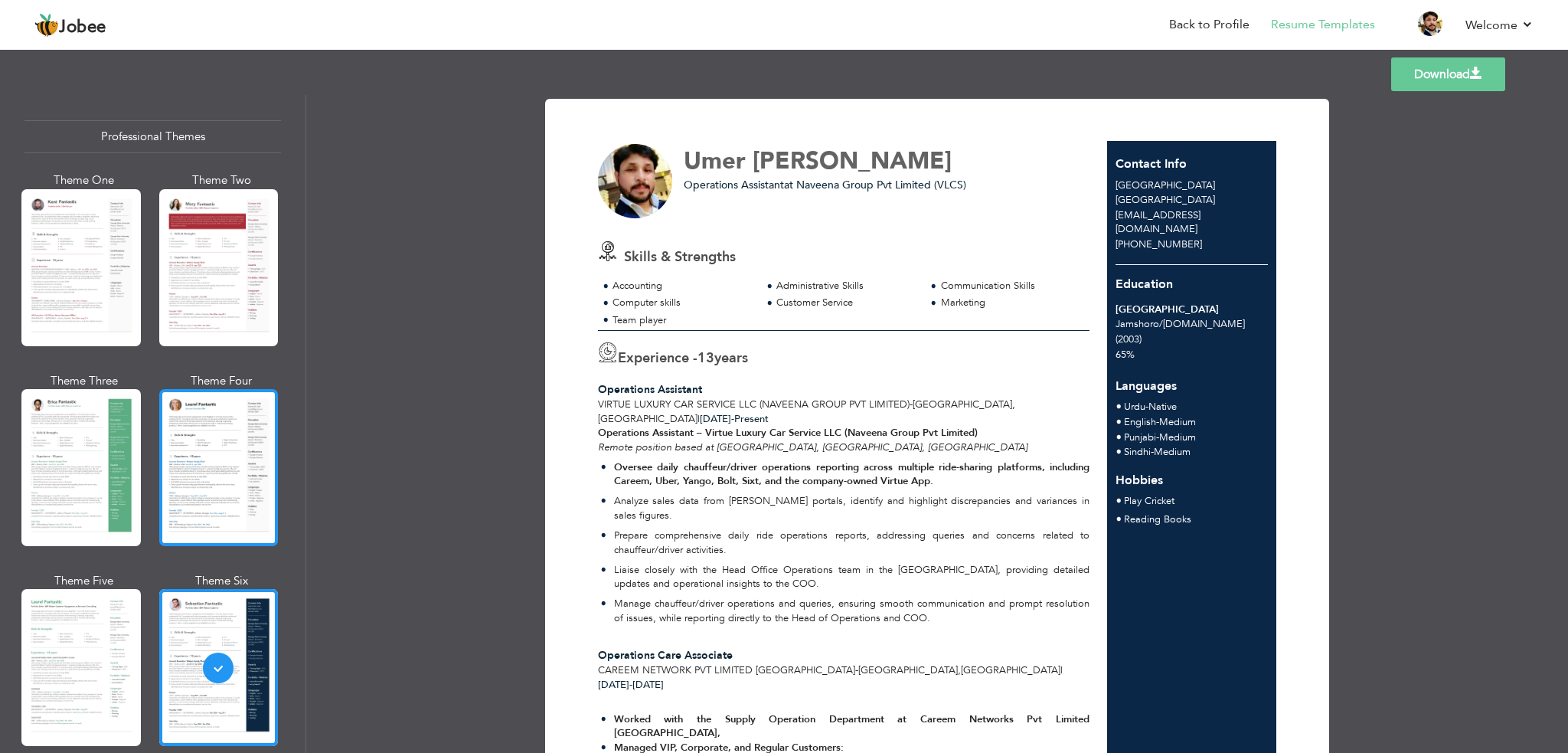
click at [240, 480] on div at bounding box center [218, 467] width 120 height 157
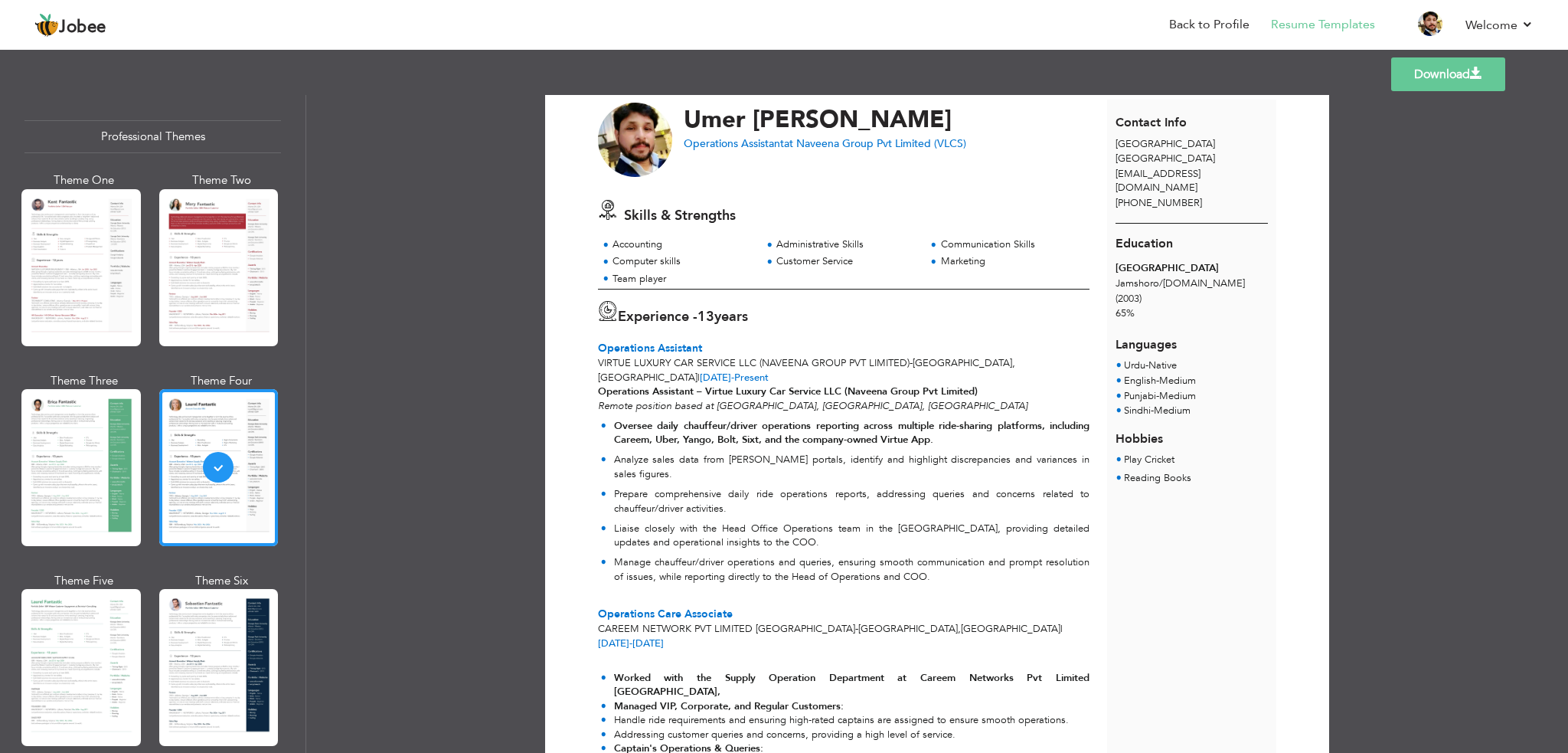
scroll to position [0, 0]
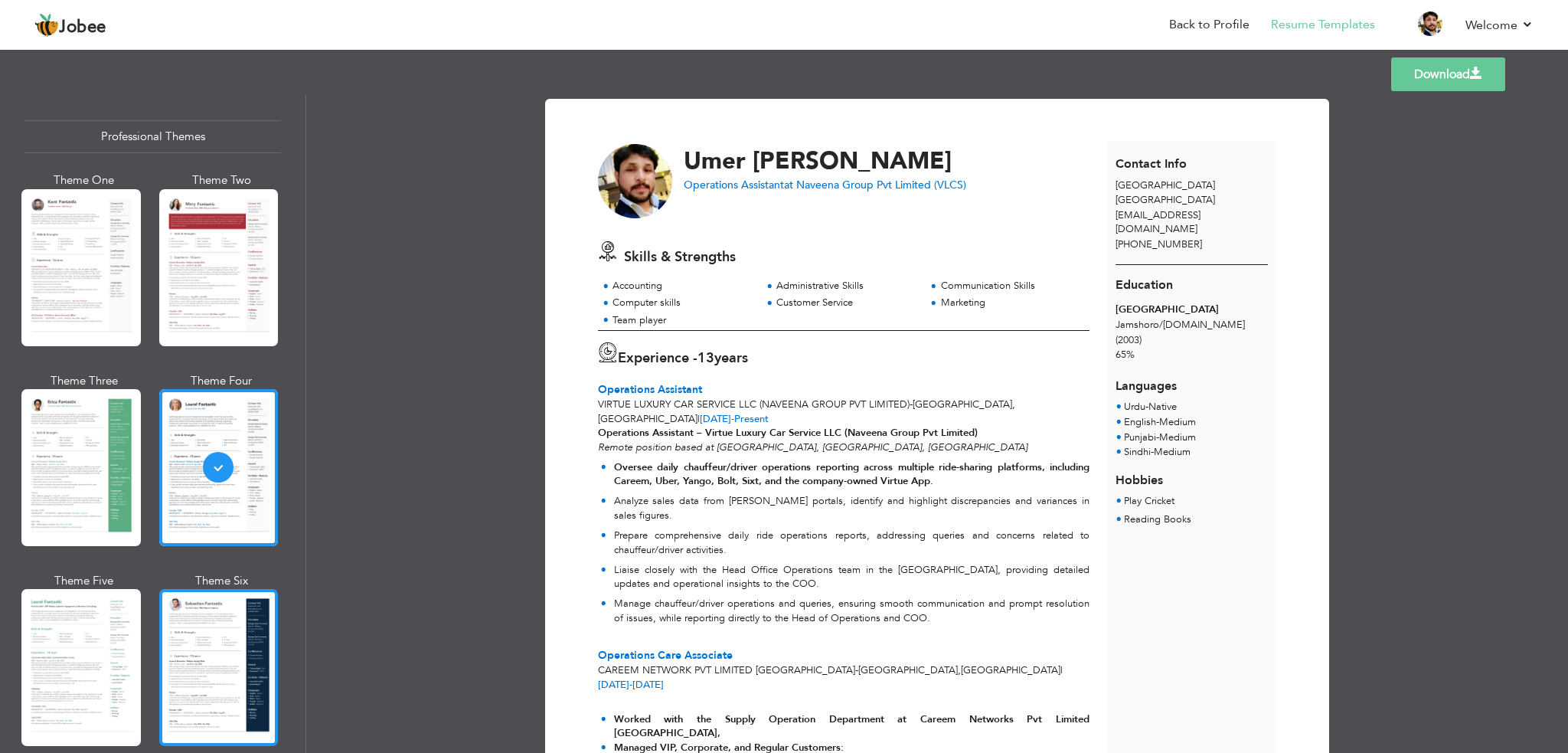
click at [227, 690] on div at bounding box center [218, 667] width 120 height 157
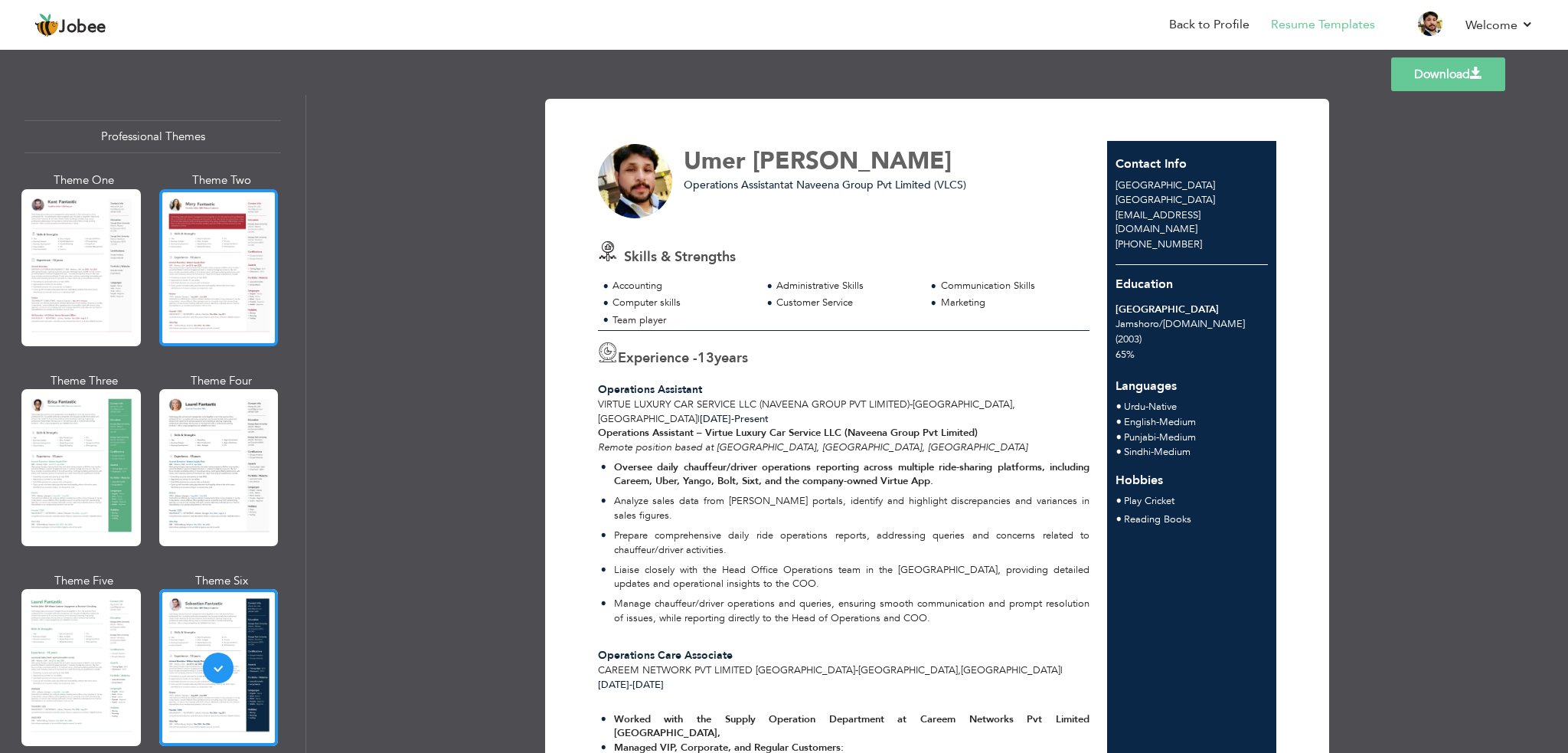
click at [196, 268] on div at bounding box center [218, 267] width 120 height 157
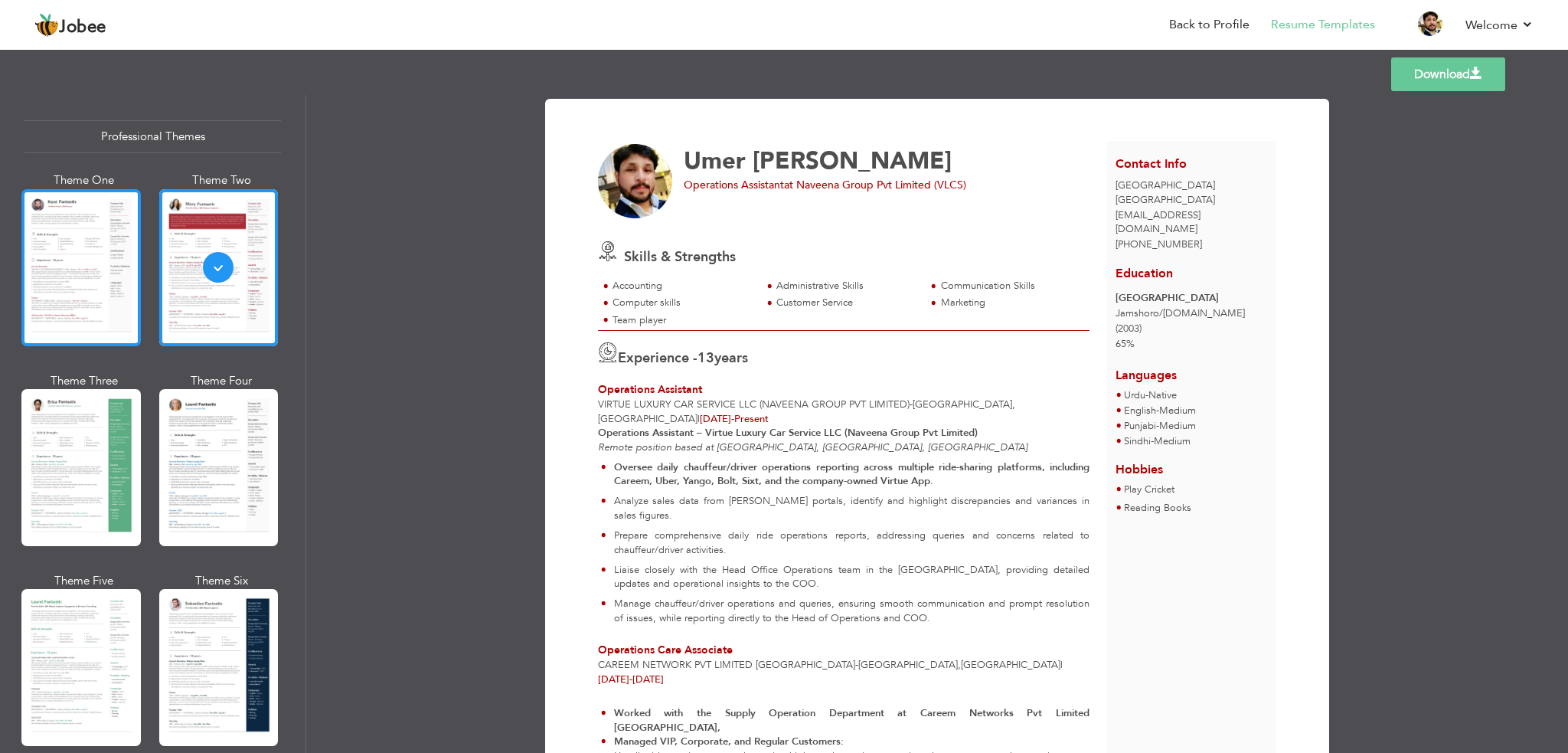
click at [98, 307] on div at bounding box center [81, 267] width 120 height 157
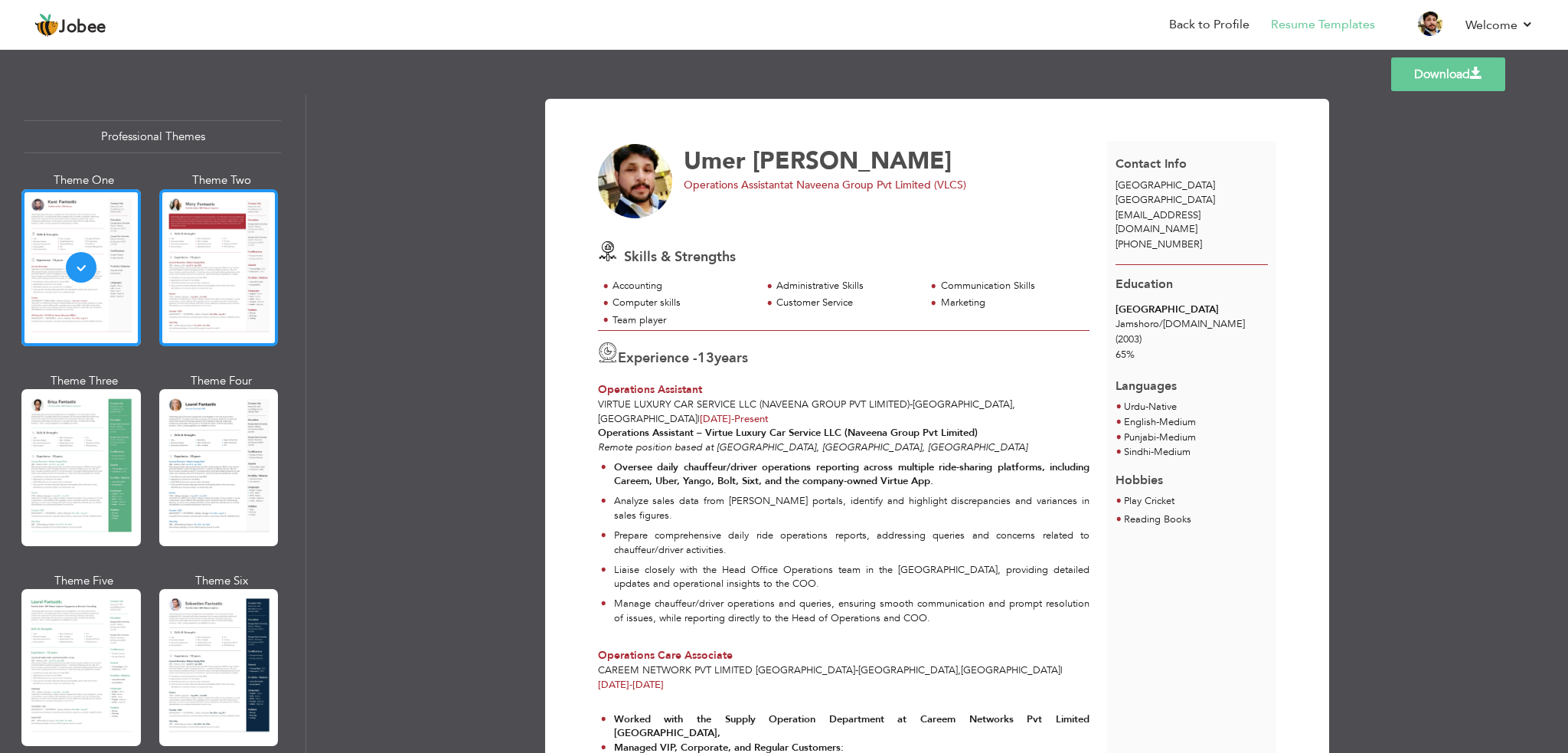
click at [213, 298] on div at bounding box center [218, 267] width 120 height 157
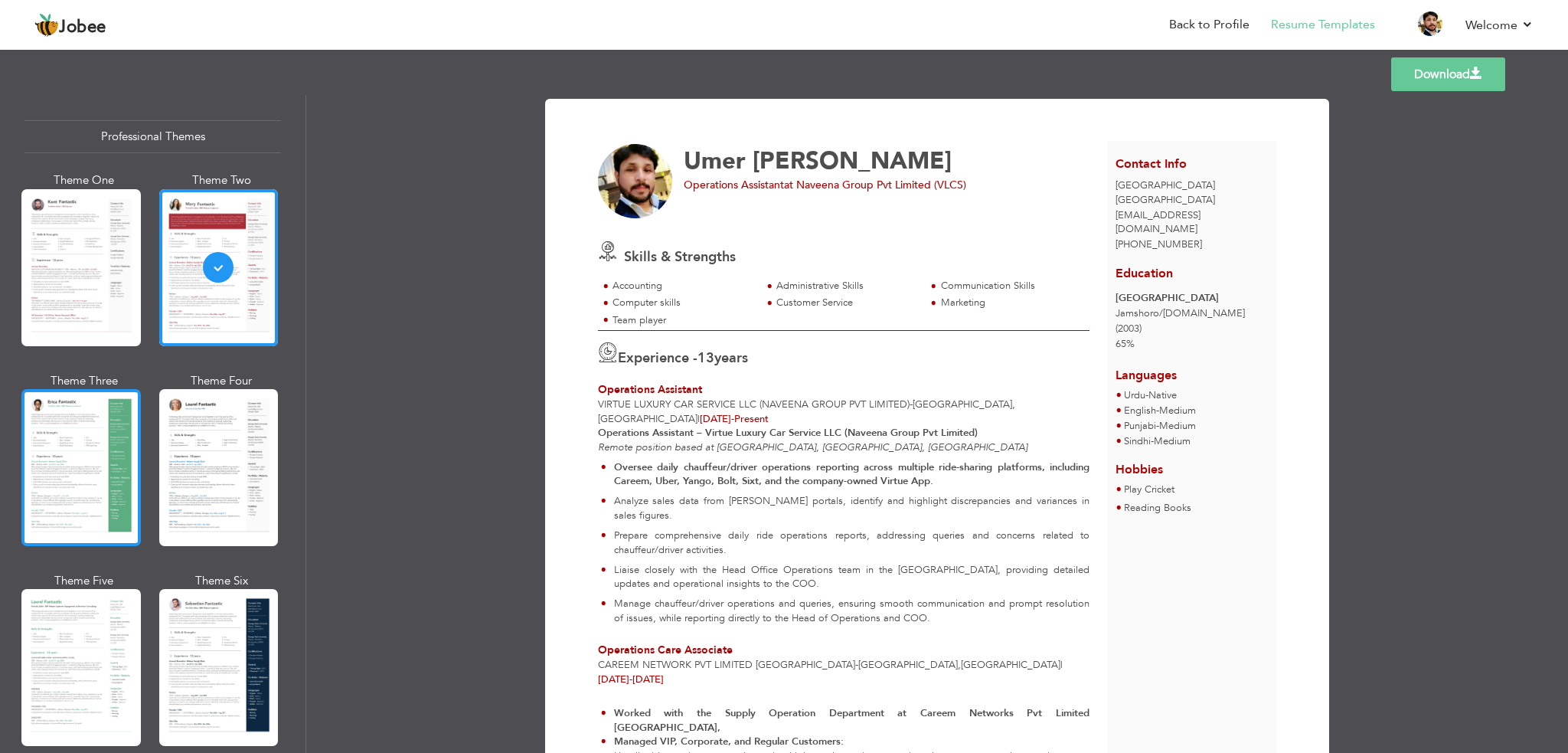
click at [81, 444] on div at bounding box center [81, 467] width 120 height 157
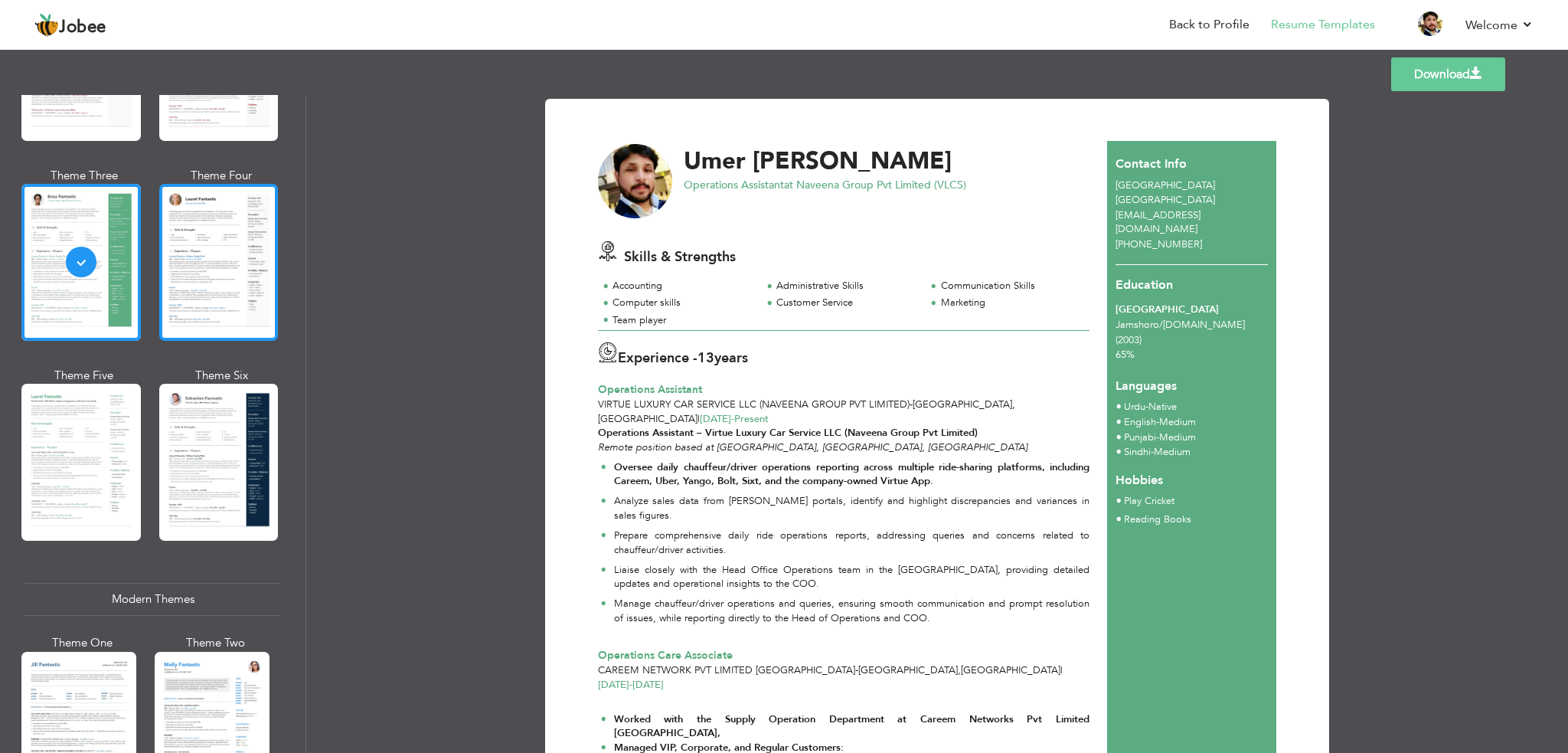
scroll to position [306, 0]
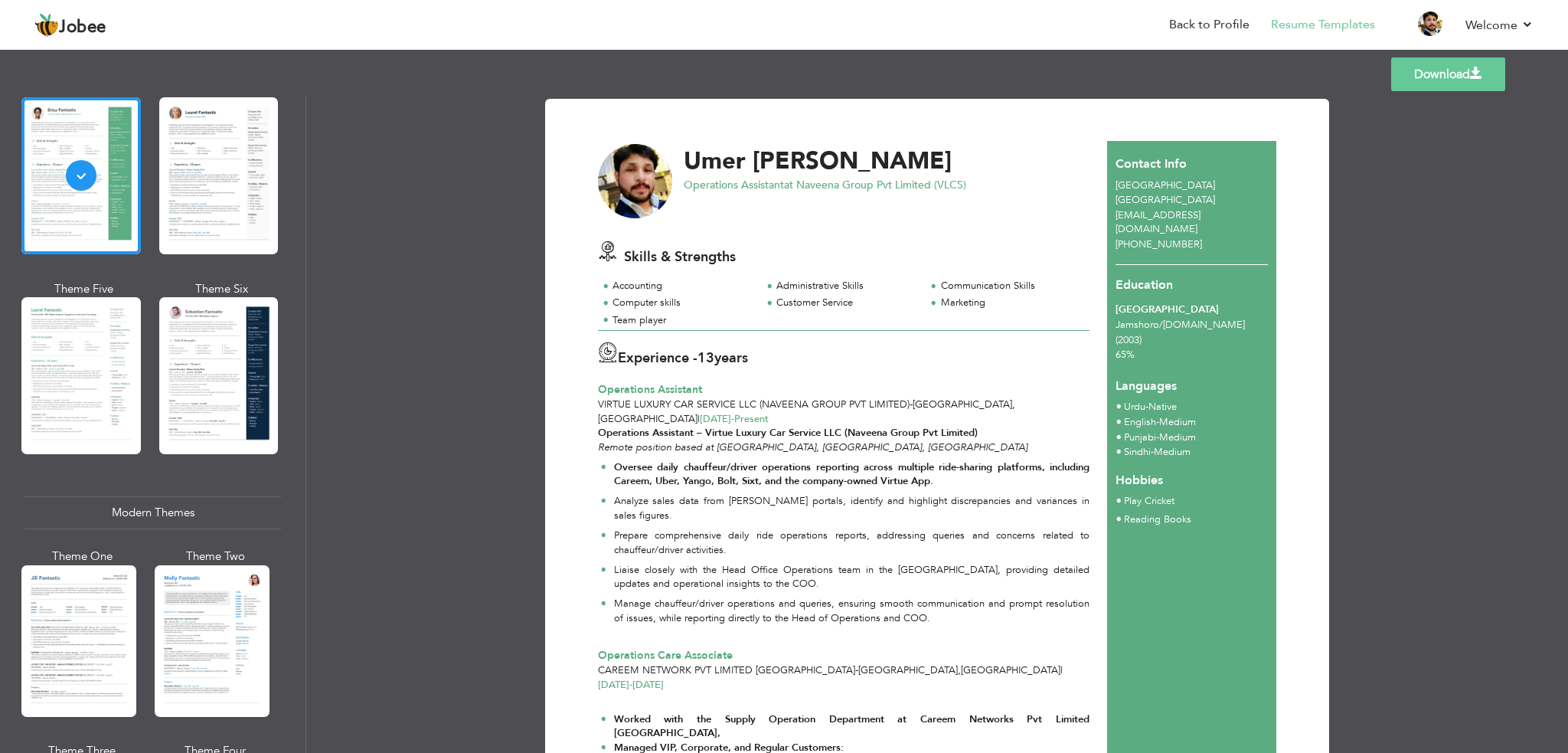
click at [98, 652] on div at bounding box center [79, 640] width 115 height 152
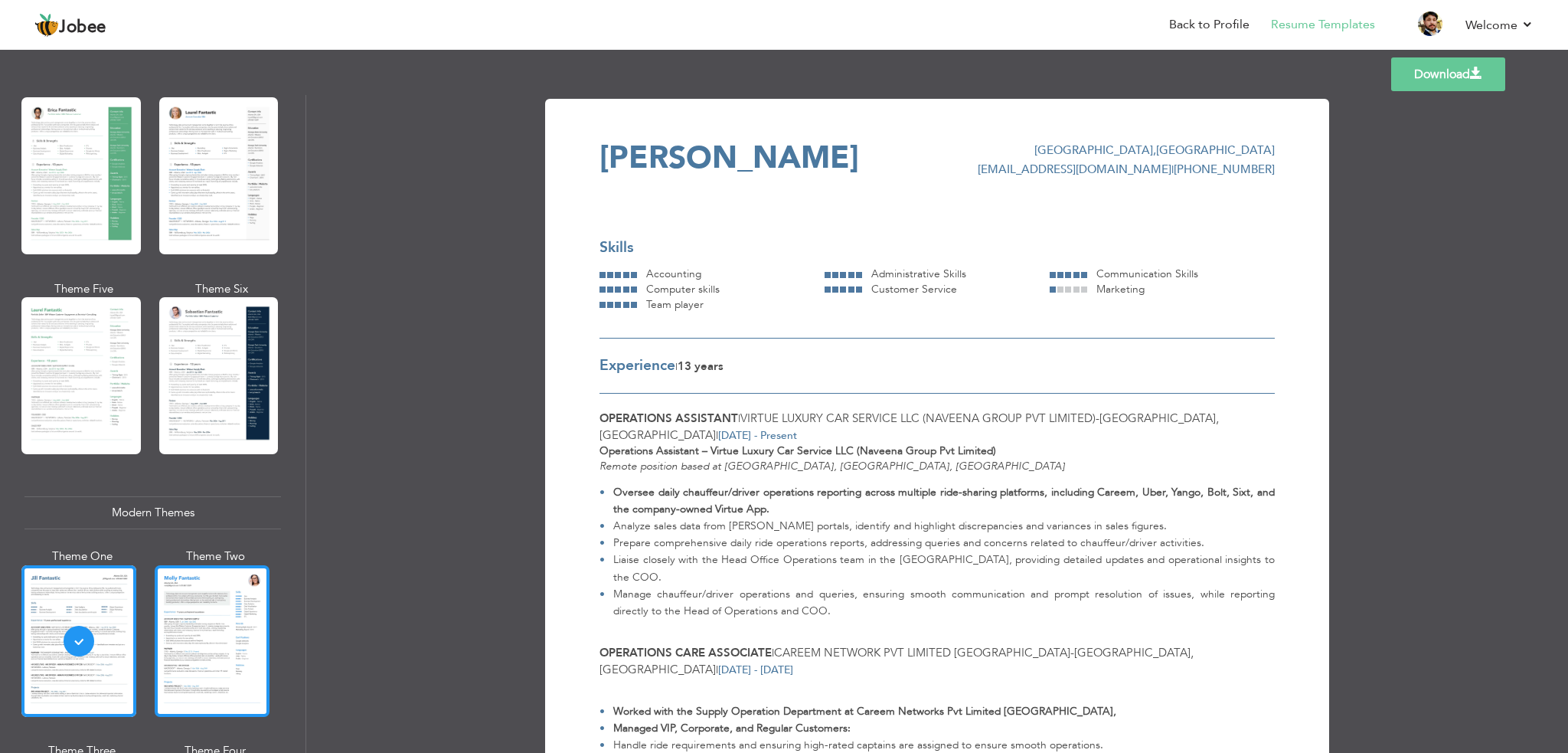
click at [211, 633] on div at bounding box center [212, 640] width 115 height 152
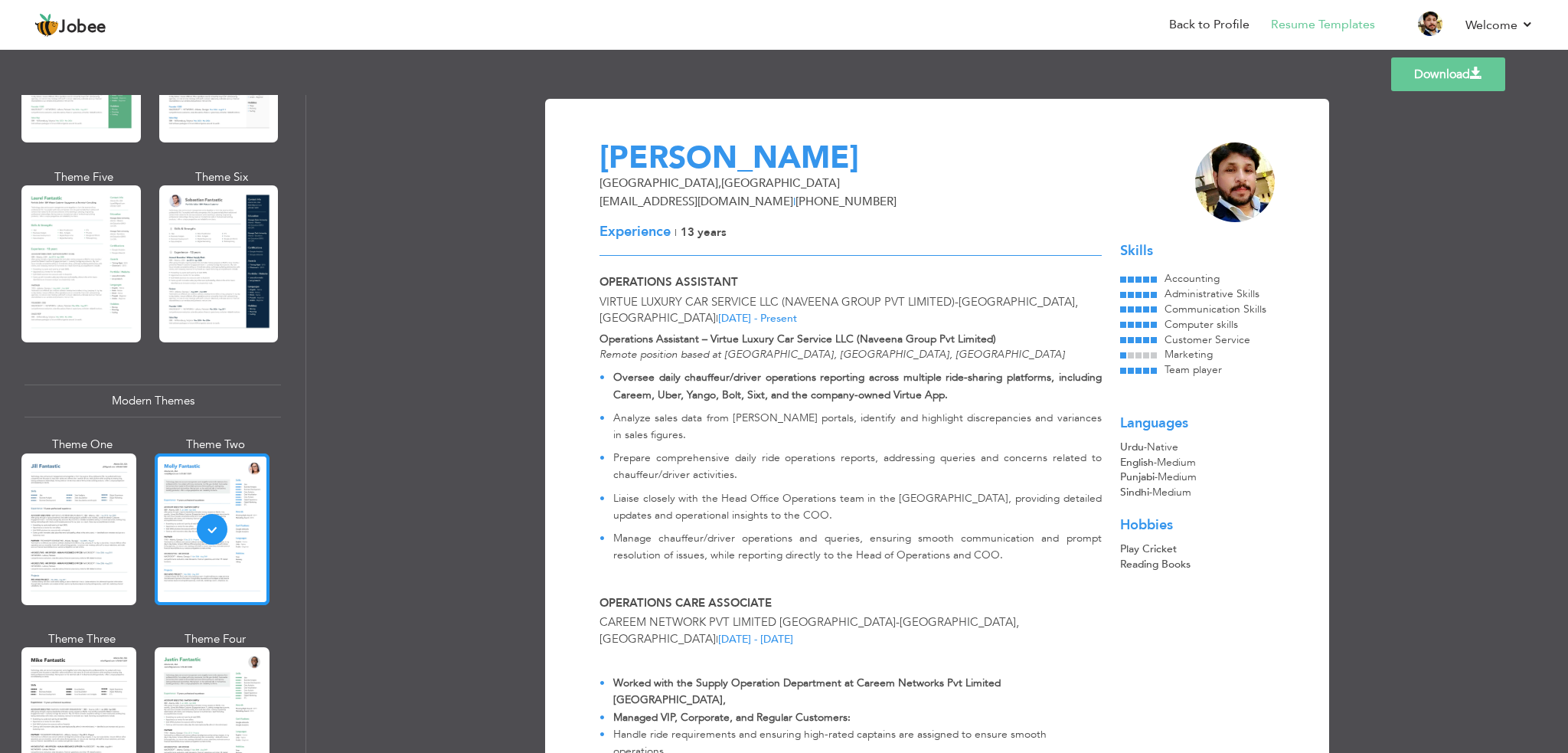
scroll to position [536, 0]
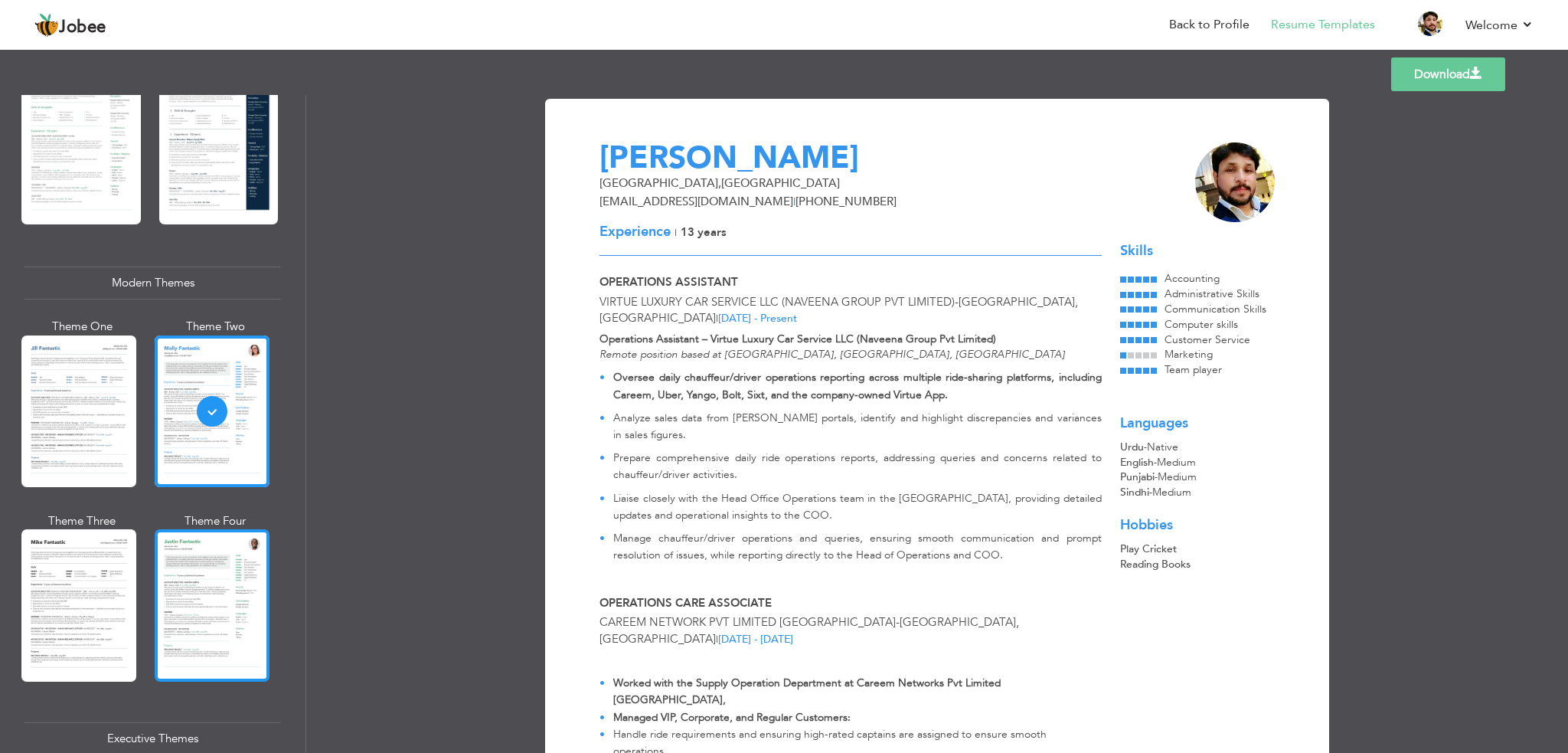
click at [215, 636] on div at bounding box center [212, 605] width 115 height 152
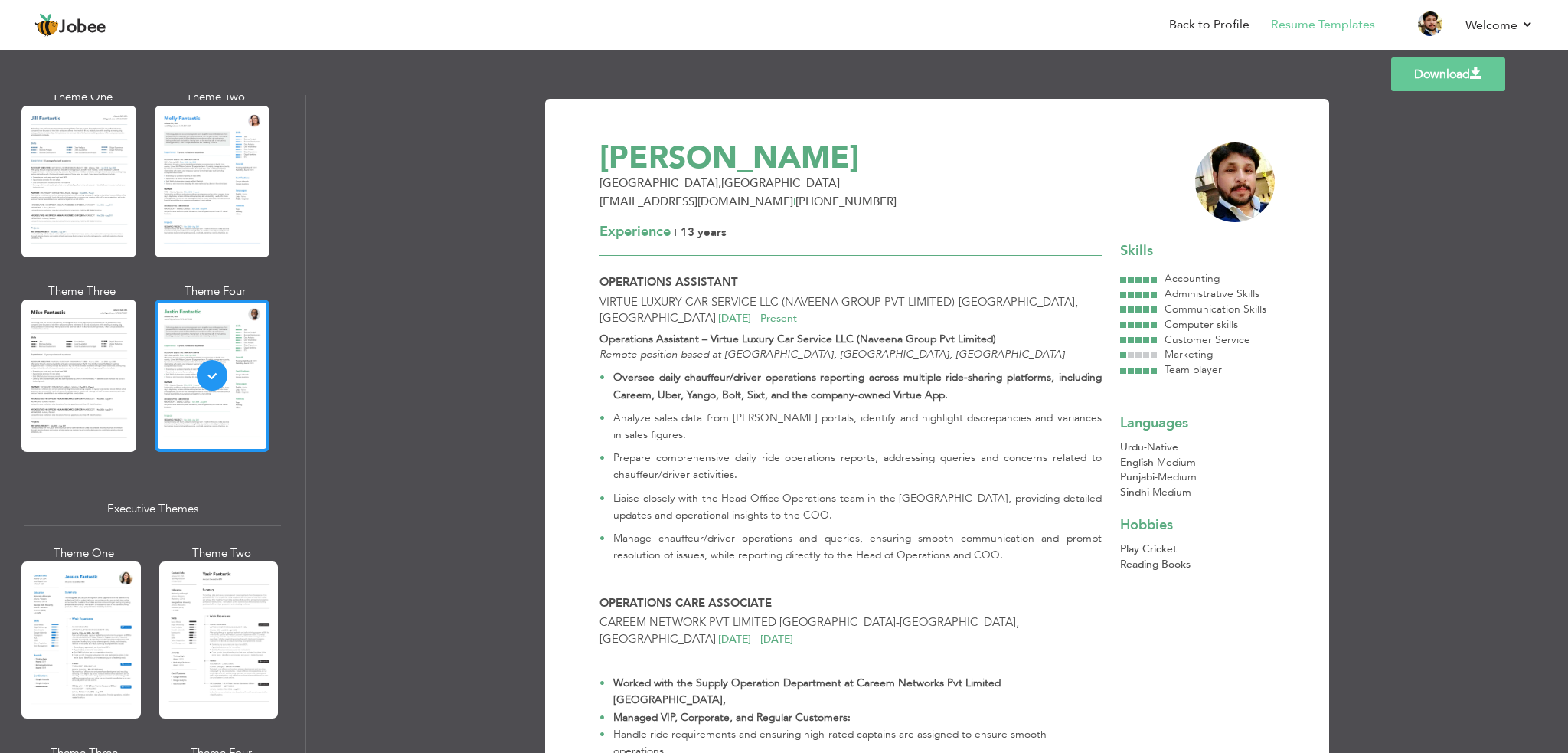
scroll to position [843, 0]
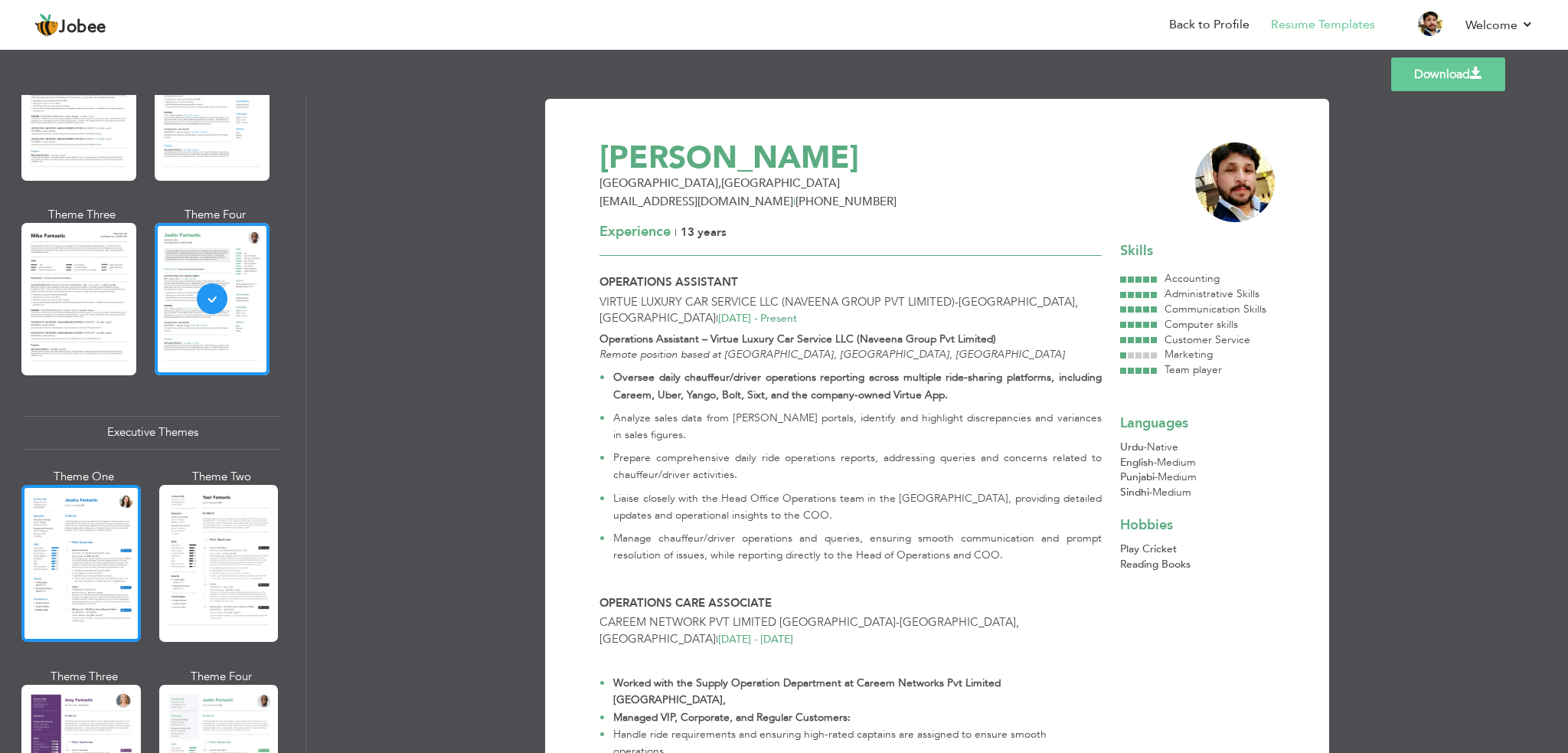
click at [101, 591] on div at bounding box center [81, 563] width 120 height 157
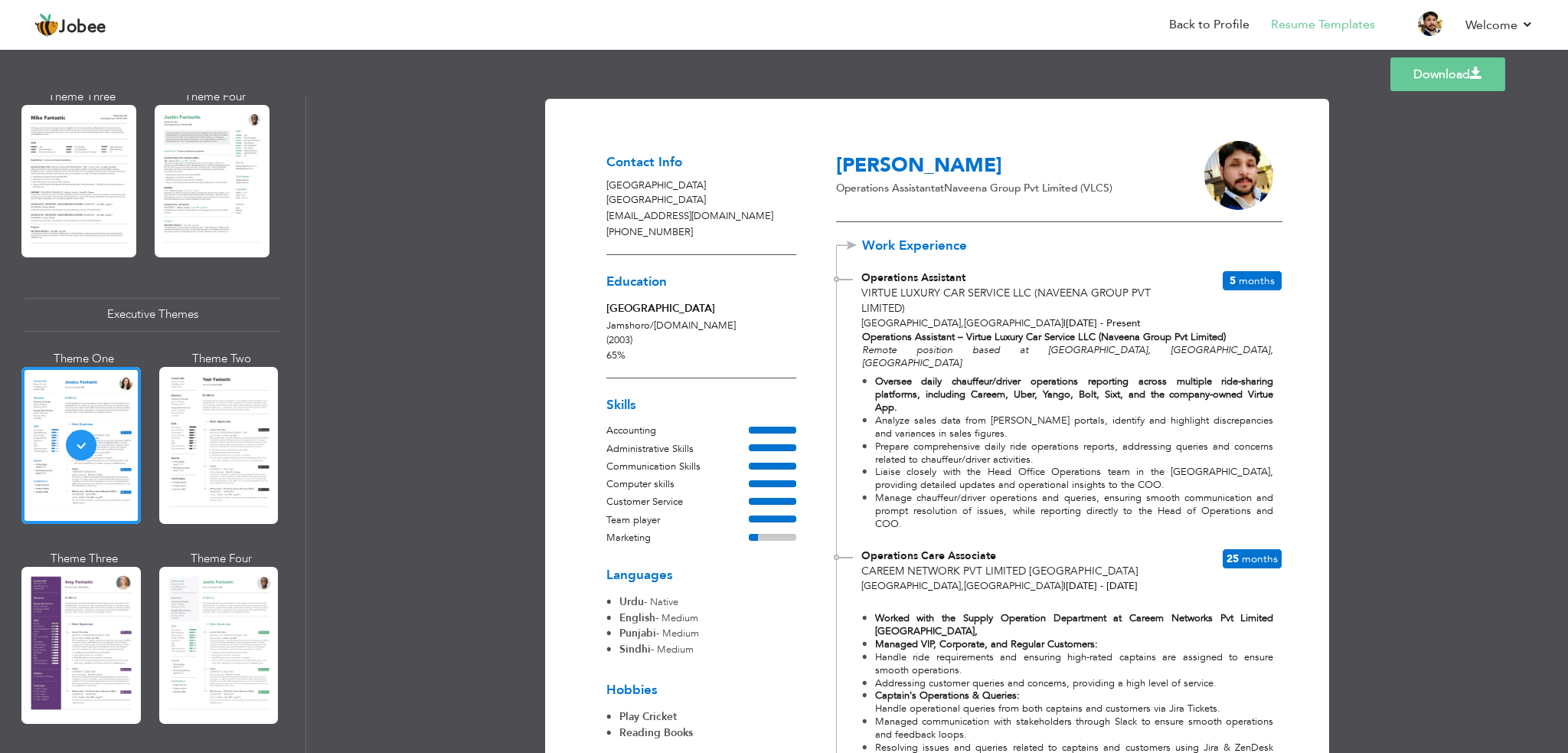
scroll to position [1073, 0]
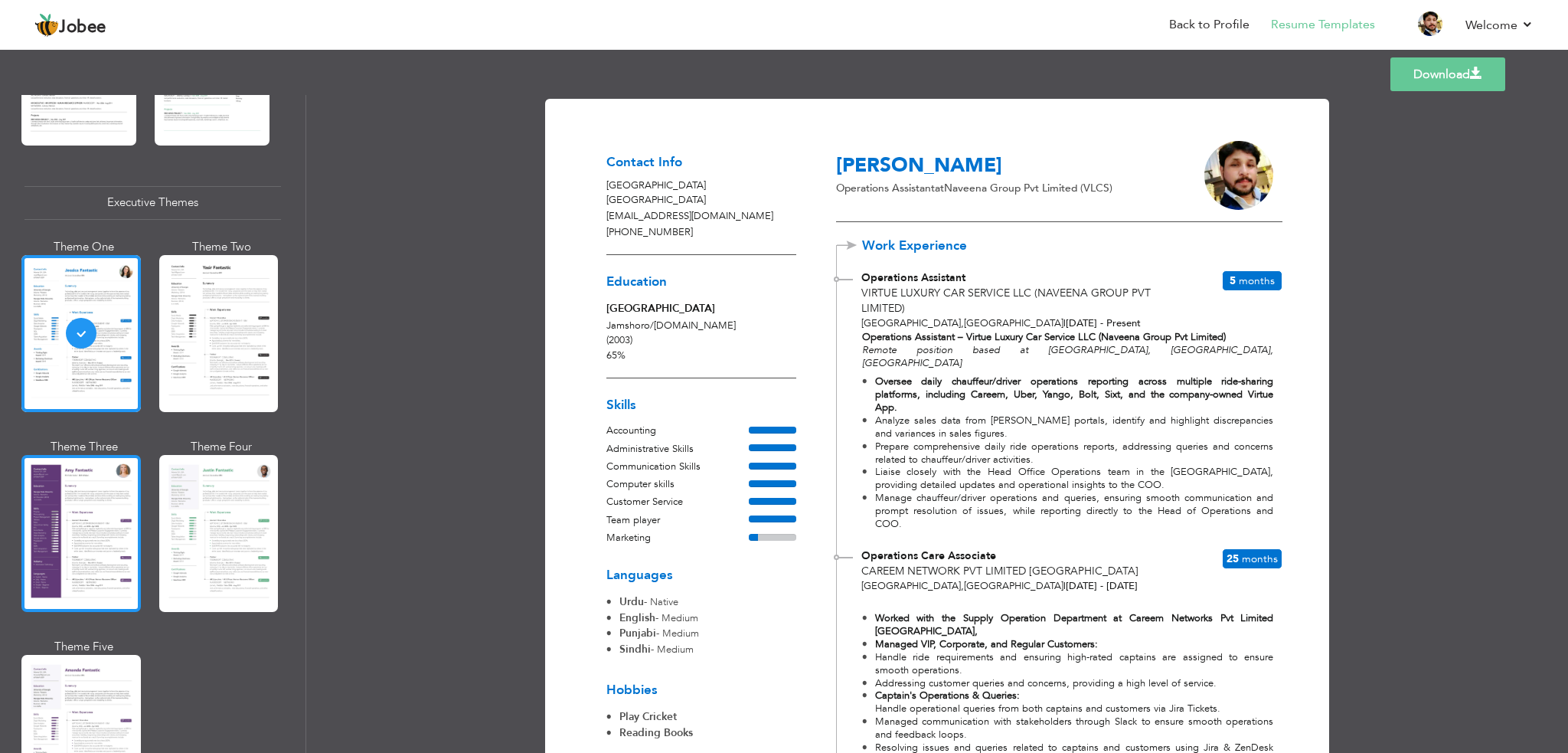
click at [114, 582] on div at bounding box center [81, 533] width 120 height 157
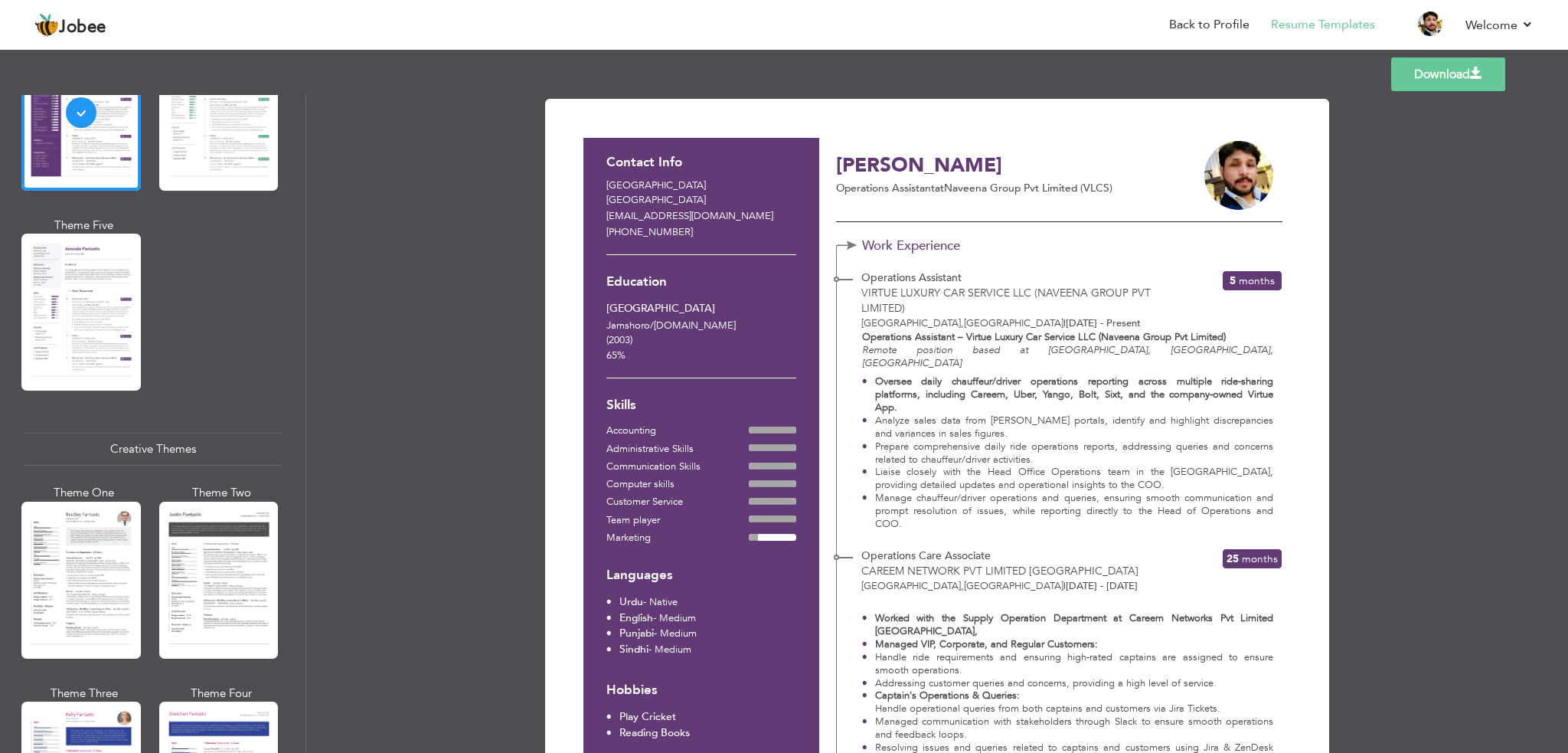
scroll to position [1532, 0]
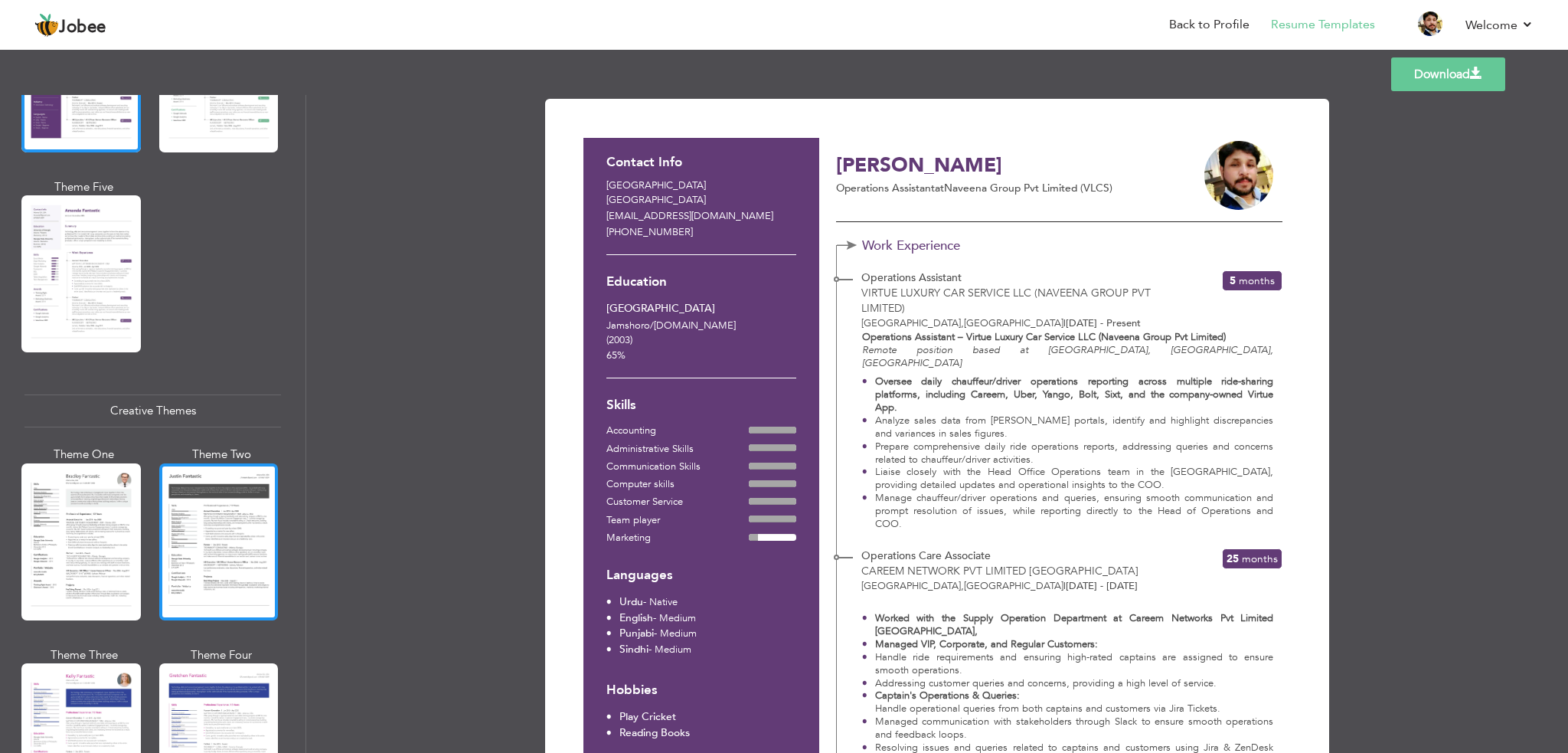
click at [223, 550] on div at bounding box center [218, 542] width 120 height 157
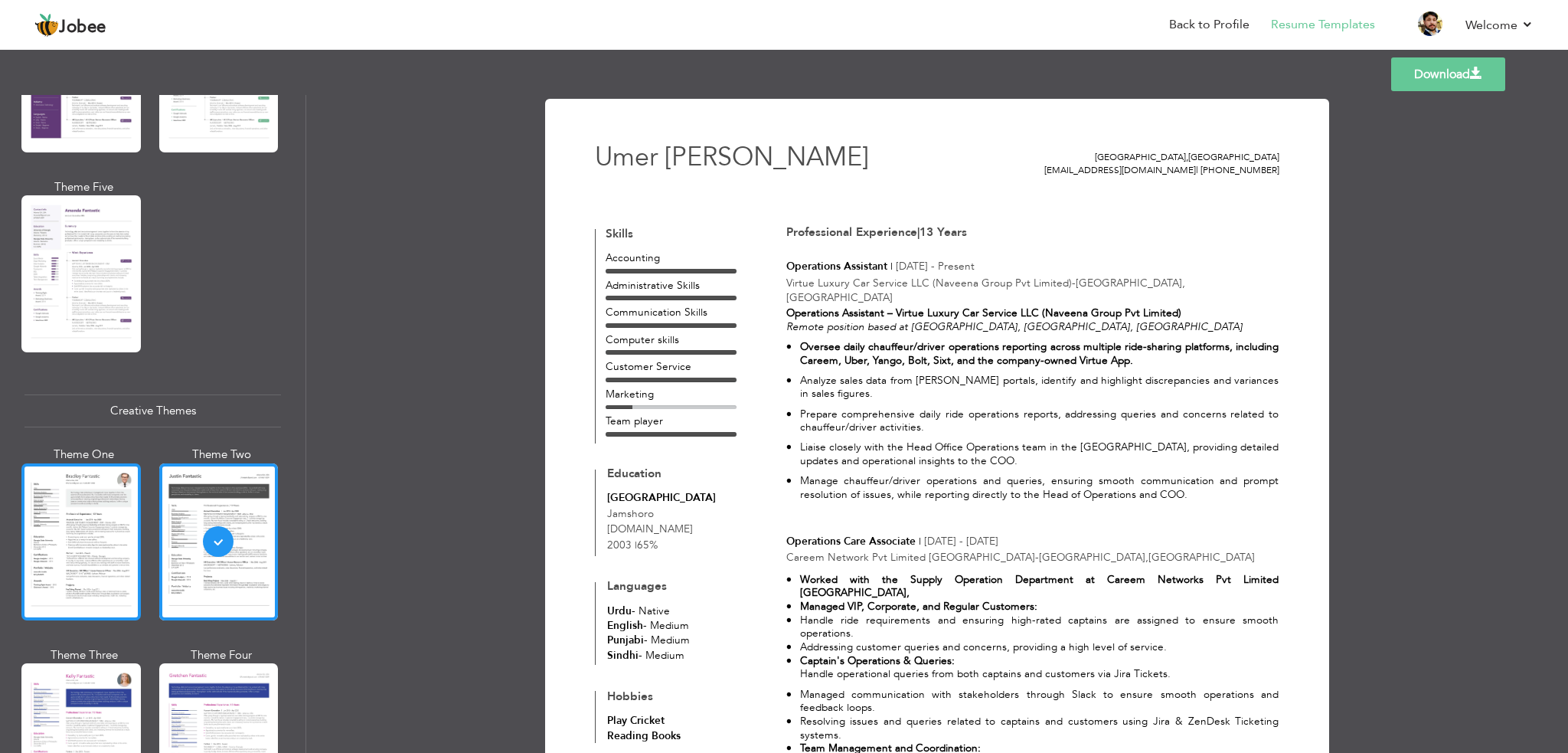
click at [110, 550] on div at bounding box center [81, 542] width 120 height 157
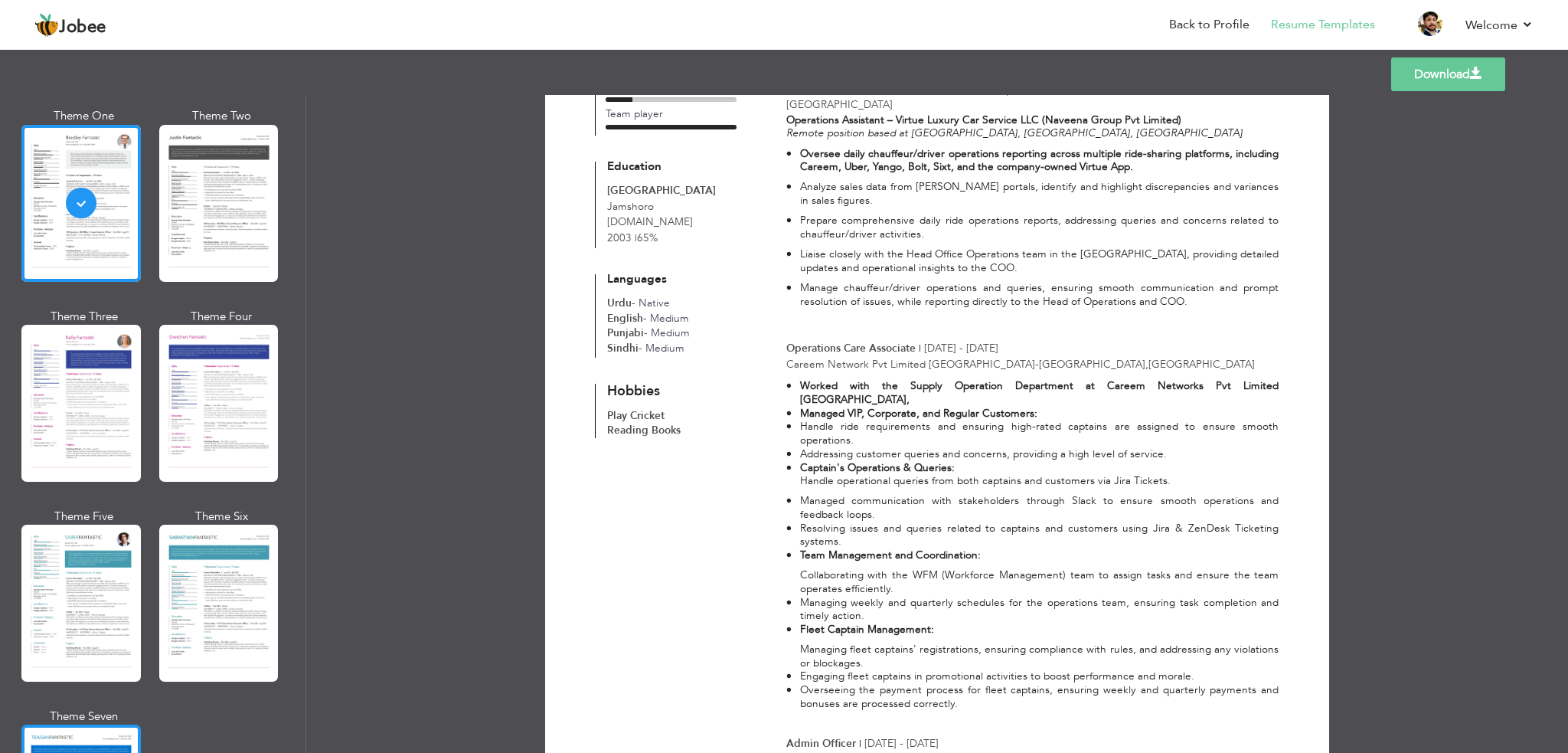
scroll to position [1915, 0]
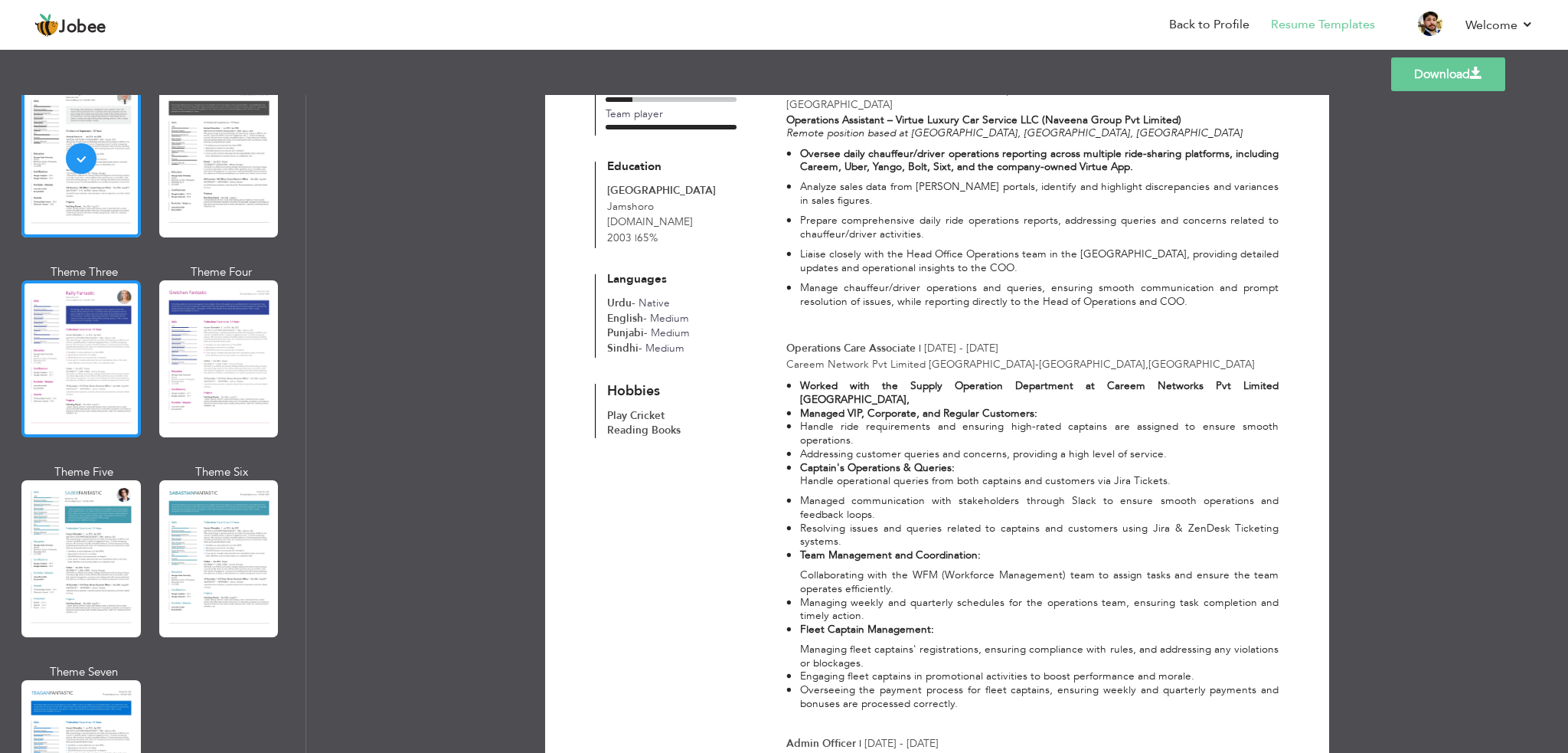
click at [109, 370] on div at bounding box center [81, 358] width 120 height 157
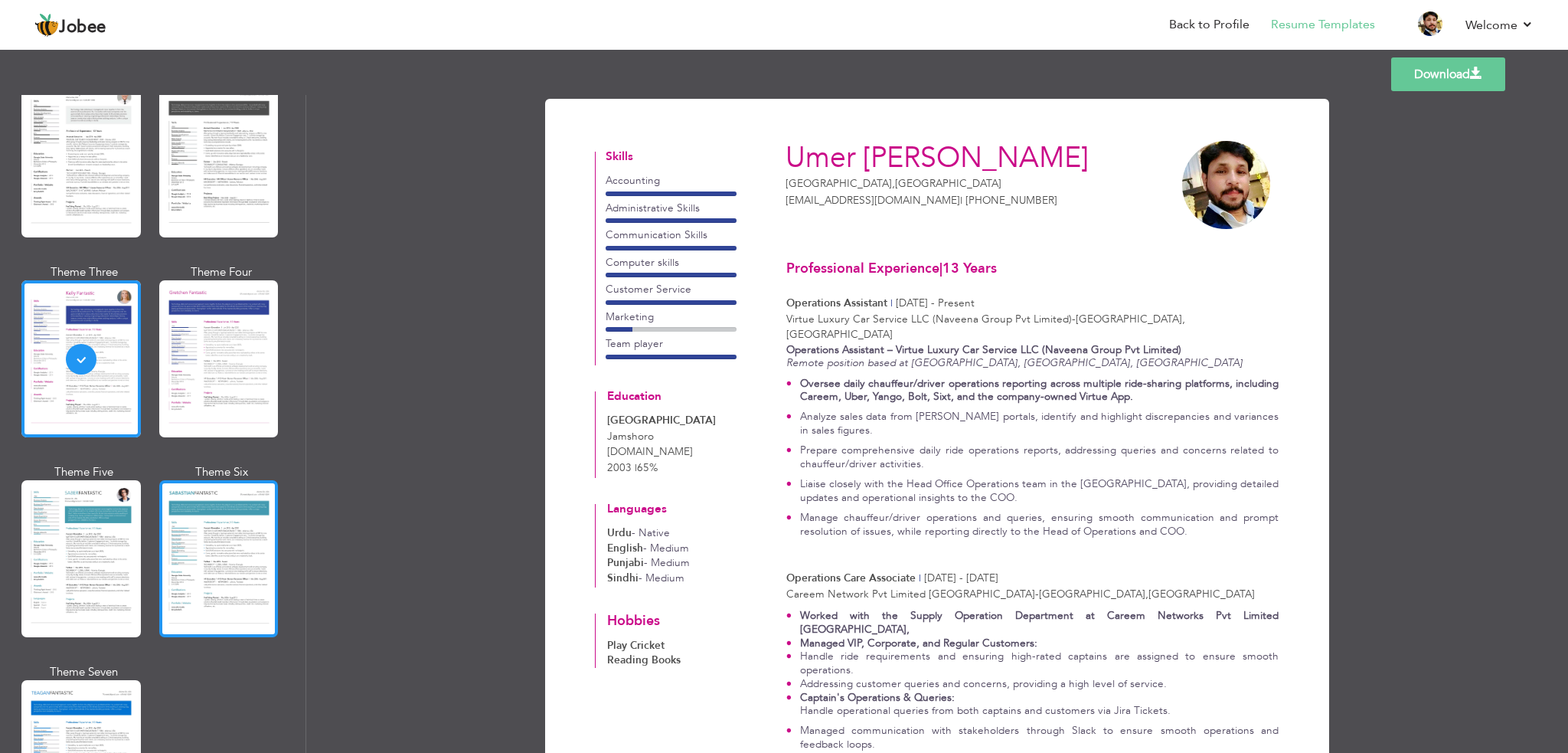
click at [199, 505] on div at bounding box center [218, 559] width 120 height 157
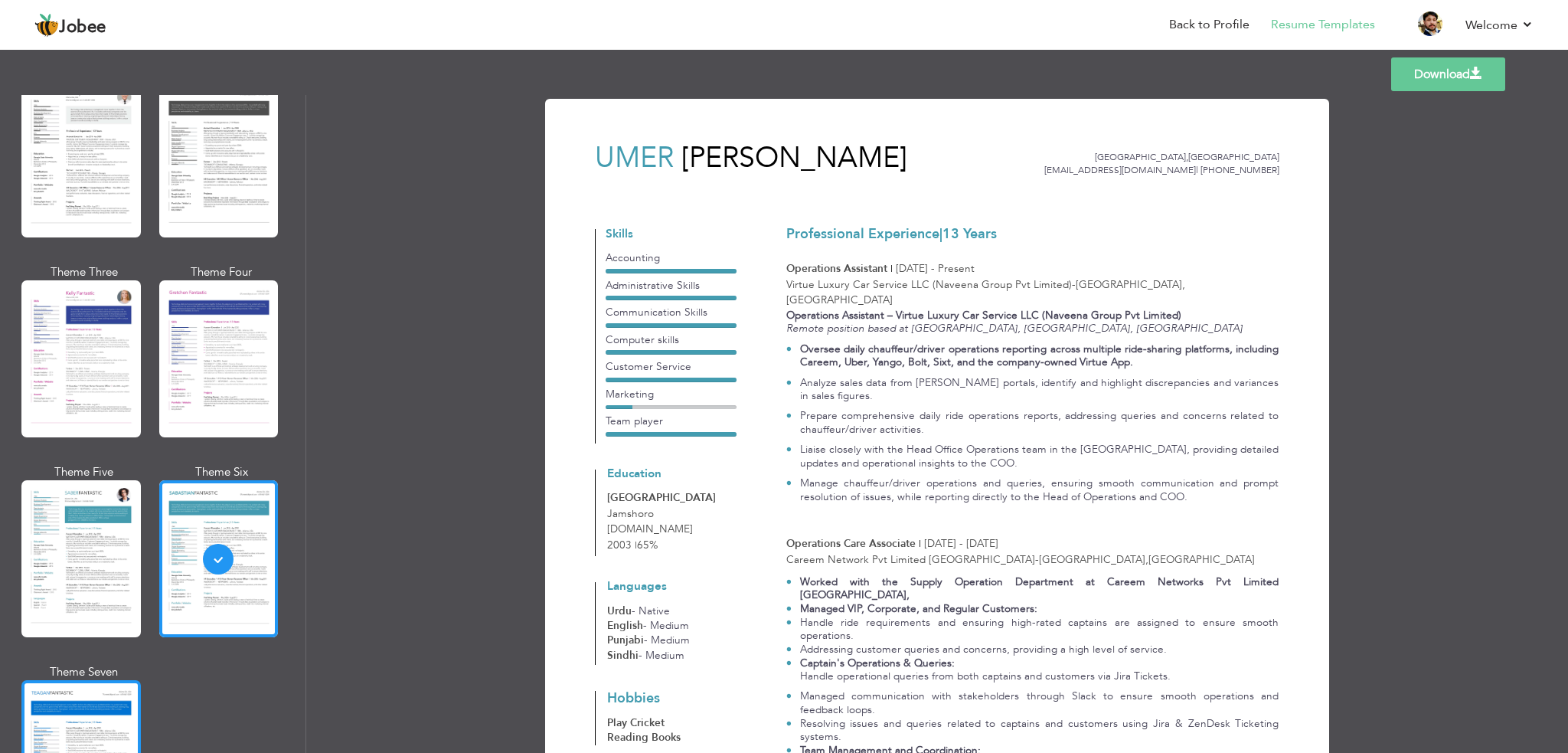
click at [69, 705] on div at bounding box center [81, 758] width 120 height 157
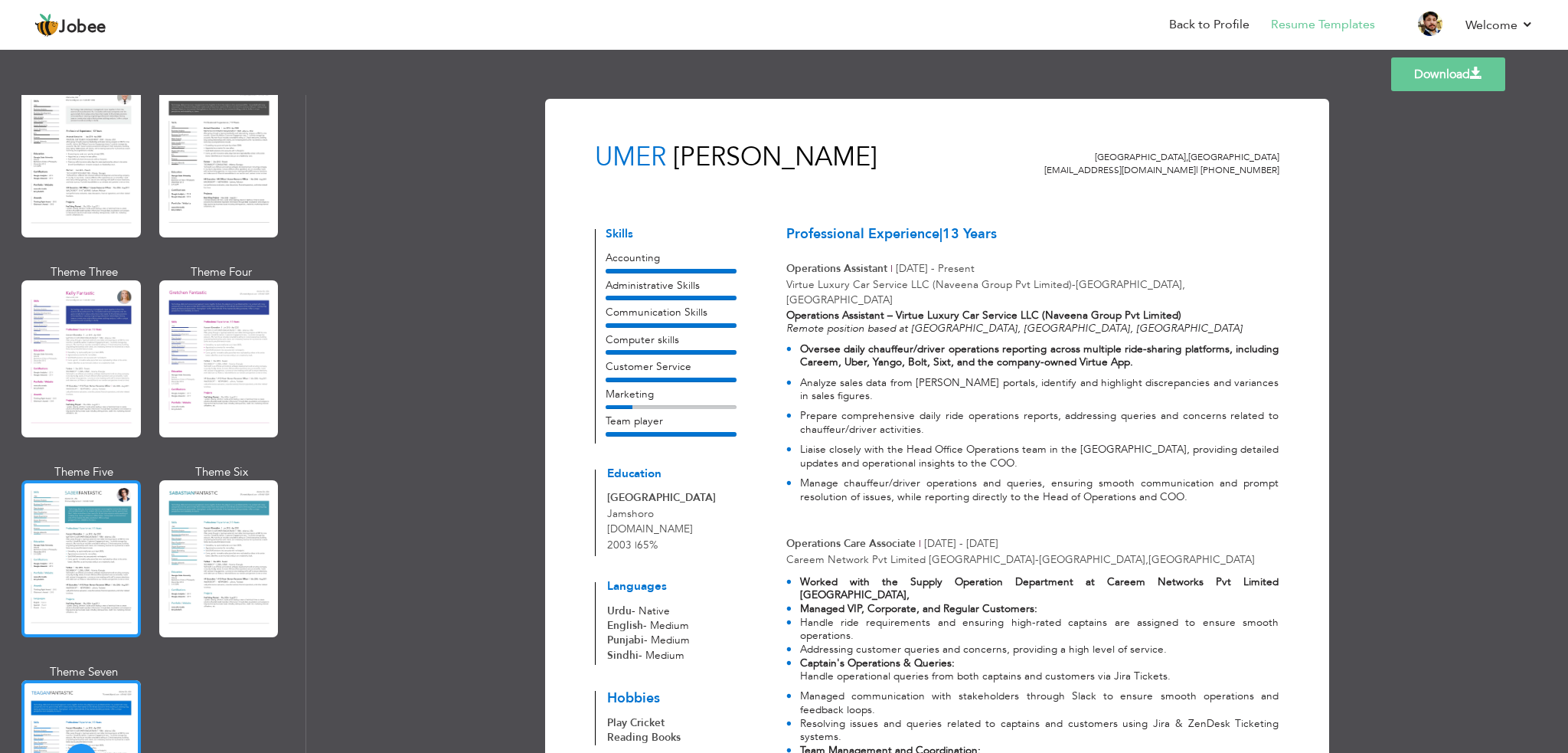
click at [90, 583] on div at bounding box center [81, 559] width 120 height 157
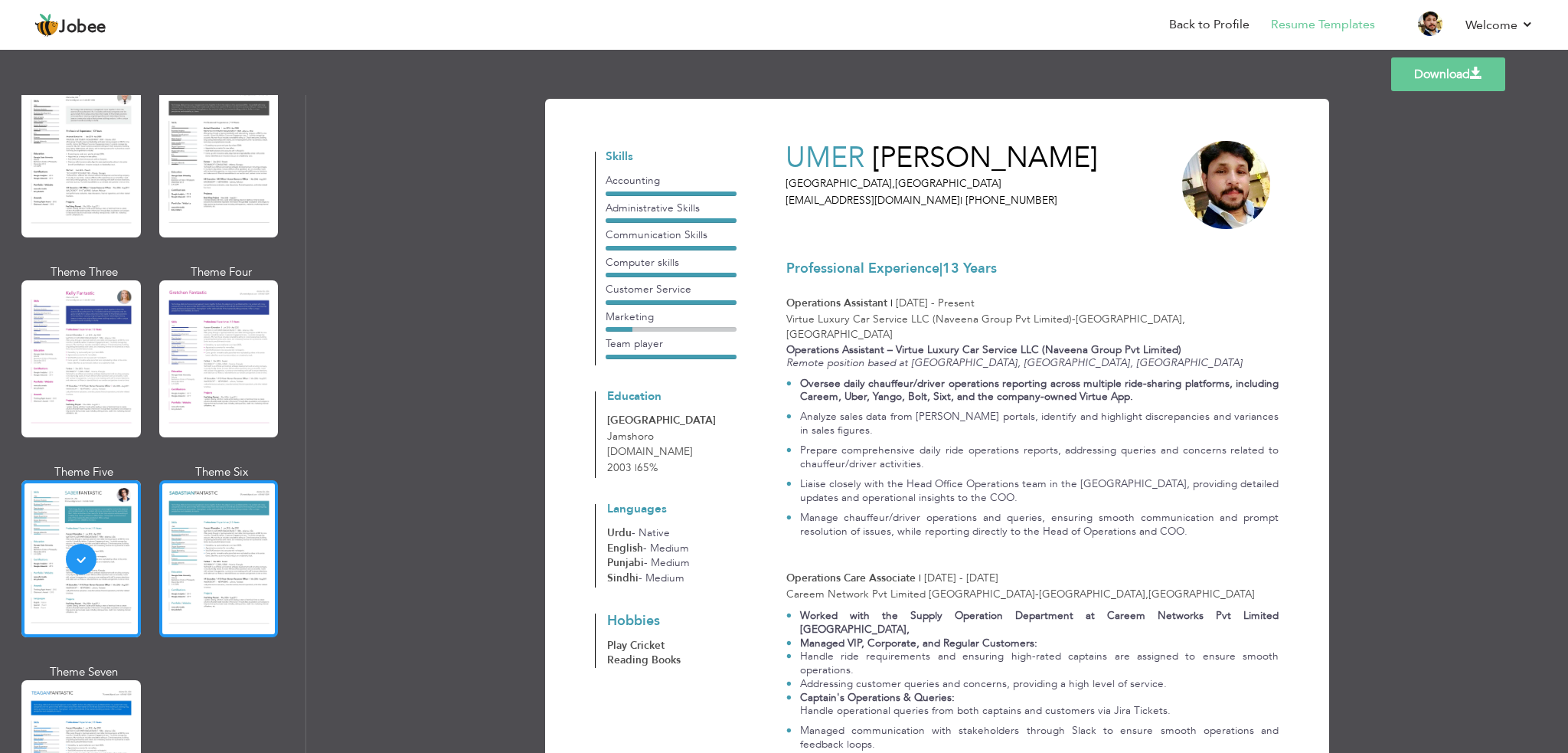
click at [217, 535] on div at bounding box center [218, 559] width 120 height 157
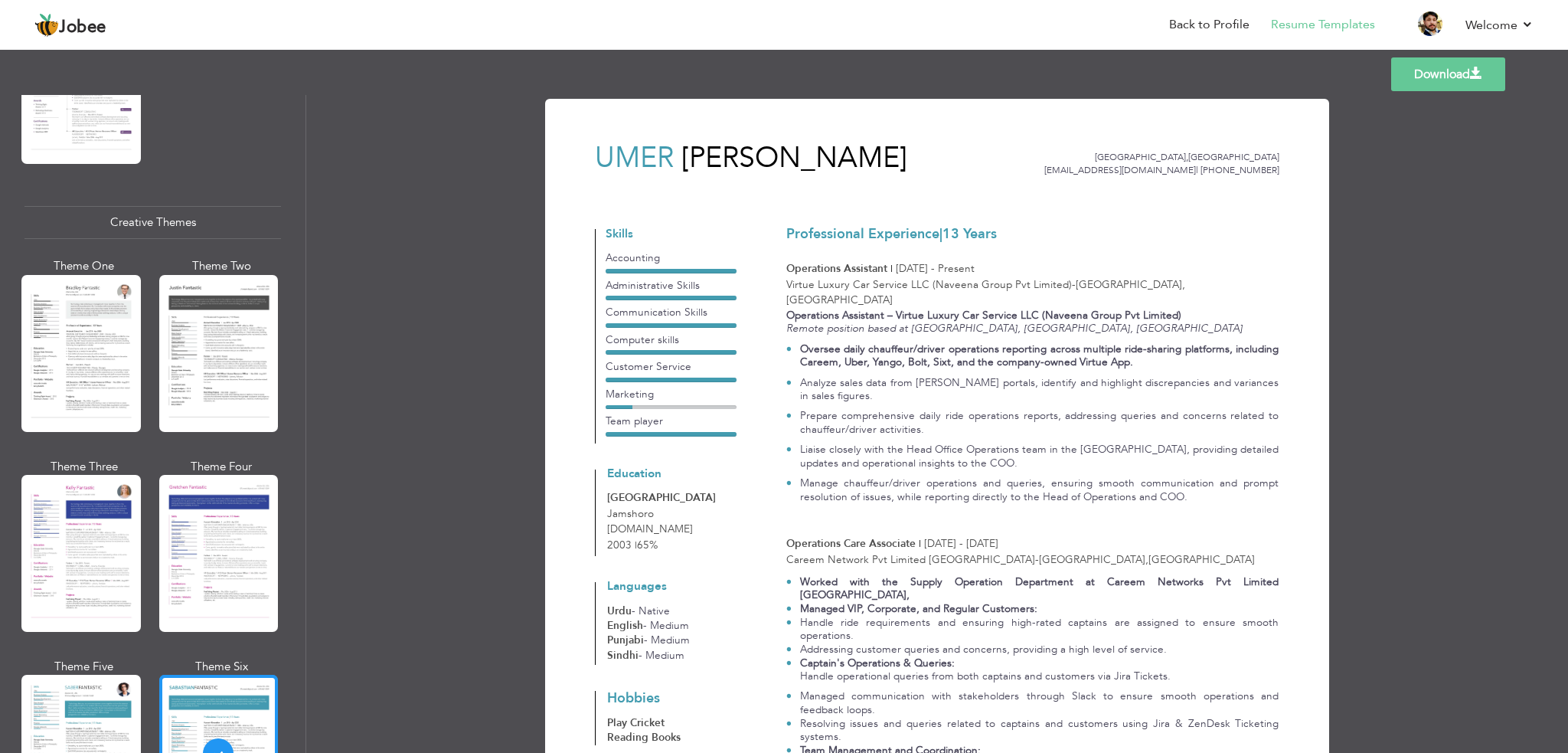
scroll to position [1685, 0]
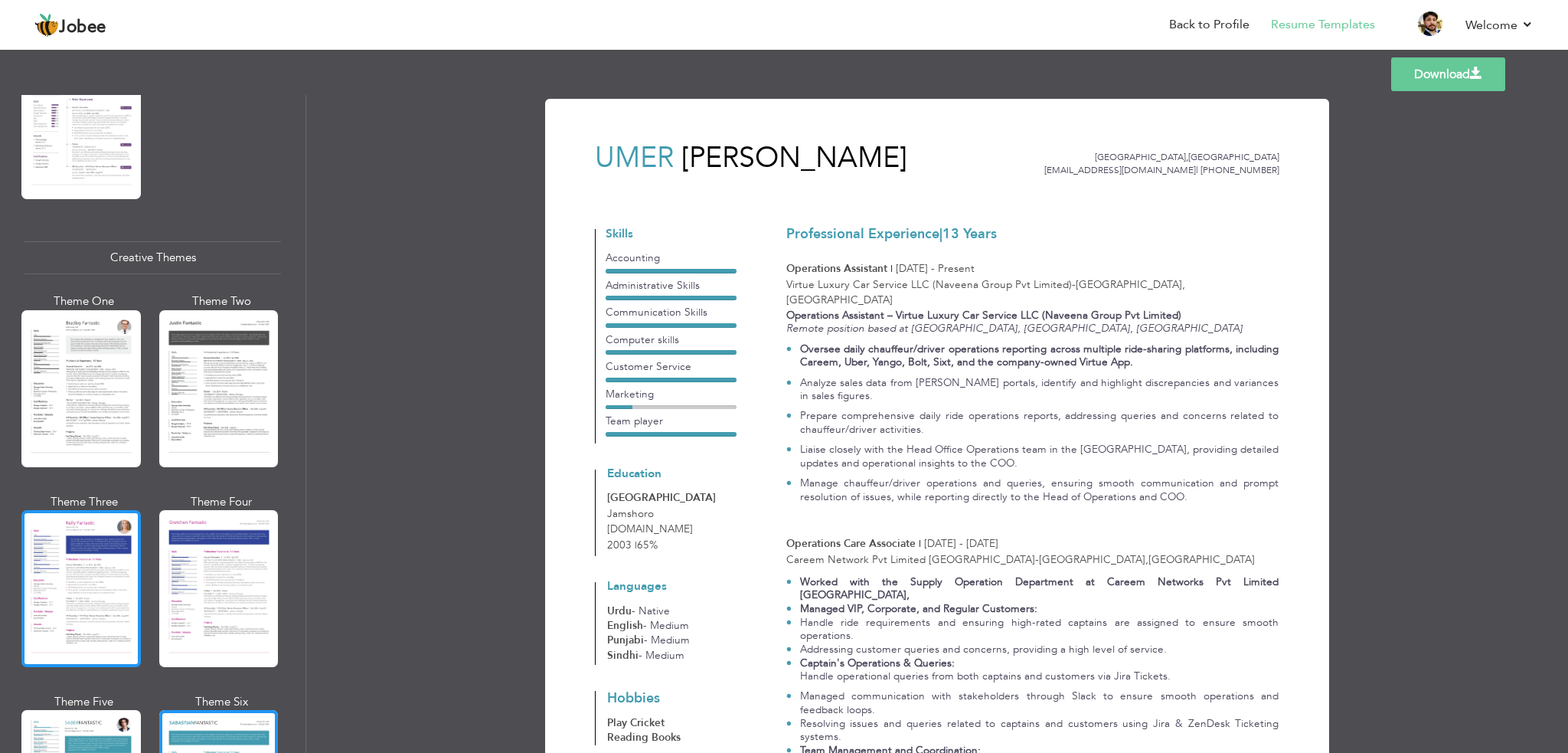
click at [113, 563] on div at bounding box center [81, 588] width 120 height 157
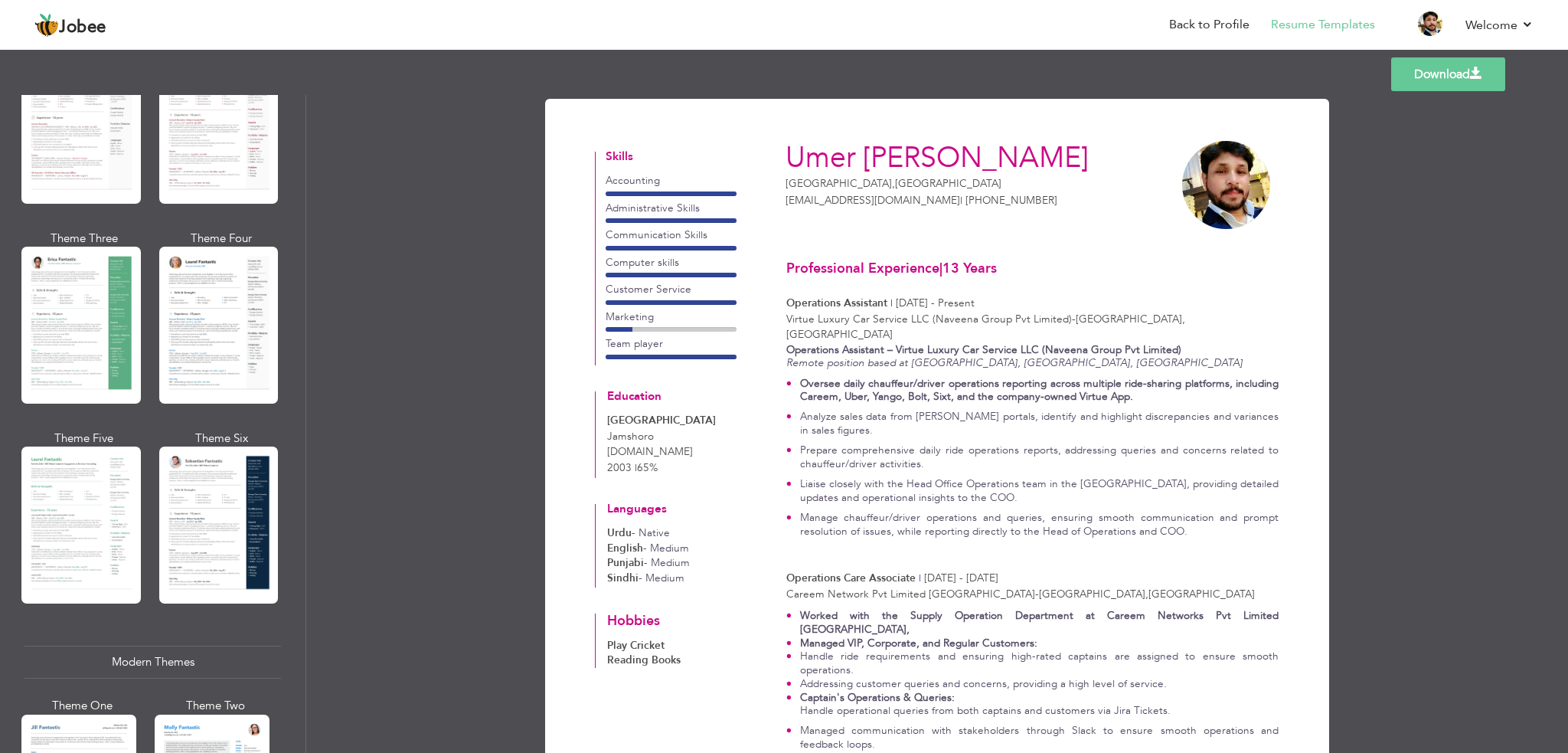
scroll to position [153, 0]
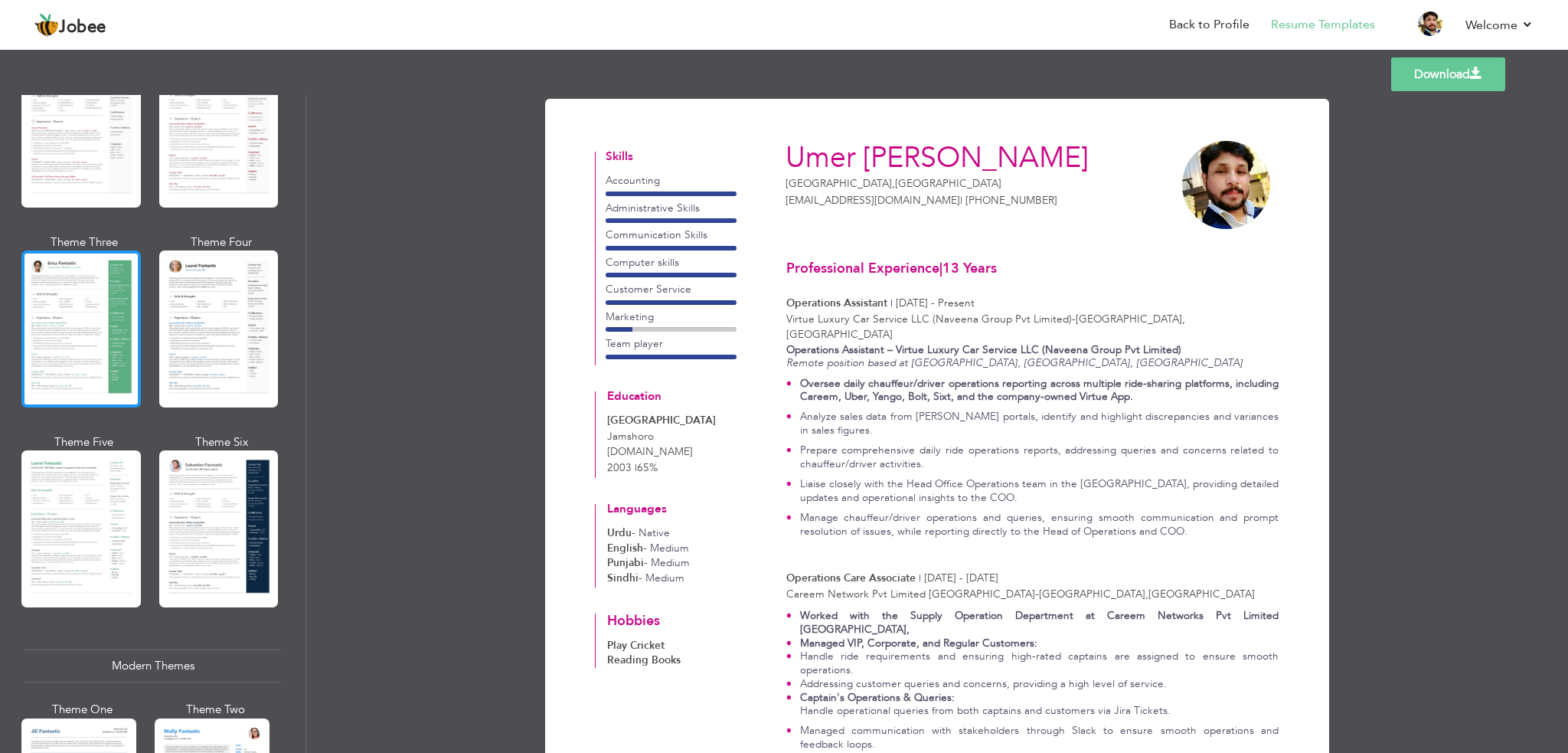
click at [83, 373] on div at bounding box center [81, 329] width 120 height 157
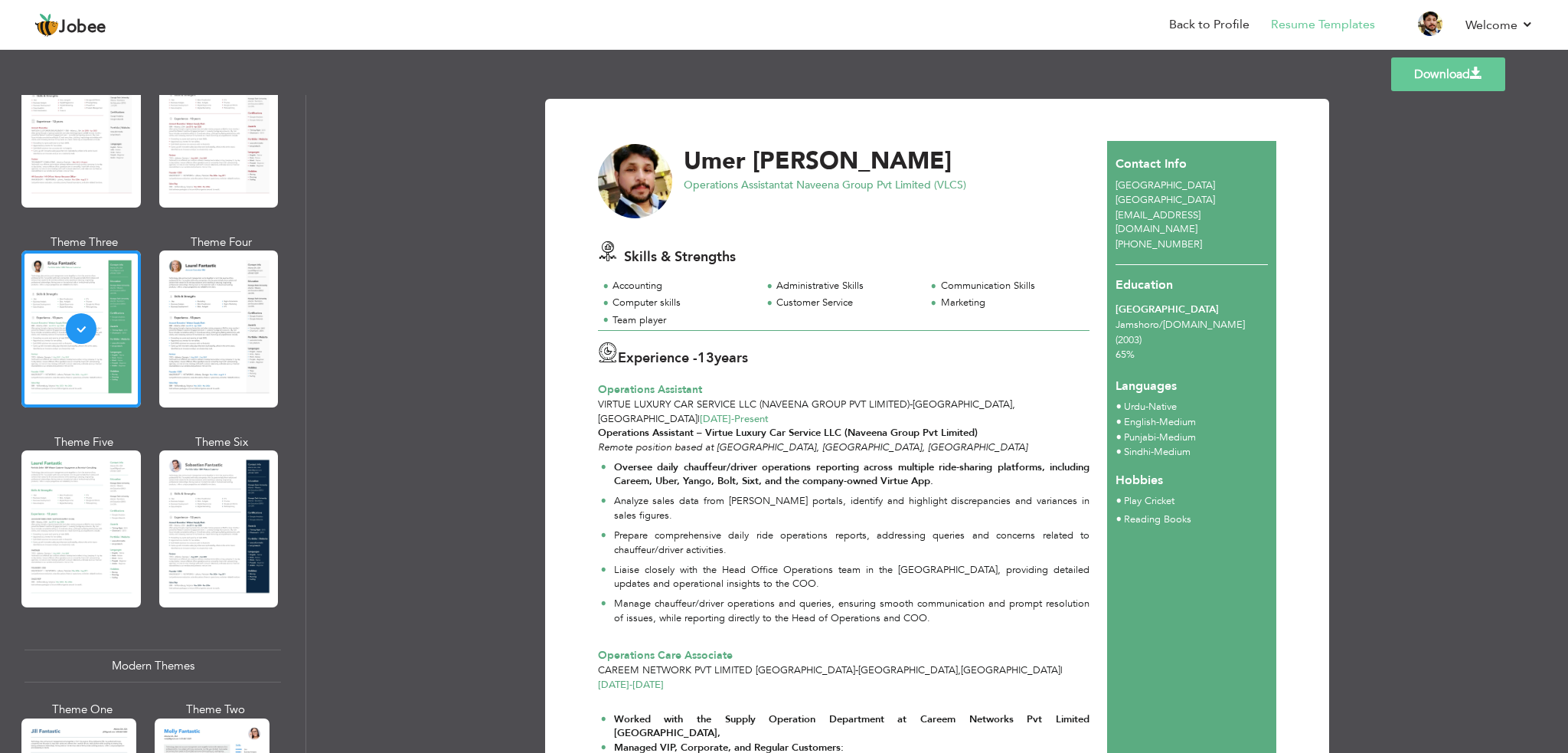
click at [221, 510] on div at bounding box center [218, 529] width 120 height 157
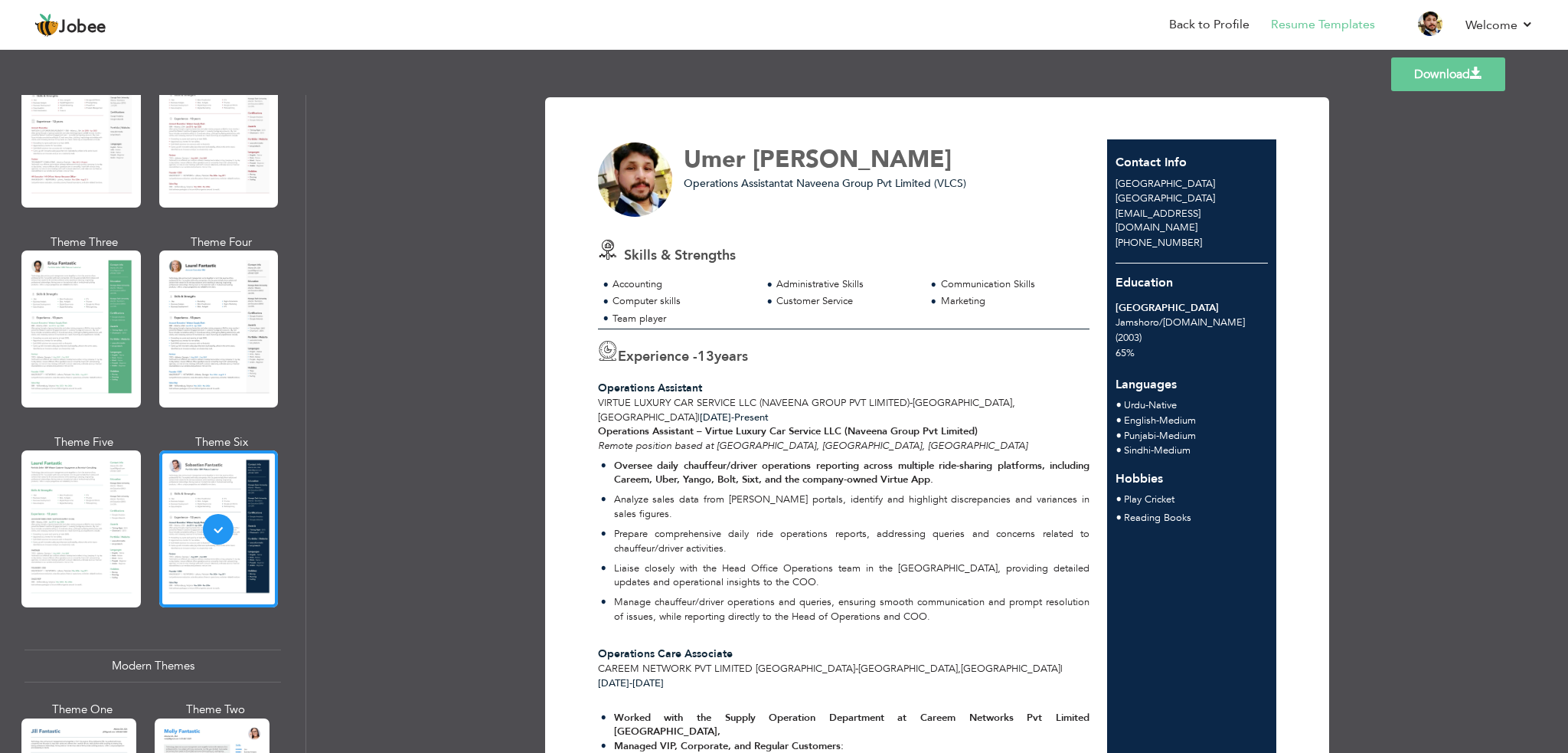
scroll to position [0, 0]
click at [1439, 77] on link "Download" at bounding box center [1448, 74] width 114 height 34
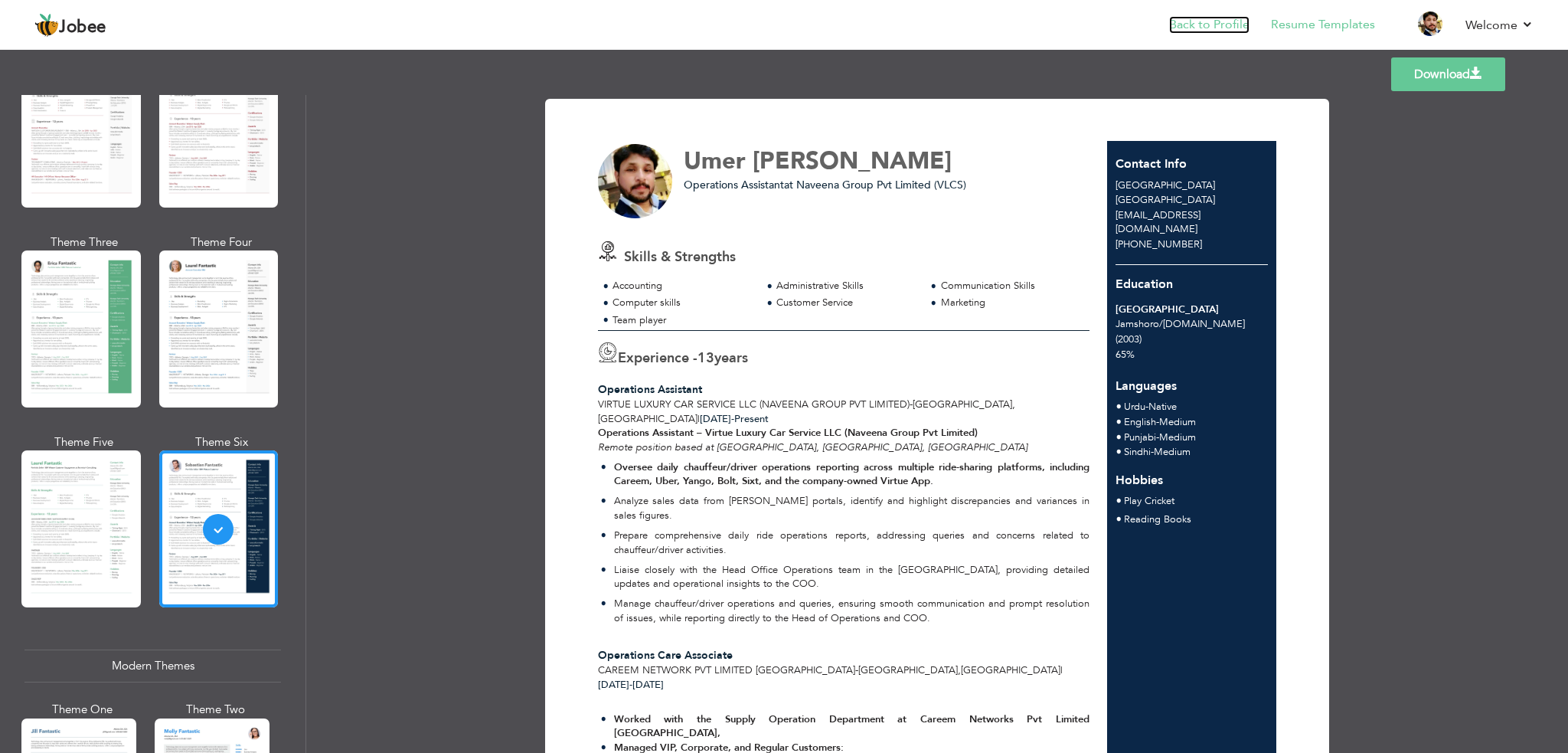
click at [1203, 23] on link "Back to Profile" at bounding box center [1210, 25] width 80 height 18
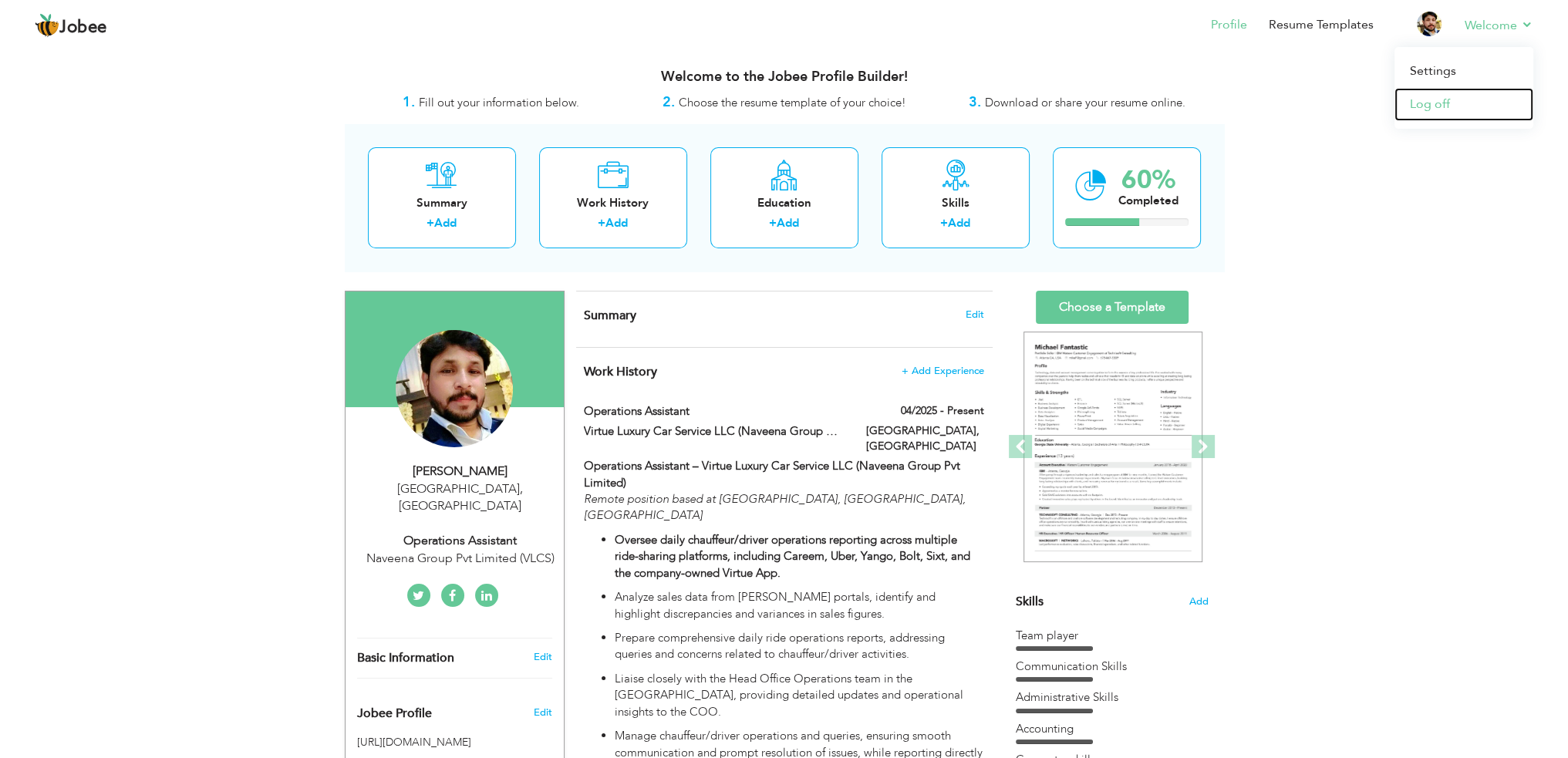
click at [1426, 100] on link "Log off" at bounding box center [1464, 104] width 139 height 33
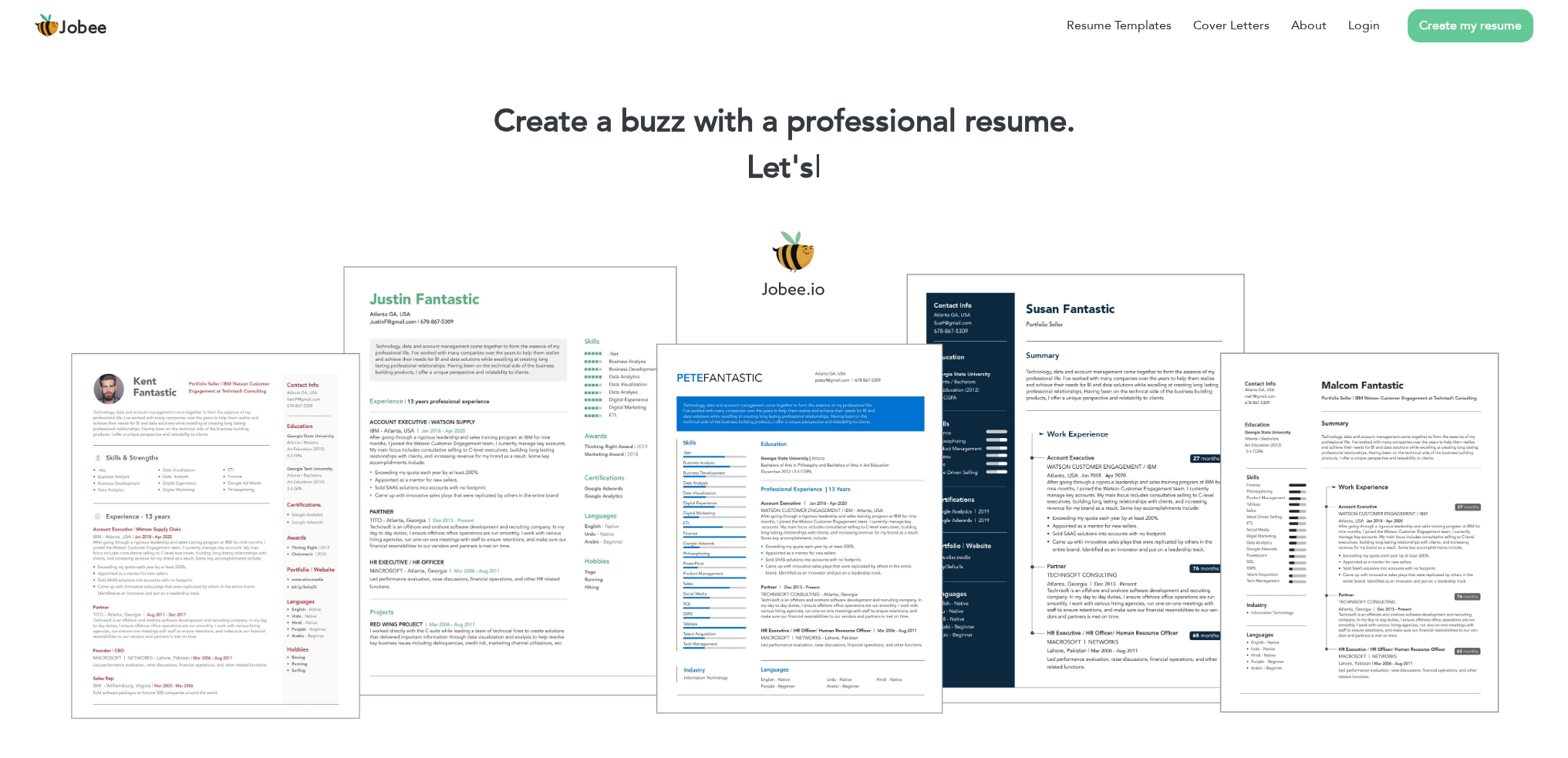
click at [83, 23] on span "Jobee" at bounding box center [83, 28] width 48 height 17
